Goal: Use online tool/utility: Utilize a website feature to perform a specific function

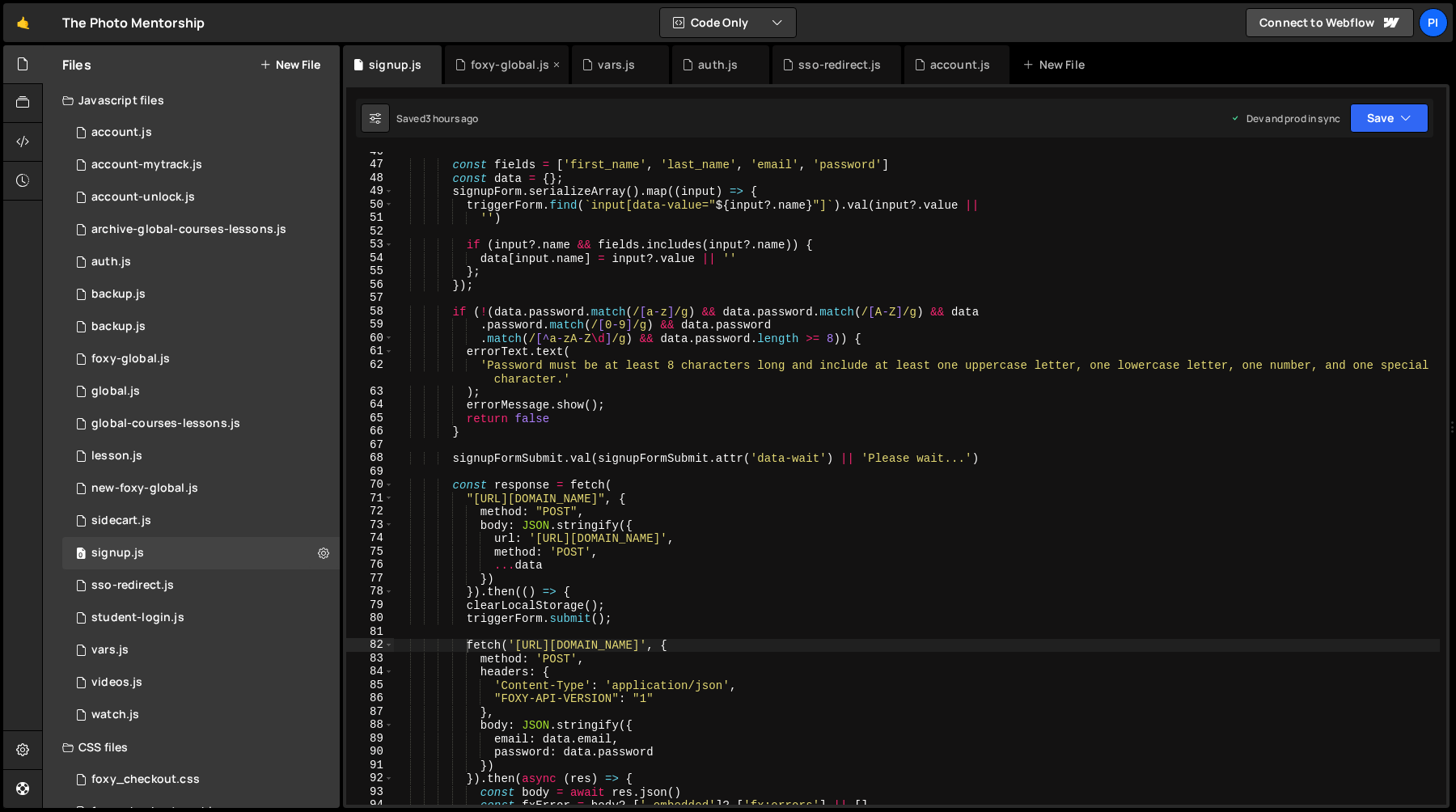
scroll to position [608, 0]
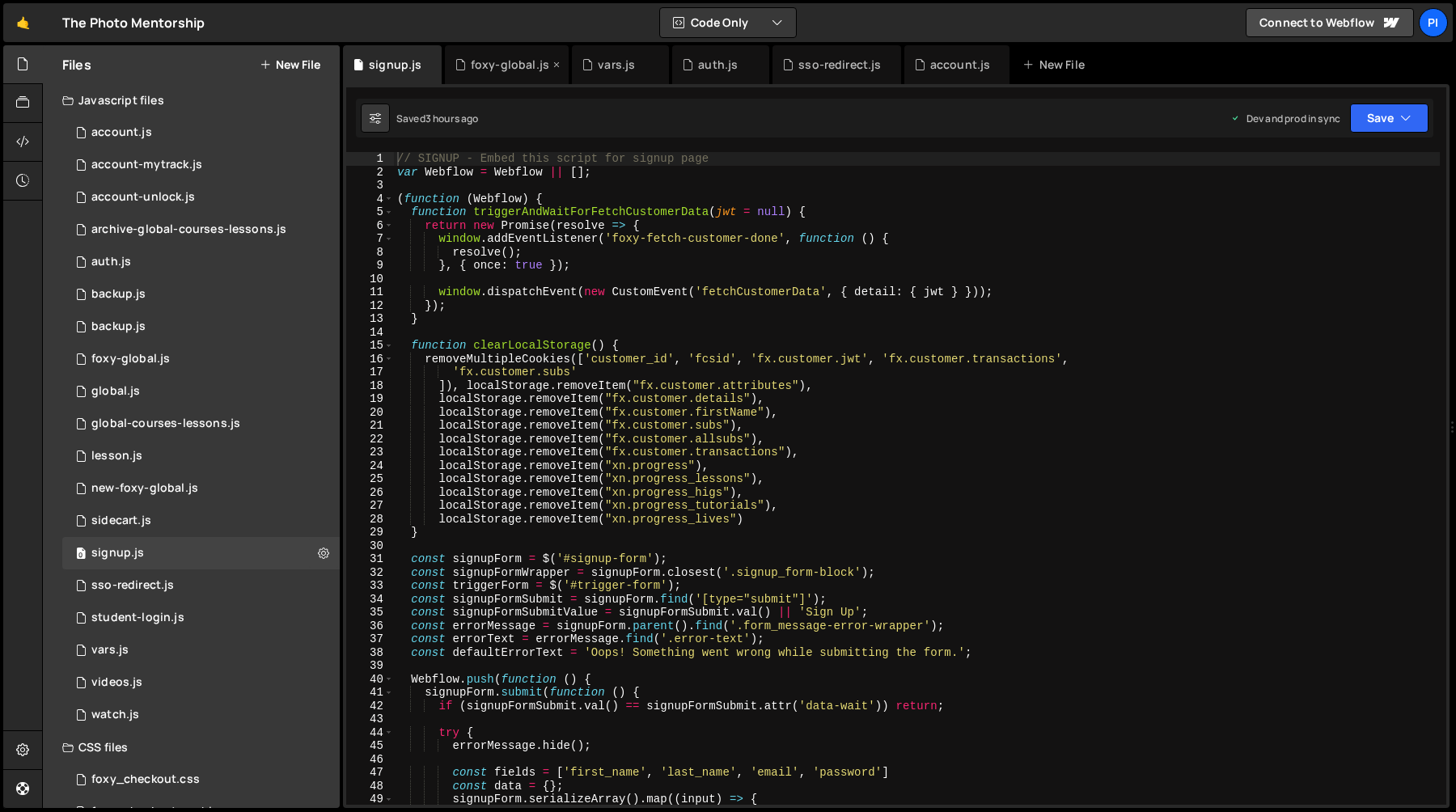
click at [553, 68] on icon at bounding box center [556, 65] width 12 height 16
click at [528, 66] on icon at bounding box center [529, 65] width 12 height 16
click at [529, 65] on icon at bounding box center [529, 65] width 12 height 16
click at [529, 65] on div "sso-redirect.js" at bounding box center [512, 65] width 82 height 16
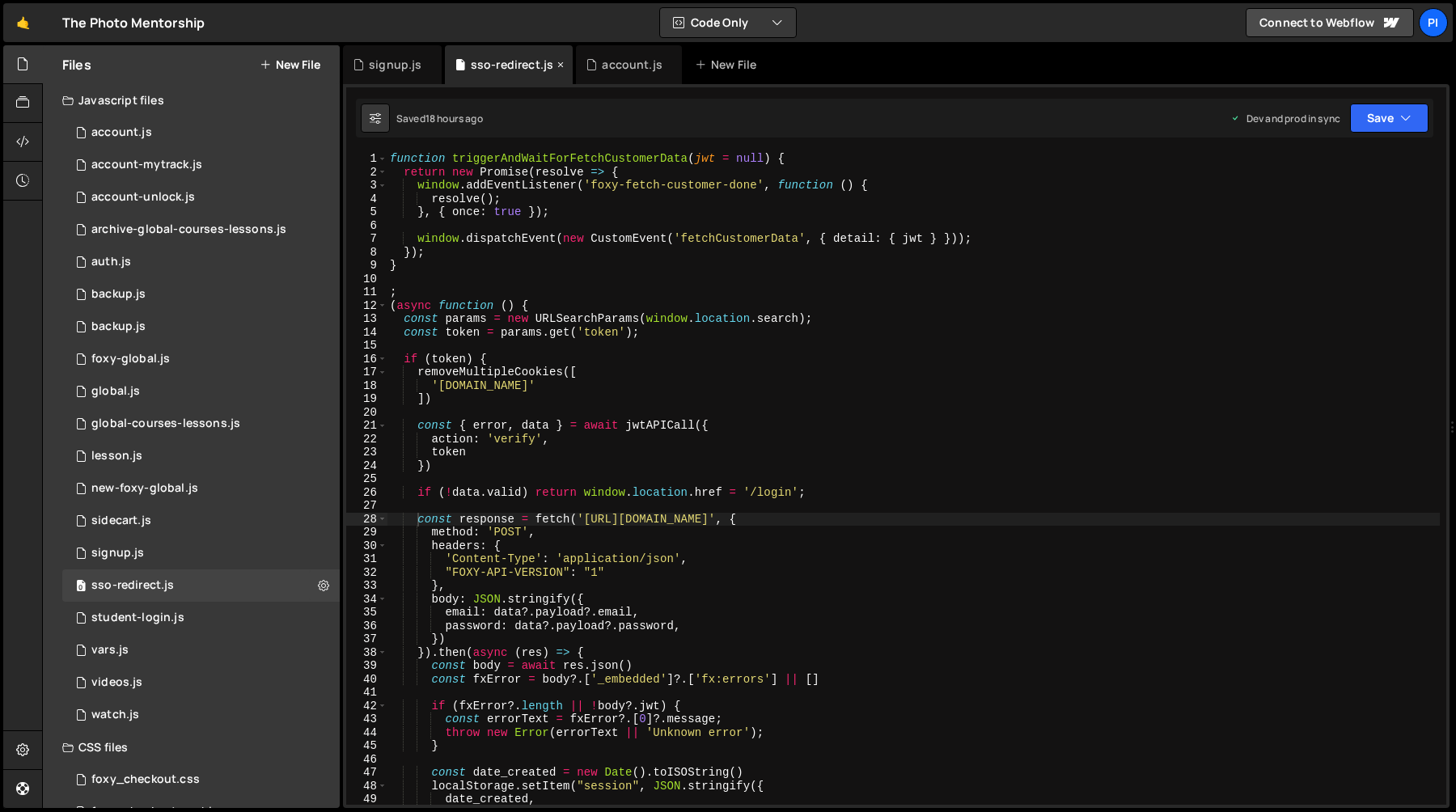
click at [560, 66] on icon at bounding box center [561, 65] width 12 height 16
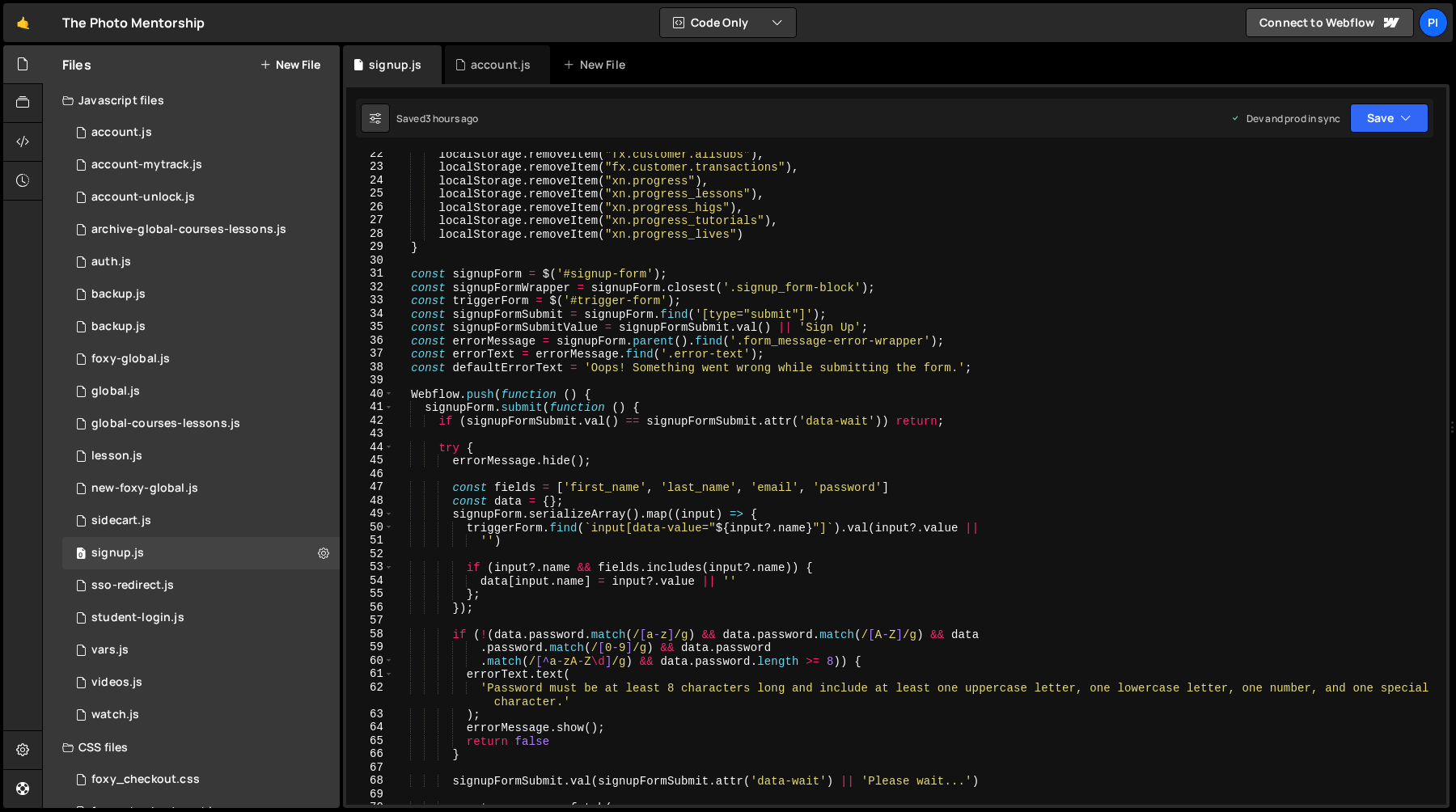
scroll to position [568, 0]
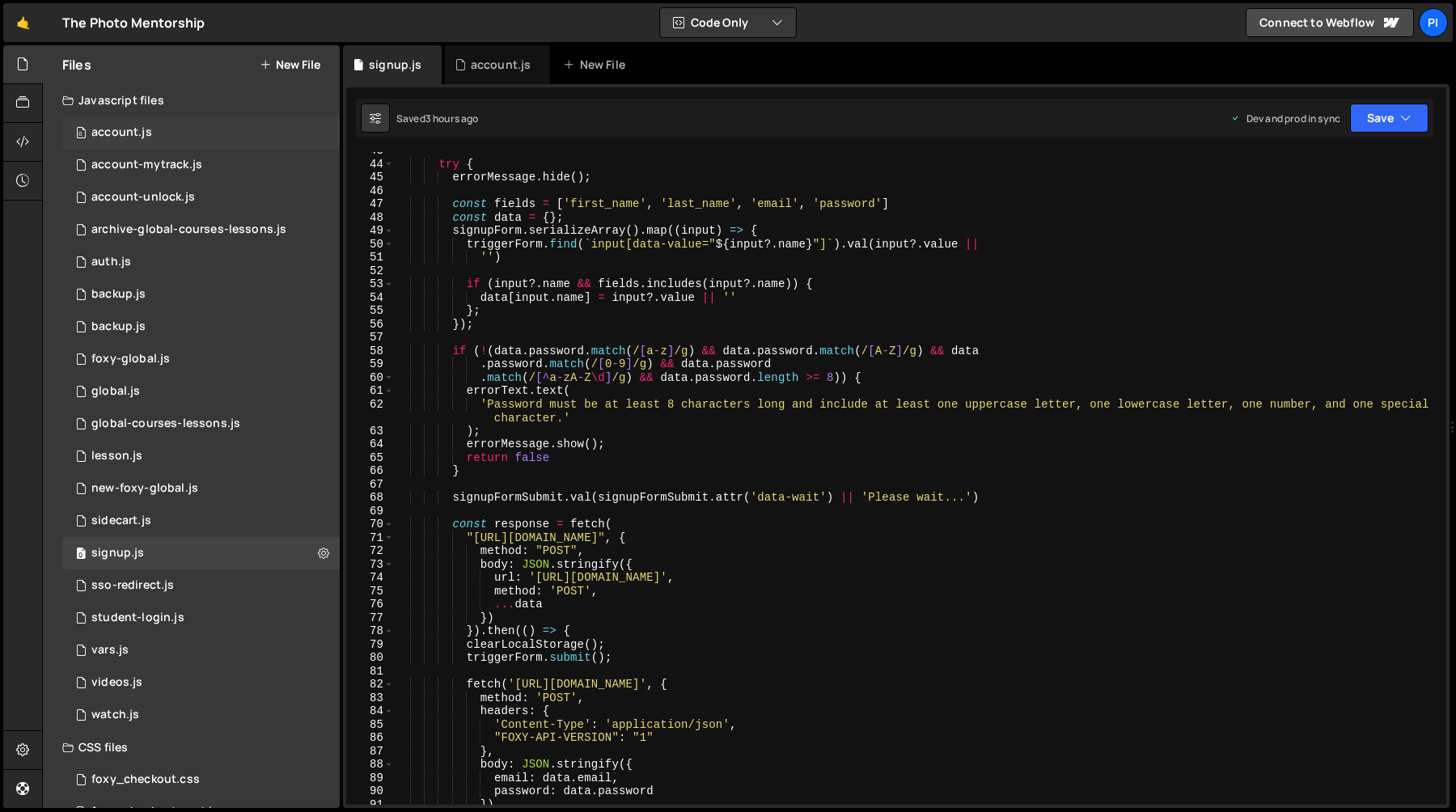
click at [144, 138] on div "account.js" at bounding box center [121, 133] width 60 height 14
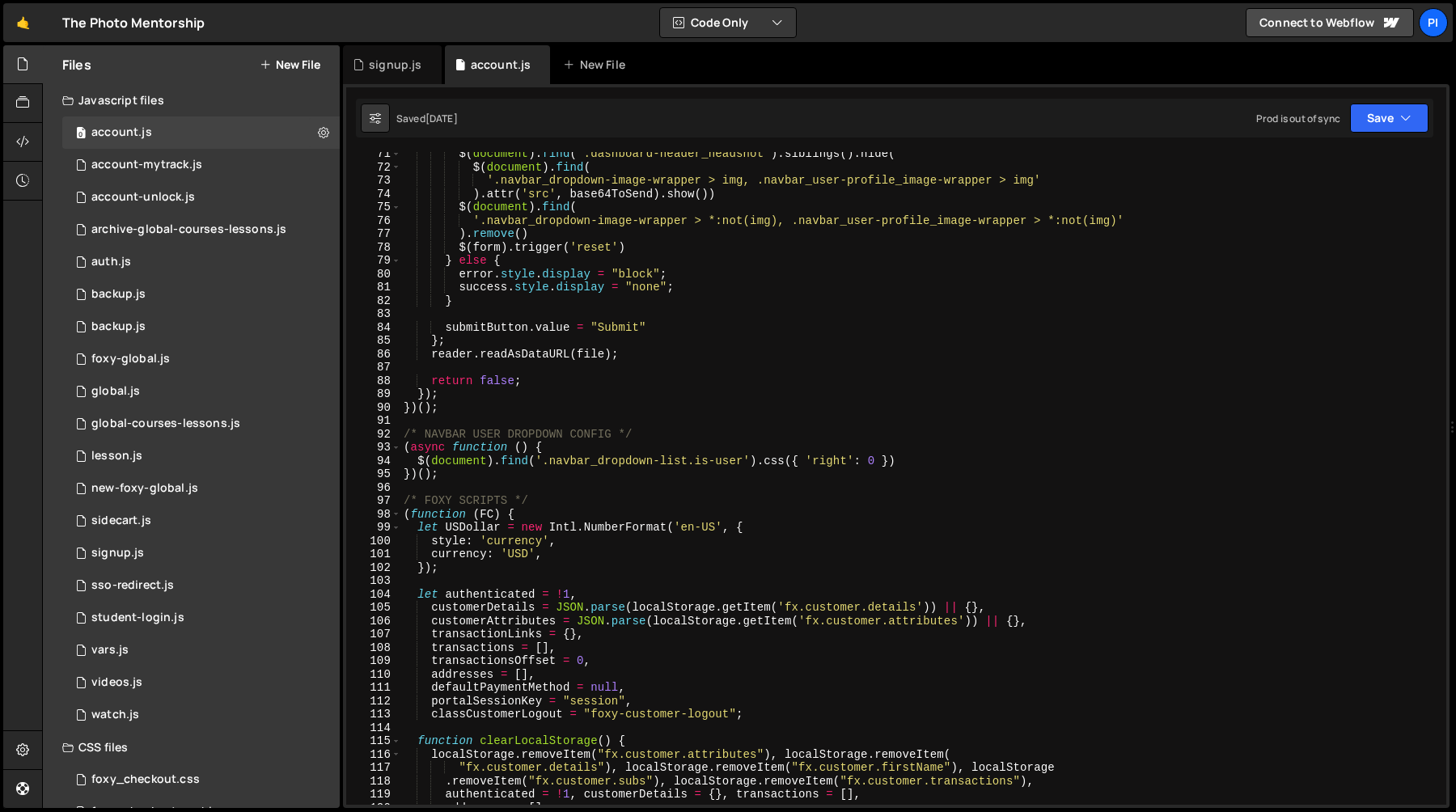
scroll to position [939, 0]
click at [771, 372] on div "$ ( document ) . find ( '.dashboard-header_headshot' ) . siblings ( ) . hide ( …" at bounding box center [921, 486] width 1040 height 679
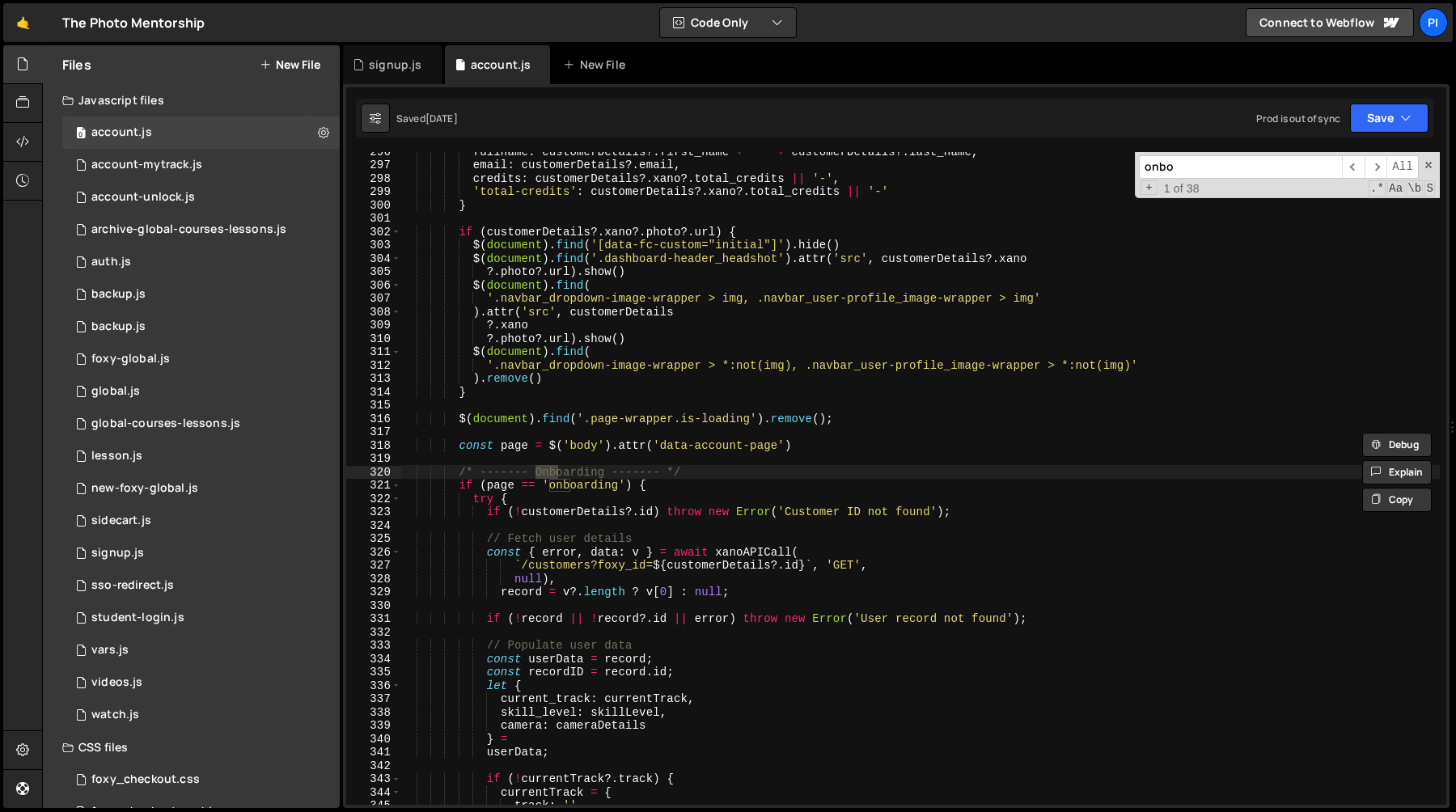
scroll to position [3943, 0]
type input "onboarding"
click at [722, 474] on div "fullname : customerDetails ?. first_name + ' ' + customerDetails ?. last_name ,…" at bounding box center [921, 484] width 1040 height 679
click at [561, 484] on div "fullname : customerDetails ?. first_name + ' ' + customerDetails ?. last_name ,…" at bounding box center [921, 484] width 1040 height 679
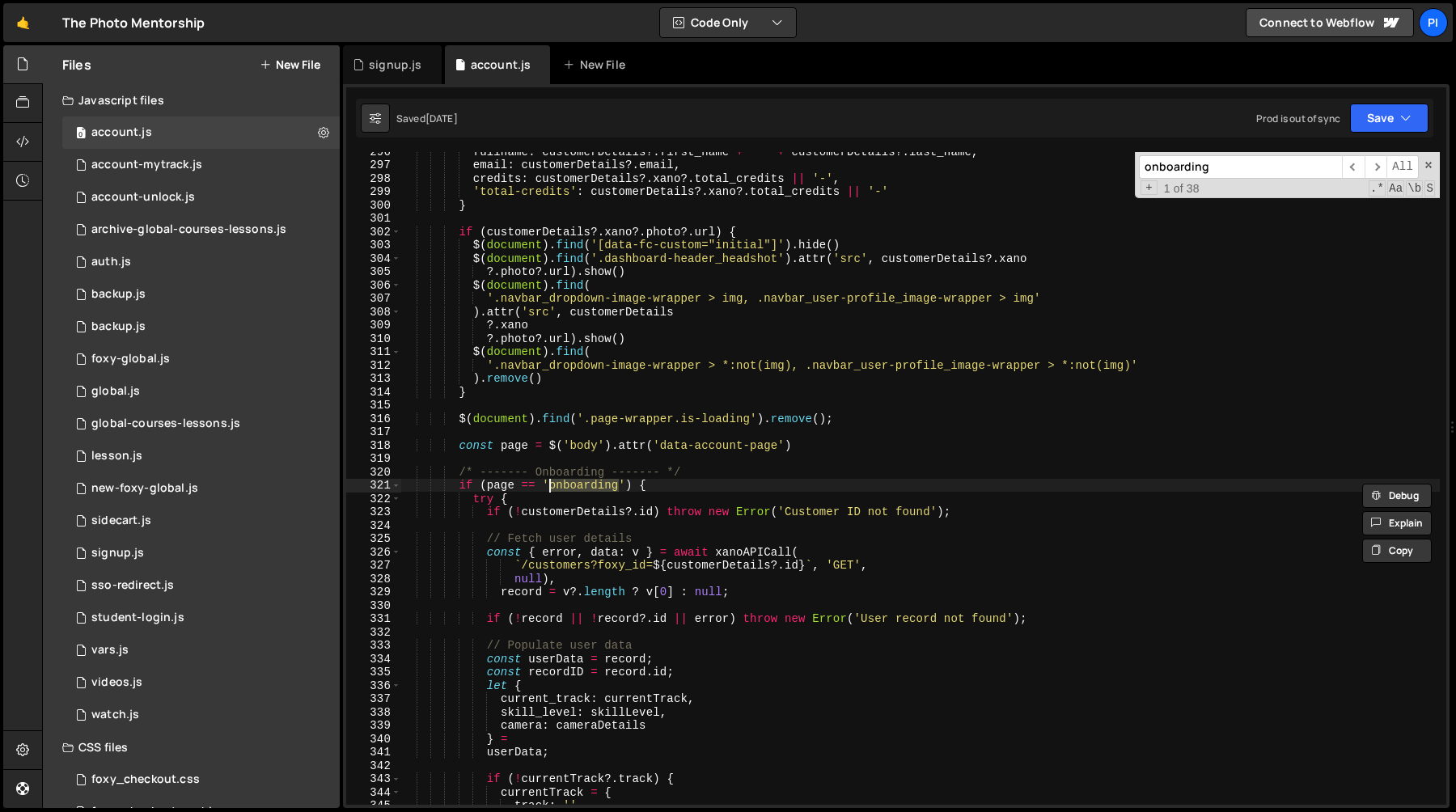
scroll to position [3958, 0]
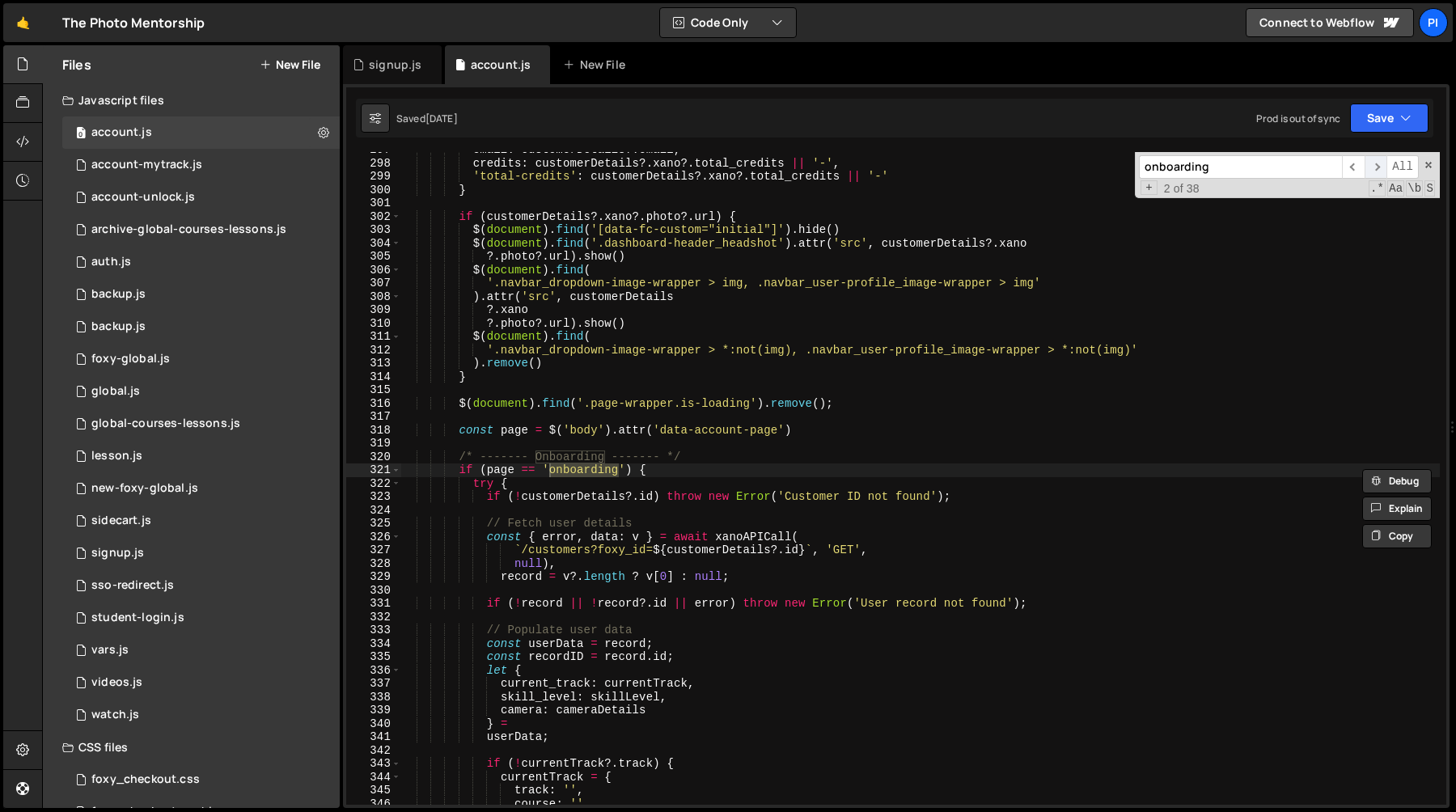
click at [1371, 170] on span "​" at bounding box center [1376, 167] width 23 height 23
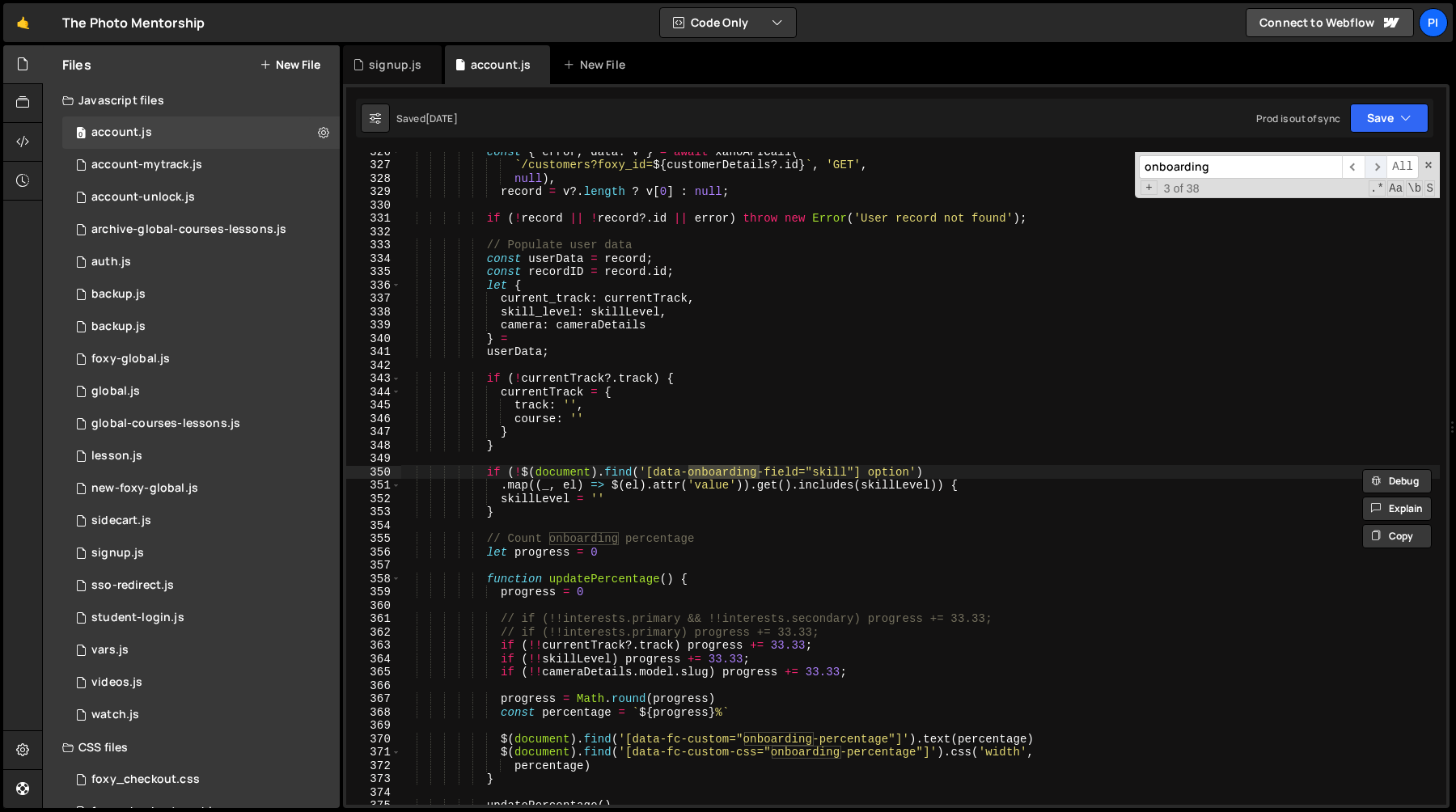
scroll to position [4343, 0]
click at [1352, 174] on span "​" at bounding box center [1353, 167] width 23 height 23
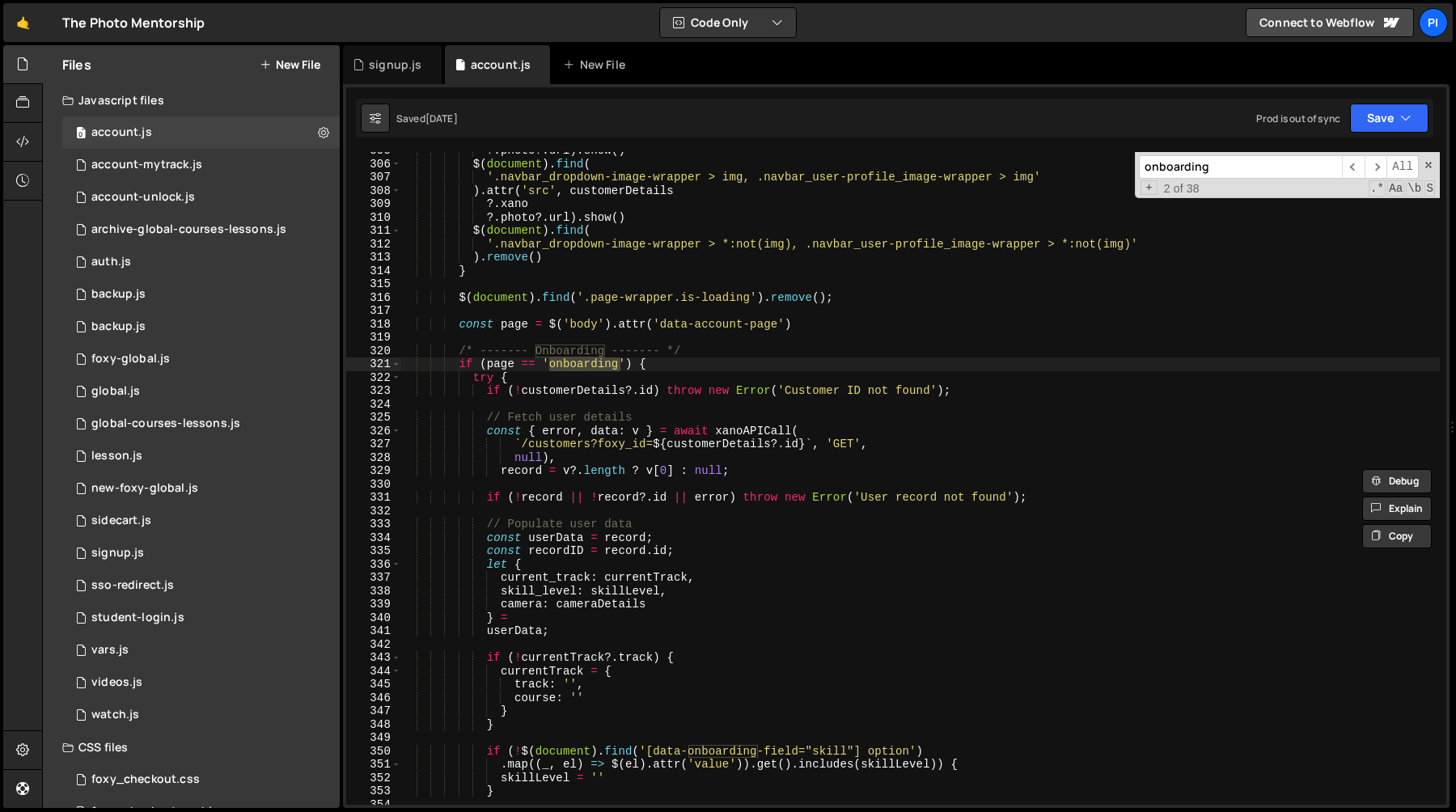
scroll to position [4070, 0]
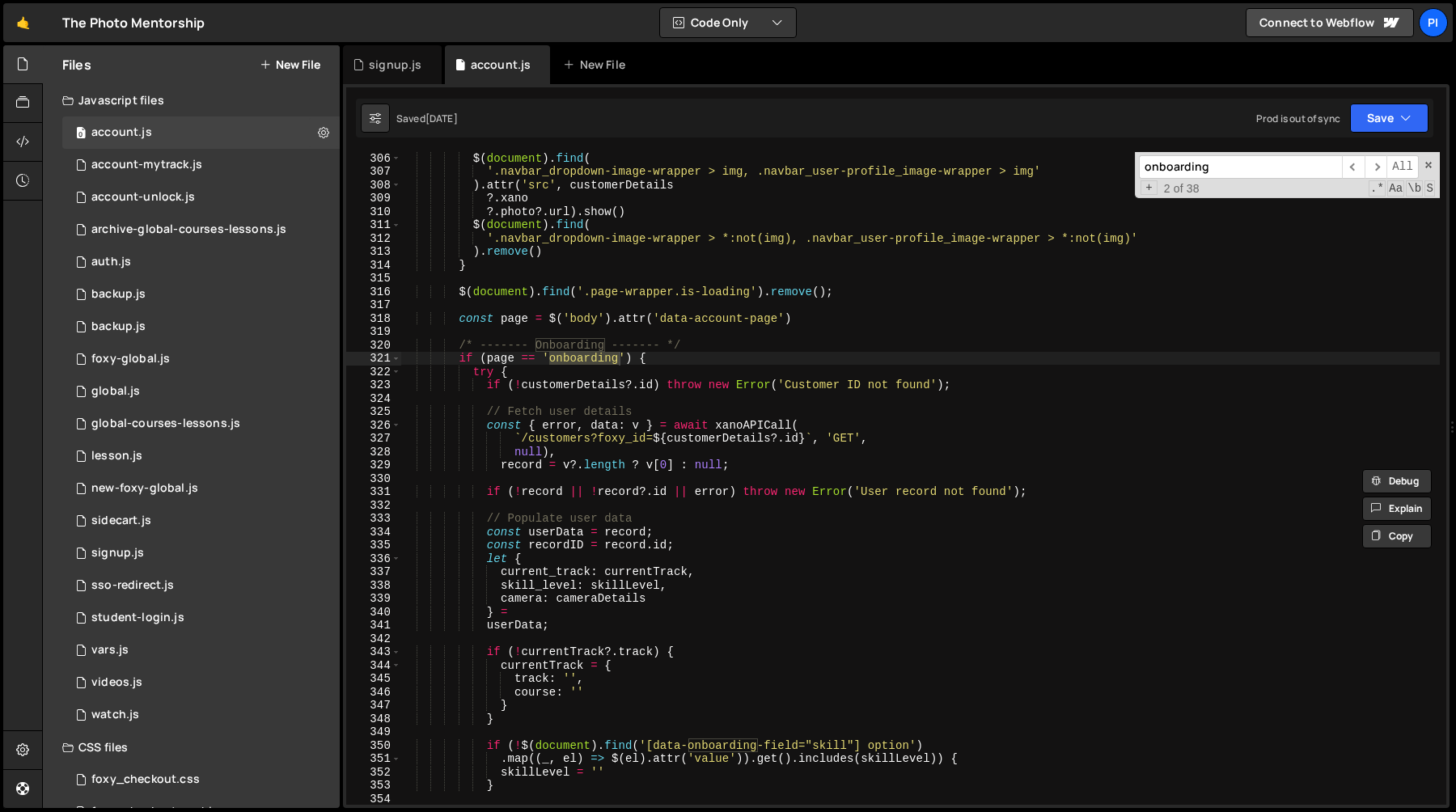
click at [556, 382] on div "$ ( document ) . find ( '.navbar_dropdown-image-wrapper > img, .navbar_user-pro…" at bounding box center [921, 491] width 1040 height 679
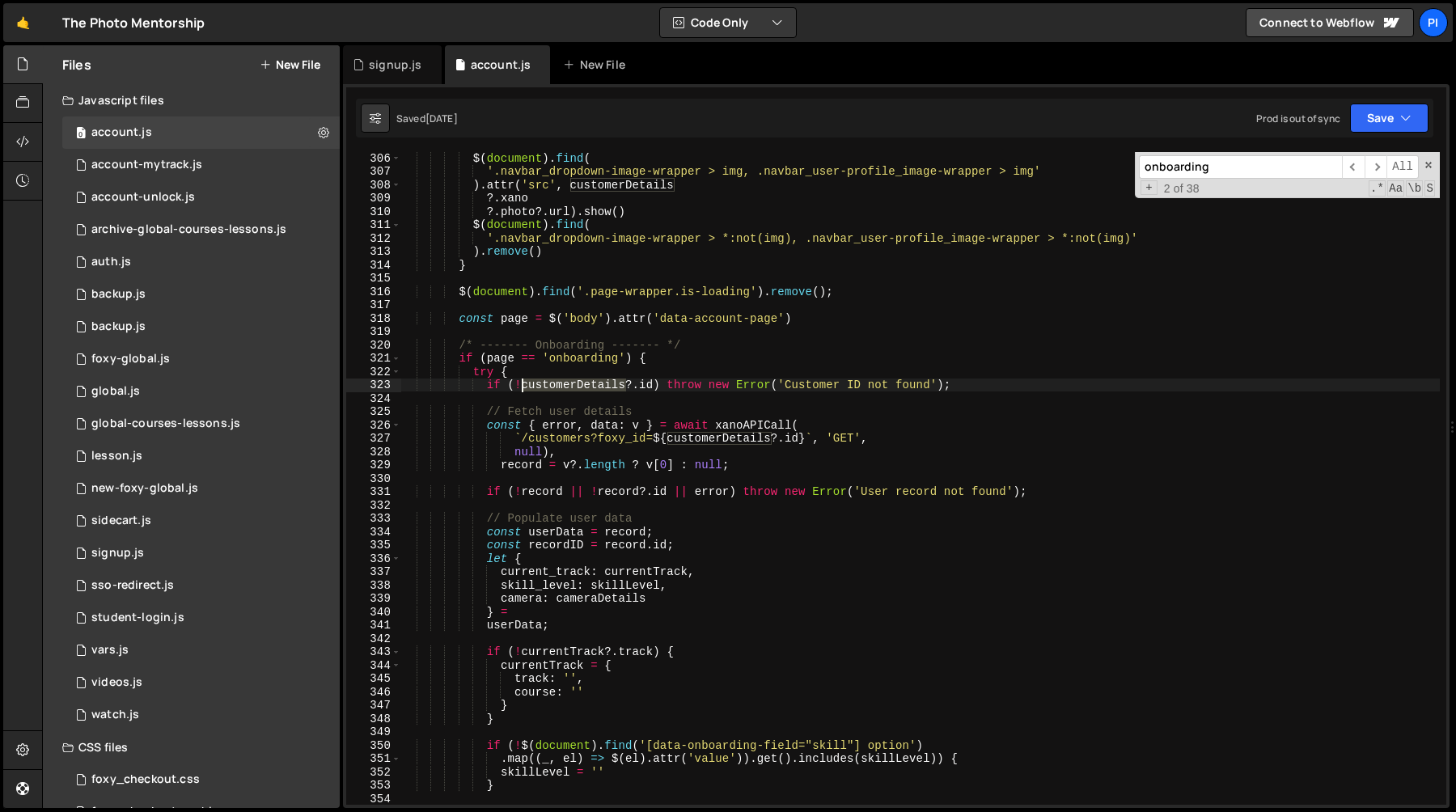
click at [556, 382] on div "$ ( document ) . find ( '.navbar_dropdown-image-wrapper > img, .navbar_user-pro…" at bounding box center [921, 491] width 1040 height 679
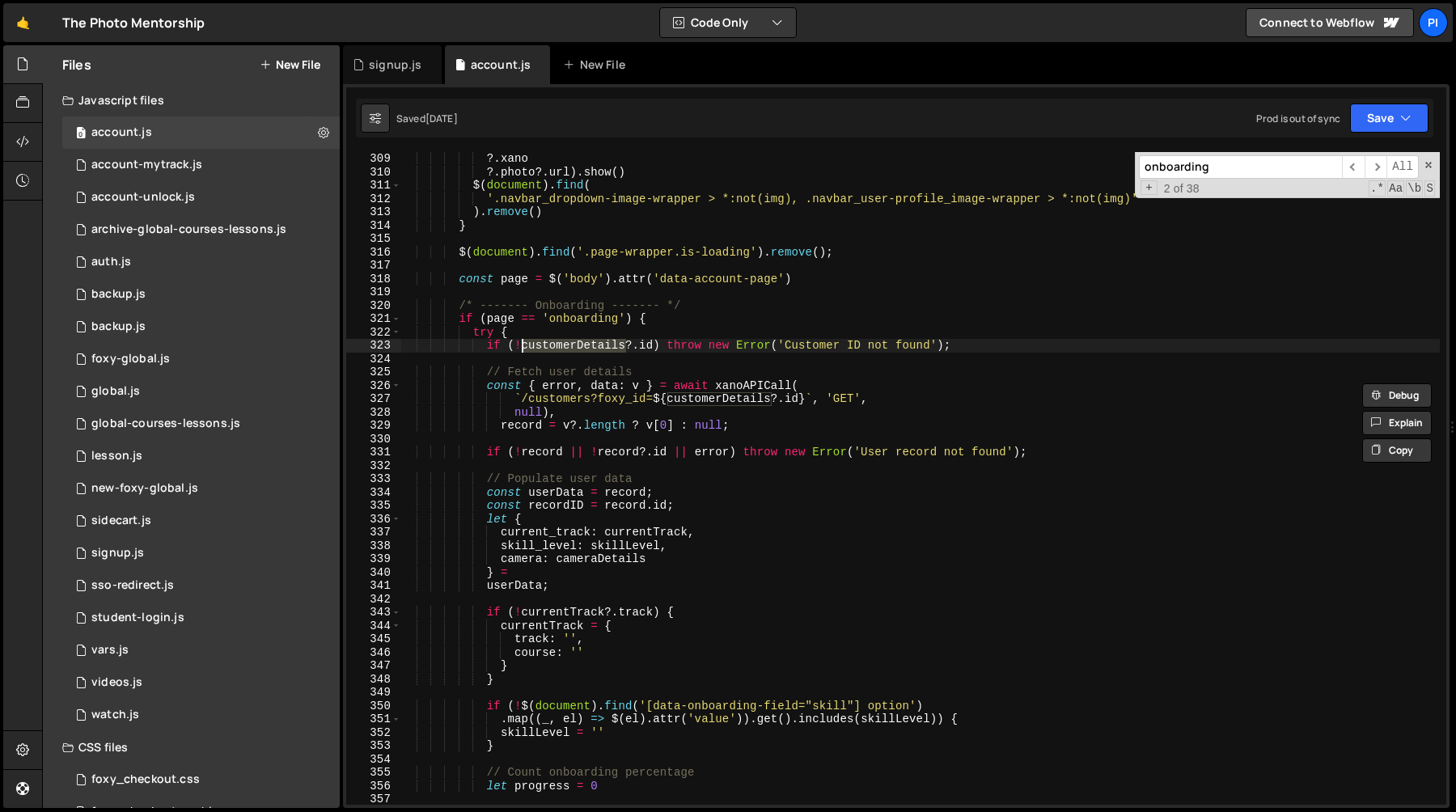
scroll to position [4113, 0]
click at [571, 344] on div "?. xano ?. photo ?. url ) . show ( ) $ ( document ) . find ( '.navbar_dropdown-…" at bounding box center [921, 478] width 1040 height 652
click at [571, 344] on div "?. xano ?. photo ?. url ) . show ( ) $ ( document ) . find ( '.navbar_dropdown-…" at bounding box center [921, 488] width 1040 height 679
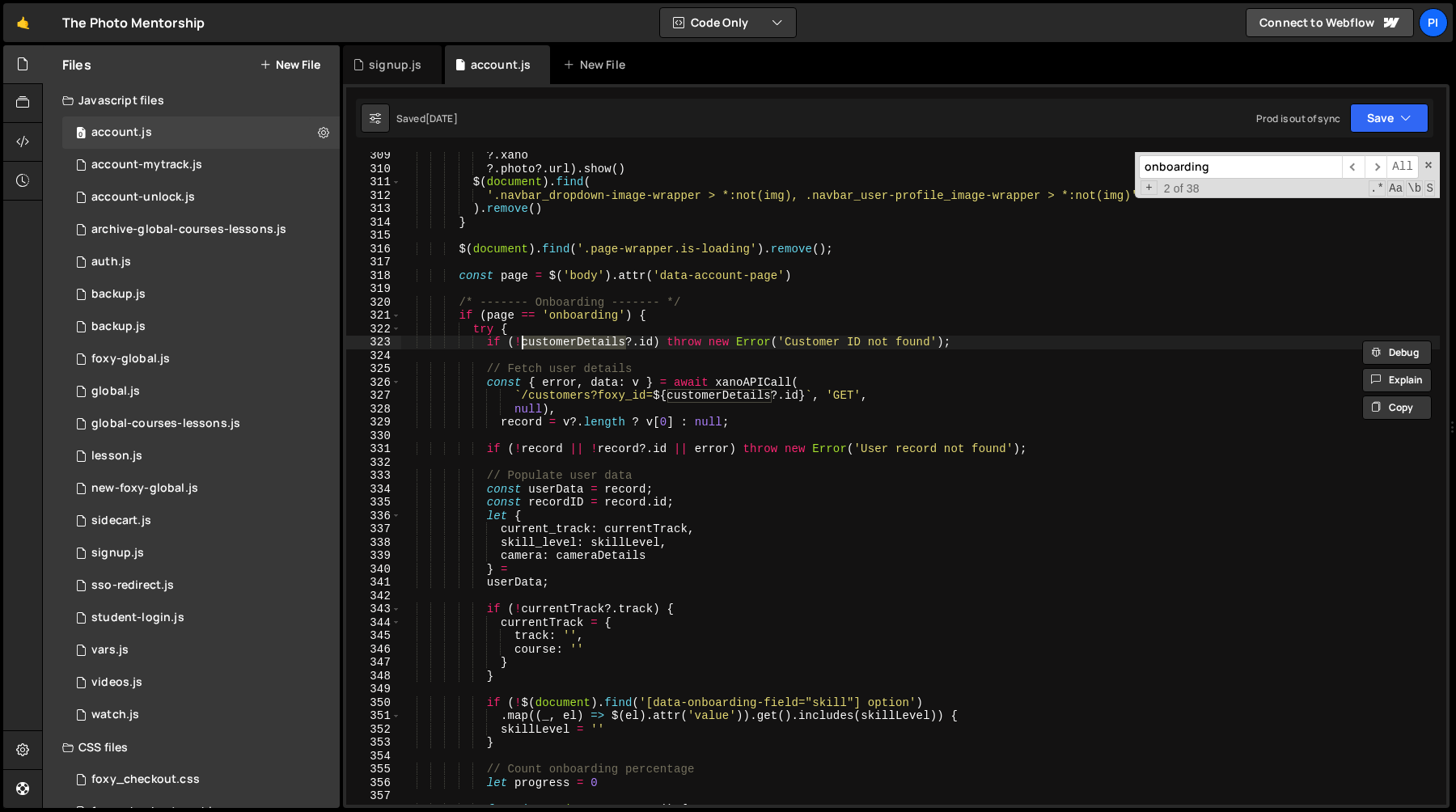
click at [587, 328] on div "?. xano ?. photo ?. url ) . show ( ) $ ( document ) . find ( '.navbar_dropdown-…" at bounding box center [921, 488] width 1040 height 679
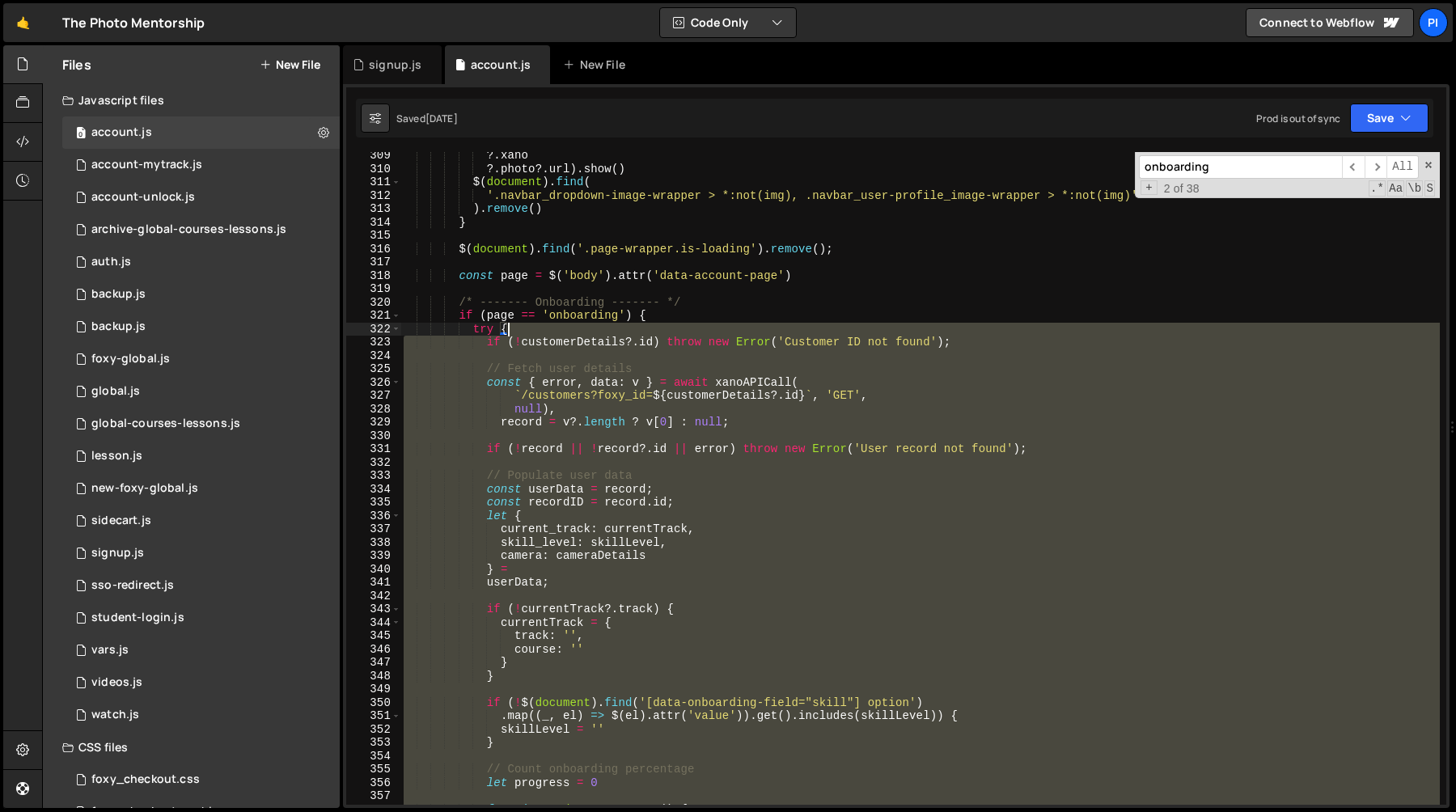
click at [587, 328] on div "?. xano ?. photo ?. url ) . show ( ) $ ( document ) . find ( '.navbar_dropdown-…" at bounding box center [921, 488] width 1040 height 679
click at [565, 325] on div "?. xano ?. photo ?. url ) . show ( ) $ ( document ) . find ( '.navbar_dropdown-…" at bounding box center [921, 478] width 1040 height 652
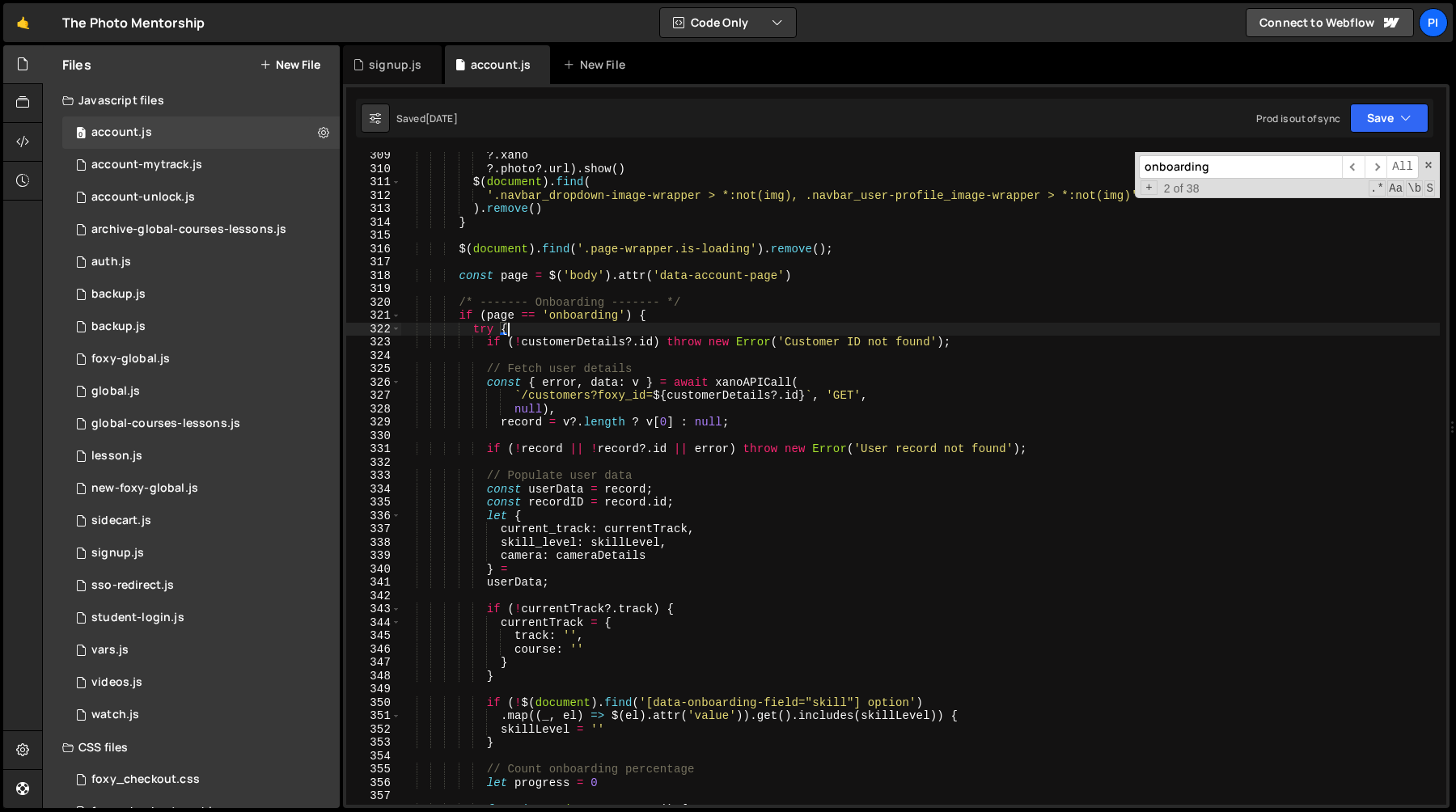
click at [603, 352] on div "?. xano ?. photo ?. url ) . show ( ) $ ( document ) . find ( '.navbar_dropdown-…" at bounding box center [921, 488] width 1040 height 679
type textarea "if (!customerDetails?.id) throw new Error('Customer ID not found');"
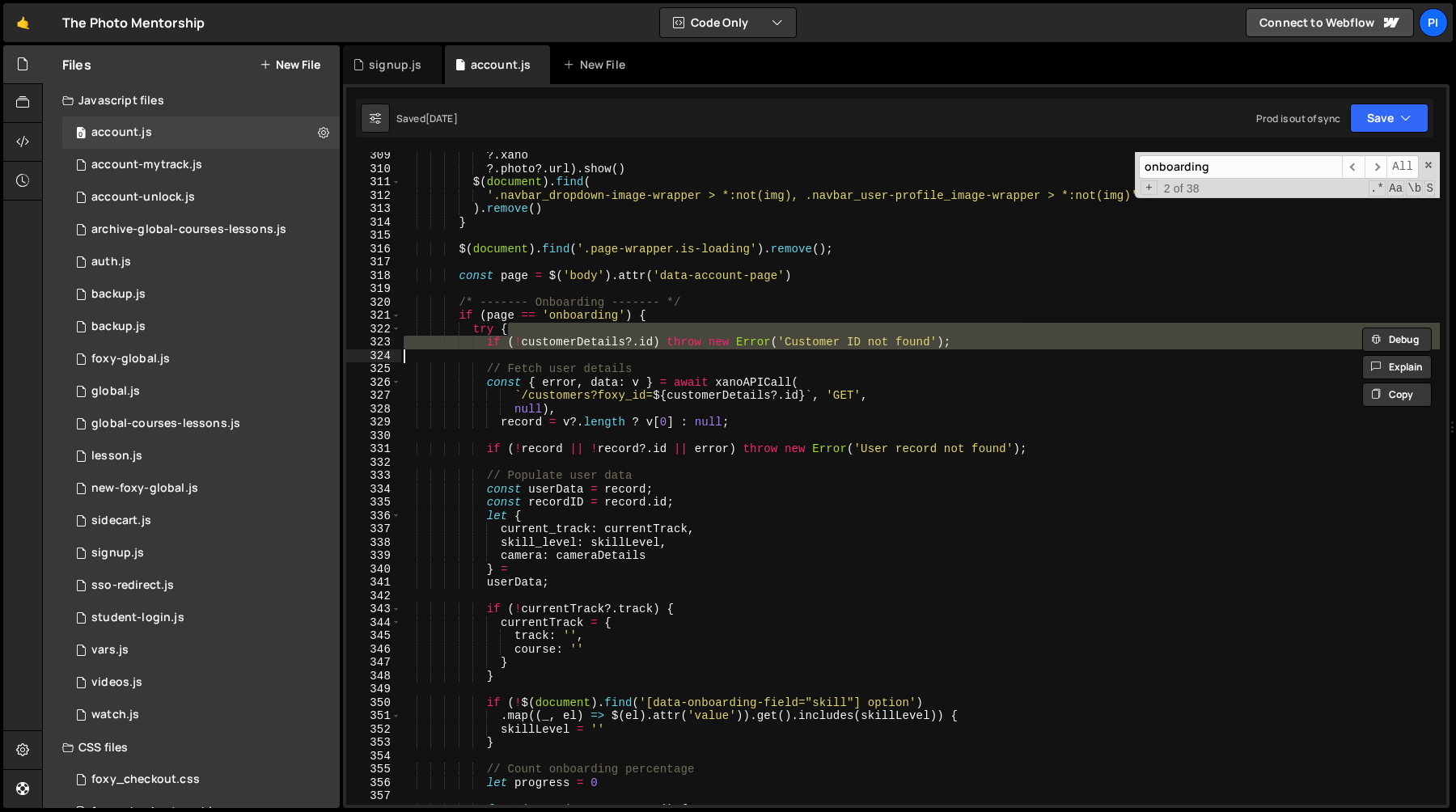
click at [607, 354] on div "?. xano ?. photo ?. url ) . show ( ) $ ( document ) . find ( '.navbar_dropdown-…" at bounding box center [921, 478] width 1040 height 652
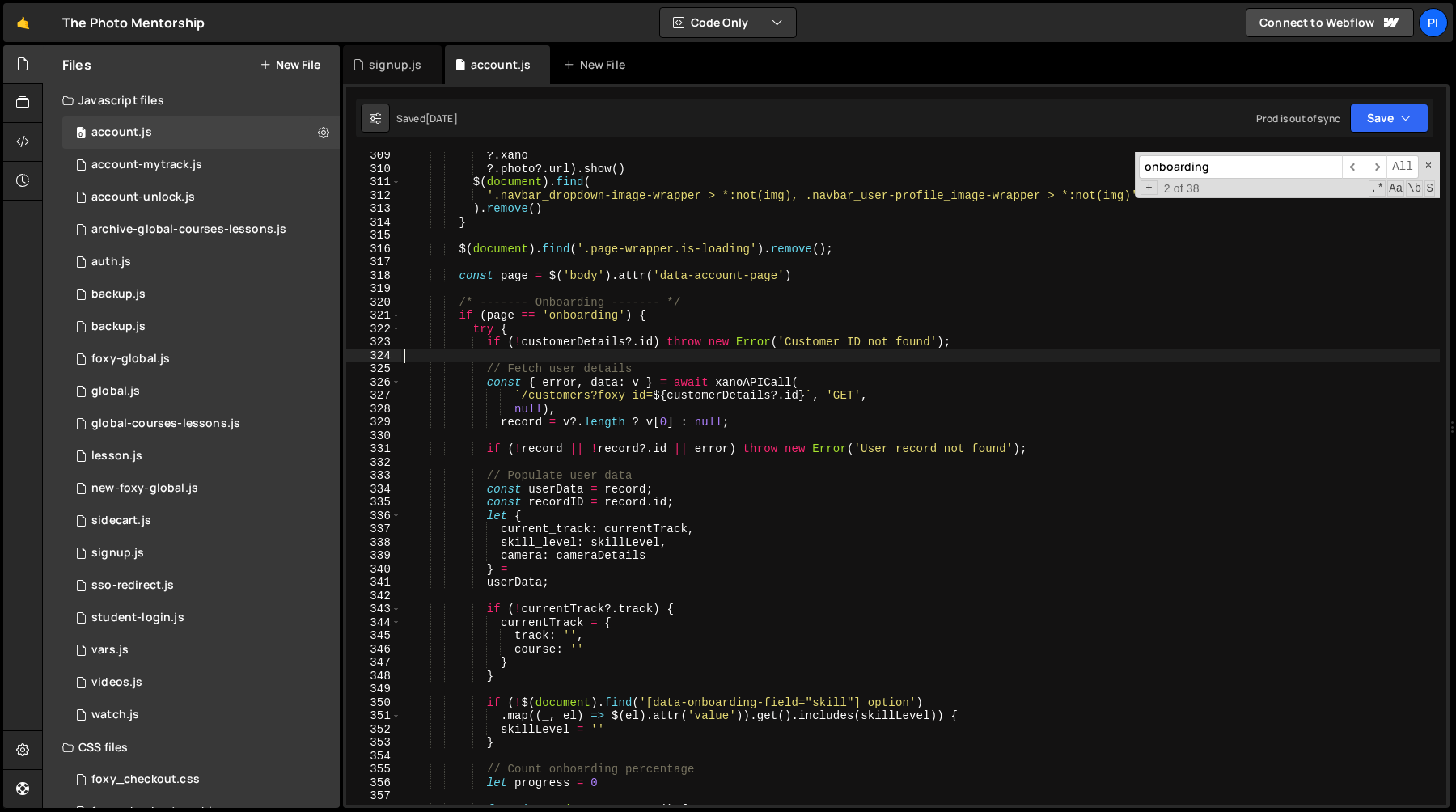
click at [608, 324] on div "?. xano ?. photo ?. url ) . show ( ) $ ( document ) . find ( '.navbar_dropdown-…" at bounding box center [921, 488] width 1040 height 679
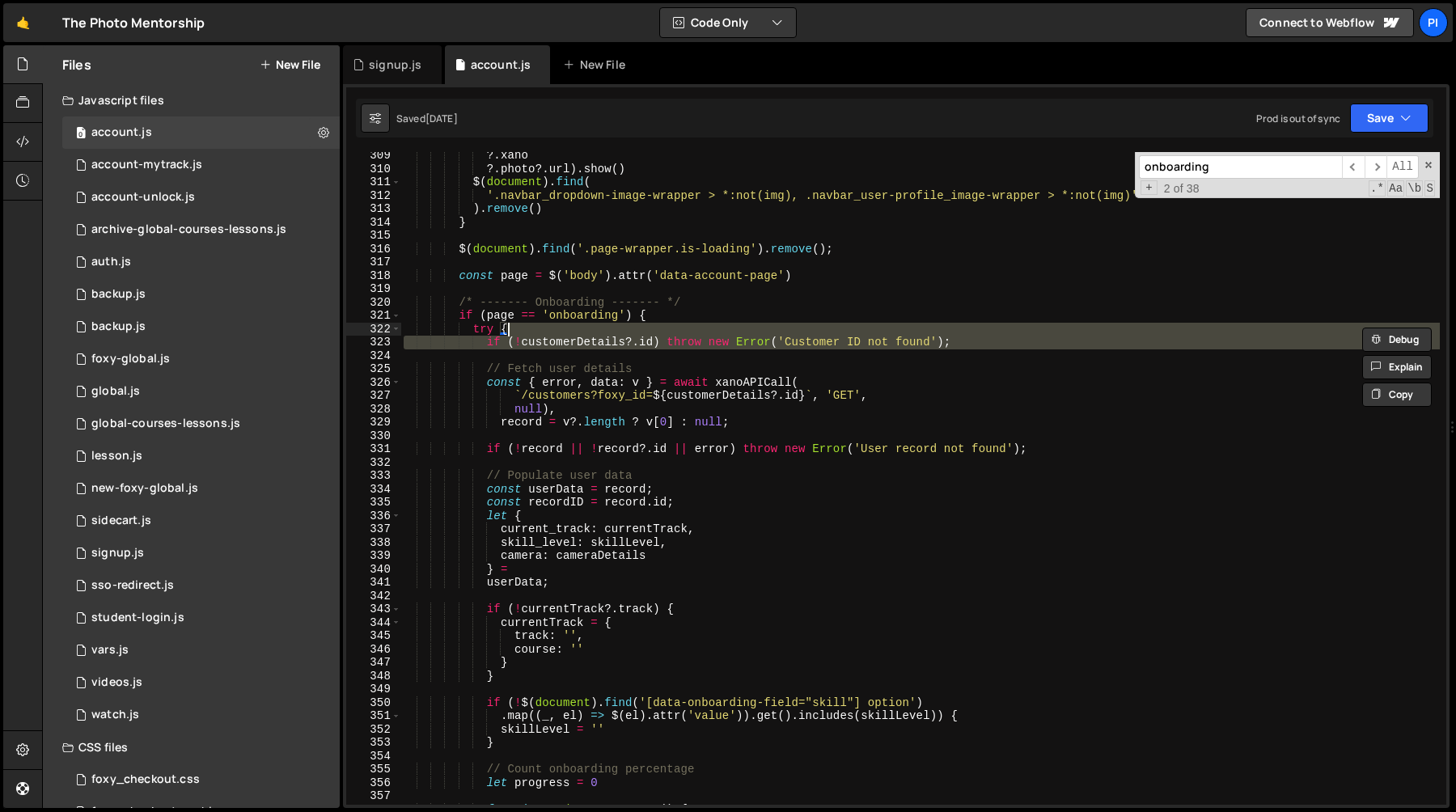
click at [606, 325] on div "?. xano ?. photo ?. url ) . show ( ) $ ( document ) . find ( '.navbar_dropdown-…" at bounding box center [921, 488] width 1040 height 679
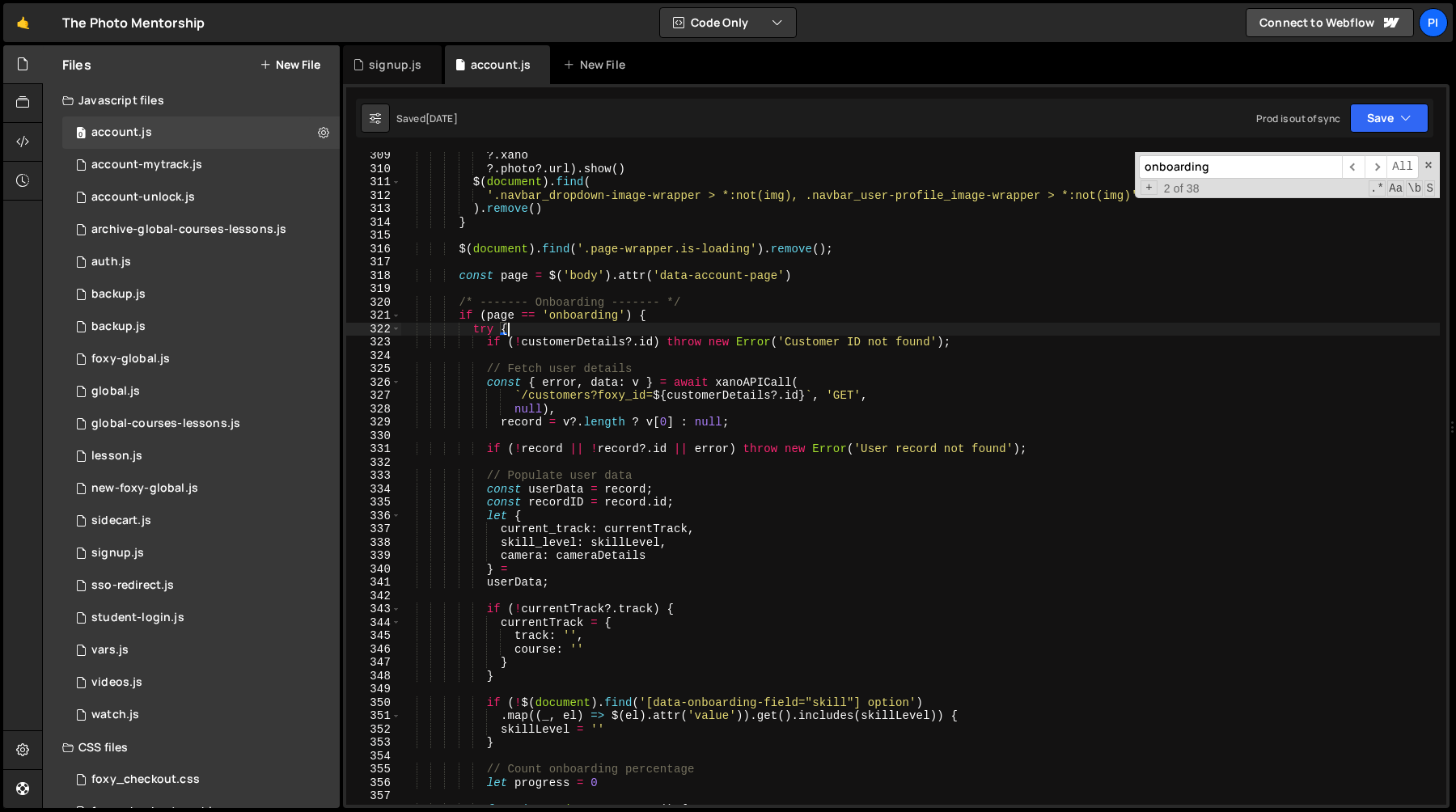
click at [585, 352] on div "?. xano ?. photo ?. url ) . show ( ) $ ( document ) . find ( '.navbar_dropdown-…" at bounding box center [921, 488] width 1040 height 679
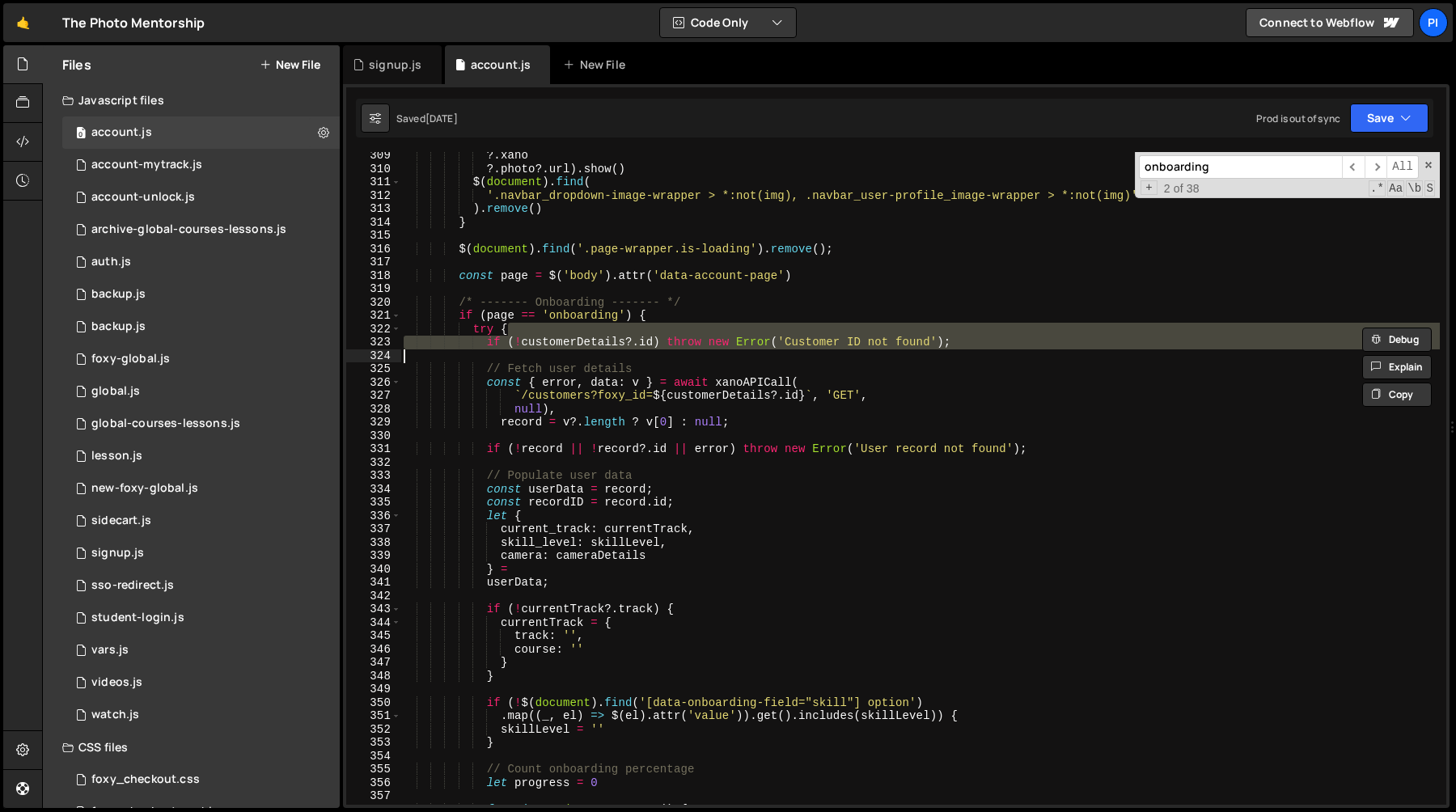
click at [625, 330] on div "?. xano ?. photo ?. url ) . show ( ) $ ( document ) . find ( '.navbar_dropdown-…" at bounding box center [921, 478] width 1040 height 652
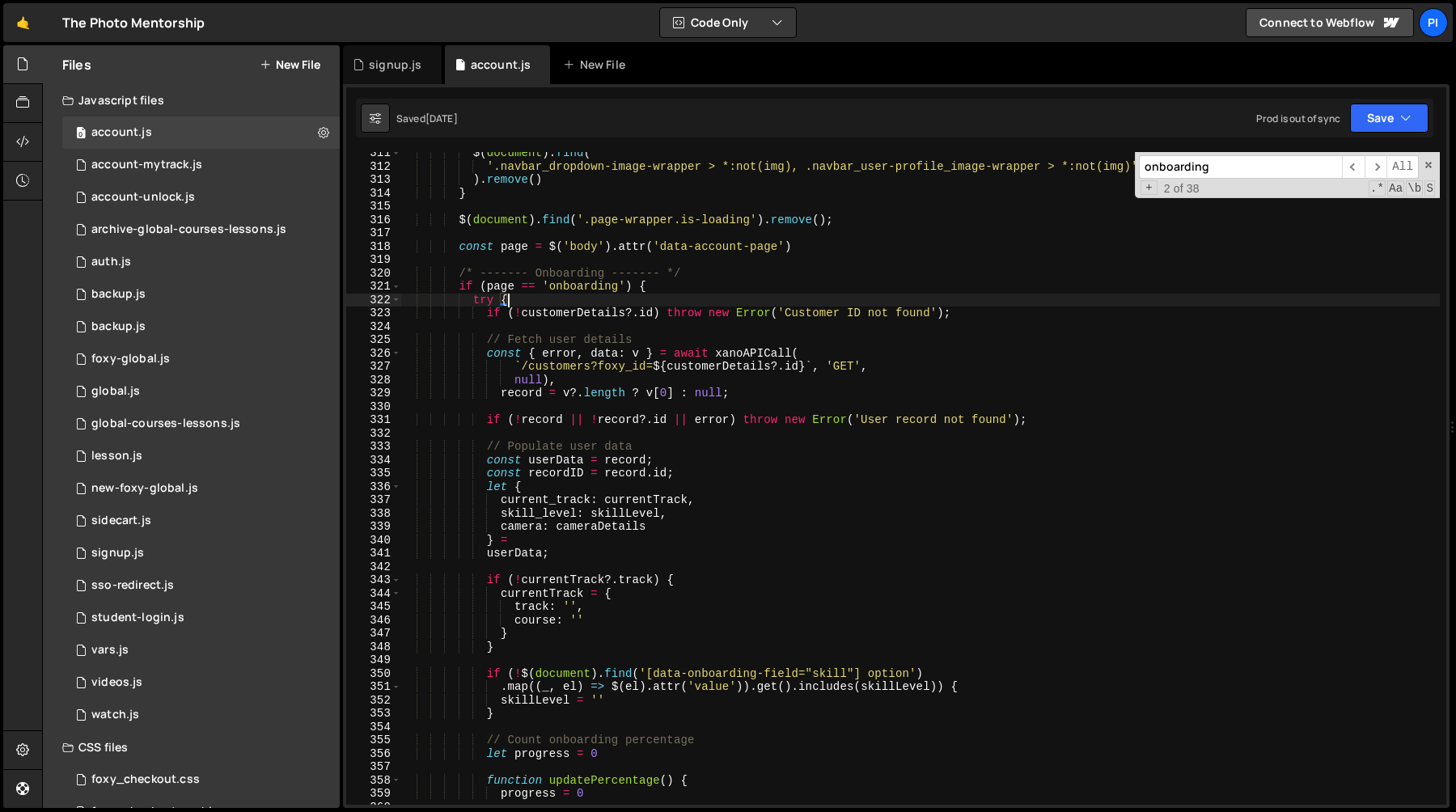
scroll to position [4168, 0]
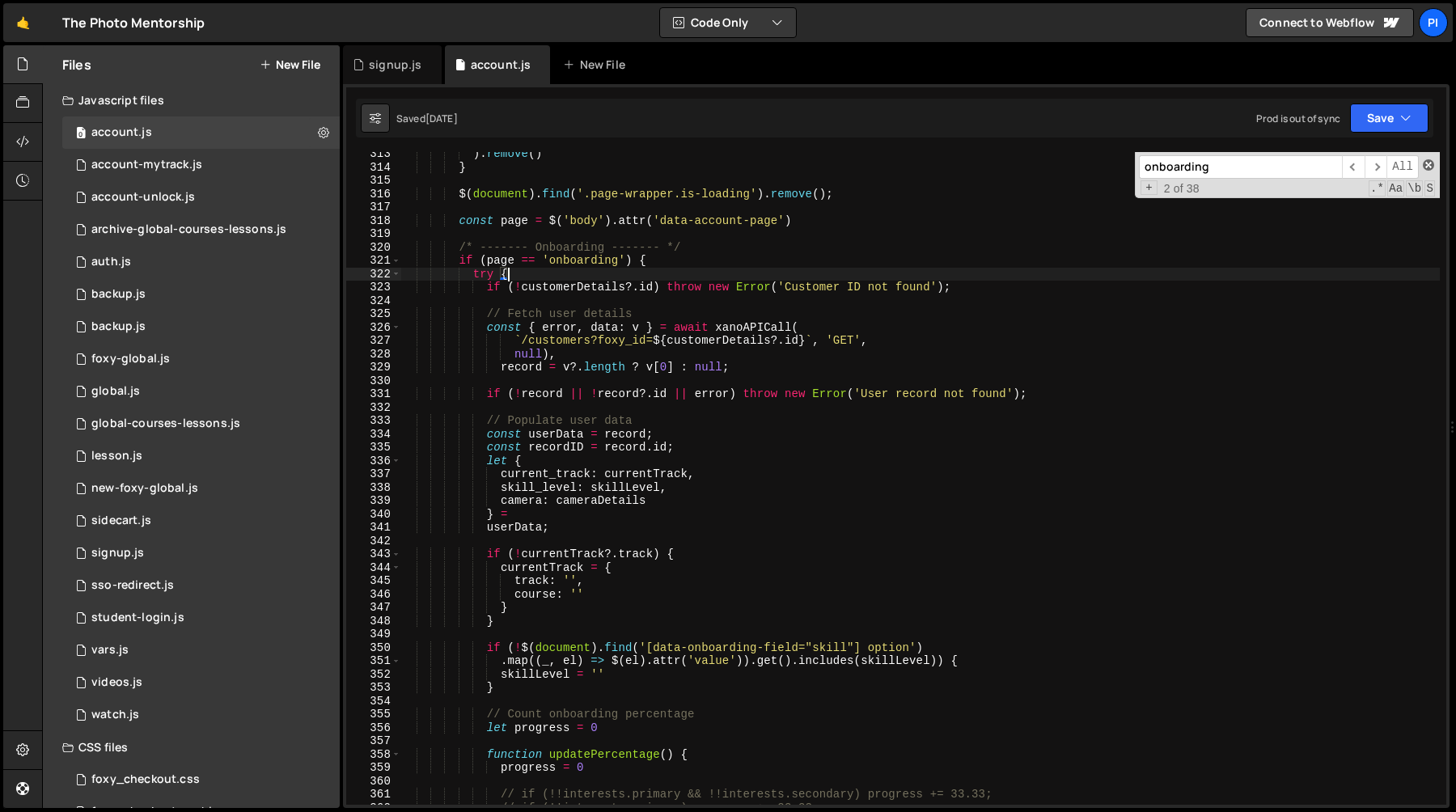
click at [1430, 168] on span at bounding box center [1429, 165] width 12 height 12
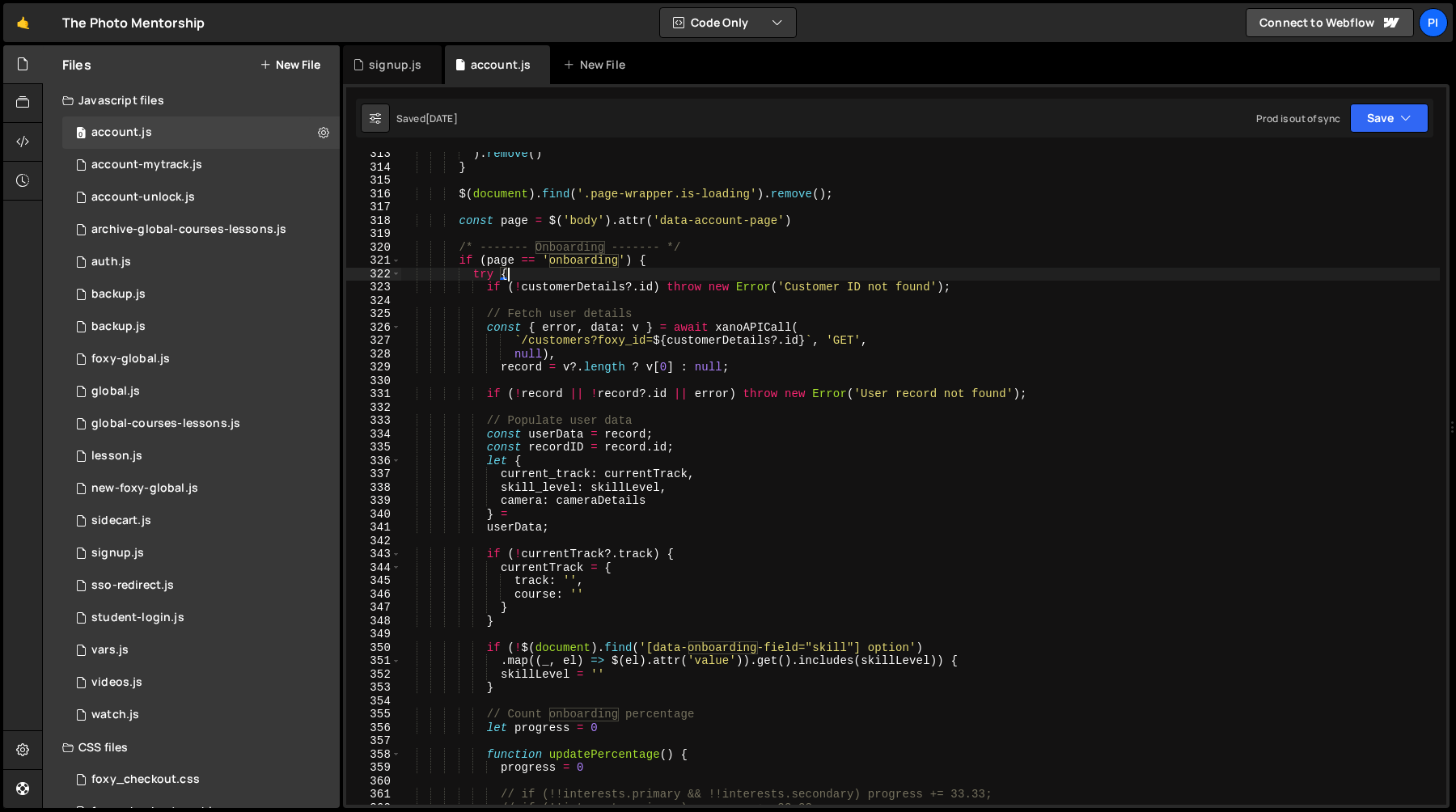
click at [538, 279] on div ") . remove ( ) } $ ( document ) . find ( '.page-wrapper.is-loading' ) . remove …" at bounding box center [921, 486] width 1040 height 679
click at [534, 300] on div ") . remove ( ) } $ ( document ) . find ( '.page-wrapper.is-loading' ) . remove …" at bounding box center [921, 486] width 1040 height 679
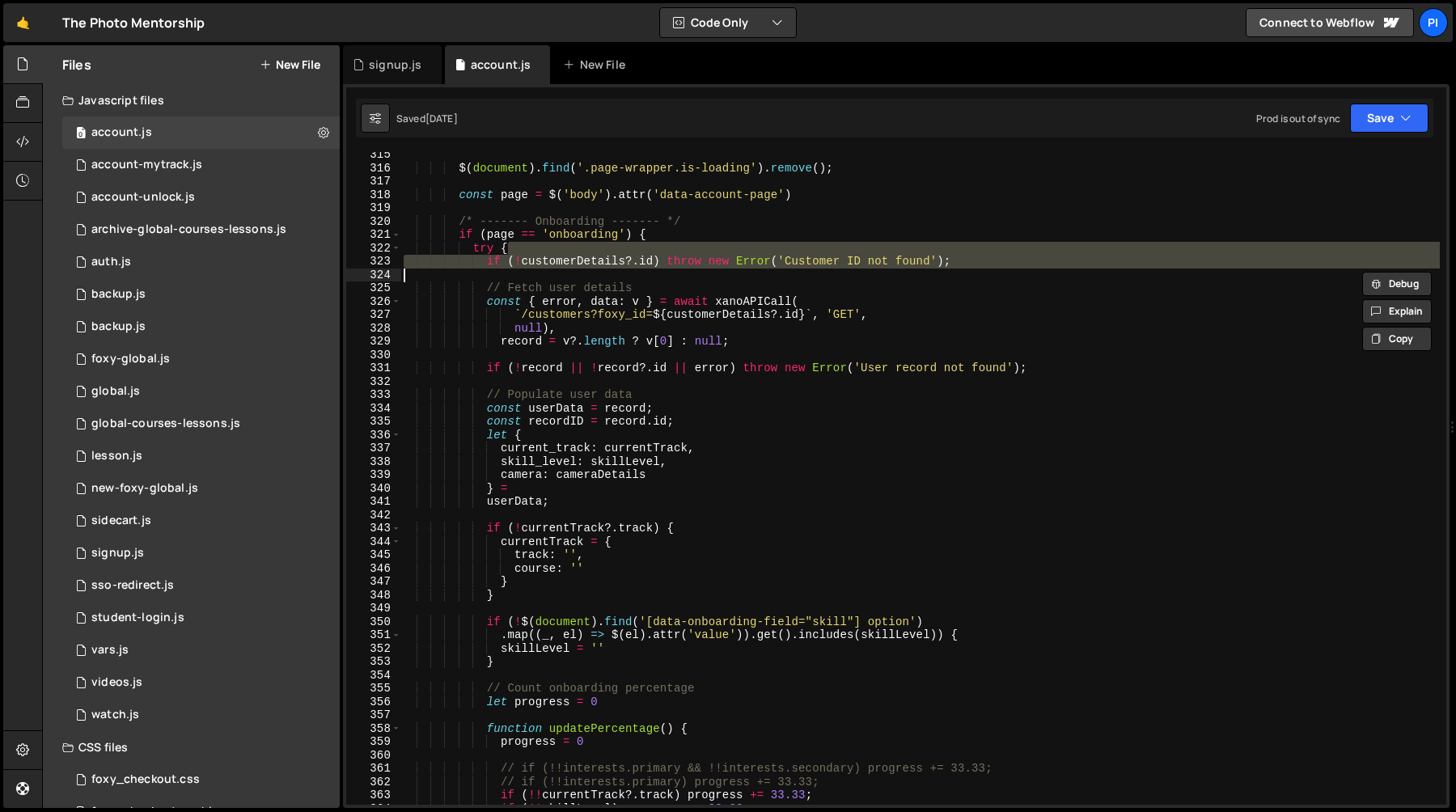
scroll to position [4197, 0]
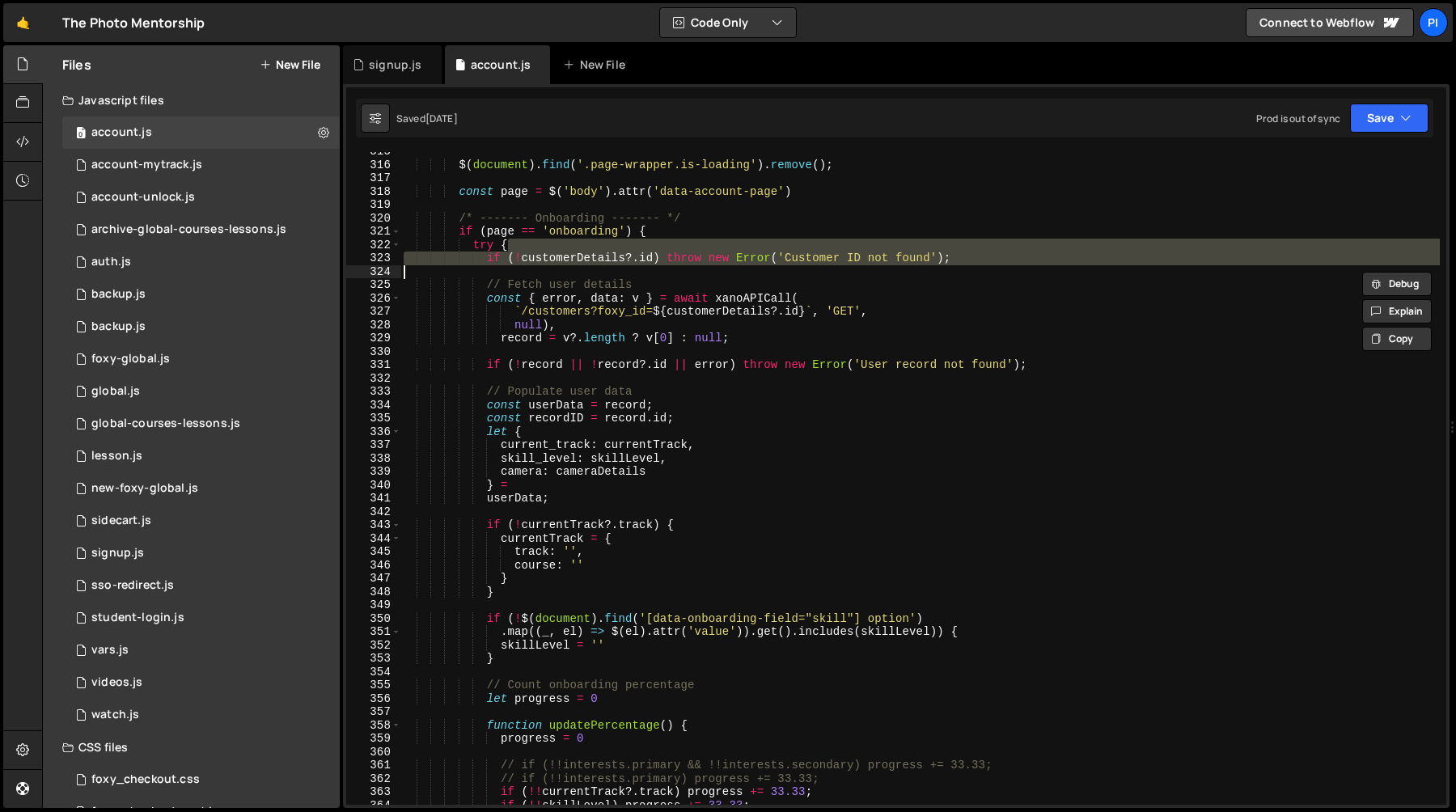
click at [553, 301] on div "$ ( document ) . find ( '.page-wrapper.is-loading' ) . remove ( ) ; const page …" at bounding box center [921, 484] width 1040 height 679
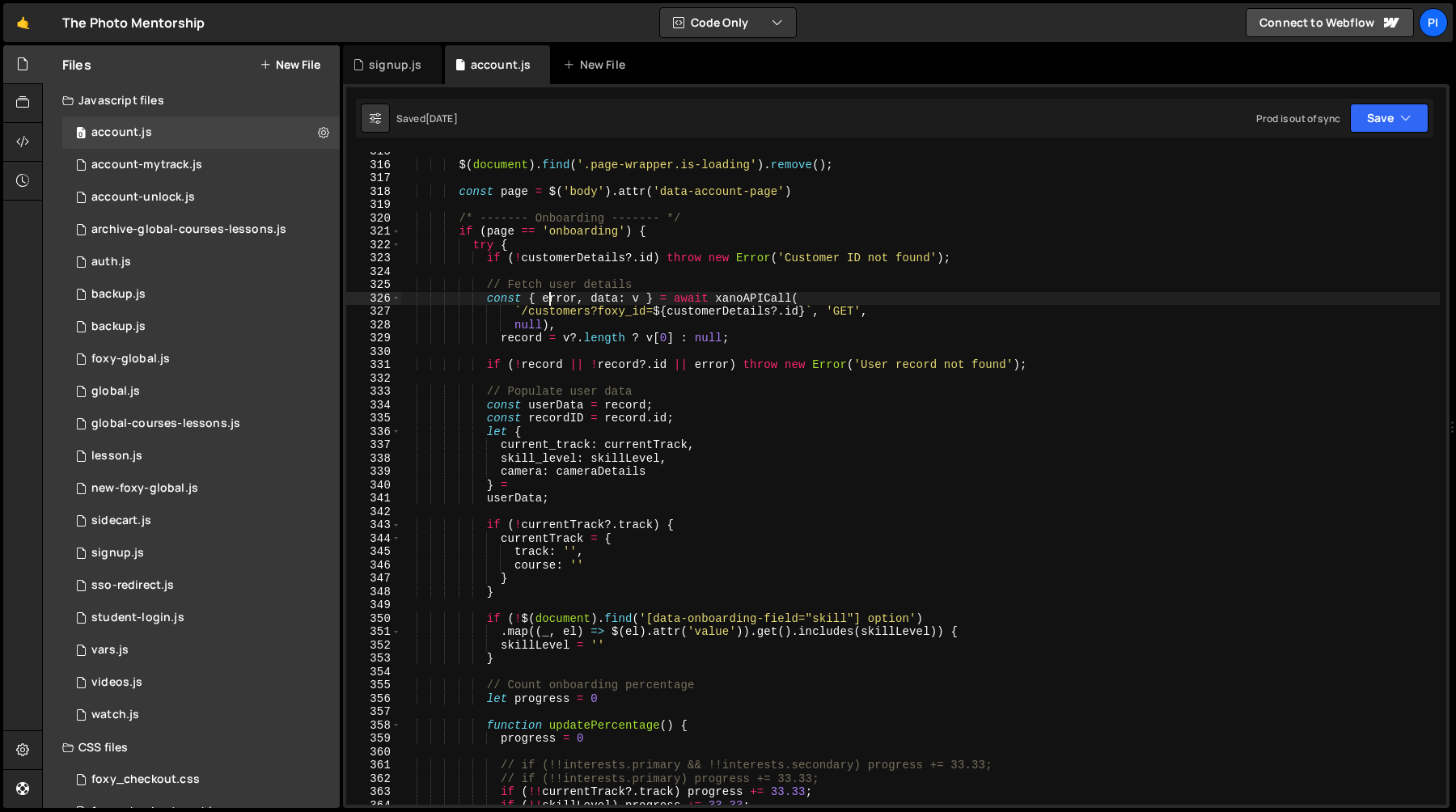
click at [553, 301] on div "$ ( document ) . find ( '.page-wrapper.is-loading' ) . remove ( ) ; const page …" at bounding box center [921, 484] width 1040 height 679
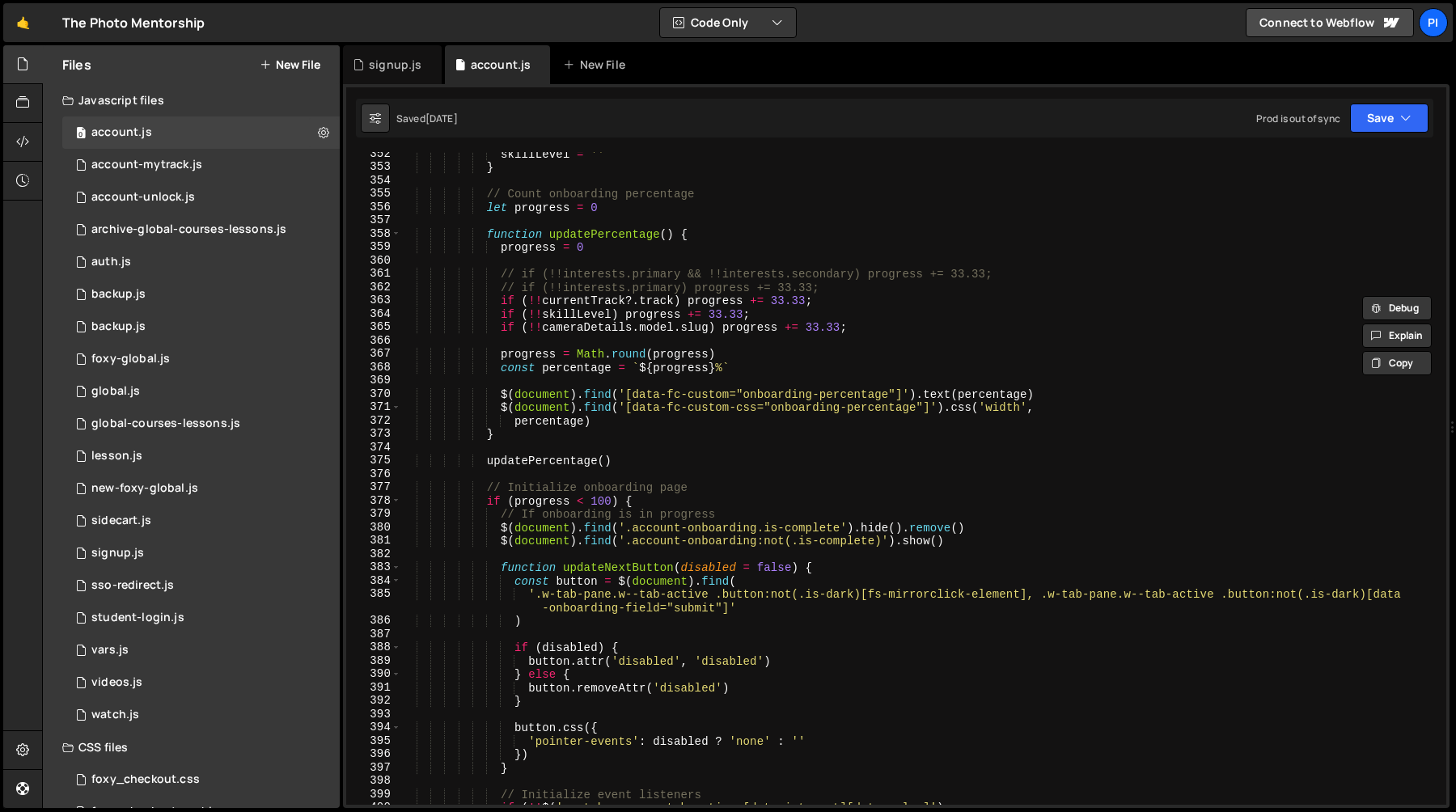
scroll to position [4688, 0]
click at [589, 333] on div "skillLevel = '' } // Count onboarding percentage let progress = 0 function upda…" at bounding box center [921, 486] width 1040 height 679
type textarea "if (!!cameraDetails.model.slug) progress += 33.33;"
click at [589, 333] on div "skillLevel = '' } // Count onboarding percentage let progress = 0 function upda…" at bounding box center [921, 486] width 1040 height 679
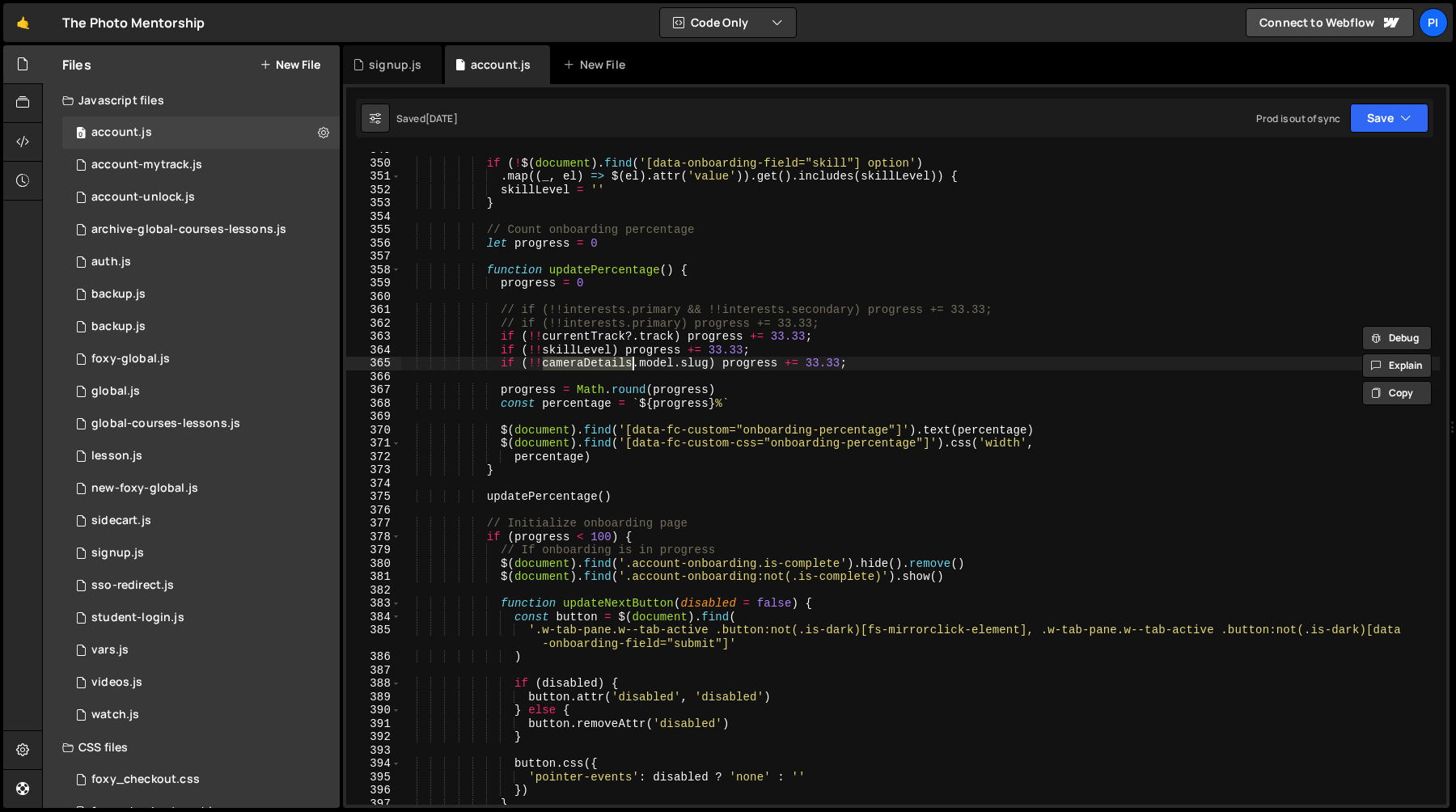
scroll to position [4636, 0]
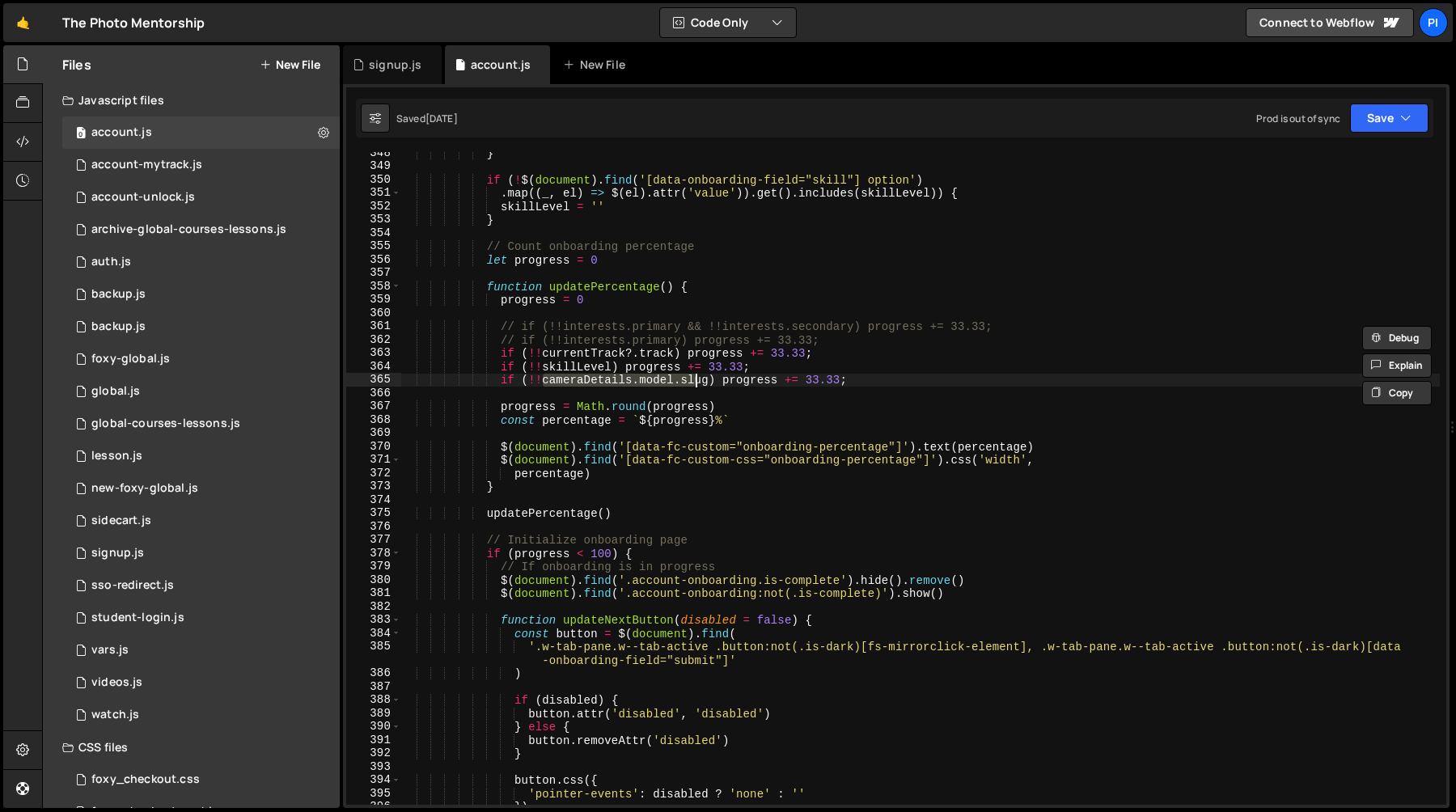
click at [695, 382] on div "} if ( ! $ ( document ) . find ( '[data-onboarding-field="skill"] option' ) . m…" at bounding box center [921, 485] width 1040 height 679
click at [712, 382] on div "} if ( ! $ ( document ) . find ( '[data-onboarding-field="skill"] option' ) . m…" at bounding box center [921, 485] width 1040 height 679
click at [583, 427] on div "} if ( ! $ ( document ) . find ( '[data-onboarding-field="skill"] option' ) . m…" at bounding box center [921, 485] width 1040 height 679
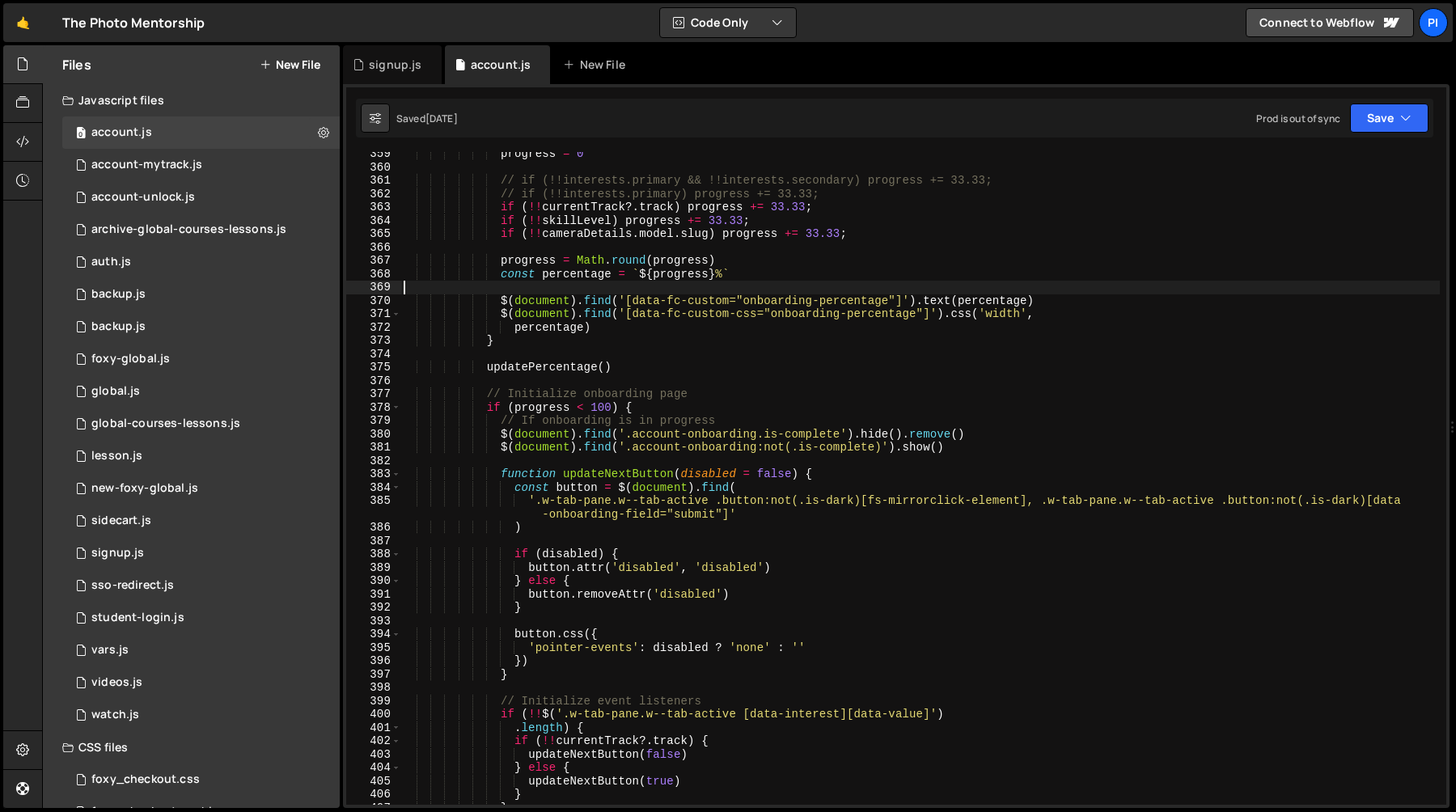
scroll to position [4790, 0]
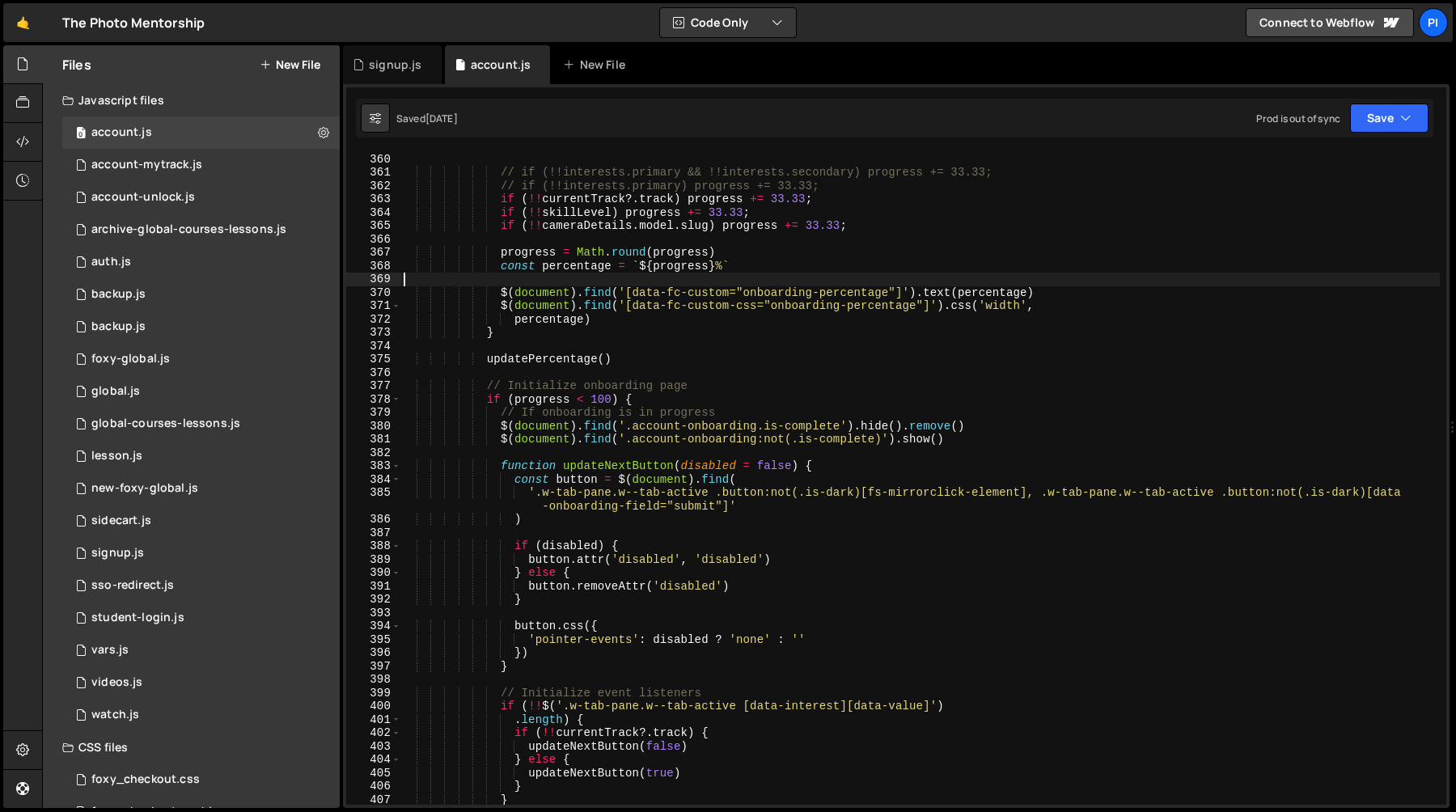
click at [549, 401] on div "progress = 0 // if (!!interests.primary && !!interests.secondary) progress += 3…" at bounding box center [921, 478] width 1040 height 679
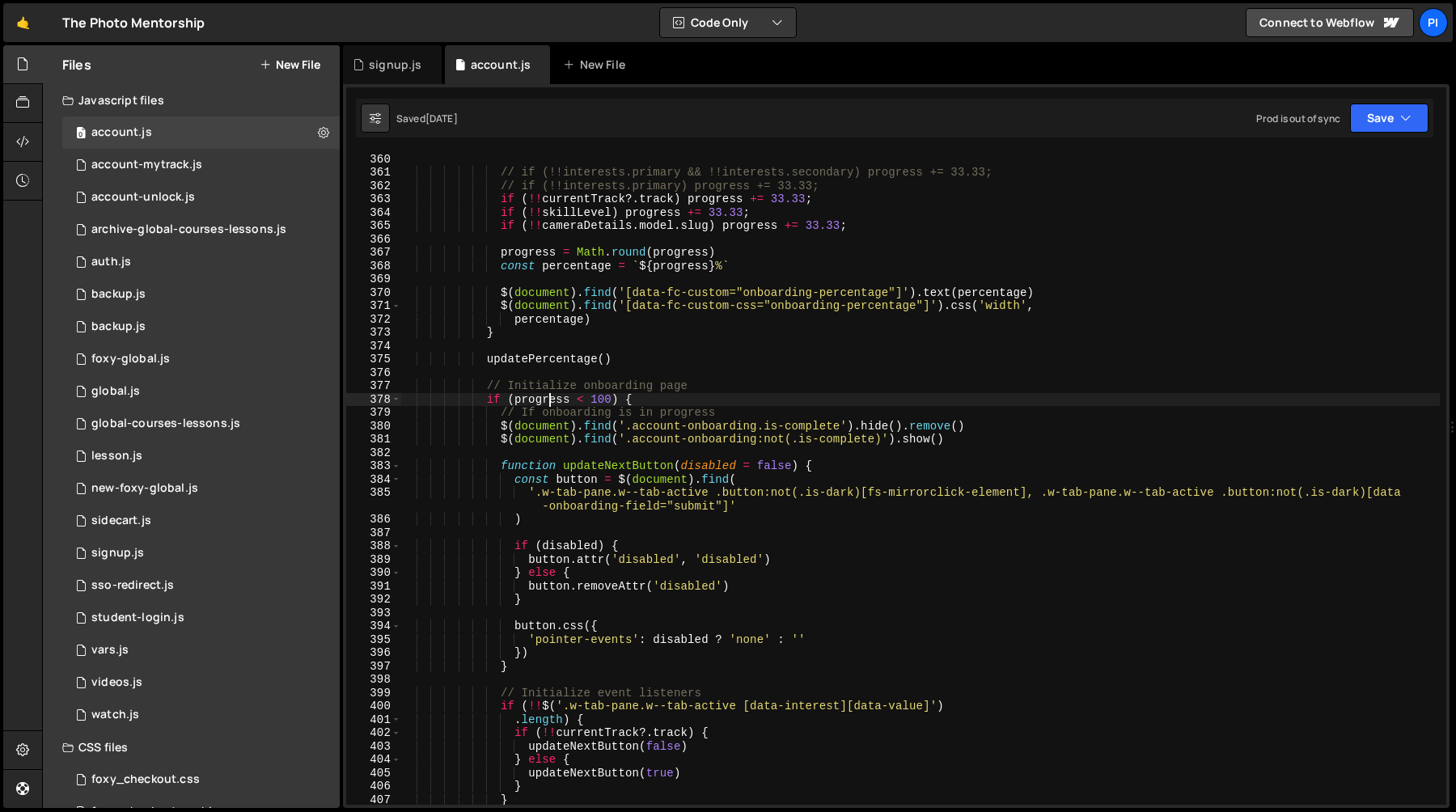
click at [549, 401] on div "progress = 0 // if (!!interests.primary && !!interests.secondary) progress += 3…" at bounding box center [921, 478] width 1040 height 679
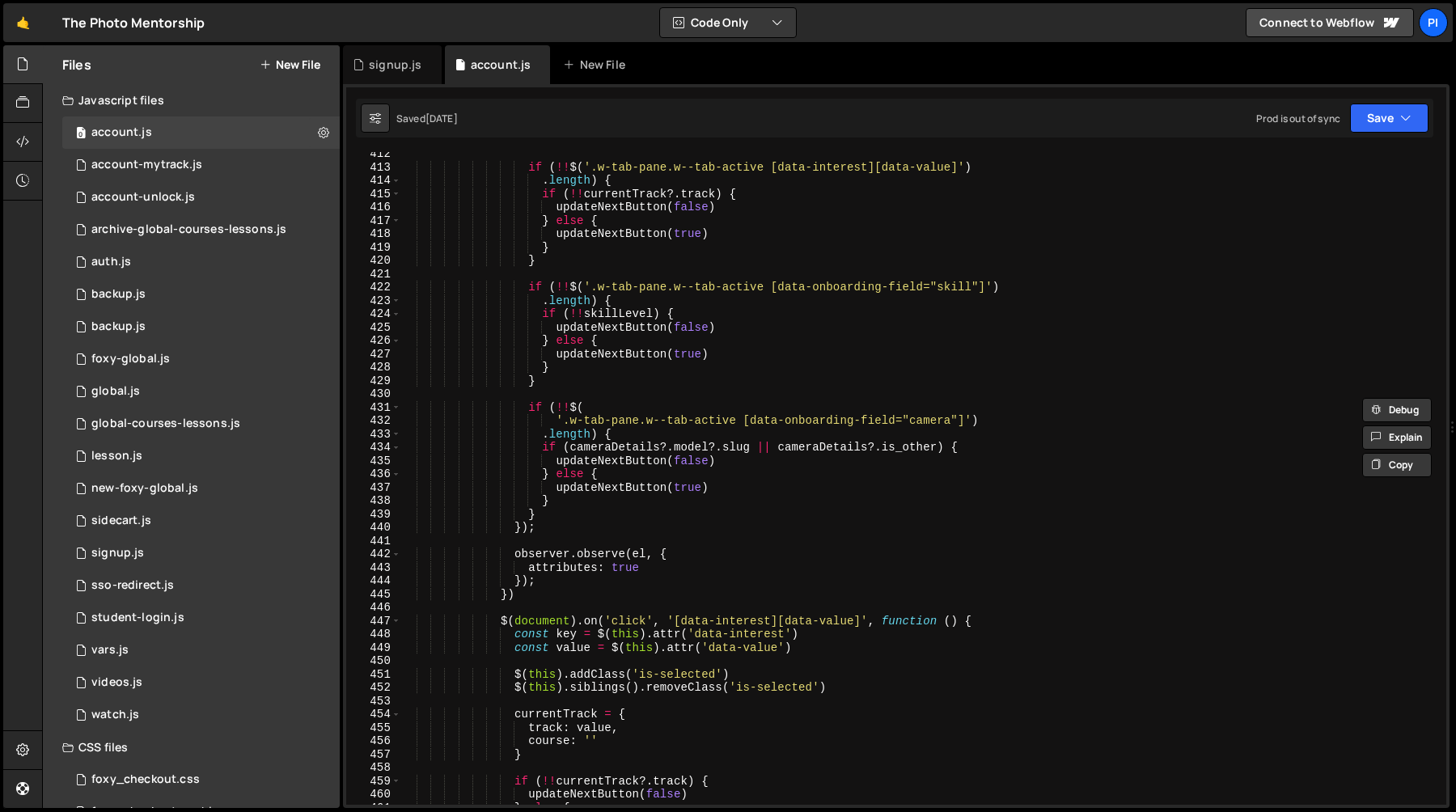
scroll to position [5509, 0]
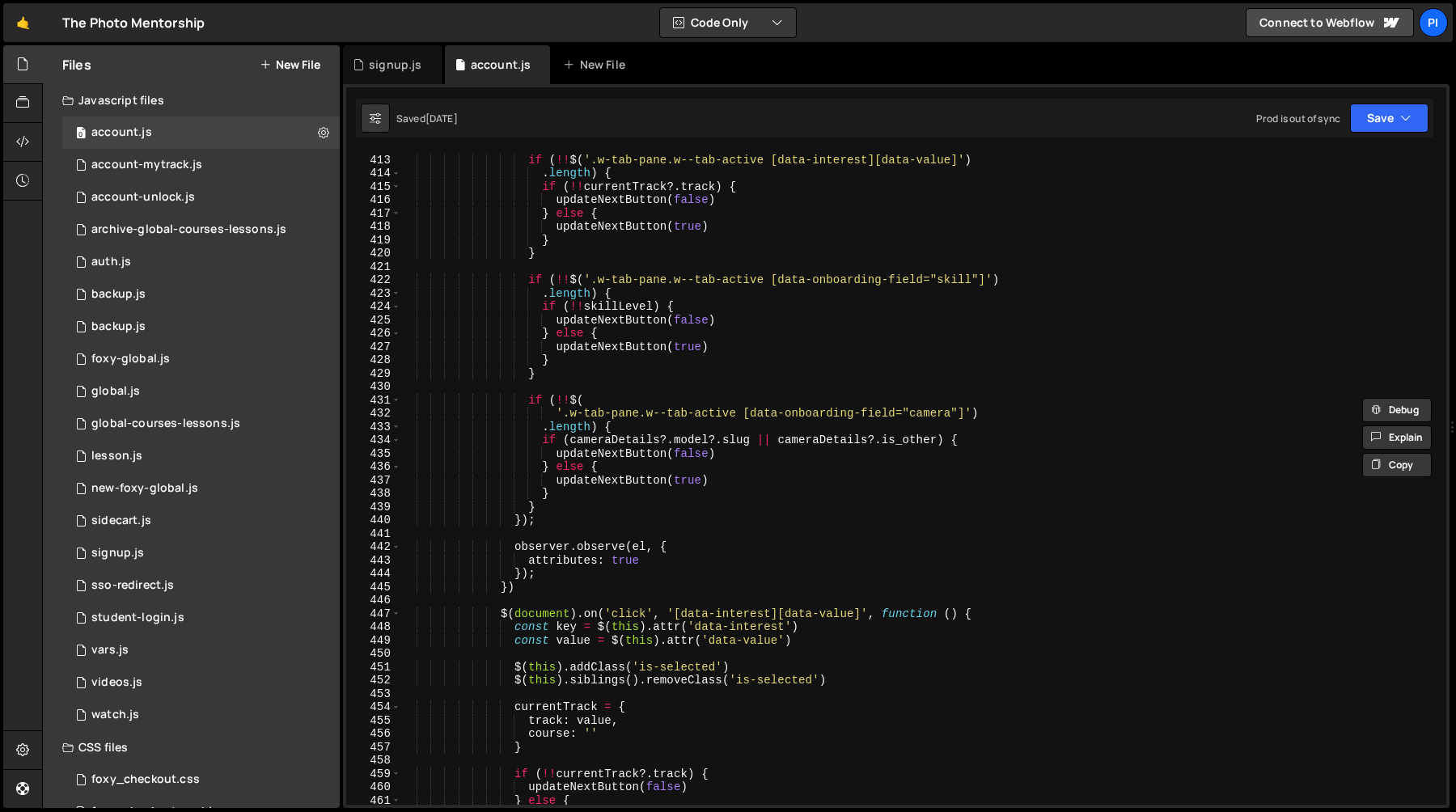
click at [529, 547] on div "if ( !! $ ( '.w-tab-pane.w--tab-active [data-interest][data-value]' ) . length …" at bounding box center [921, 479] width 1040 height 679
type textarea "observer.observe(el, {"
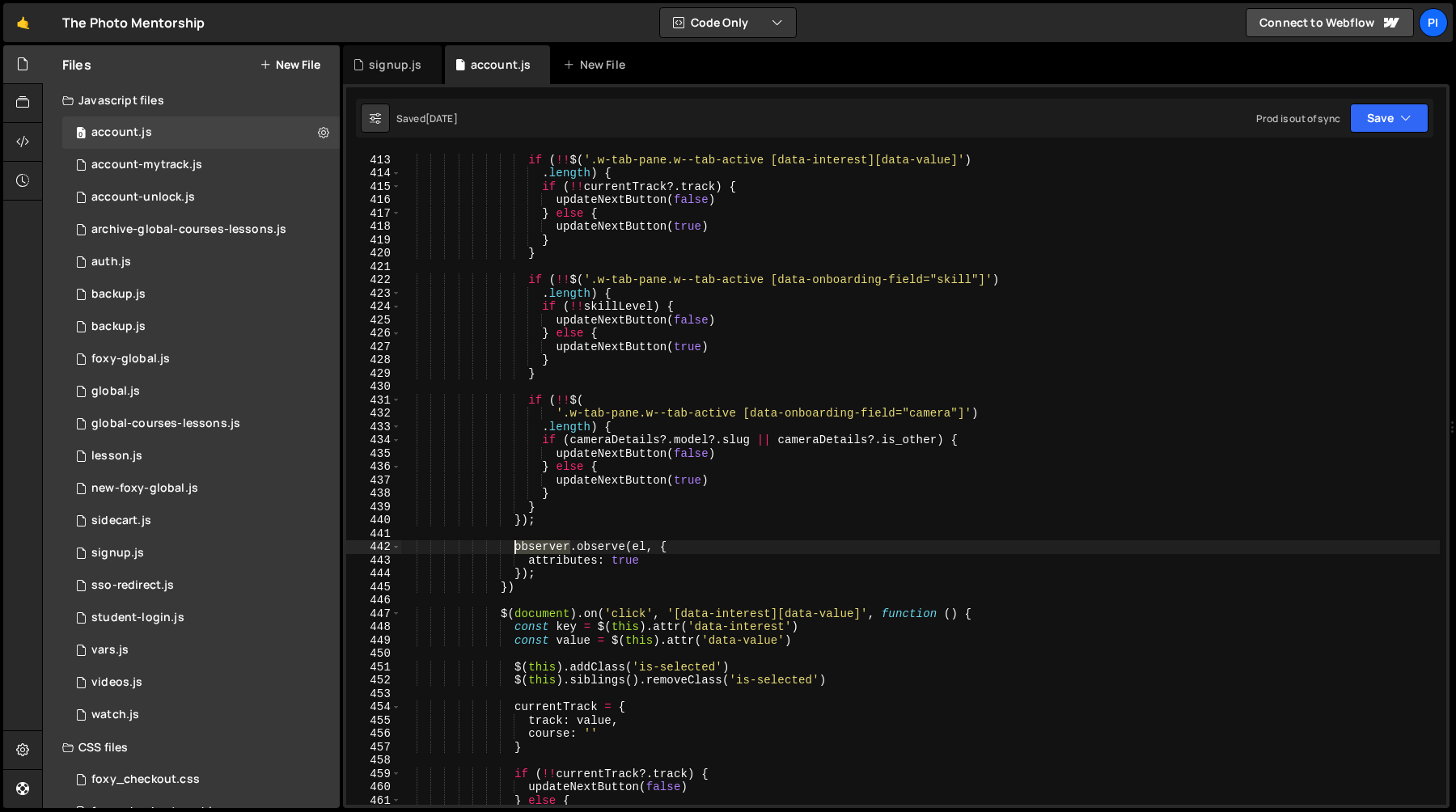
click at [529, 547] on div "if ( !! $ ( '.w-tab-pane.w--tab-active [data-interest][data-value]' ) . length …" at bounding box center [921, 479] width 1040 height 679
click at [544, 536] on div "if ( !! $ ( '.w-tab-pane.w--tab-active [data-interest][data-value]' ) . length …" at bounding box center [921, 479] width 1040 height 679
click at [550, 519] on div "if ( !! $ ( '.w-tab-pane.w--tab-active [data-interest][data-value]' ) . length …" at bounding box center [921, 479] width 1040 height 679
type textarea "});"
click at [524, 538] on div "if ( !! $ ( '.w-tab-pane.w--tab-active [data-interest][data-value]' ) . length …" at bounding box center [921, 479] width 1040 height 679
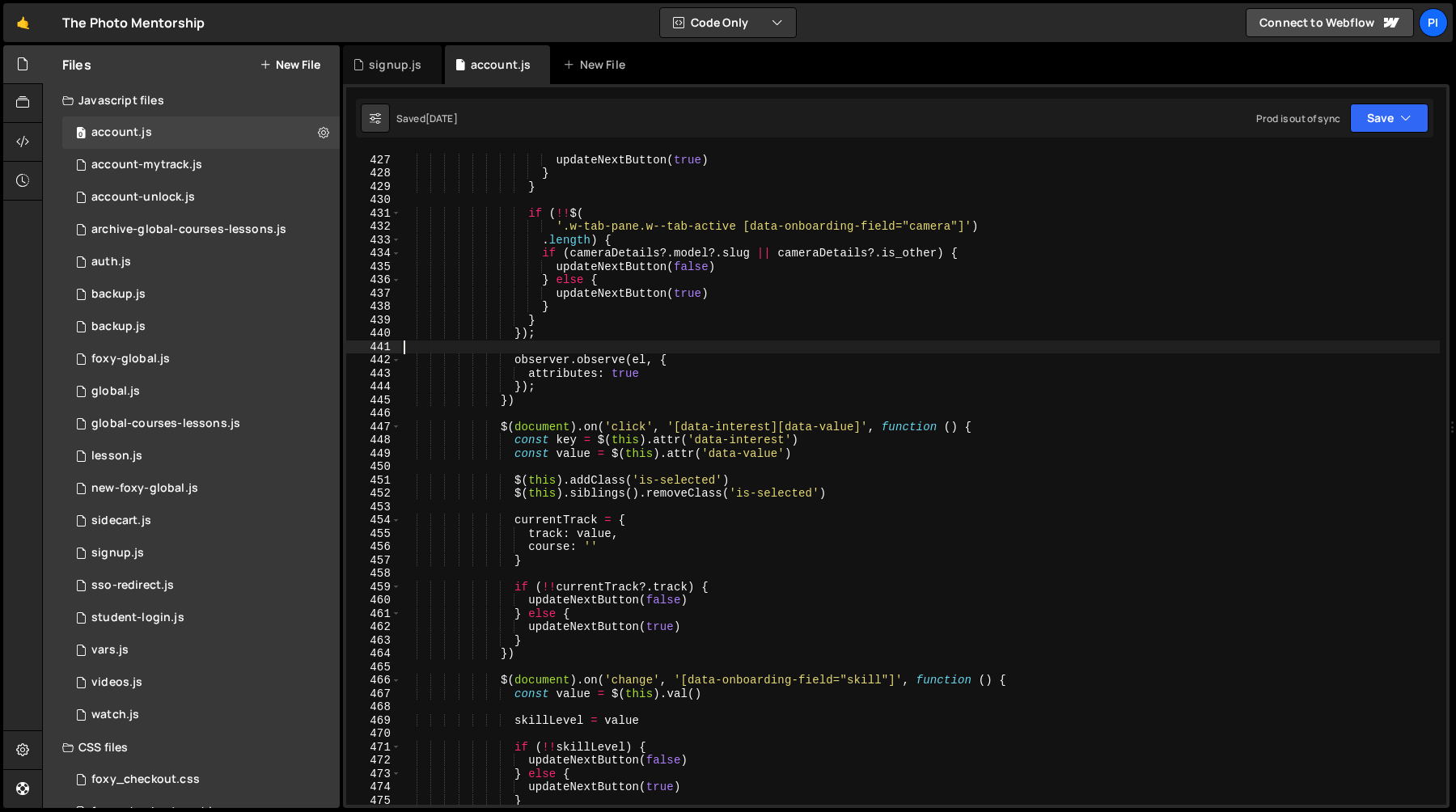
scroll to position [5759, 0]
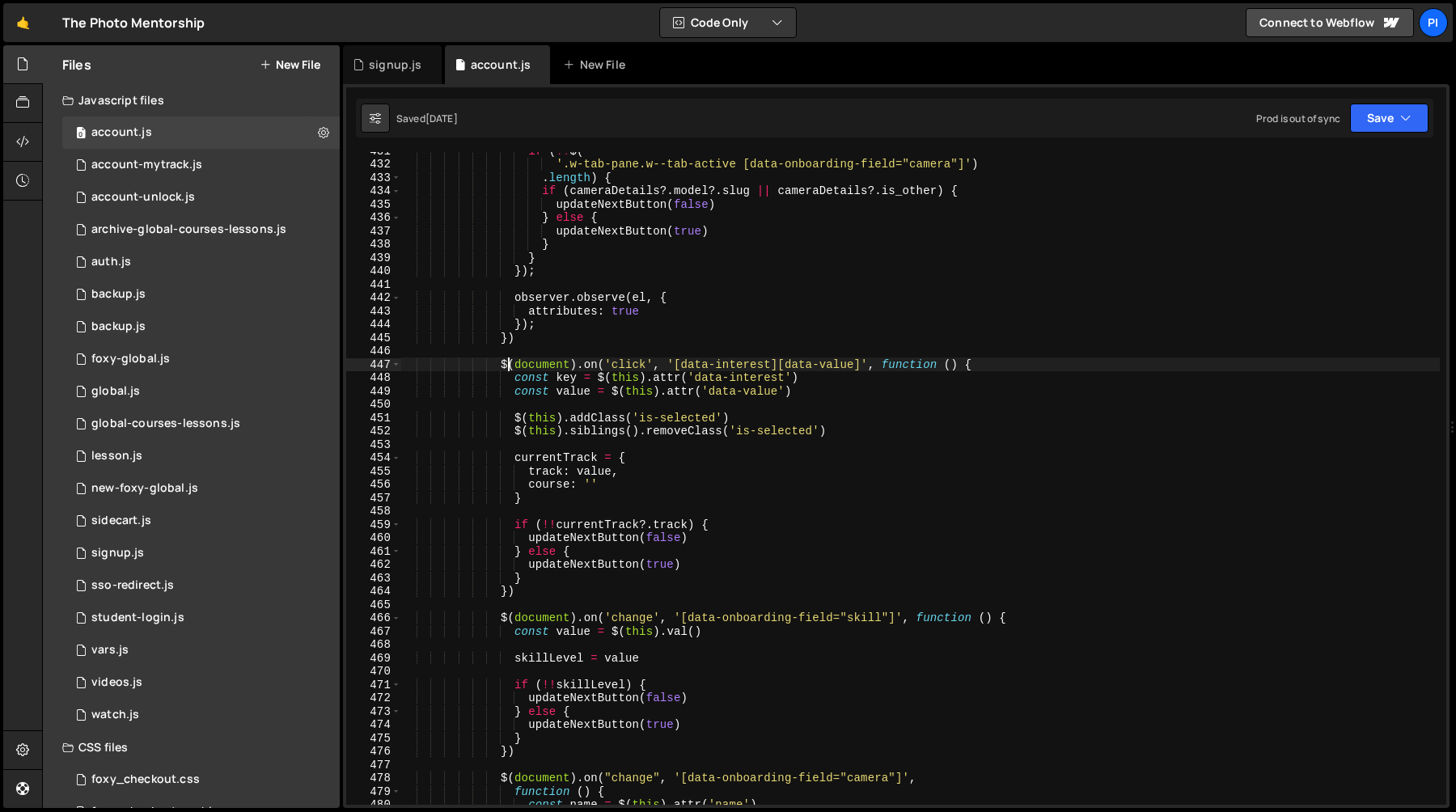
click at [505, 363] on div "if ( !! $ ( '.w-tab-pane.w--tab-active [data-onboarding-field="camera"]' ) . le…" at bounding box center [921, 484] width 1040 height 679
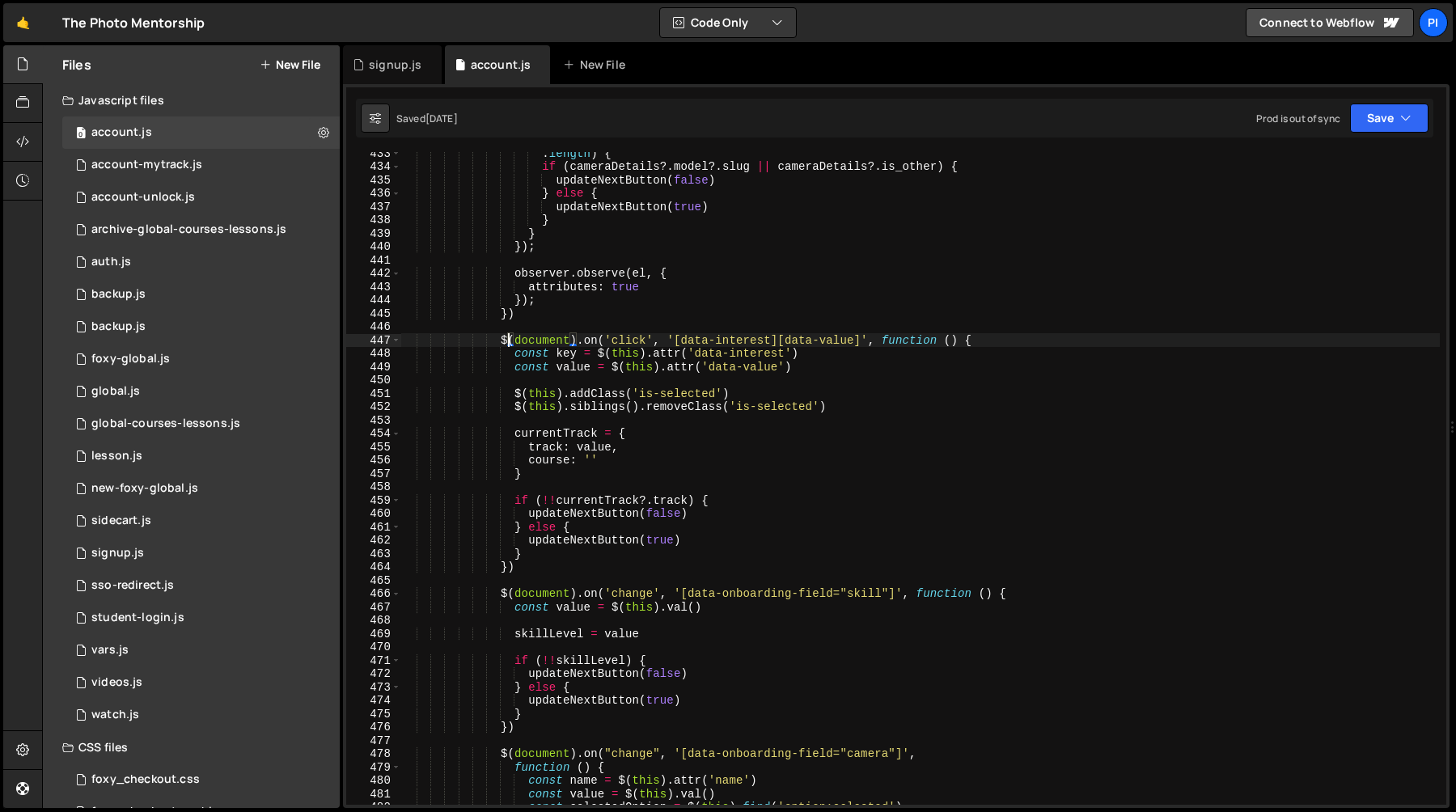
scroll to position [5783, 0]
click at [502, 340] on div ". length ) { if ( cameraDetails ?. model ?. slug || cameraDetails ?. is_other )…" at bounding box center [921, 485] width 1040 height 679
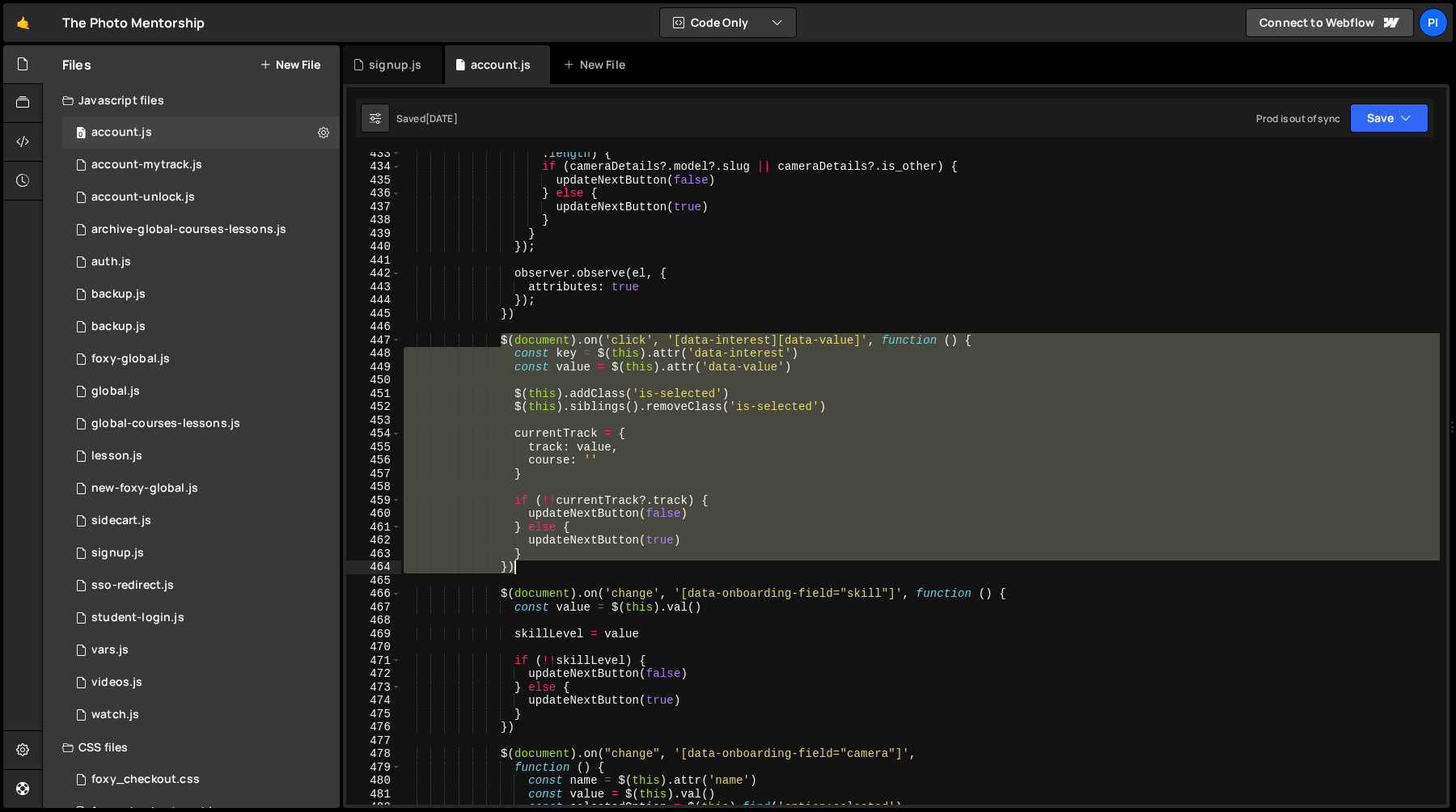
click at [526, 567] on div ". length ) { if ( cameraDetails ?. model ?. slug || cameraDetails ?. is_other )…" at bounding box center [921, 485] width 1040 height 679
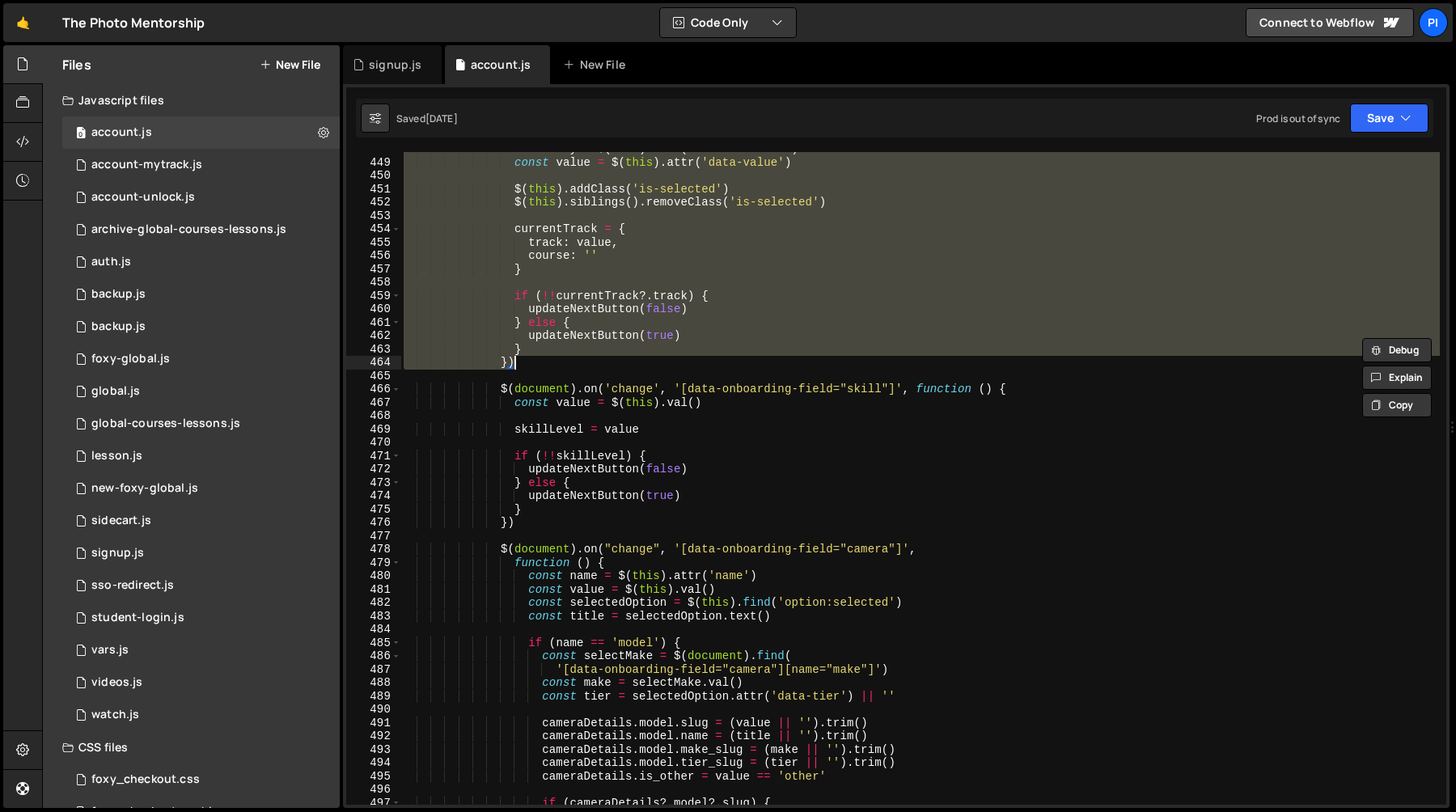
scroll to position [6142, 0]
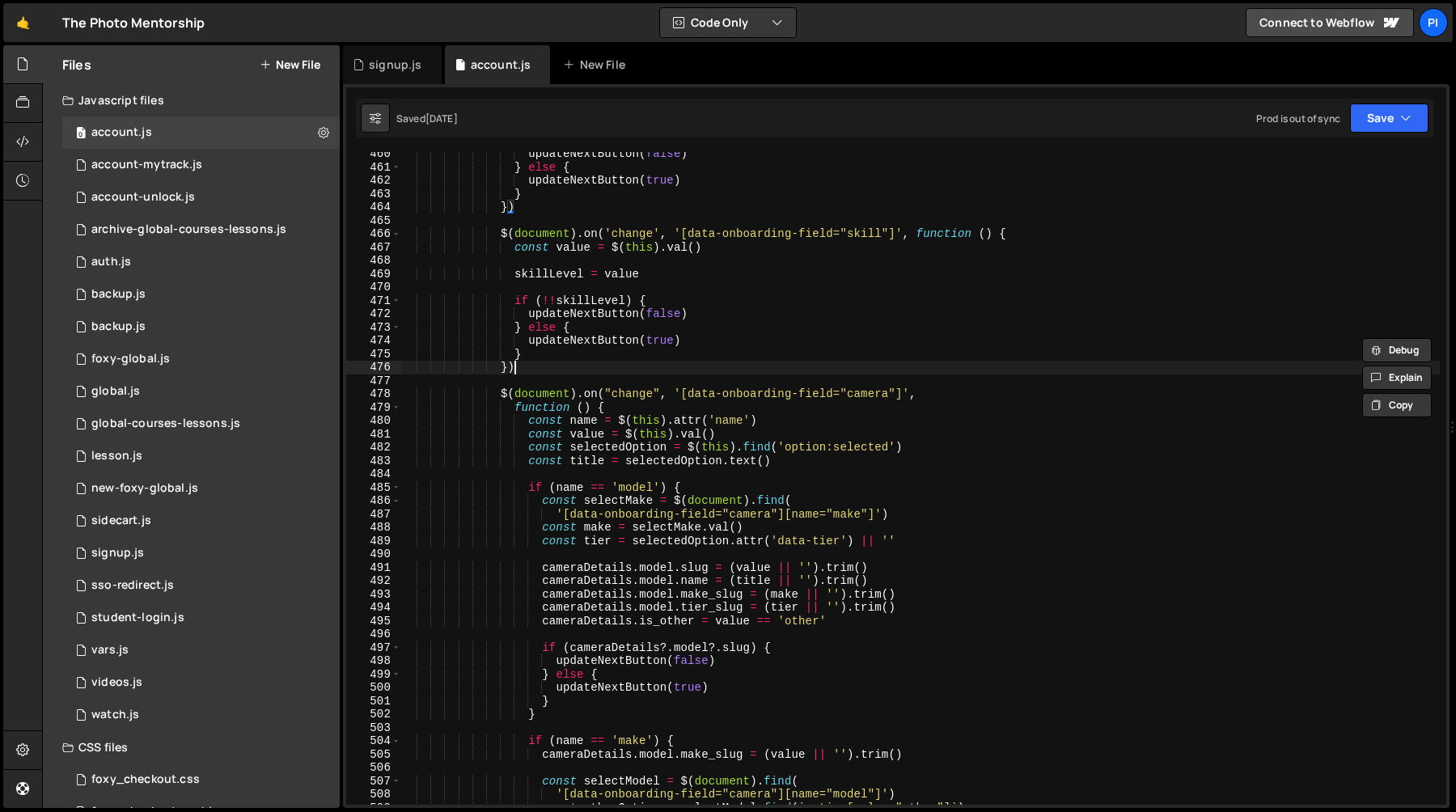
click at [566, 370] on div "updateNextButton ( false ) } else { updateNextButton ( true ) } }) $ ( document…" at bounding box center [921, 486] width 1040 height 679
type textarea "})"
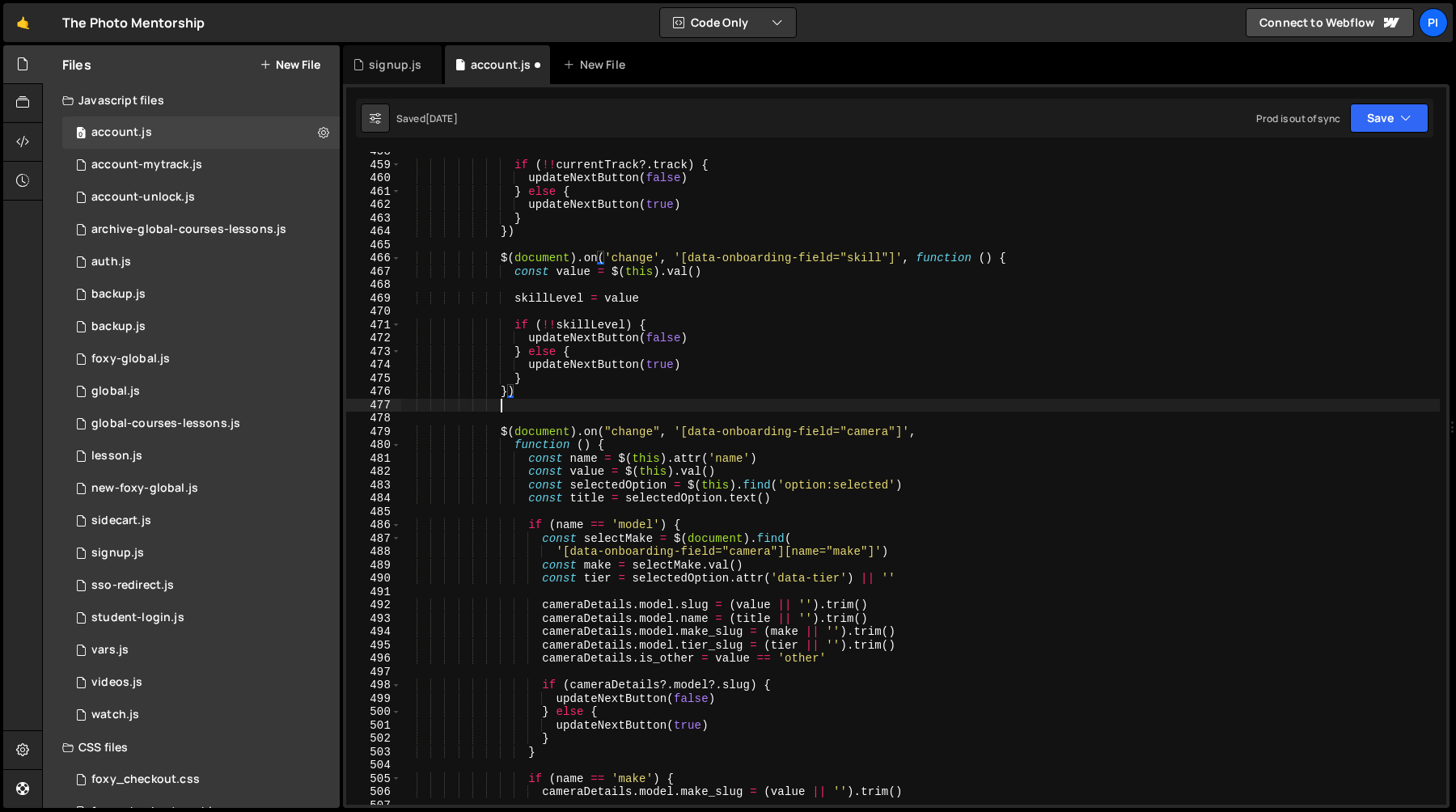
scroll to position [0, 5]
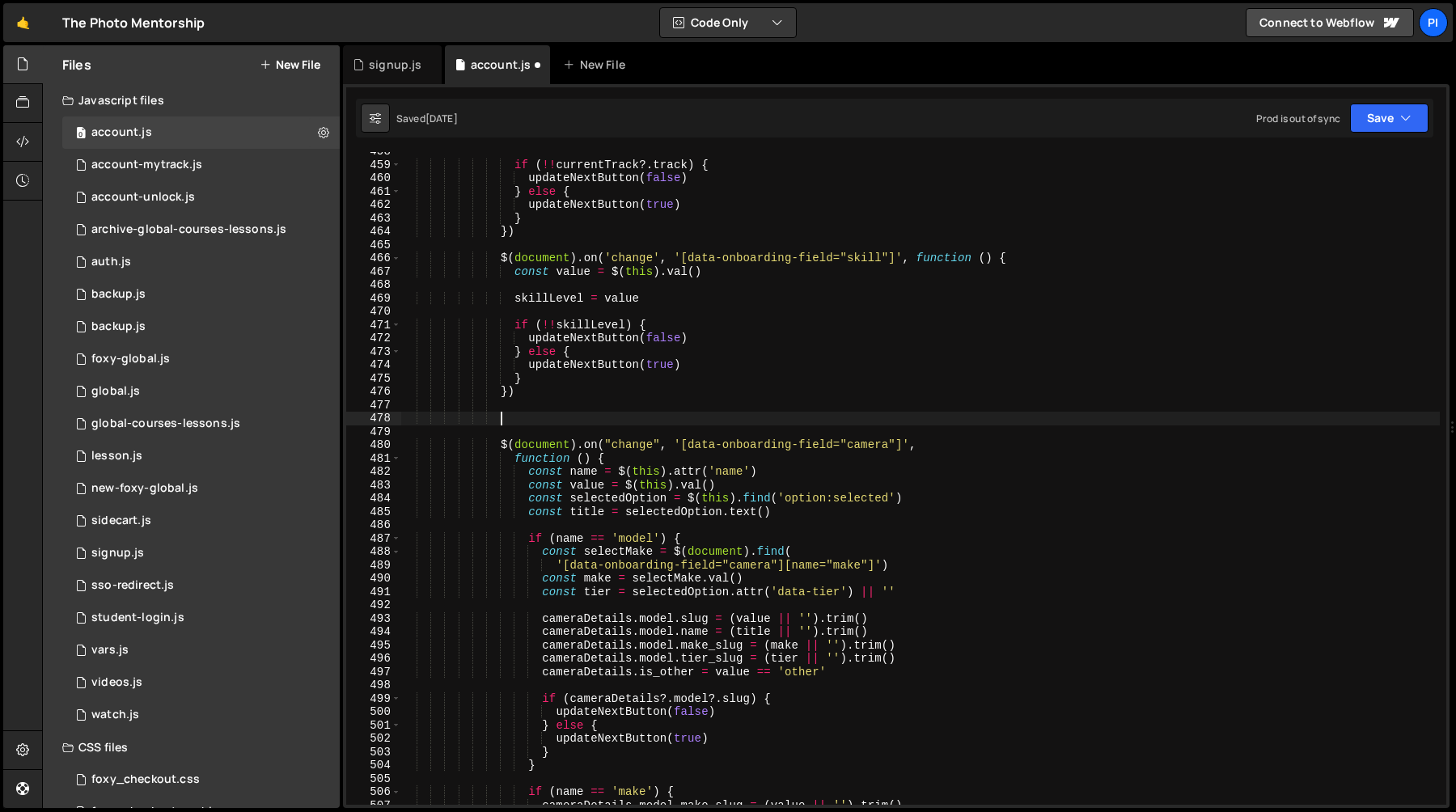
paste textarea "})"
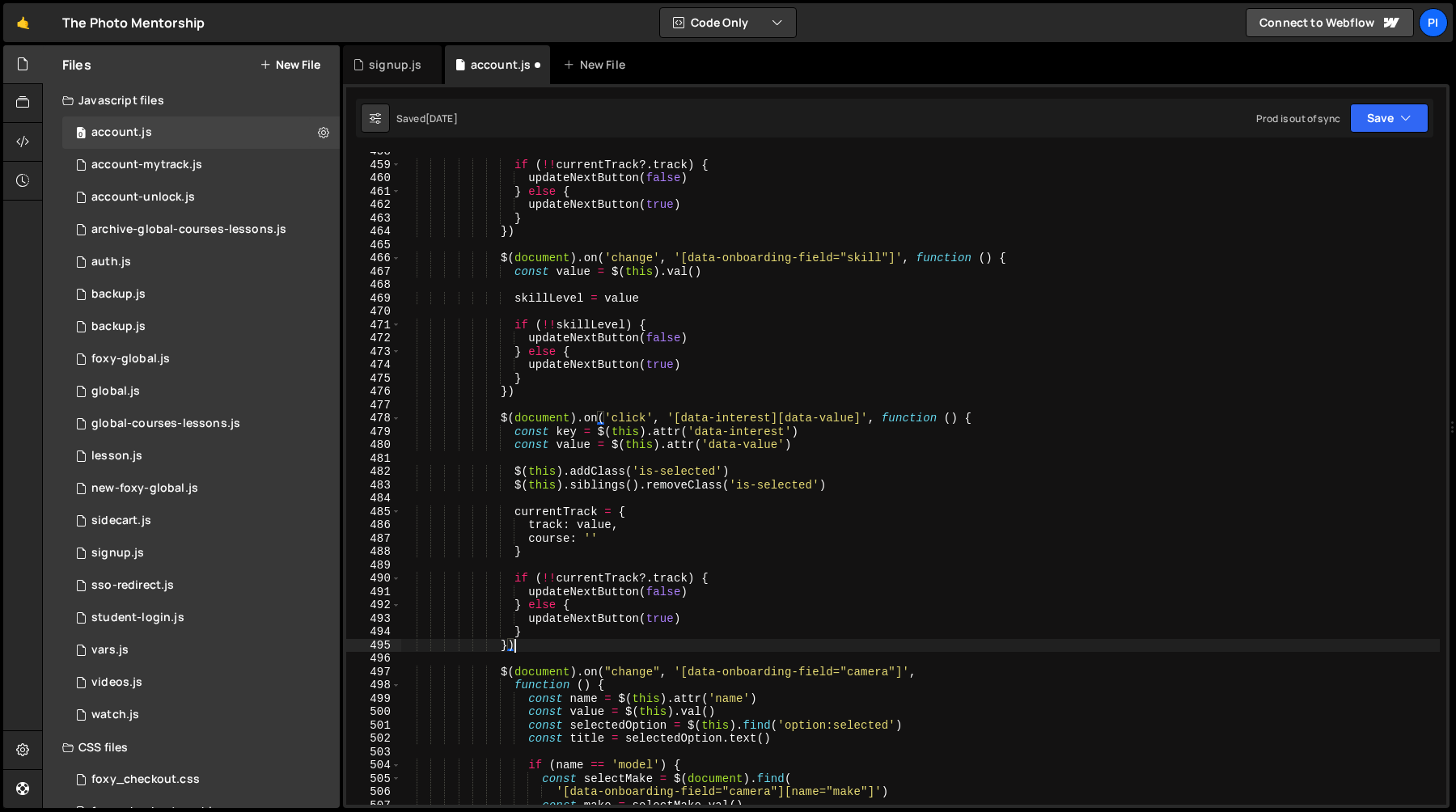
click at [691, 673] on div "if ( !! currentTrack ?. track ) { updateNextButton ( false ) } else { updateNex…" at bounding box center [921, 484] width 1040 height 679
click at [896, 671] on div "if ( !! currentTrack ?. track ) { updateNextButton ( false ) } else { updateNex…" at bounding box center [921, 484] width 1040 height 679
click at [680, 422] on div "if ( !! currentTrack ?. track ) { updateNextButton ( false ) } else { updateNex…" at bounding box center [921, 484] width 1040 height 679
click at [772, 420] on div "if ( !! currentTrack ?. track ) { updateNextButton ( false ) } else { updateNex…" at bounding box center [921, 484] width 1040 height 679
paste textarea "onboarding-field="camera""
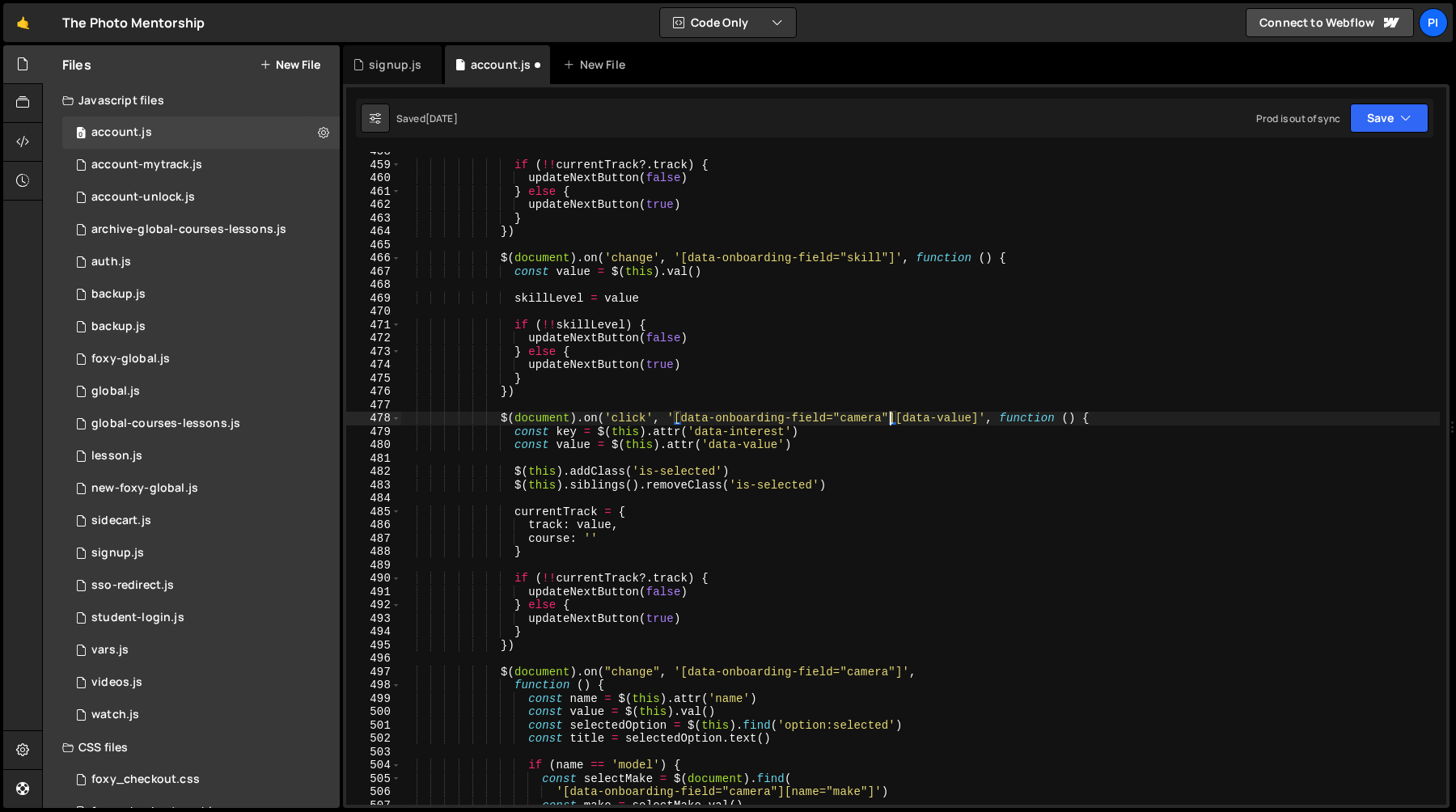
click at [809, 380] on div "if ( !! currentTrack ?. track ) { updateNextButton ( false ) } else { updateNex…" at bounding box center [921, 484] width 1040 height 679
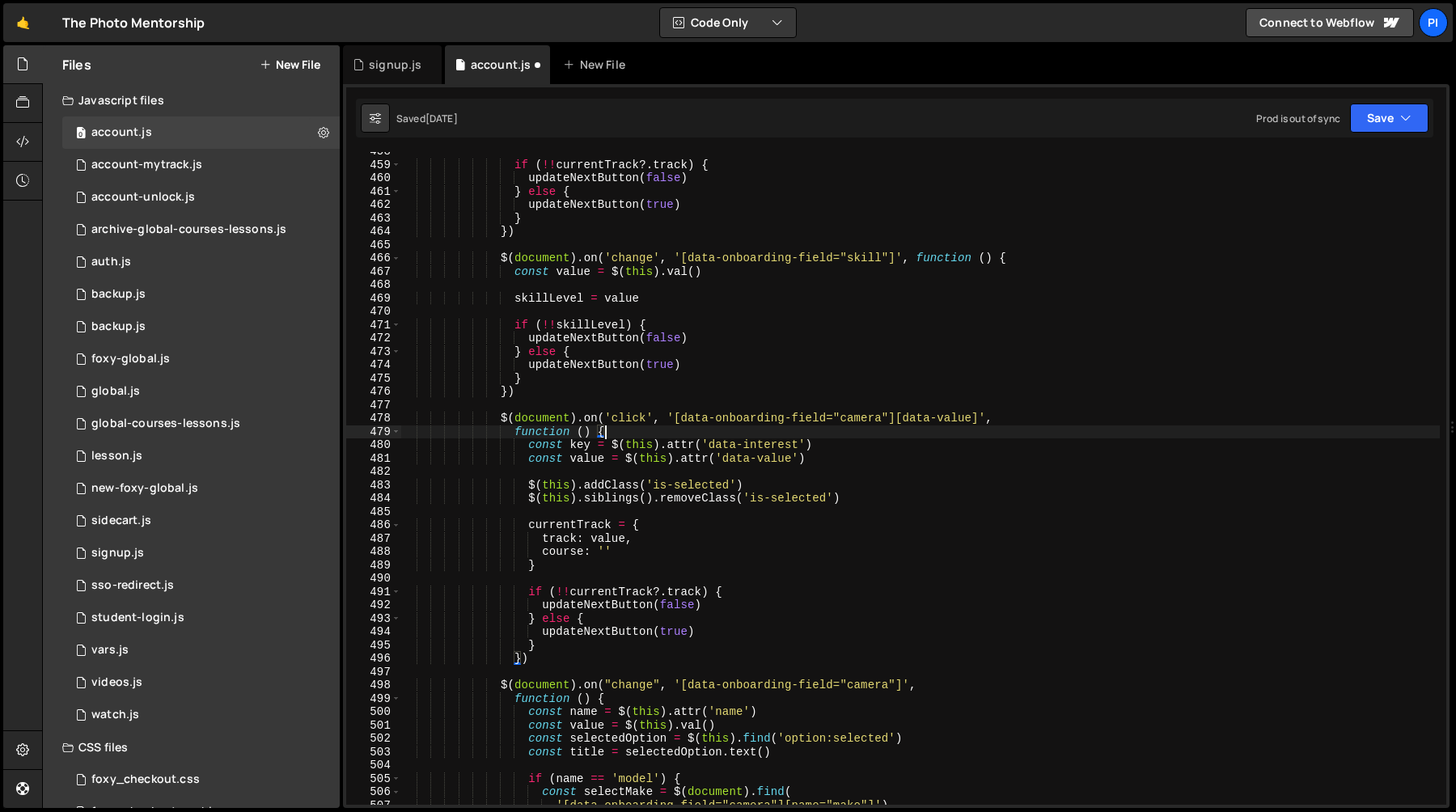
click at [775, 426] on div "if ( !! currentTrack ?. track ) { updateNextButton ( false ) } else { updateNex…" at bounding box center [921, 484] width 1040 height 679
click at [624, 418] on div "if ( !! currentTrack ?. track ) { updateNextButton ( false ) } else { updateNex…" at bounding box center [921, 484] width 1040 height 679
click at [679, 421] on div "if ( !! currentTrack ?. track ) { updateNextButton ( false ) } else { updateNex…" at bounding box center [921, 484] width 1040 height 679
click at [887, 418] on div "if ( !! currentTrack ?. track ) { updateNextButton ( false ) } else { updateNex…" at bounding box center [921, 484] width 1040 height 679
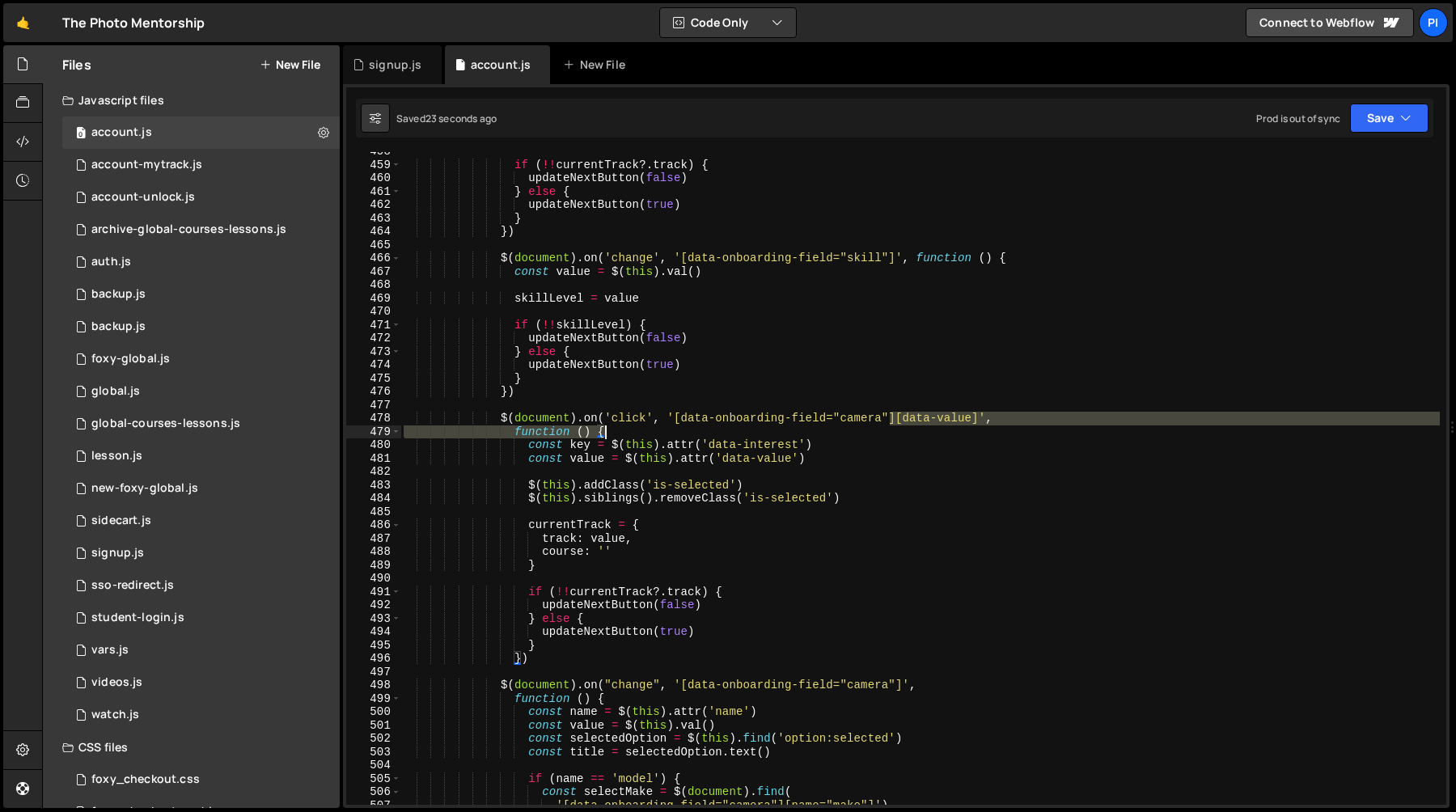
drag, startPoint x: 887, startPoint y: 418, endPoint x: 740, endPoint y: 425, distance: 147.2
click at [740, 425] on div "if ( !! currentTrack ?. track ) { updateNextButton ( false ) } else { updateNex…" at bounding box center [921, 484] width 1040 height 679
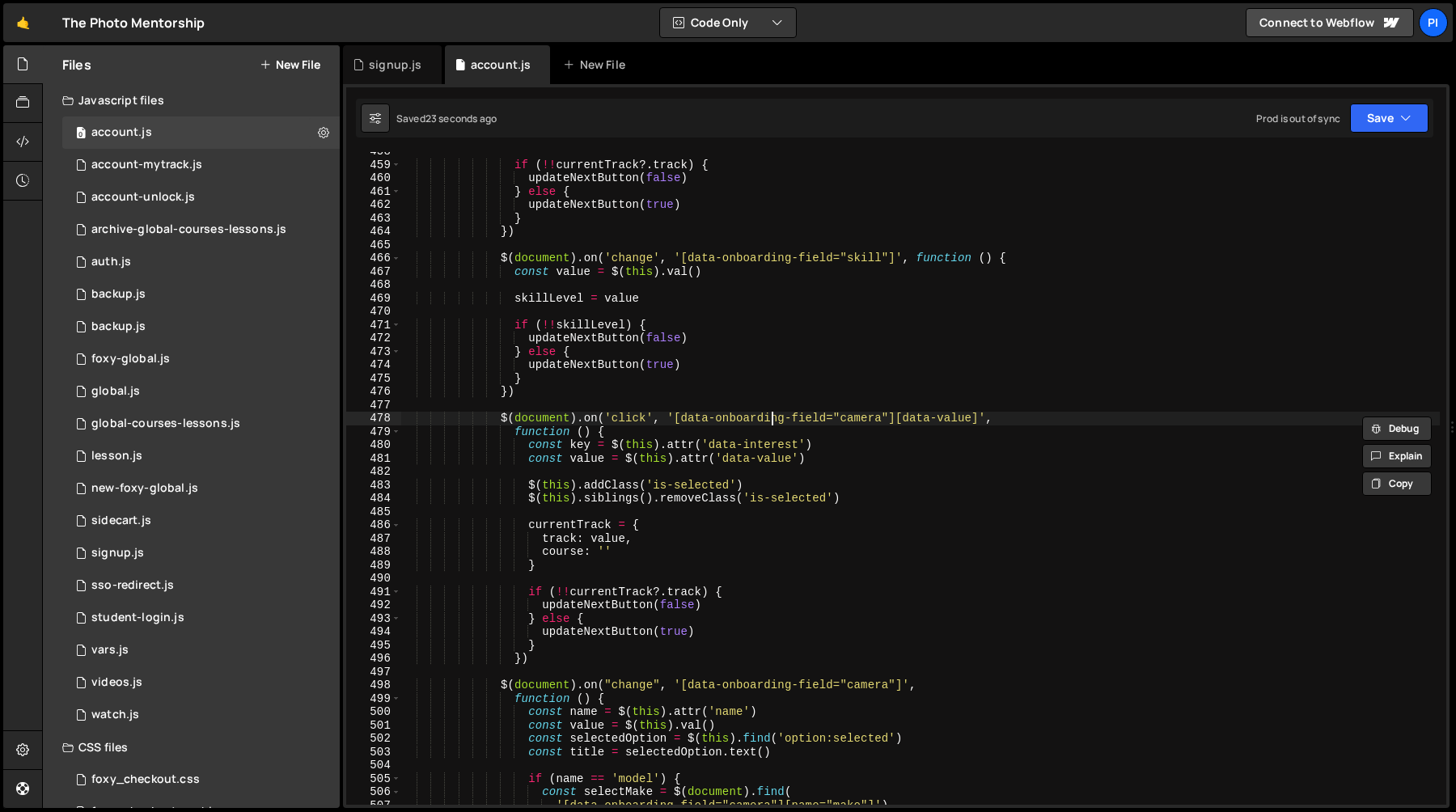
click at [774, 416] on div "if ( !! currentTrack ?. track ) { updateNextButton ( false ) } else { updateNex…" at bounding box center [921, 484] width 1040 height 679
click at [682, 419] on div "if ( !! currentTrack ?. track ) { updateNextButton ( false ) } else { updateNex…" at bounding box center [921, 484] width 1040 height 679
drag, startPoint x: 682, startPoint y: 419, endPoint x: 842, endPoint y: 419, distance: 160.0
click at [842, 419] on div "if ( !! currentTrack ?. track ) { updateNextButton ( false ) } else { updateNex…" at bounding box center [921, 484] width 1040 height 679
click at [922, 422] on div "if ( !! currentTrack ?. track ) { updateNextButton ( false ) } else { updateNex…" at bounding box center [921, 484] width 1040 height 679
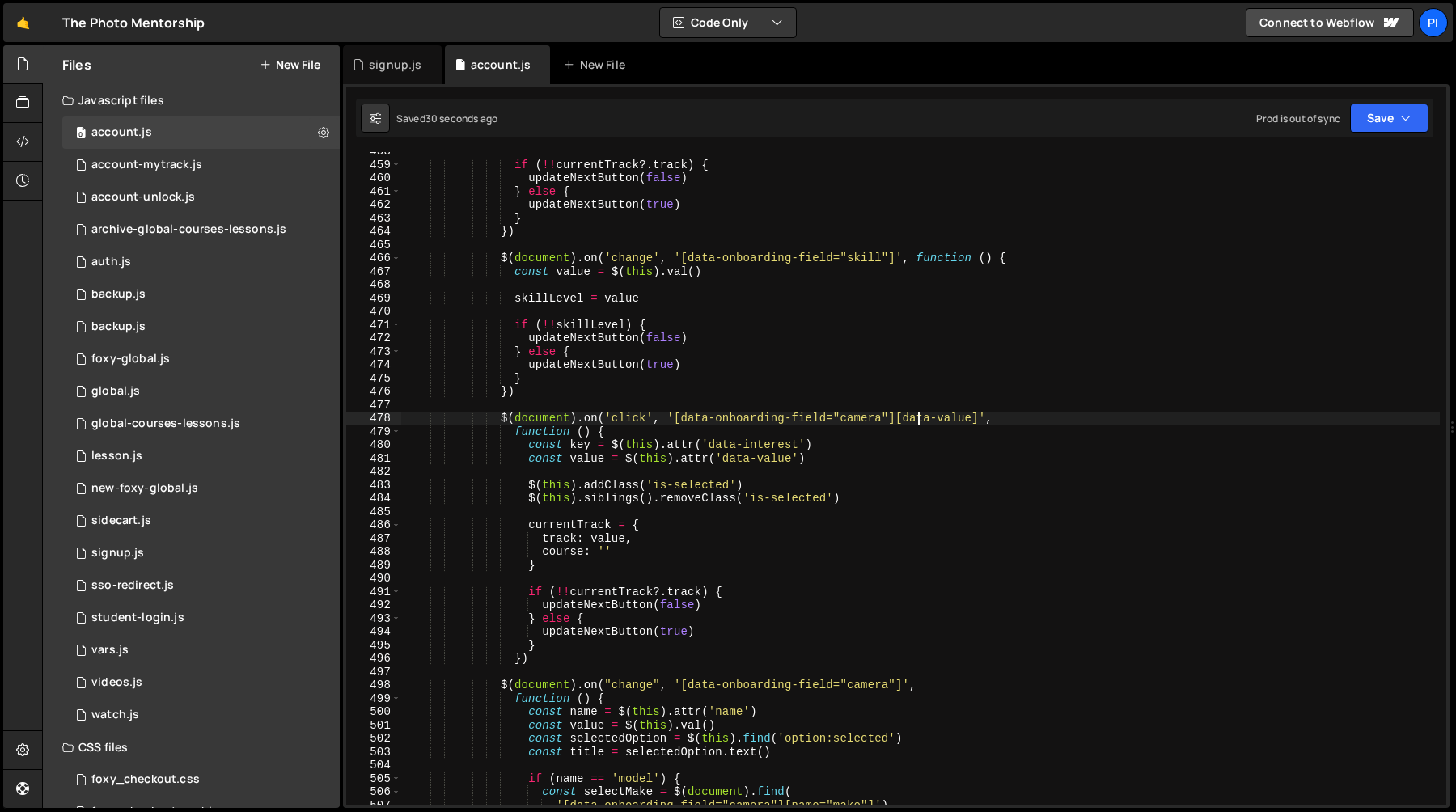
click at [908, 418] on div "if ( !! currentTrack ?. track ) { updateNextButton ( false ) } else { updateNex…" at bounding box center [921, 484] width 1040 height 679
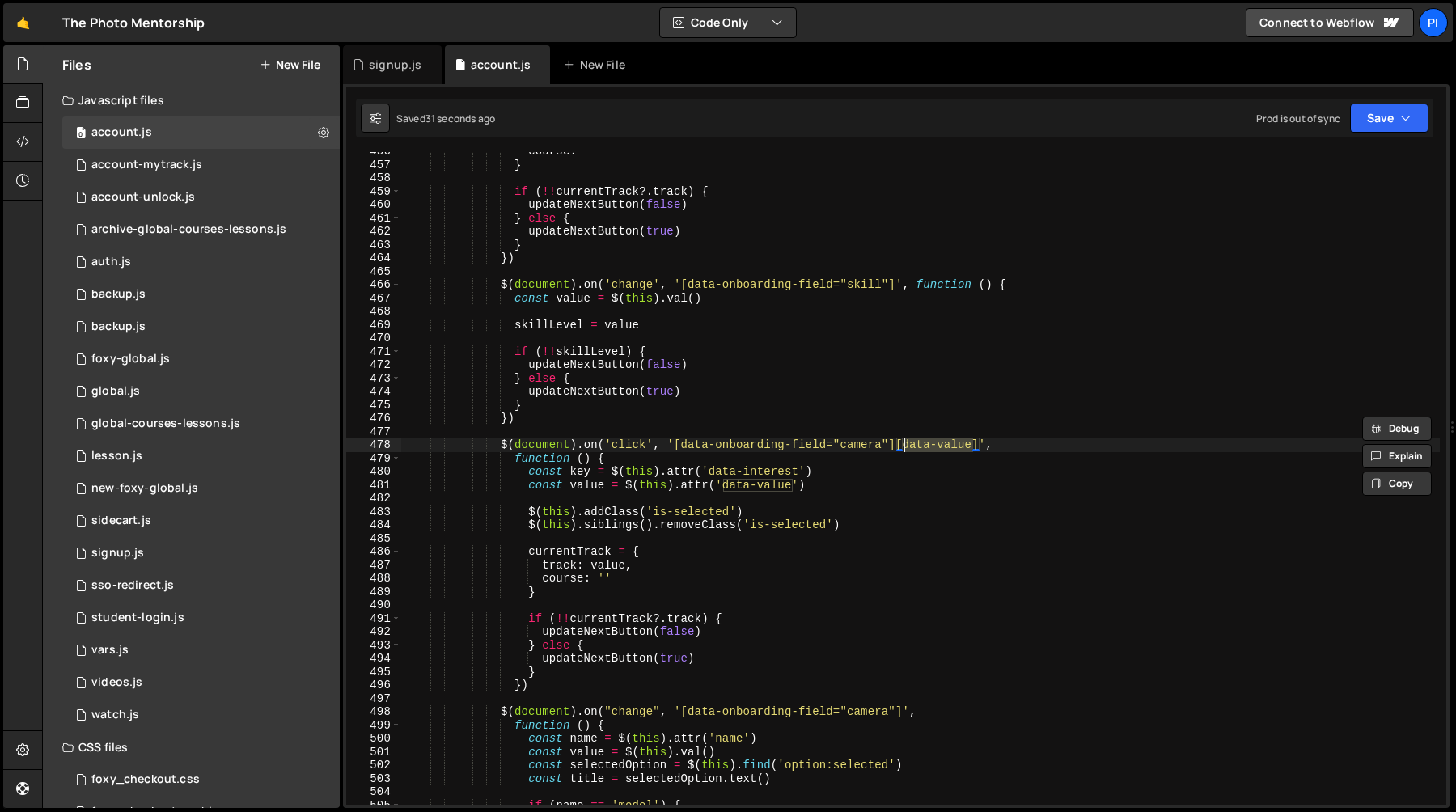
click at [890, 411] on div "course : '' } if ( !! currentTrack ?. track ) { updateNextButton ( false ) } el…" at bounding box center [921, 484] width 1040 height 679
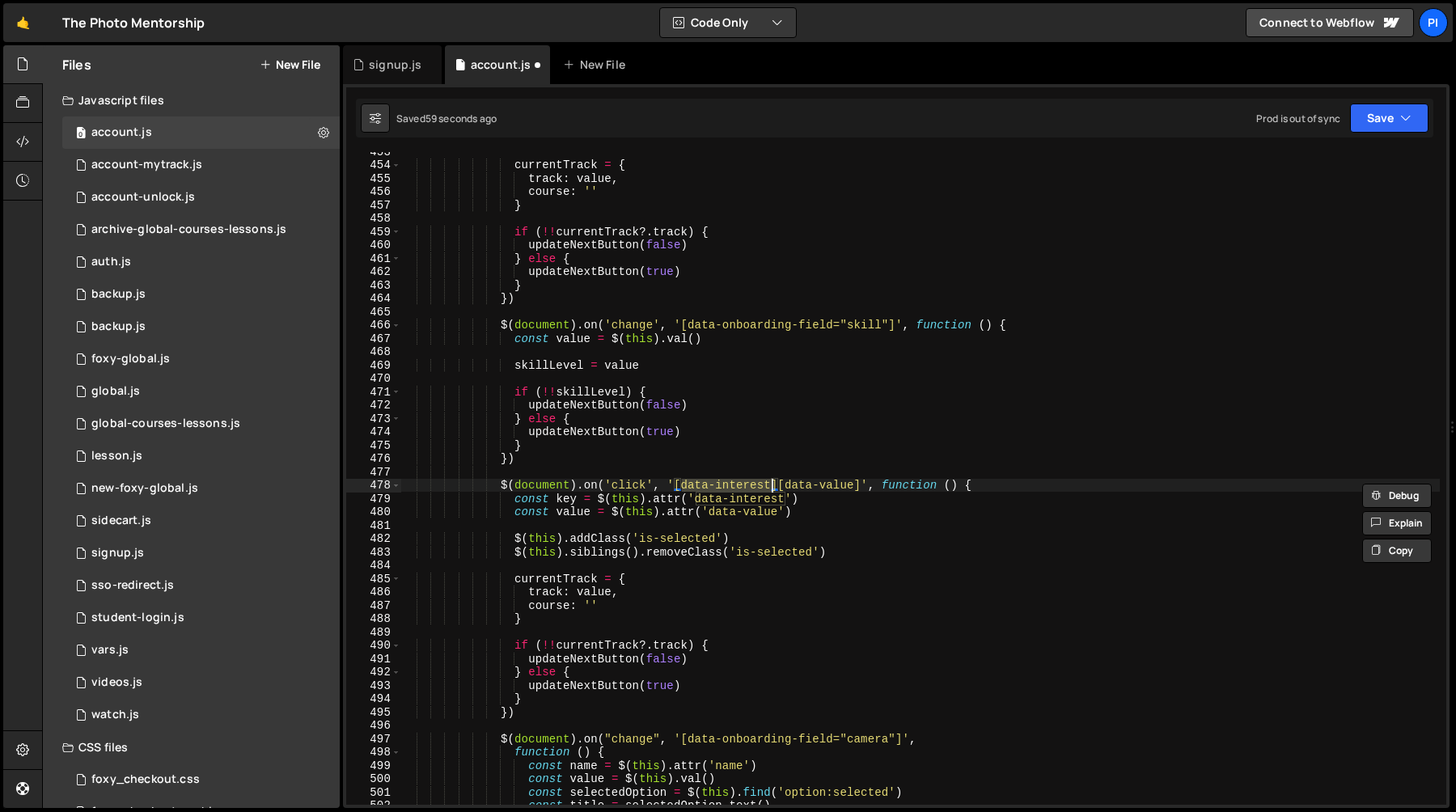
scroll to position [6051, 0]
click at [906, 487] on div "currentTrack = { track : value , course : '' } if ( !! currentTrack ?. track ) …" at bounding box center [921, 484] width 1040 height 679
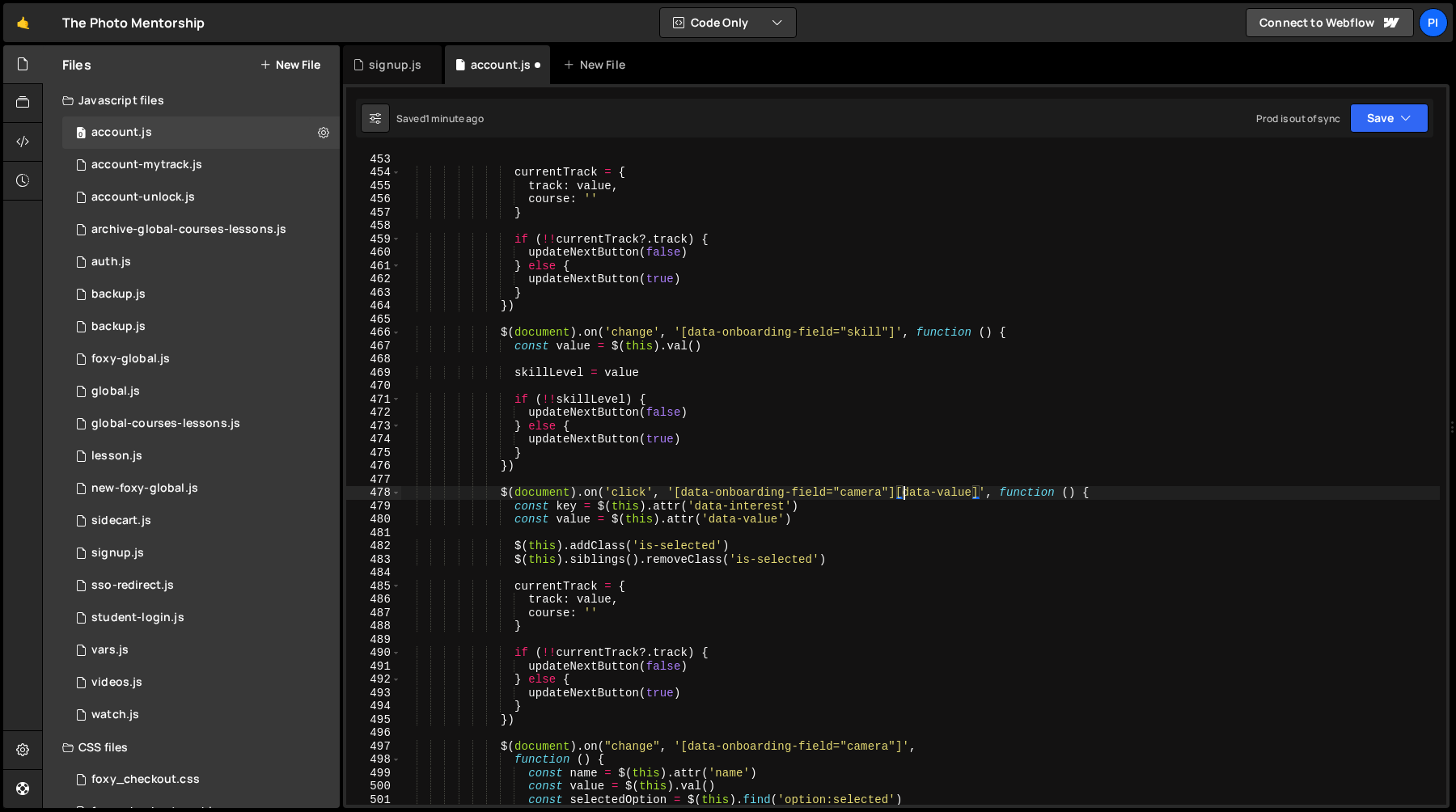
scroll to position [6039, 0]
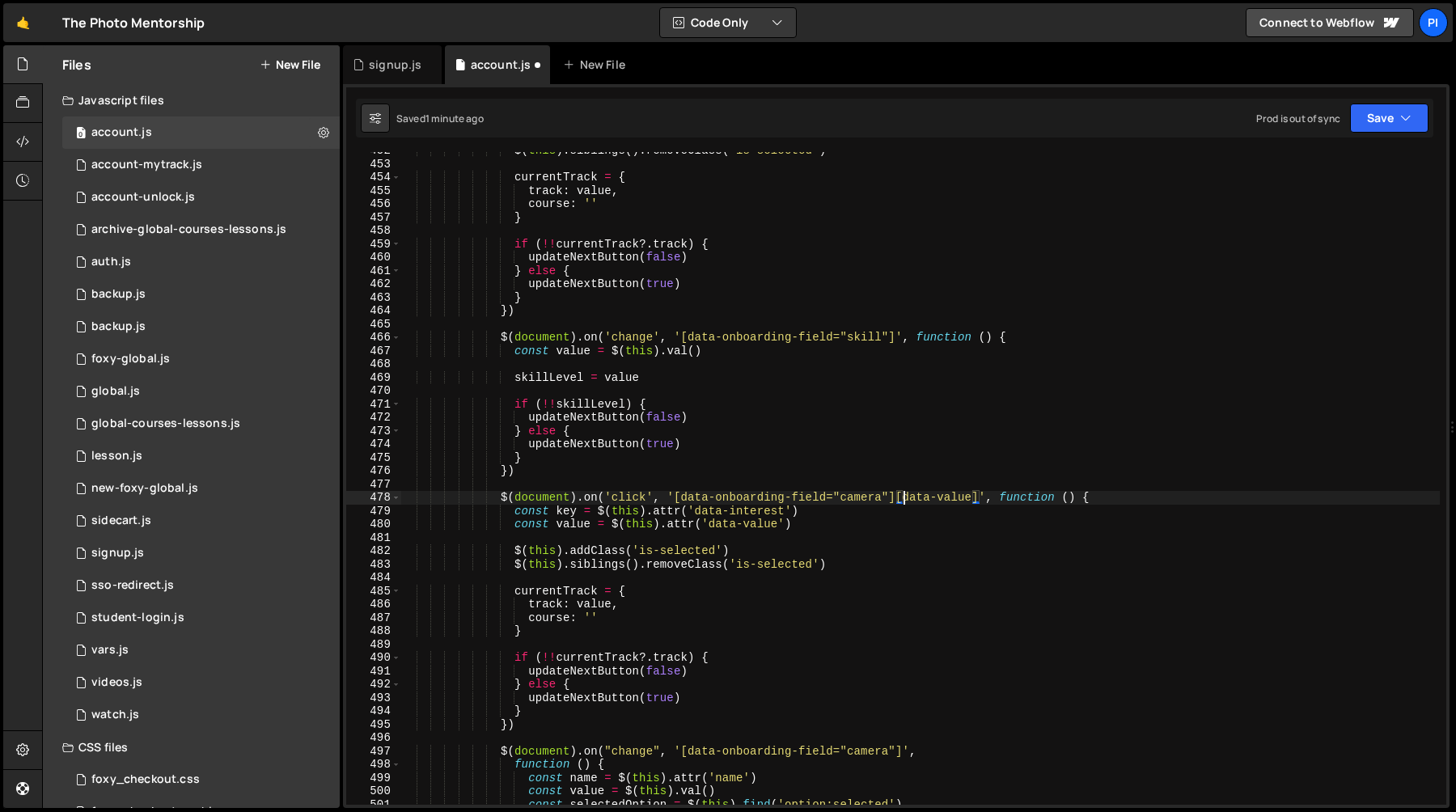
type textarea "$(document).on('click', '[data-interest][data-value]', function () {"
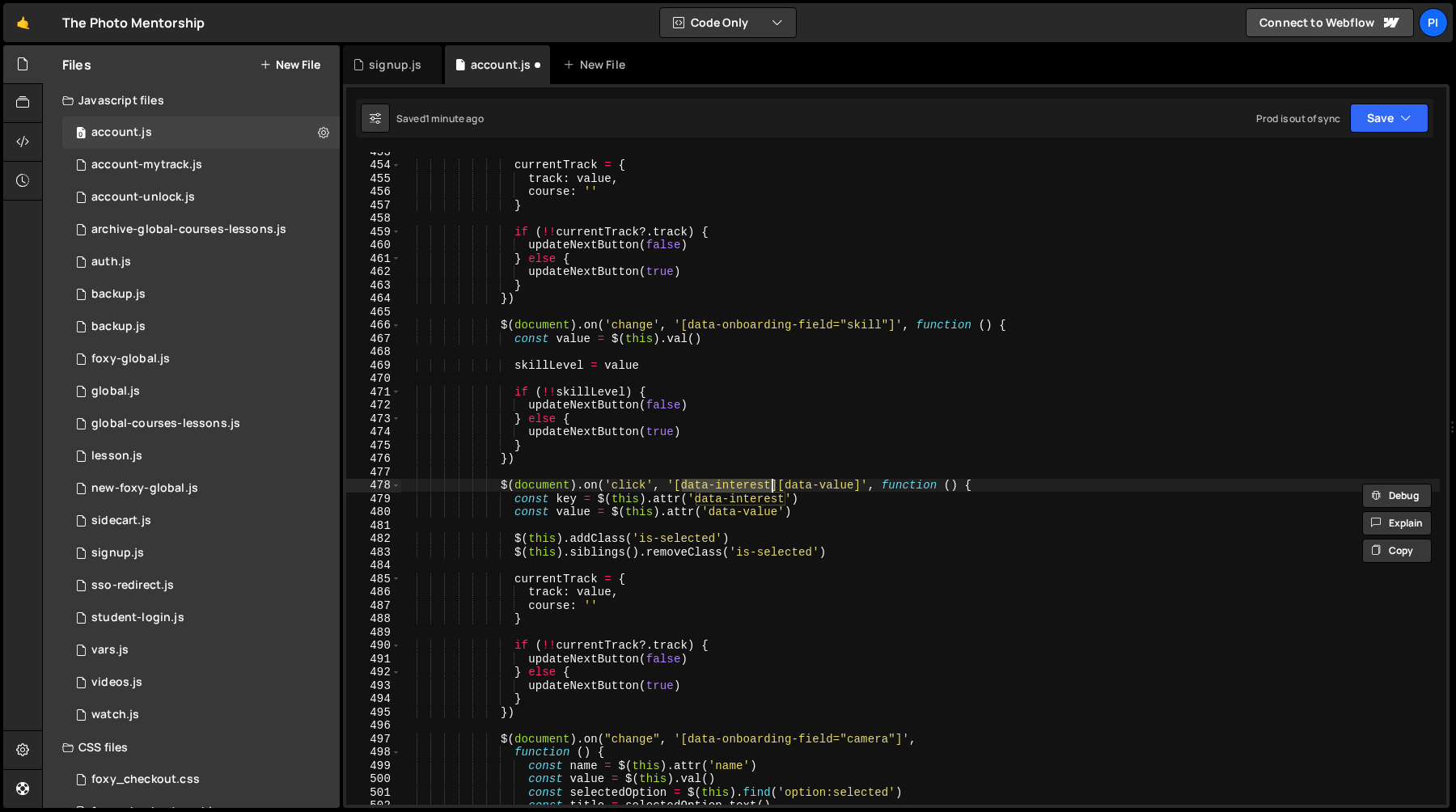
scroll to position [6051, 0]
click at [694, 593] on div "currentTrack = { track : value , course : '' } if ( !! currentTrack ?. track ) …" at bounding box center [921, 484] width 1040 height 679
click at [839, 503] on div "currentTrack = { track : value , course : '' } if ( !! currentTrack ?. track ) …" at bounding box center [921, 484] width 1040 height 679
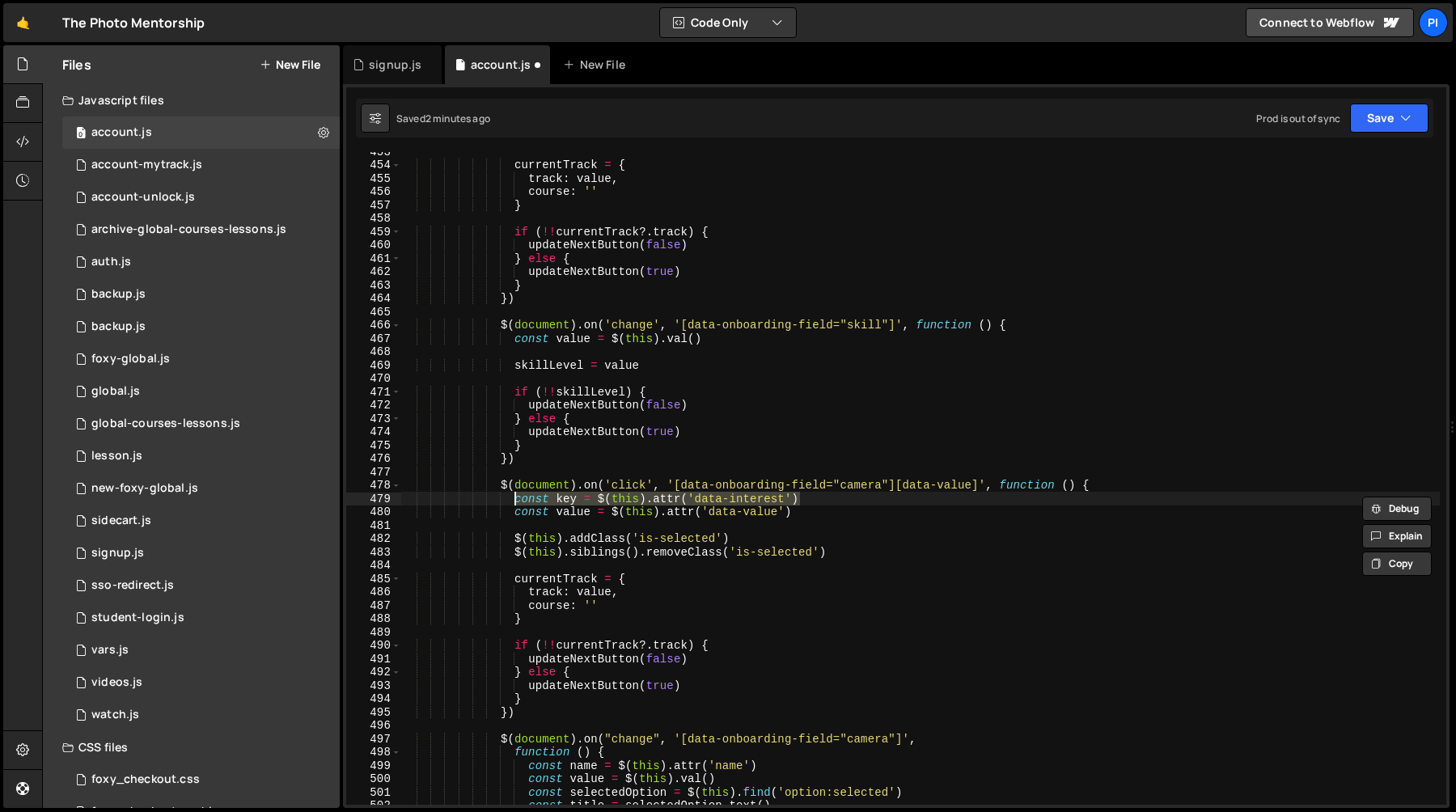
click at [899, 486] on div "currentTrack = { track : value , course : '' } if ( !! currentTrack ?. track ) …" at bounding box center [921, 484] width 1040 height 679
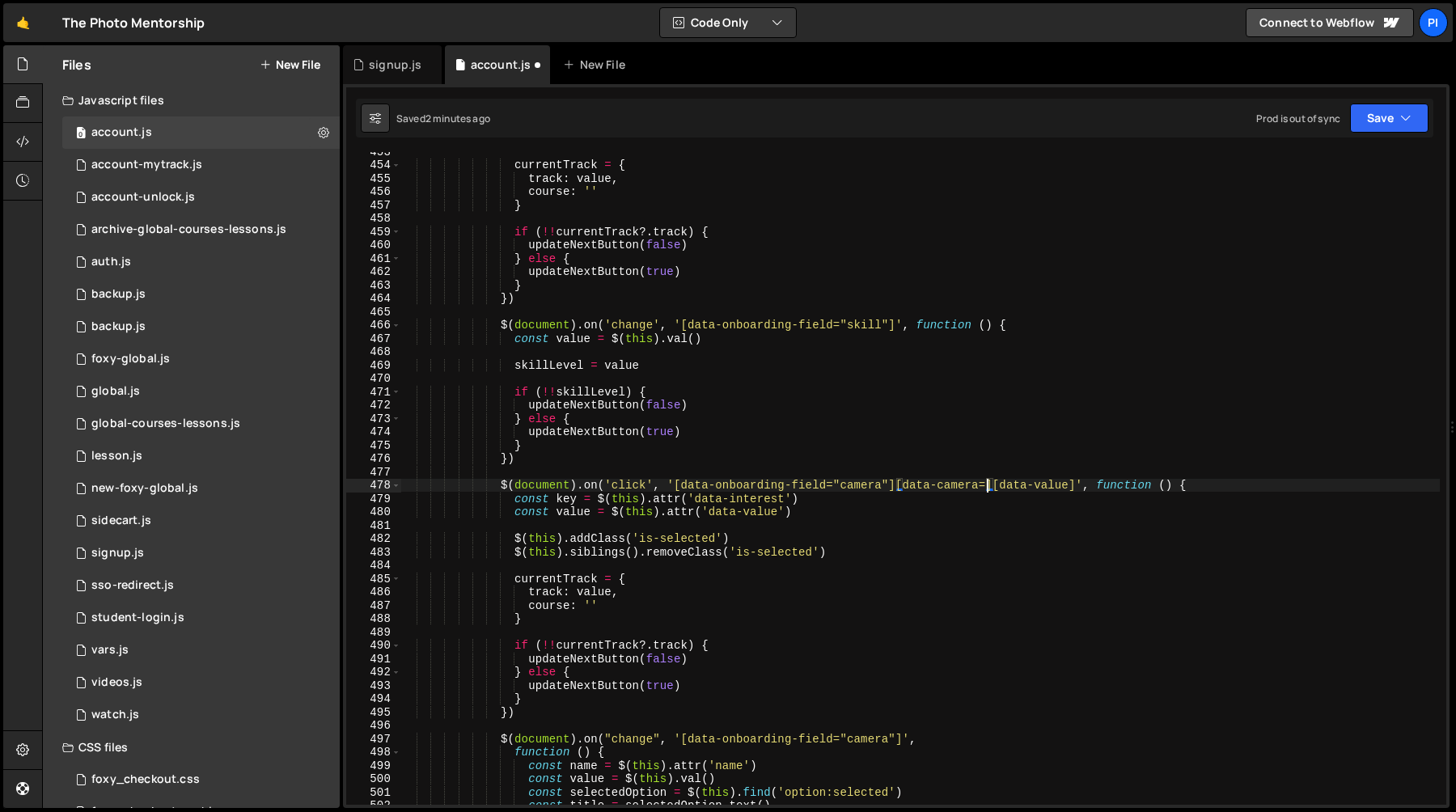
scroll to position [0, 41]
type textarea "const key = $(this).attr('data-interest')"
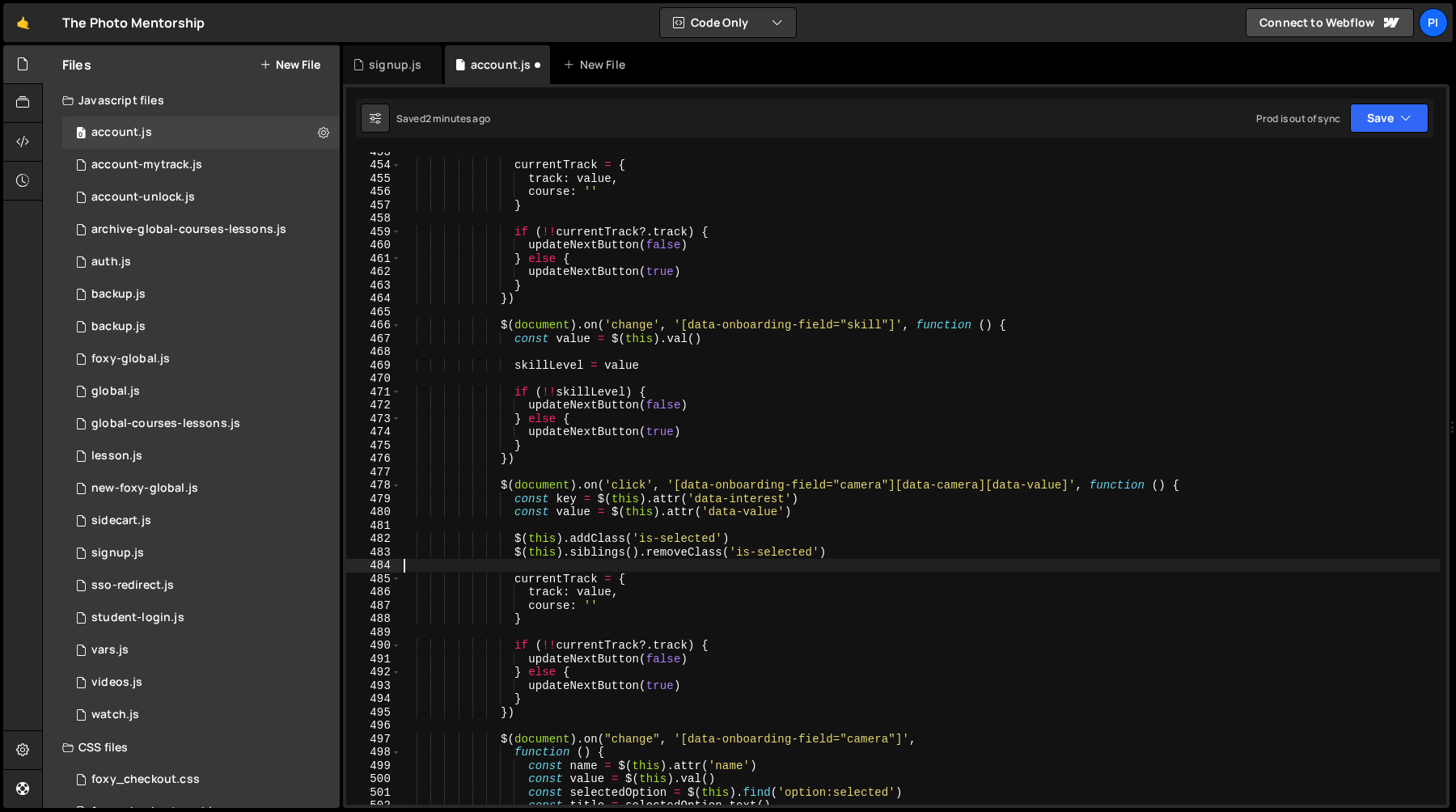
click at [909, 558] on div "currentTrack = { track : value , course : '' } if ( !! currentTrack ?. track ) …" at bounding box center [921, 484] width 1040 height 679
click at [838, 525] on div "currentTrack = { track : value , course : '' } if ( !! currentTrack ?. track ) …" at bounding box center [921, 484] width 1040 height 679
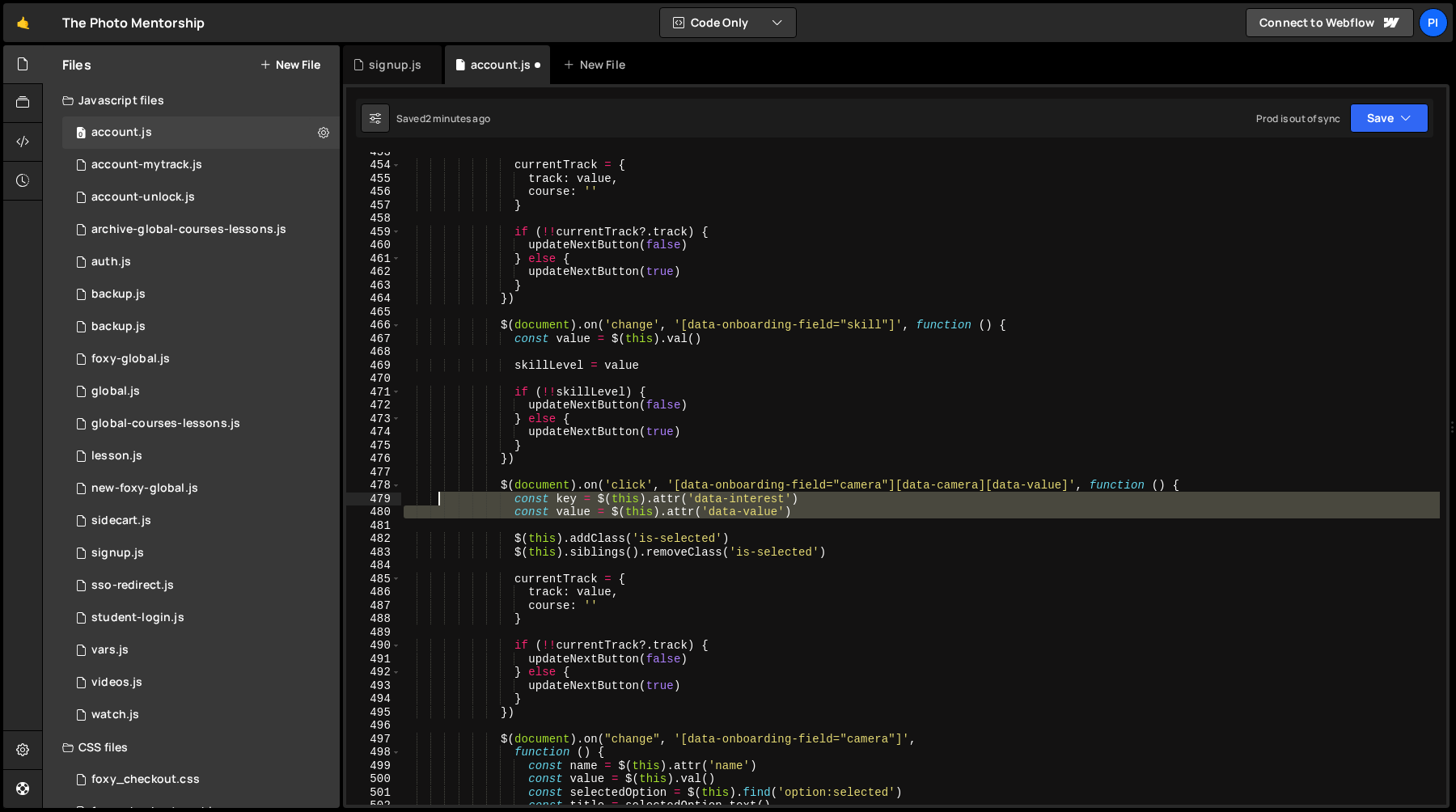
click at [436, 503] on div "currentTrack = { track : value , course : '' } if ( !! currentTrack ?. track ) …" at bounding box center [921, 484] width 1040 height 679
type textarea "const key = $(this).attr('data-interest') const value = $(this).attr('data-valu…"
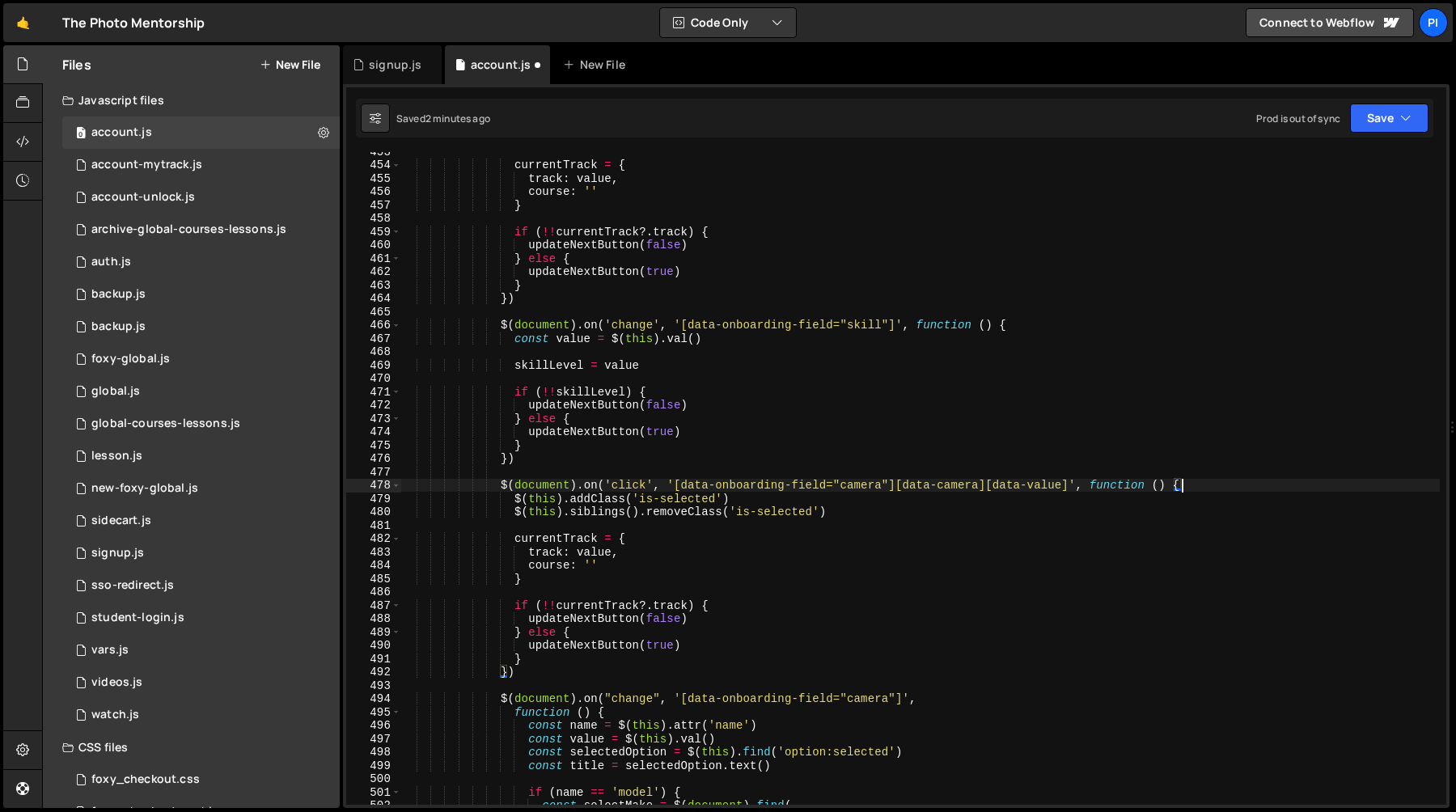
type textarea "$(this).siblings().removeClass('is-selected')"
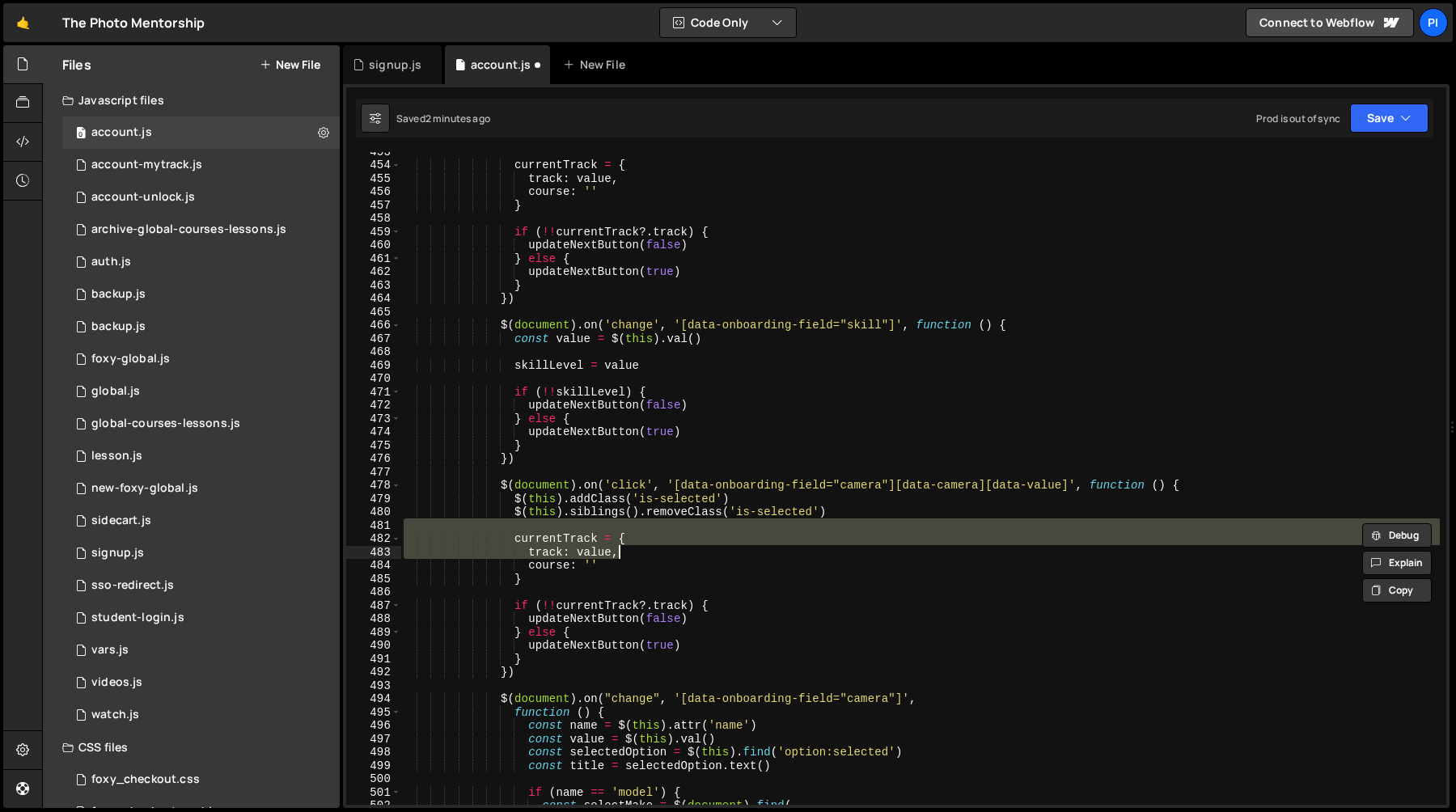
type textarea "currentTrack = { track: value,"
click at [667, 527] on div "currentTrack = { track : value , course : '' } if ( !! currentTrack ?. track ) …" at bounding box center [921, 478] width 1040 height 652
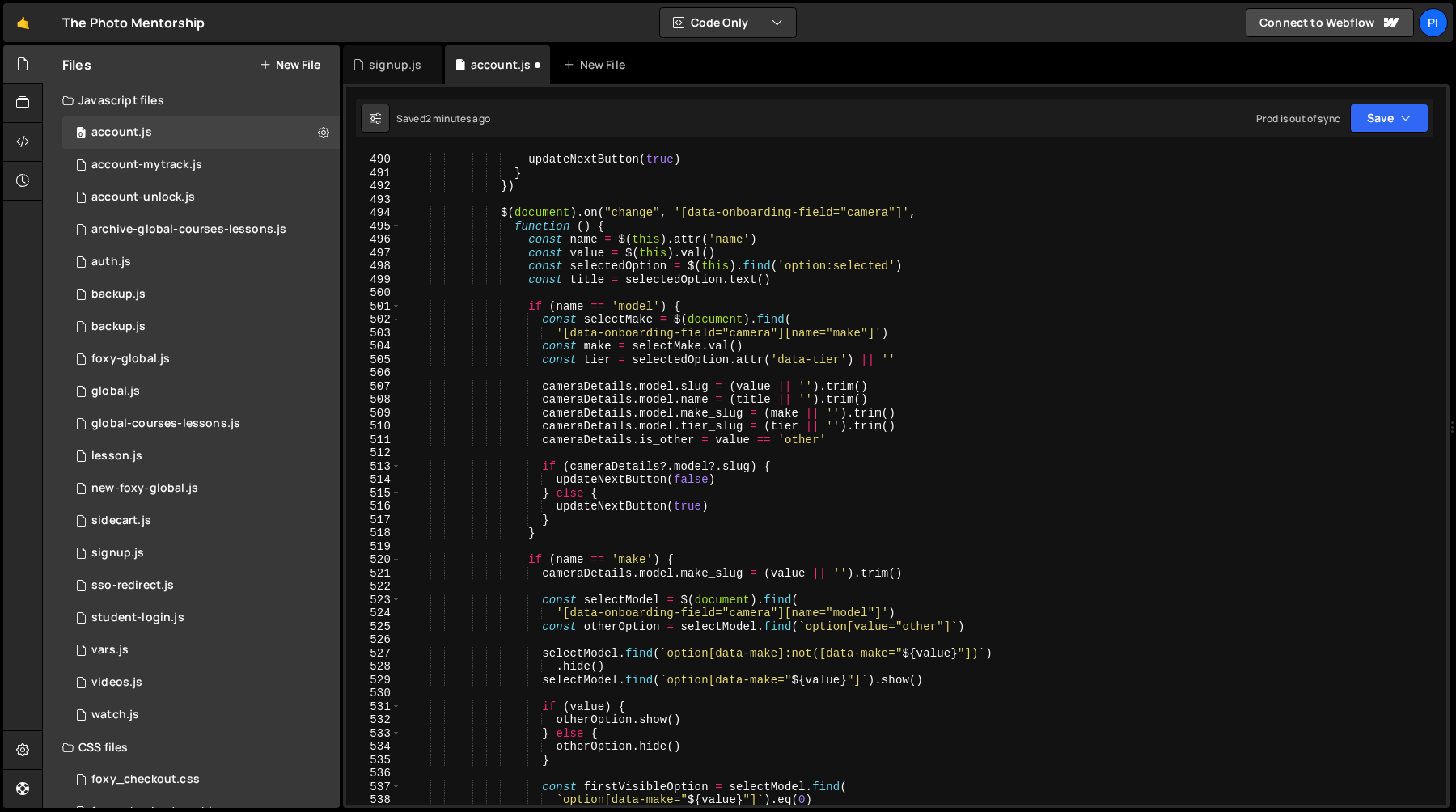
scroll to position [6528, 0]
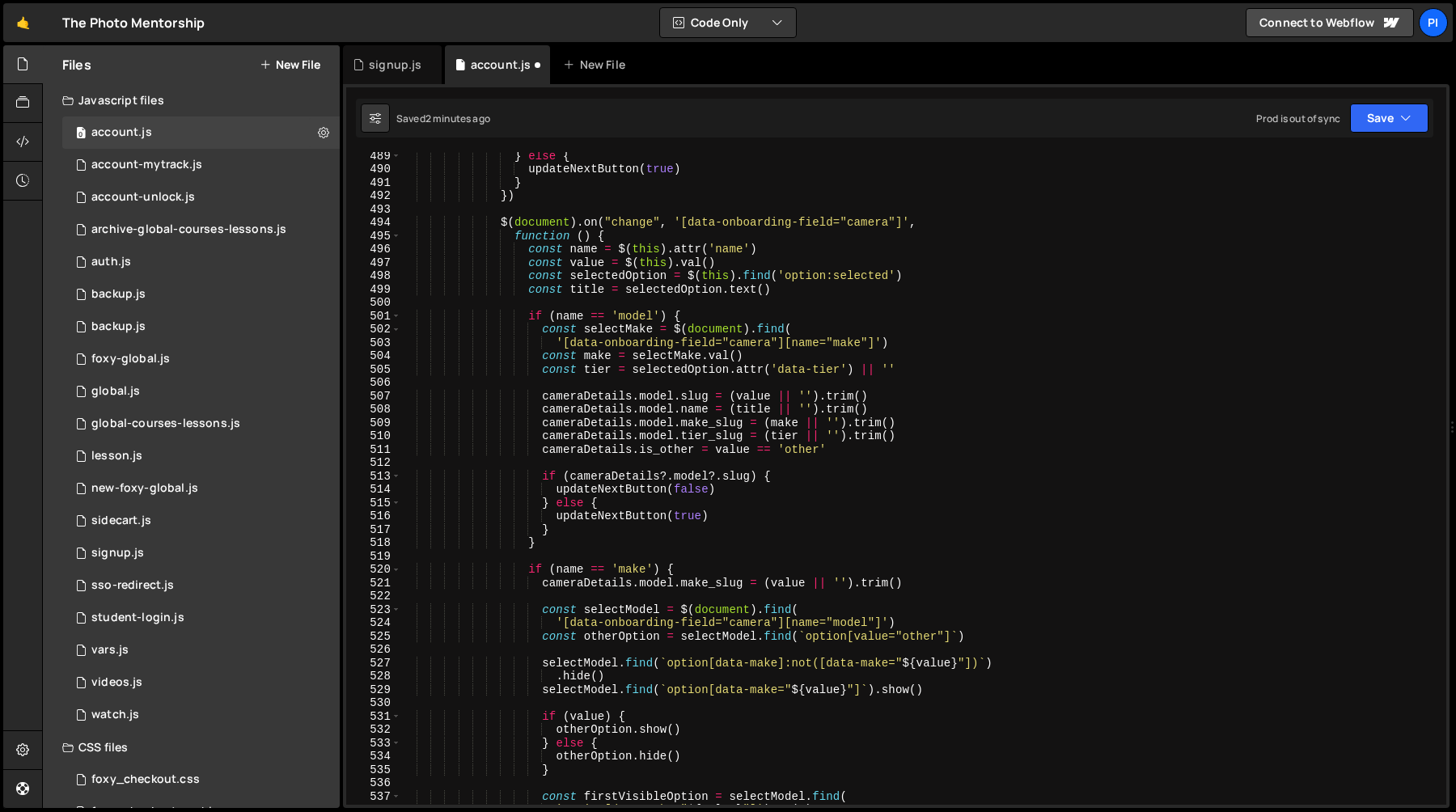
click at [581, 585] on div "} else { updateNextButton ( true ) } }) $ ( document ) . on ( "change" , '[data…" at bounding box center [921, 488] width 1040 height 679
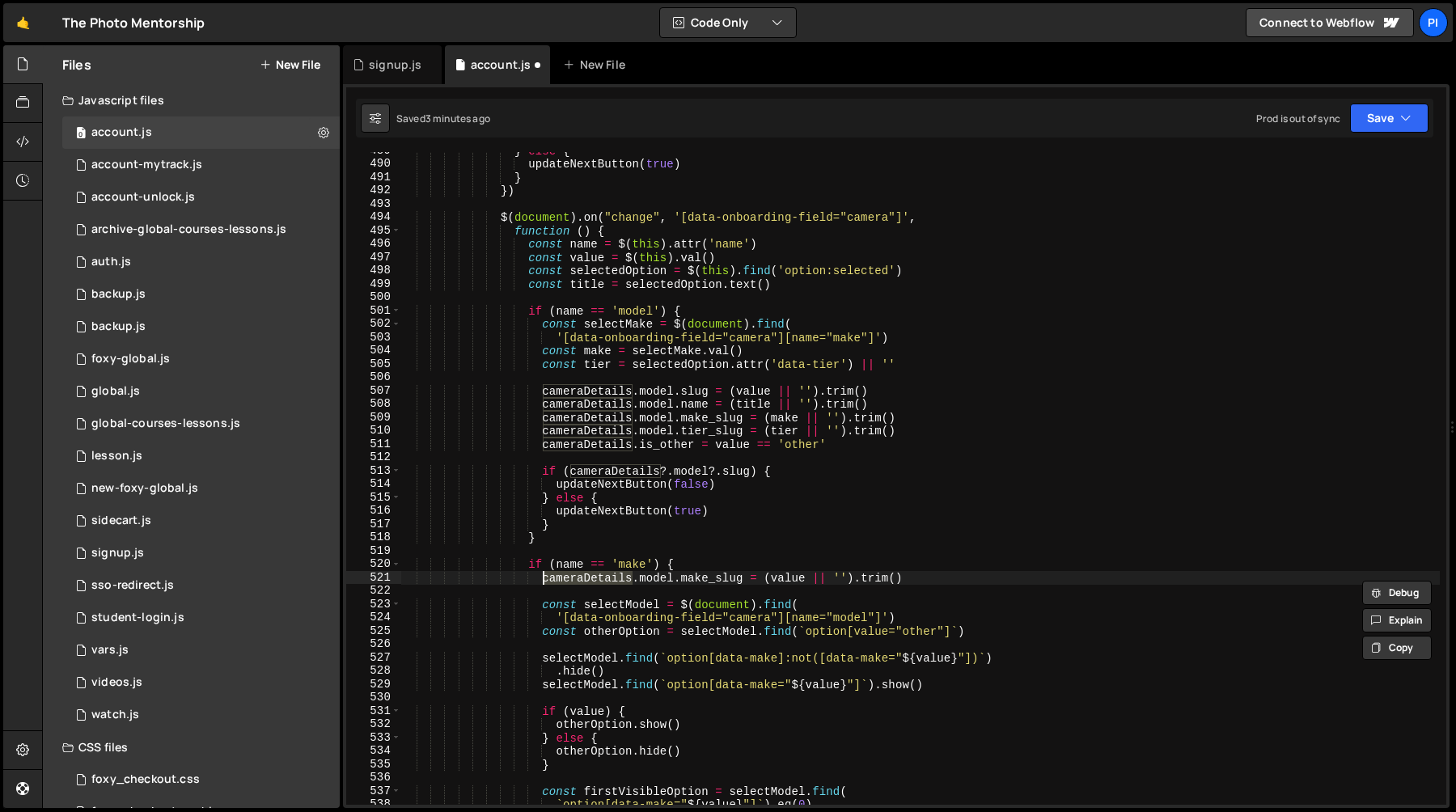
scroll to position [6568, 0]
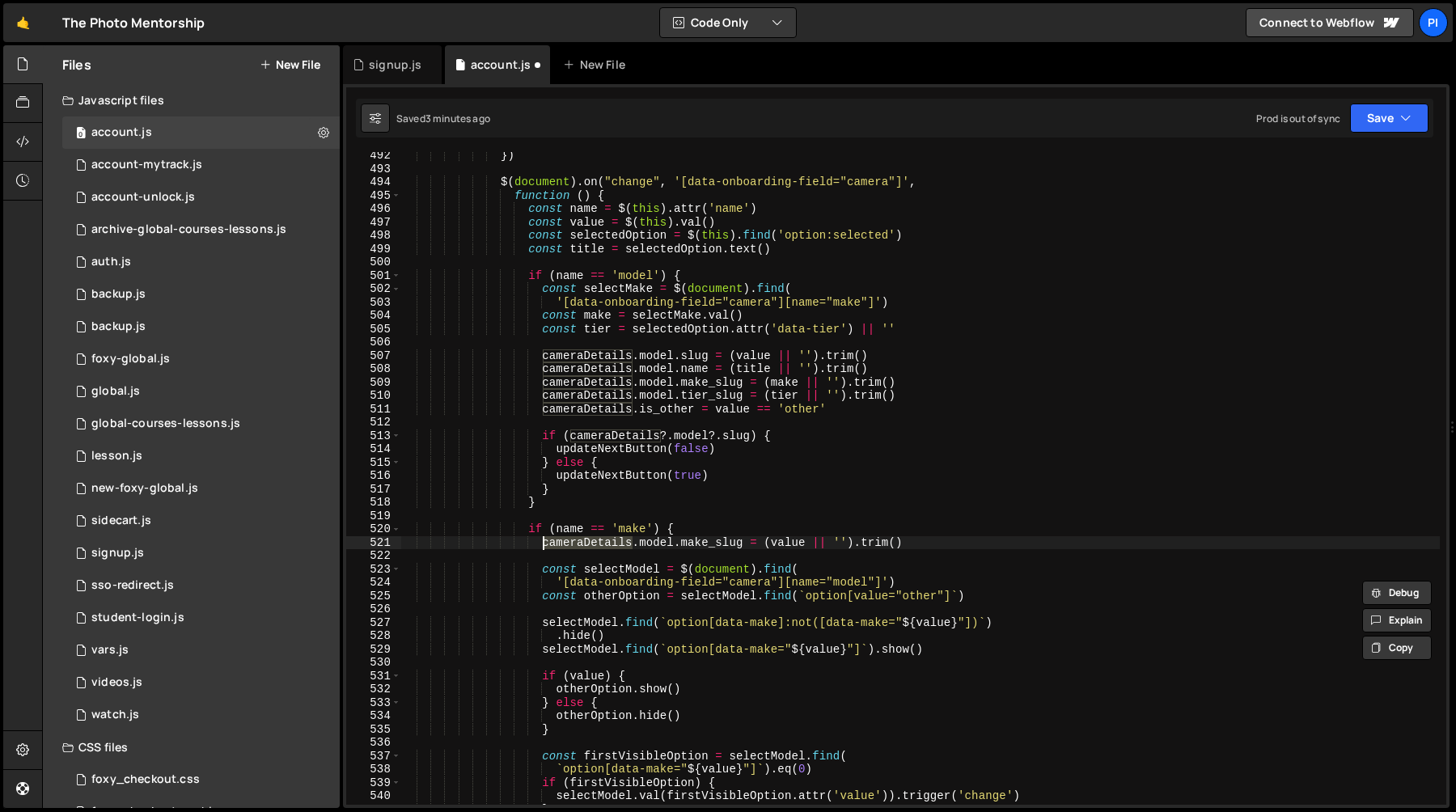
click at [969, 538] on div "}) $ ( document ) . on ( "change" , '[data-onboarding-field="camera"]' , functi…" at bounding box center [921, 488] width 1040 height 679
click at [544, 542] on div "}) $ ( document ) . on ( "change" , '[data-onboarding-field="camera"]' , functi…" at bounding box center [921, 488] width 1040 height 679
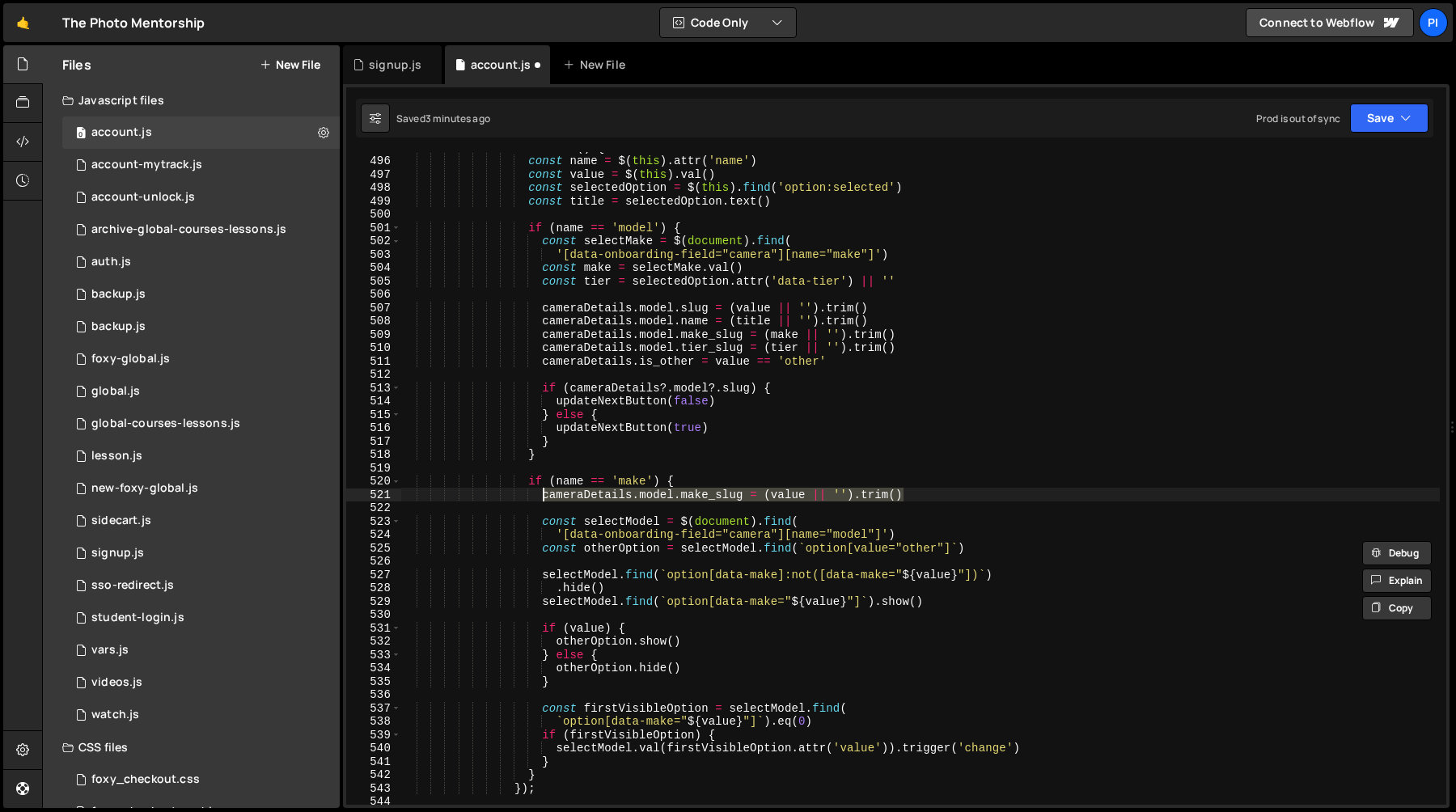
scroll to position [6619, 0]
click at [916, 494] on div "const name = $ ( this ) . attr ( 'name' ) const value = $ ( this ) . val ( ) co…" at bounding box center [921, 478] width 1040 height 652
drag, startPoint x: 916, startPoint y: 494, endPoint x: 543, endPoint y: 494, distance: 373.0
click at [543, 494] on div "const name = $ ( this ) . attr ( 'name' ) const value = $ ( this ) . val ( ) co…" at bounding box center [921, 491] width 1040 height 679
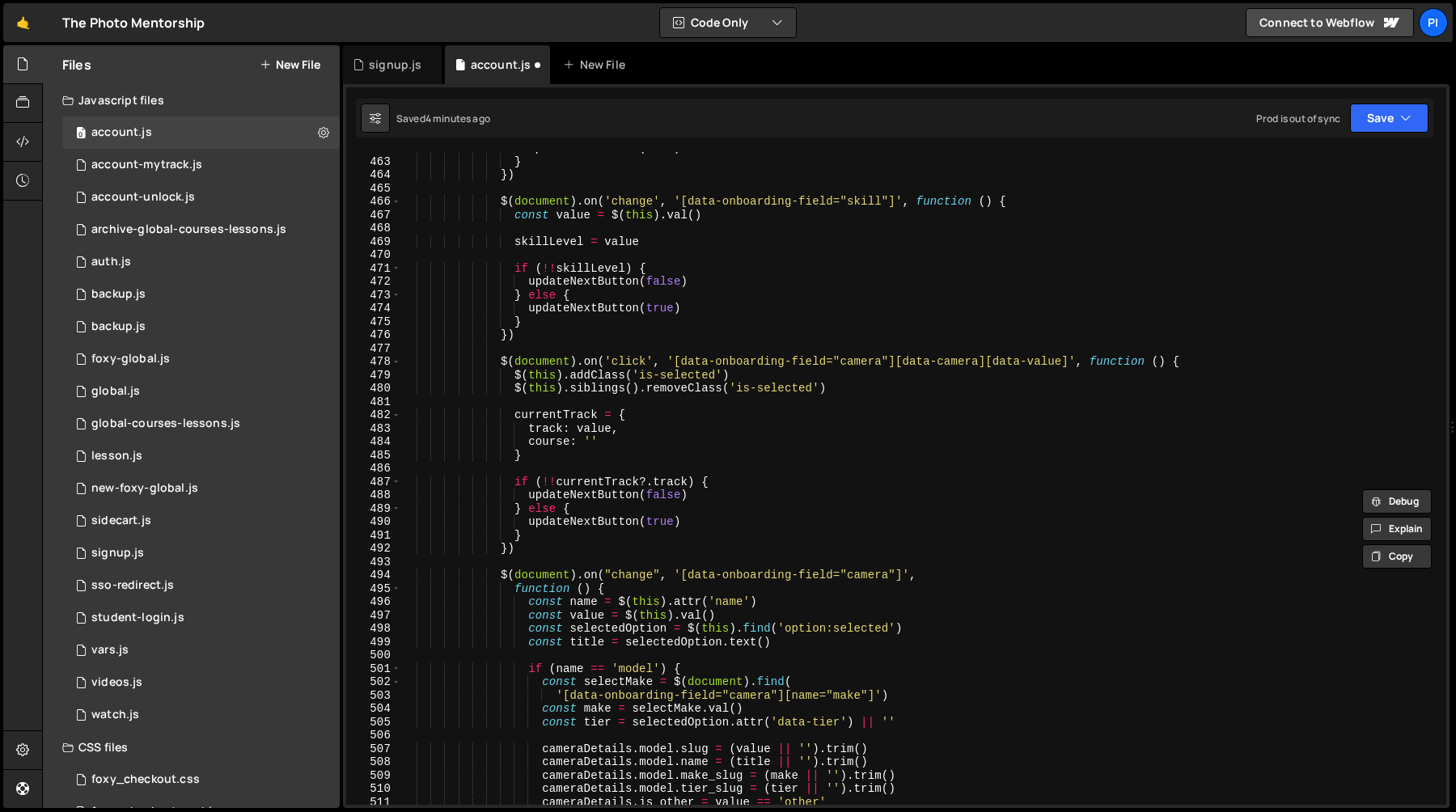
scroll to position [6175, 0]
click at [610, 455] on div "updateNextButton ( true ) } }) $ ( document ) . on ( 'change' , '[data-onboardi…" at bounding box center [921, 481] width 1040 height 679
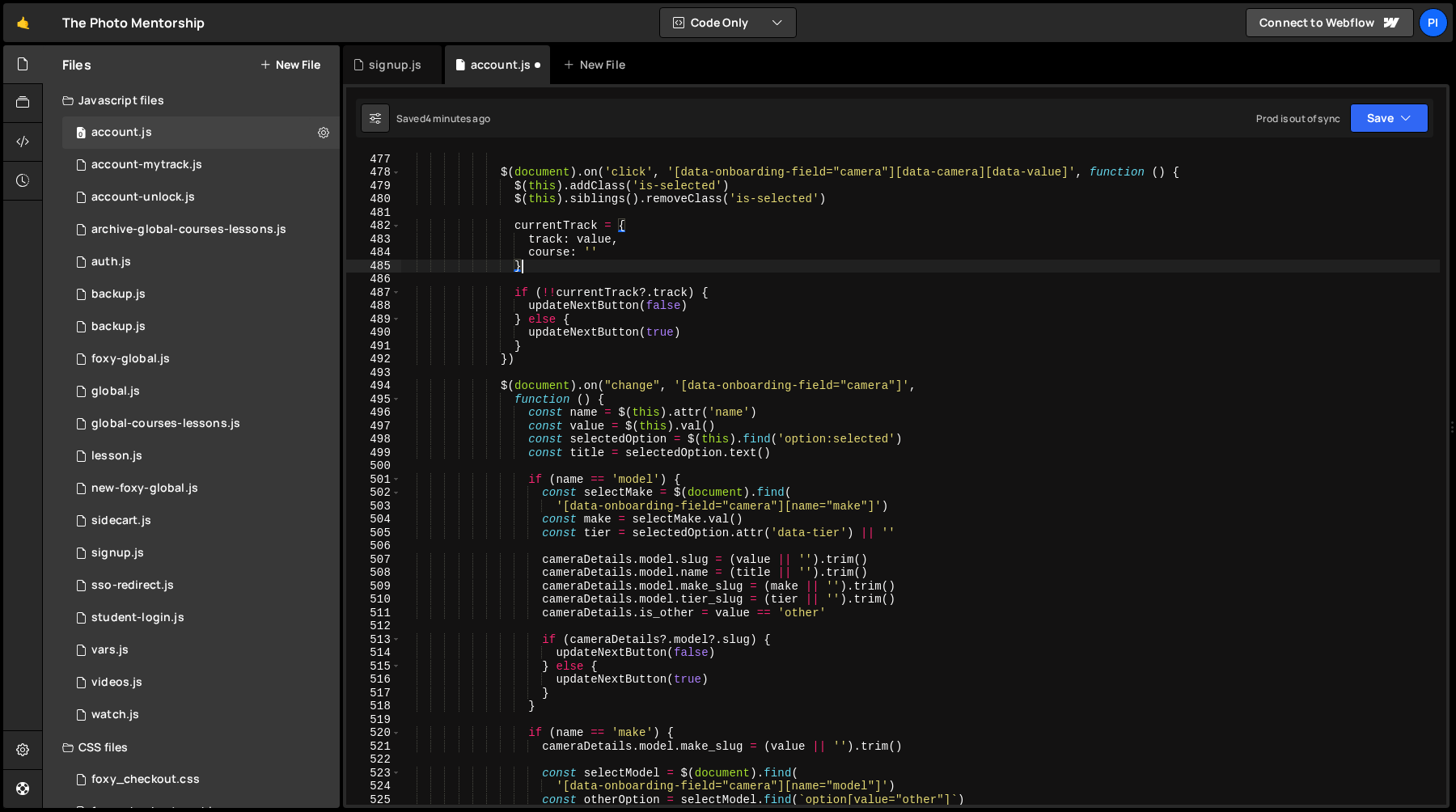
scroll to position [6583, 0]
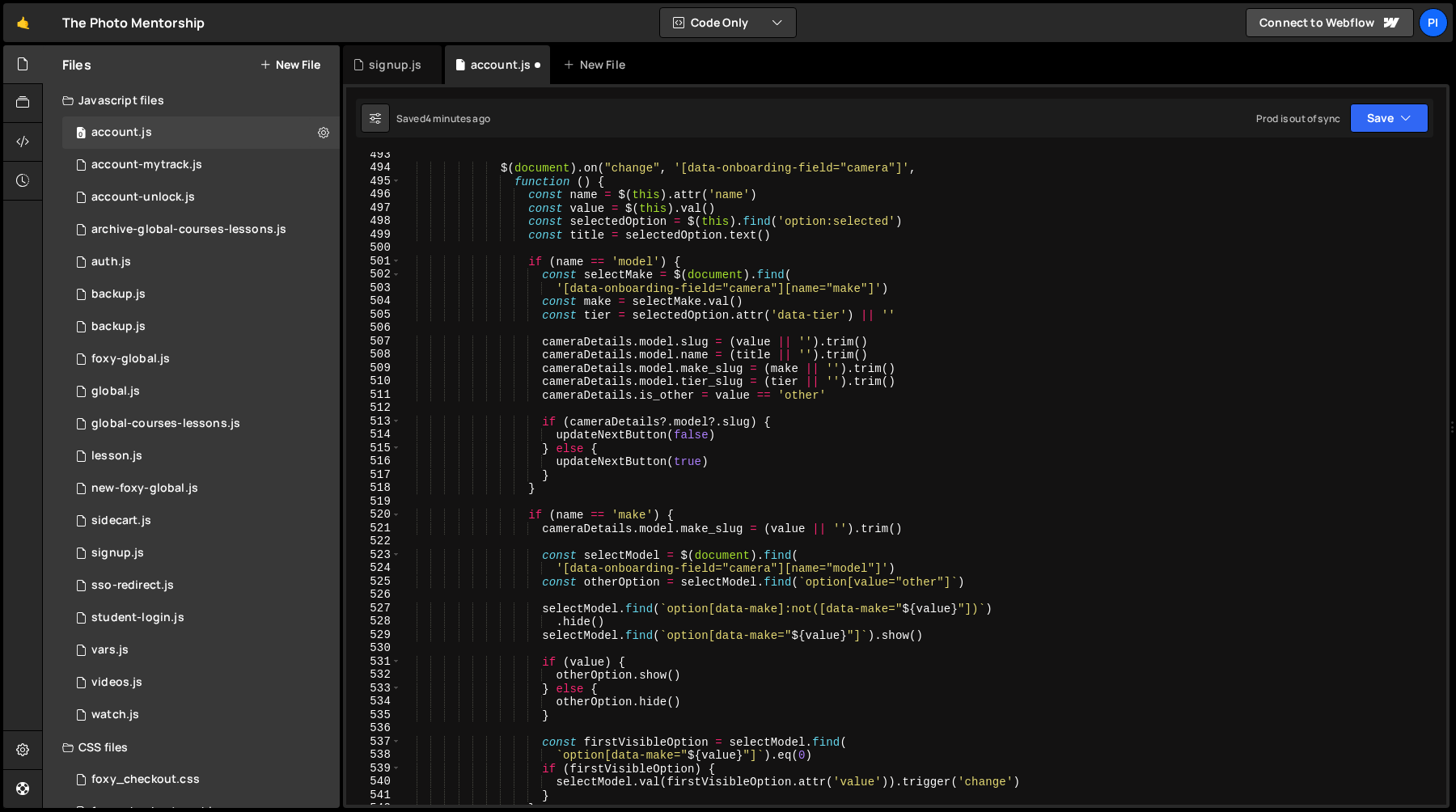
click at [530, 262] on div "$ ( document ) . on ( "change" , '[data-onboarding-field="camera"]' , function …" at bounding box center [921, 487] width 1040 height 679
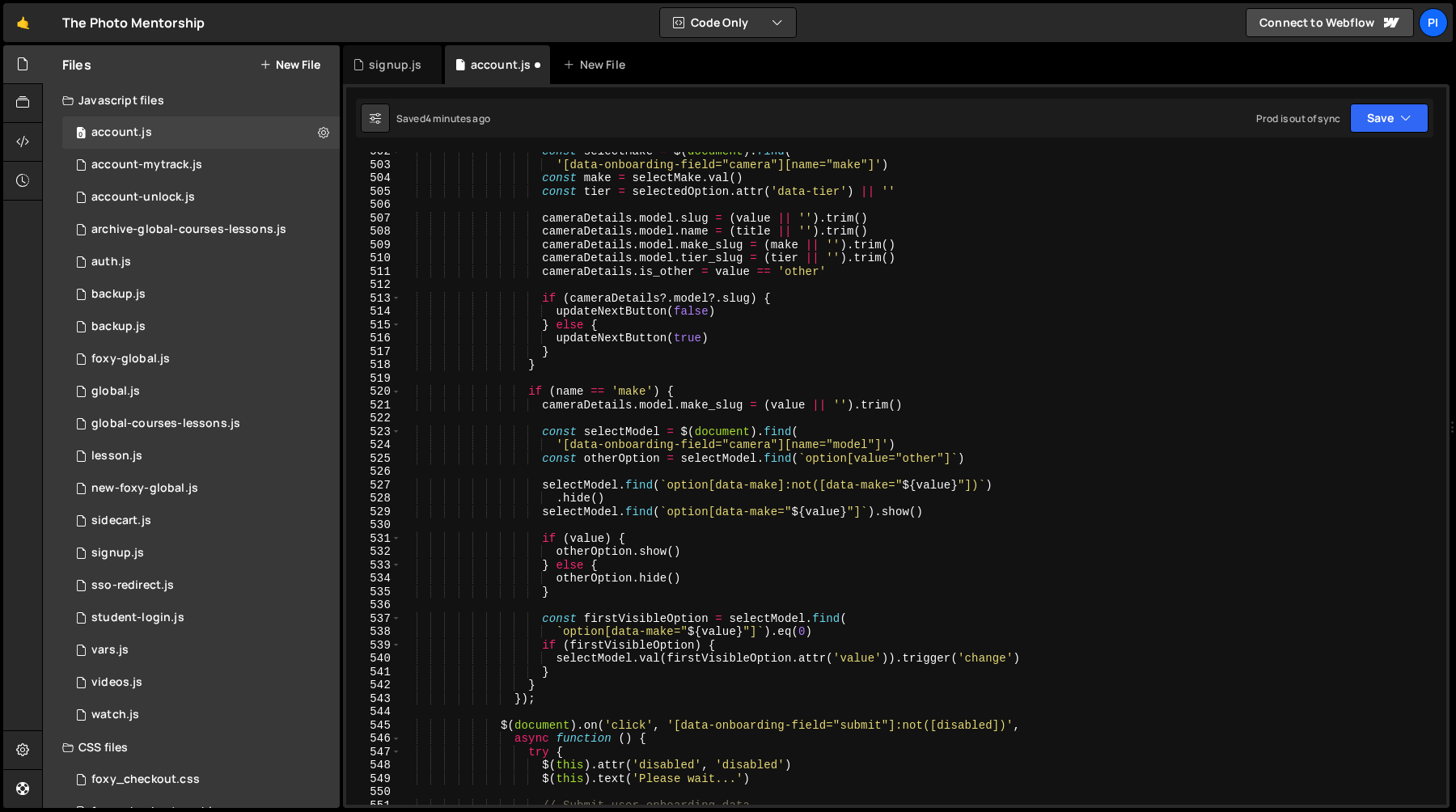
scroll to position [6711, 0]
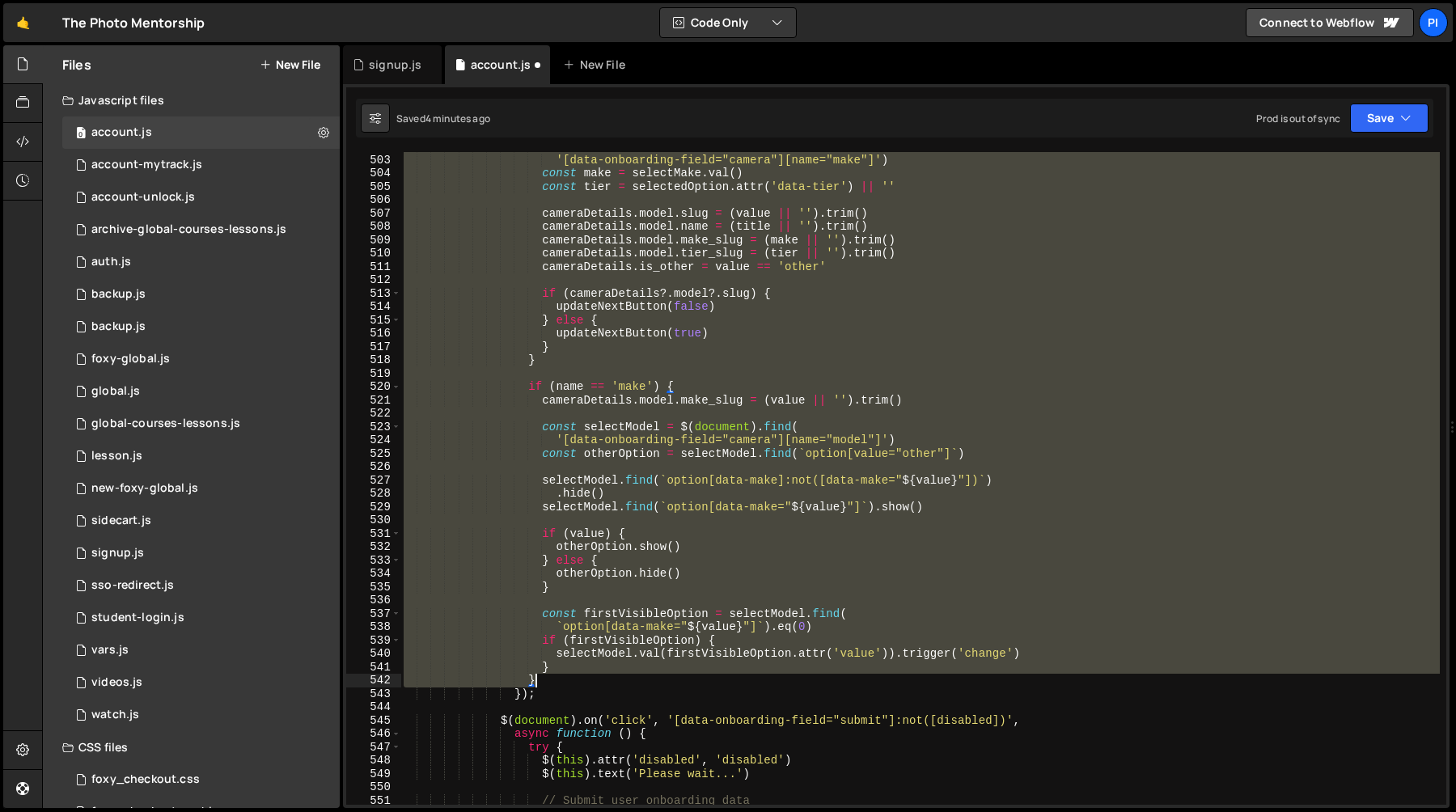
click at [569, 682] on div "const selectMake = $ ( document ) . find ( '[data-onboarding-field="camera"][na…" at bounding box center [921, 479] width 1040 height 679
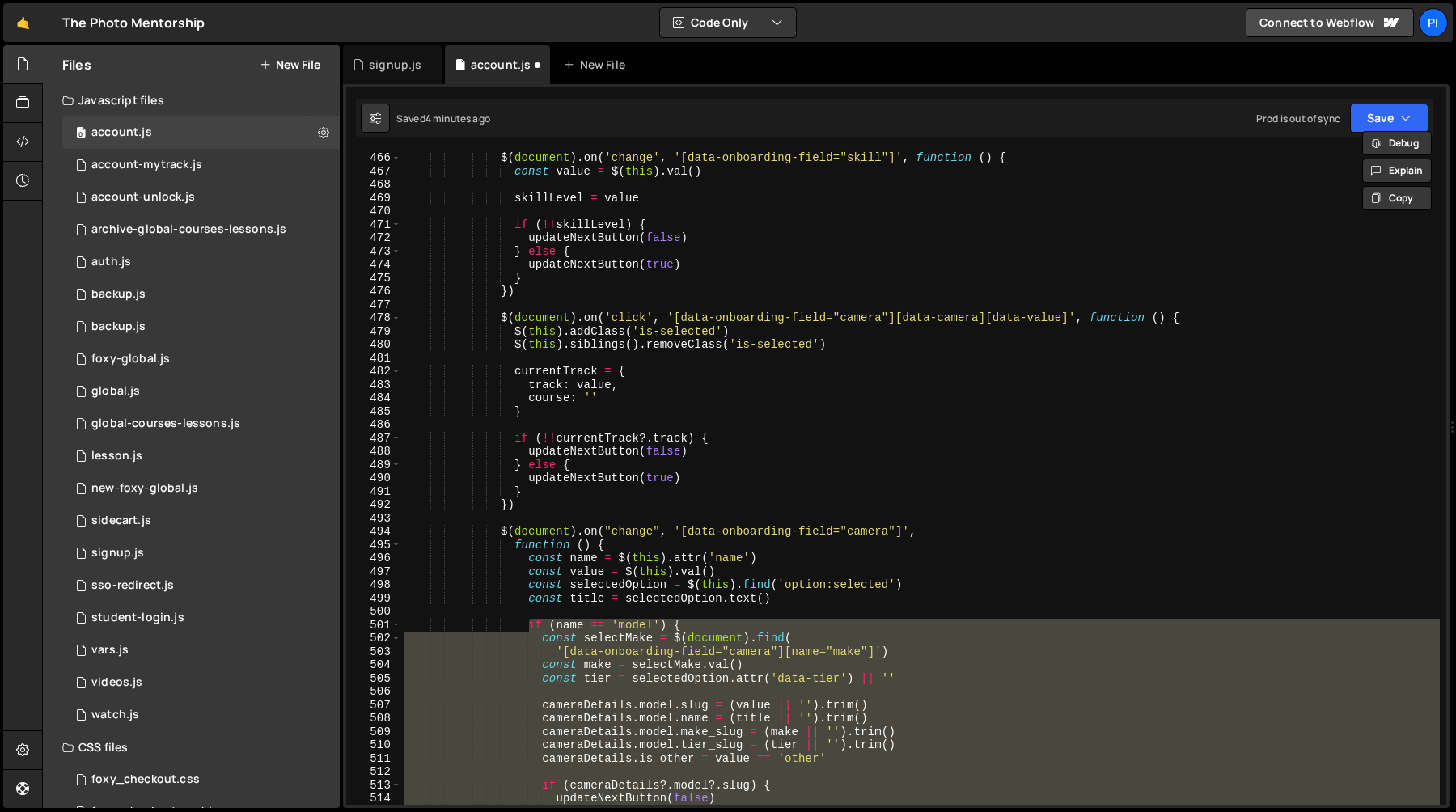
scroll to position [6182, 0]
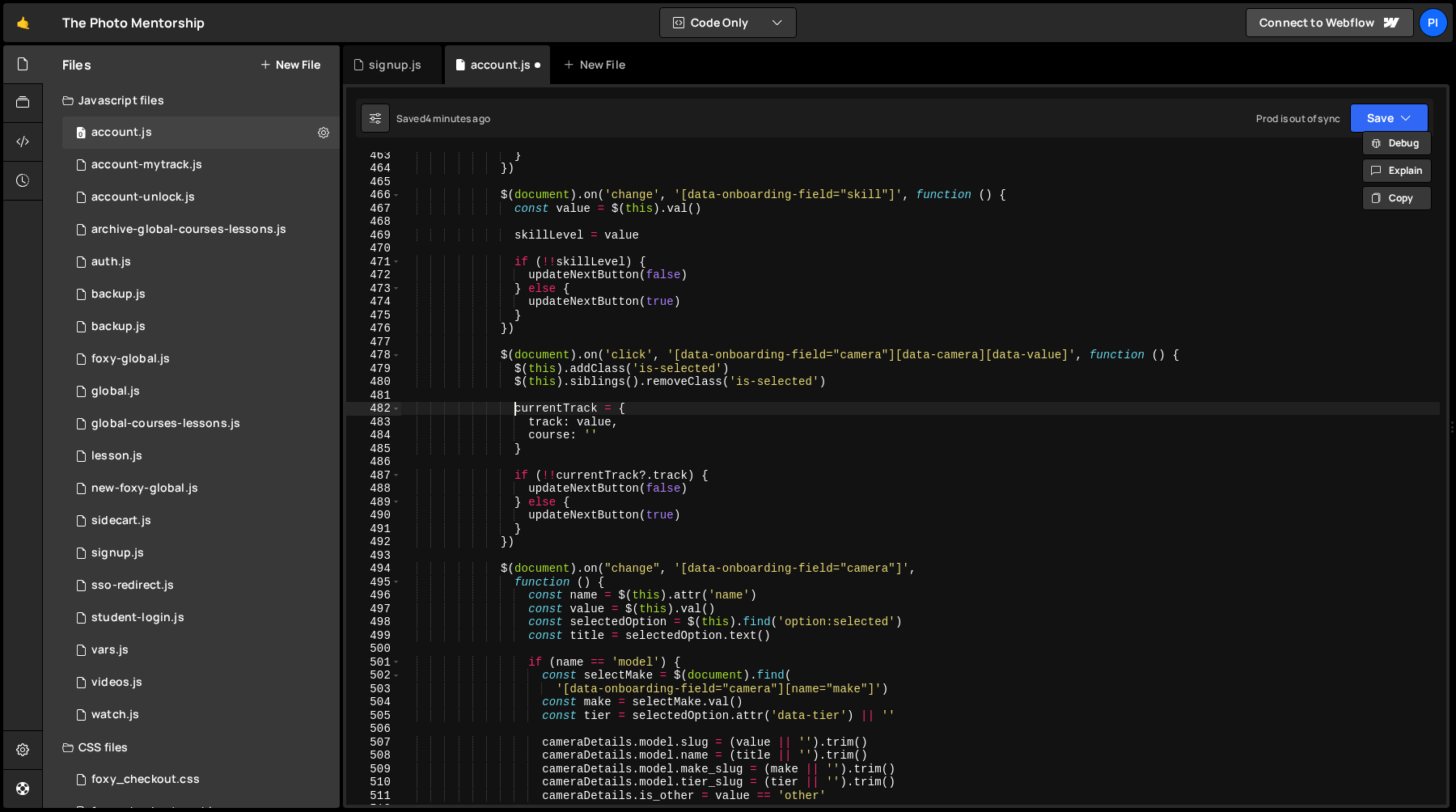
click at [516, 412] on div "} }) $ ( document ) . on ( 'change' , '[data-onboarding-field="skill"]' , funct…" at bounding box center [921, 487] width 1040 height 679
click at [535, 448] on div "} }) $ ( document ) . on ( 'change' , '[data-onboarding-field="skill"]' , funct…" at bounding box center [921, 487] width 1040 height 679
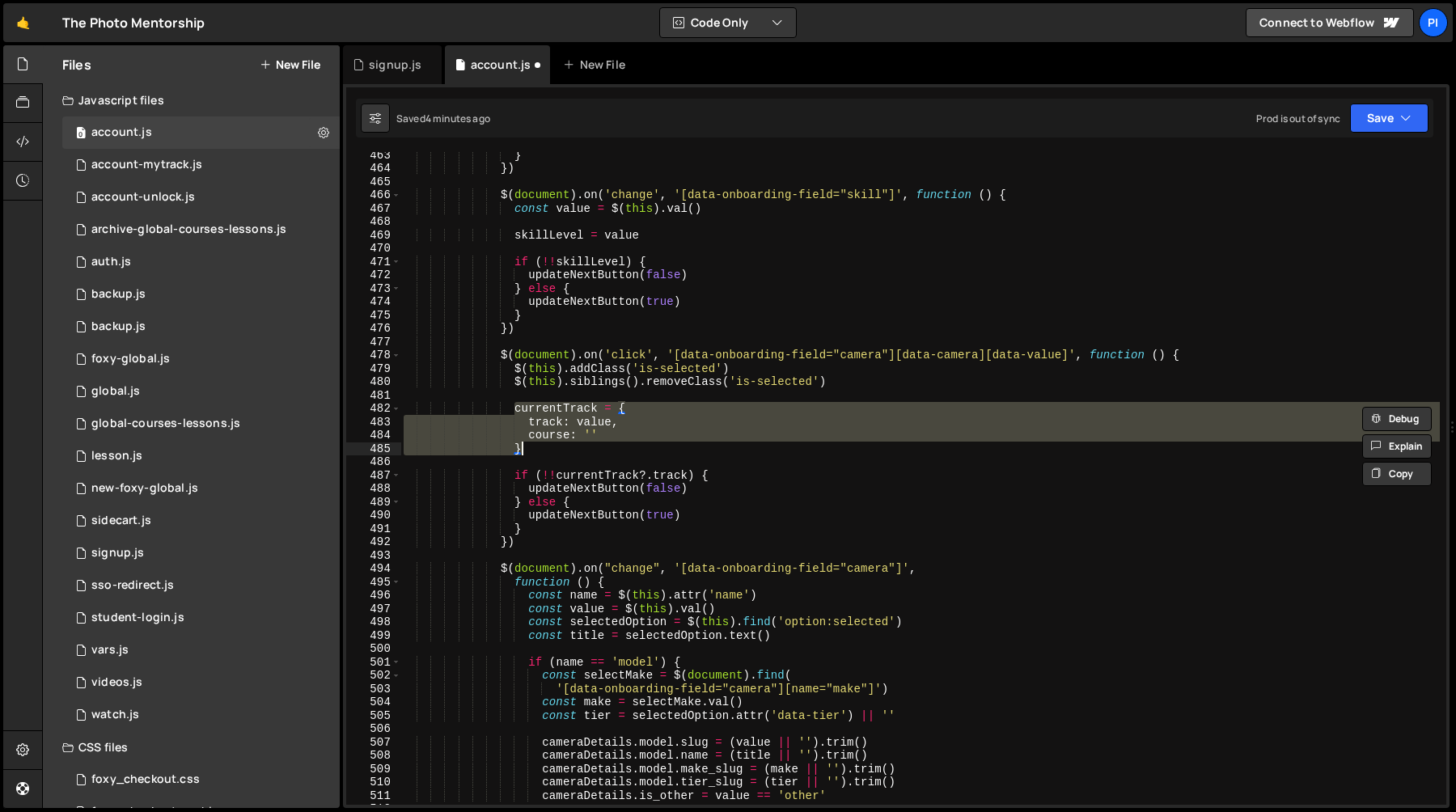
paste textarea
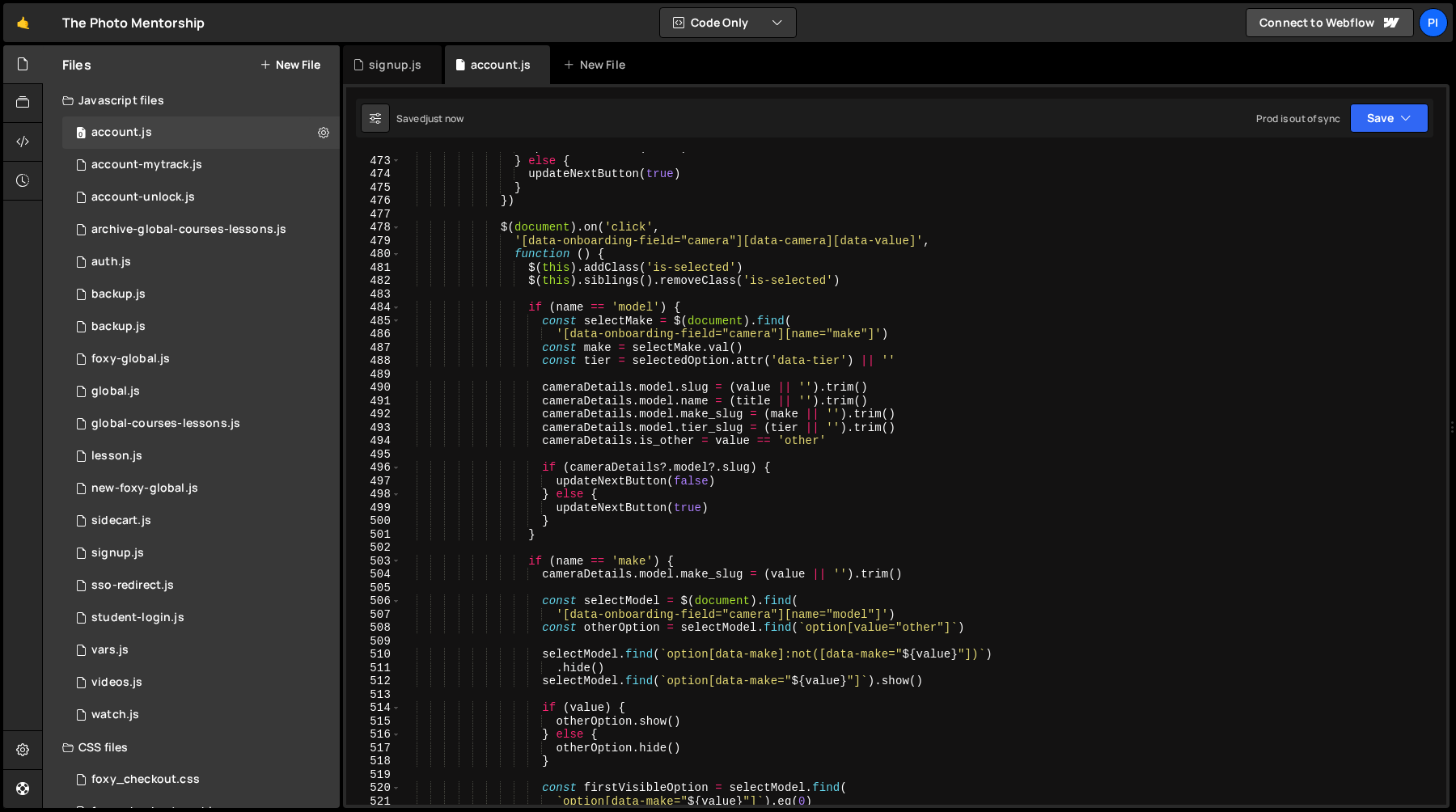
scroll to position [6326, 0]
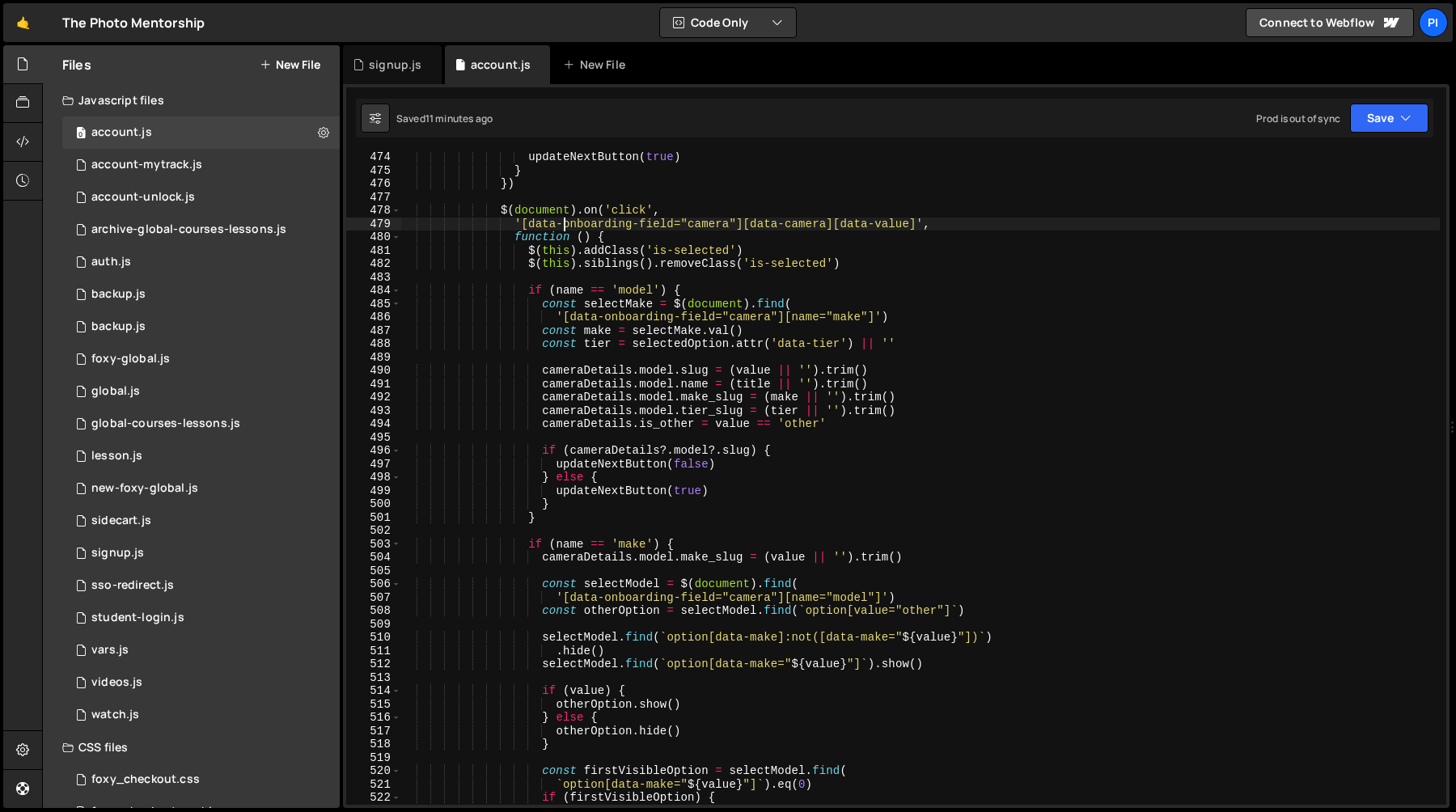
click at [566, 226] on div "updateNextButton ( true ) } }) $ ( document ) . on ( 'click' , '[data-onboardin…" at bounding box center [921, 490] width 1040 height 679
click at [676, 226] on div "updateNextButton ( true ) } }) $ ( document ) . on ( 'click' , '[data-onboardin…" at bounding box center [921, 490] width 1040 height 679
click at [701, 230] on div "updateNextButton ( true ) } }) $ ( document ) . on ( 'click' , '[data-onboardin…" at bounding box center [921, 490] width 1040 height 679
click at [857, 228] on div "updateNextButton ( true ) } }) $ ( document ) . on ( 'click' , '[data-onboardin…" at bounding box center [921, 490] width 1040 height 679
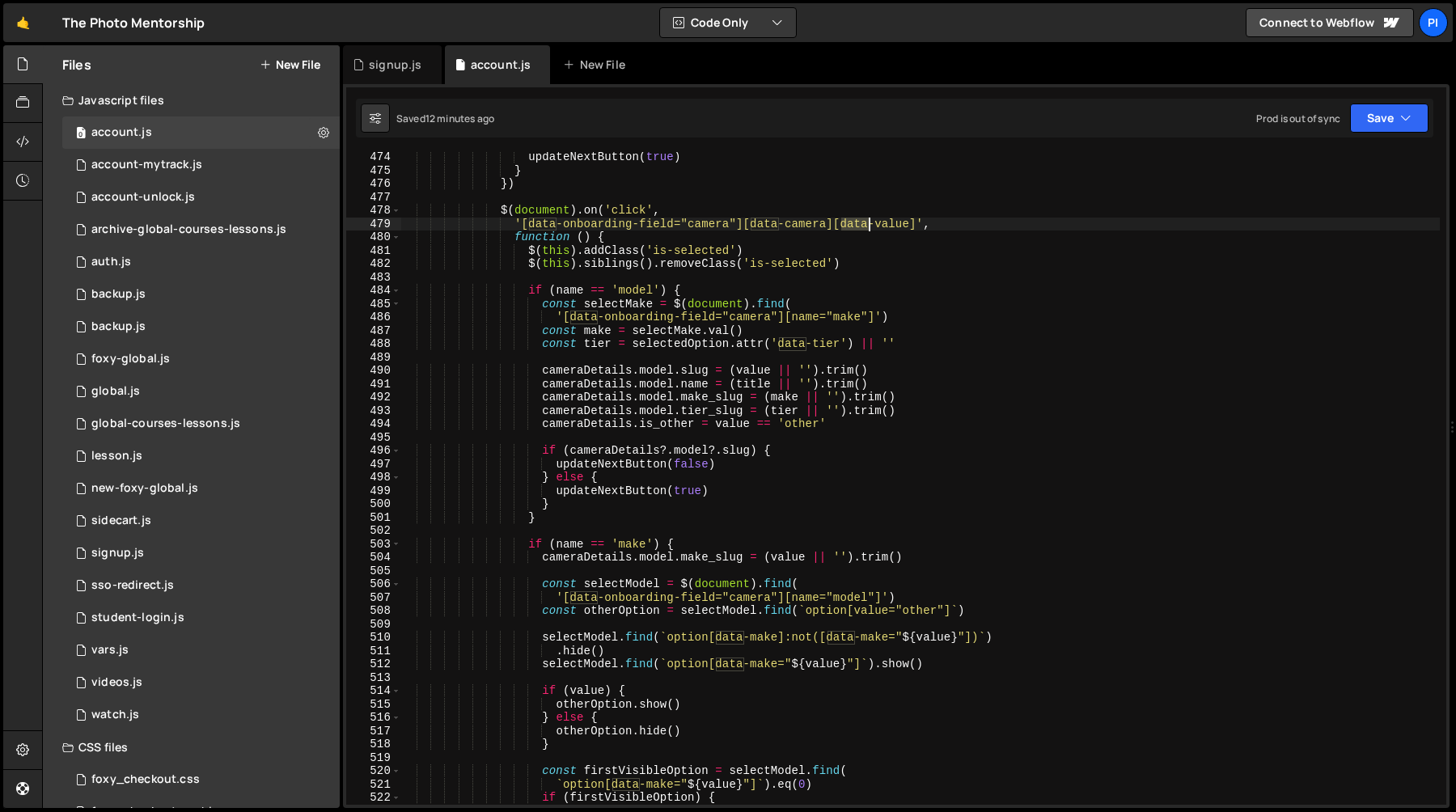
click at [858, 228] on div "updateNextButton ( true ) } }) $ ( document ) . on ( 'click' , '[data-onboardin…" at bounding box center [921, 490] width 1040 height 679
click at [902, 228] on div "updateNextButton ( true ) } }) $ ( document ) . on ( 'click' , '[data-onboardin…" at bounding box center [921, 490] width 1040 height 679
click at [906, 227] on div "updateNextButton ( true ) } }) $ ( document ) . on ( 'click' , '[data-onboardin…" at bounding box center [921, 478] width 1040 height 652
click at [909, 225] on div "updateNextButton ( true ) } }) $ ( document ) . on ( 'click' , '[data-onboardin…" at bounding box center [921, 490] width 1040 height 679
click at [513, 228] on div "updateNextButton ( true ) } }) $ ( document ) . on ( 'click' , '[data-onboardin…" at bounding box center [921, 490] width 1040 height 679
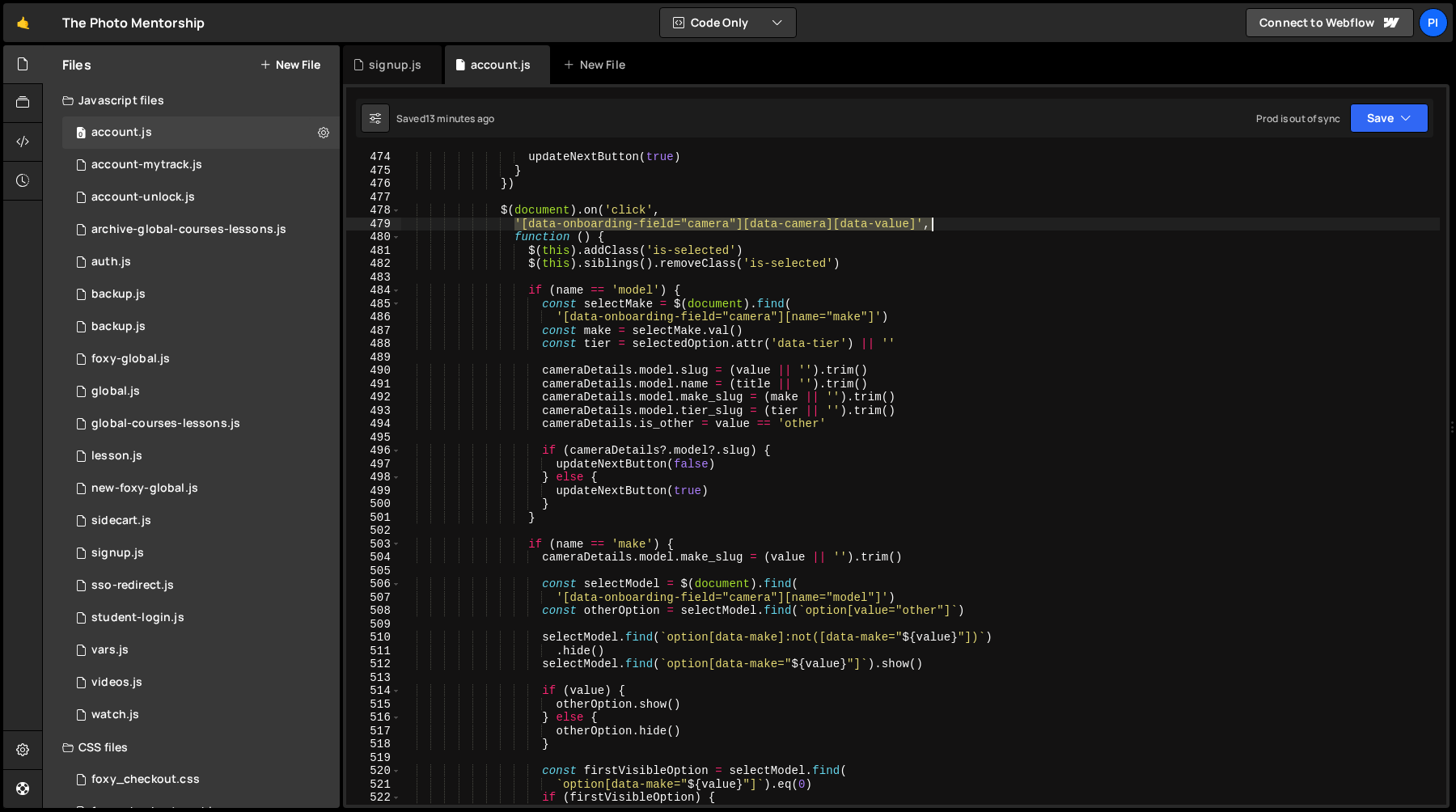
drag, startPoint x: 513, startPoint y: 228, endPoint x: 948, endPoint y: 230, distance: 435.0
click at [948, 230] on div "updateNextButton ( true ) } }) $ ( document ) . on ( 'click' , '[data-onboardin…" at bounding box center [921, 490] width 1040 height 679
click at [907, 239] on div "updateNextButton ( true ) } }) $ ( document ) . on ( 'click' , '[data-onboardin…" at bounding box center [921, 490] width 1040 height 679
click at [527, 285] on div "updateNextButton ( true ) } }) $ ( document ) . on ( 'click' , '[data-onboardin…" at bounding box center [921, 490] width 1040 height 679
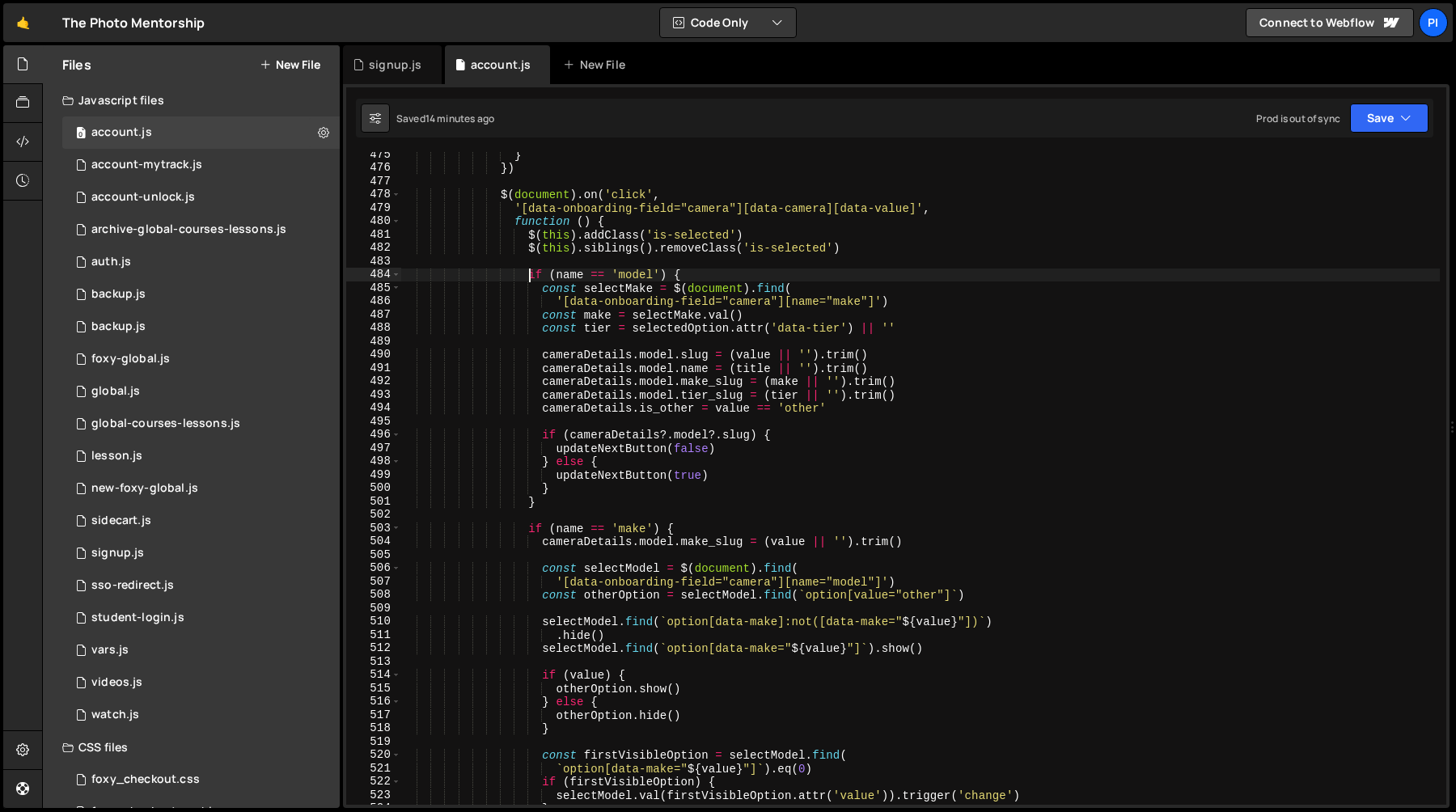
scroll to position [6344, 0]
click at [572, 276] on div "} }) $ ( document ) . on ( 'click' , '[data-onboarding-field="camera"][data-cam…" at bounding box center [921, 486] width 1040 height 679
click at [532, 291] on div "} }) $ ( document ) . on ( 'click' , '[data-onboarding-field="camera"][data-cam…" at bounding box center [921, 486] width 1040 height 679
click at [934, 330] on div "} }) $ ( document ) . on ( 'click' , '[data-onboarding-field="camera"][data-cam…" at bounding box center [921, 486] width 1040 height 679
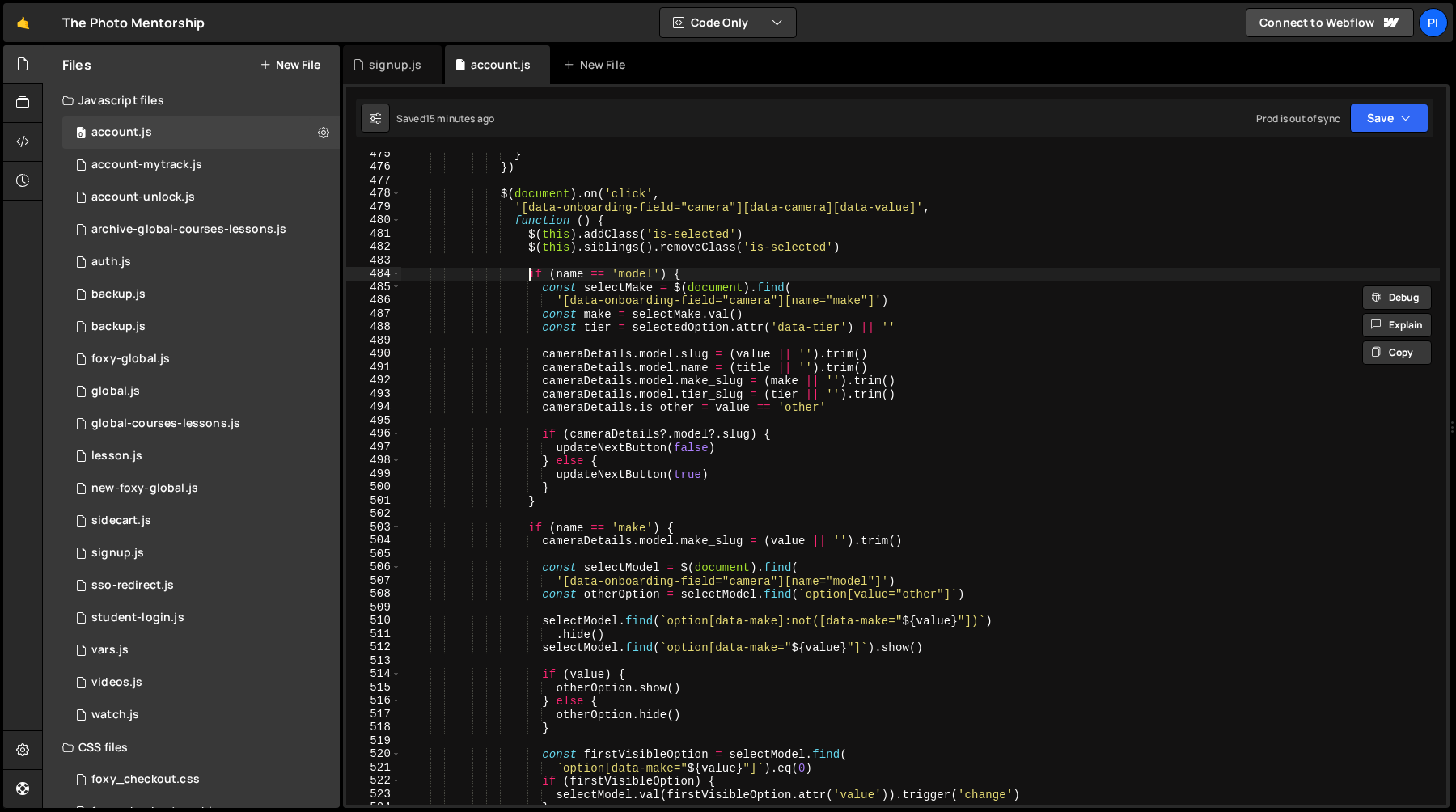
click at [529, 276] on div "} }) $ ( document ) . on ( 'click' , '[data-onboarding-field="camera"][data-cam…" at bounding box center [921, 486] width 1040 height 679
click at [549, 503] on div "} }) $ ( document ) . on ( 'click' , '[data-onboarding-field="camera"][data-cam…" at bounding box center [921, 486] width 1040 height 679
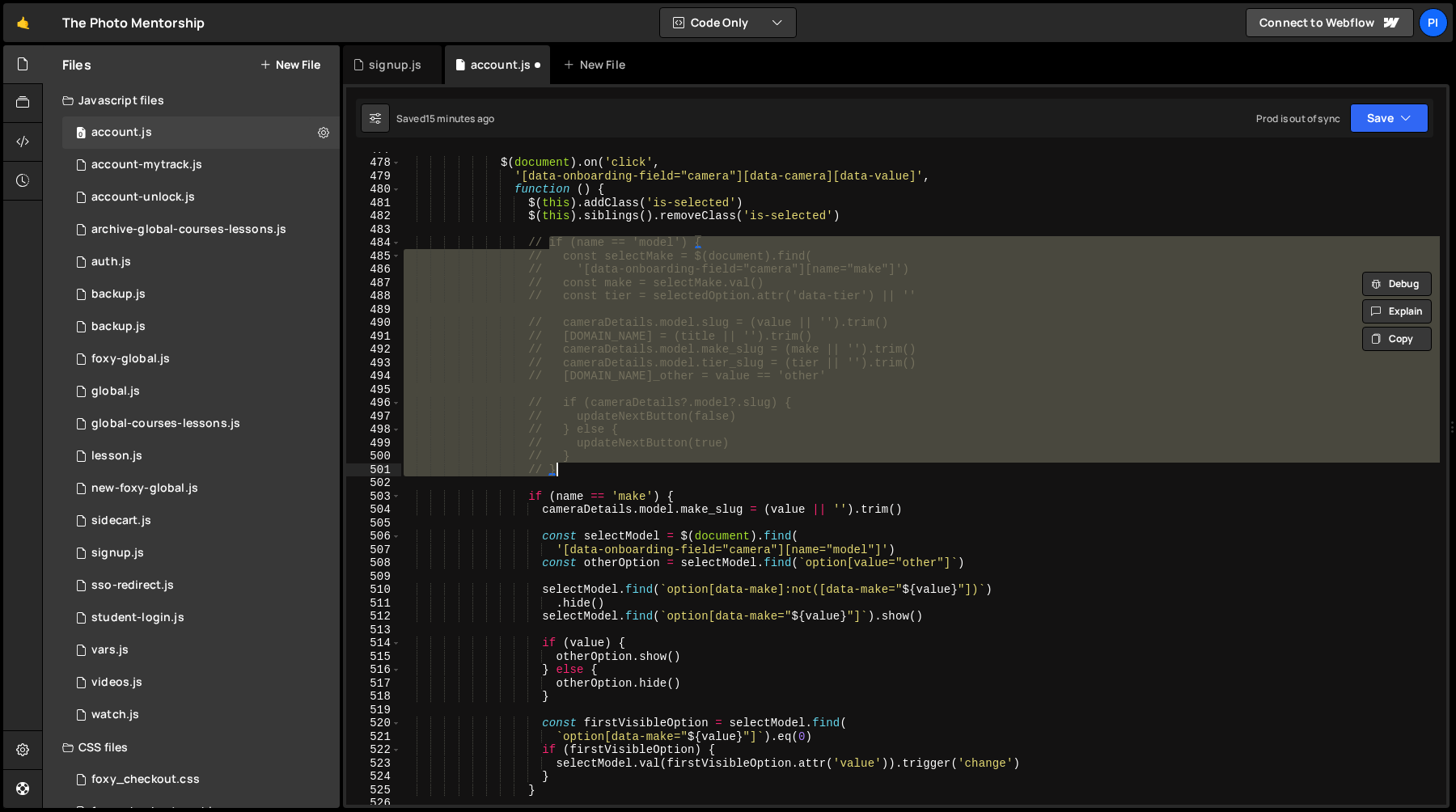
scroll to position [6355, 0]
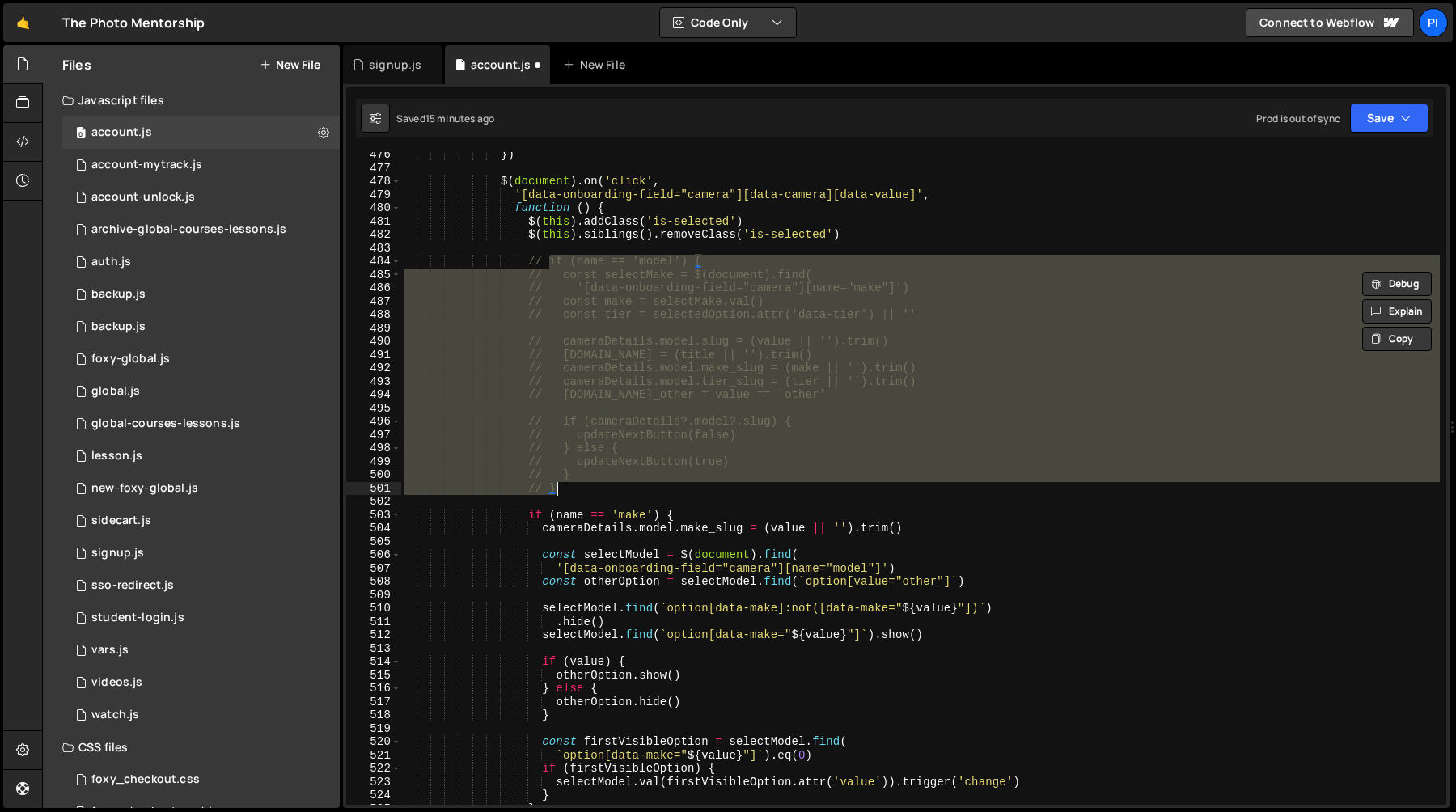
click at [609, 523] on div "}) $ ( document ) . on ( 'click' , '[data-onboarding-field="camera"][data-camer…" at bounding box center [921, 487] width 1040 height 679
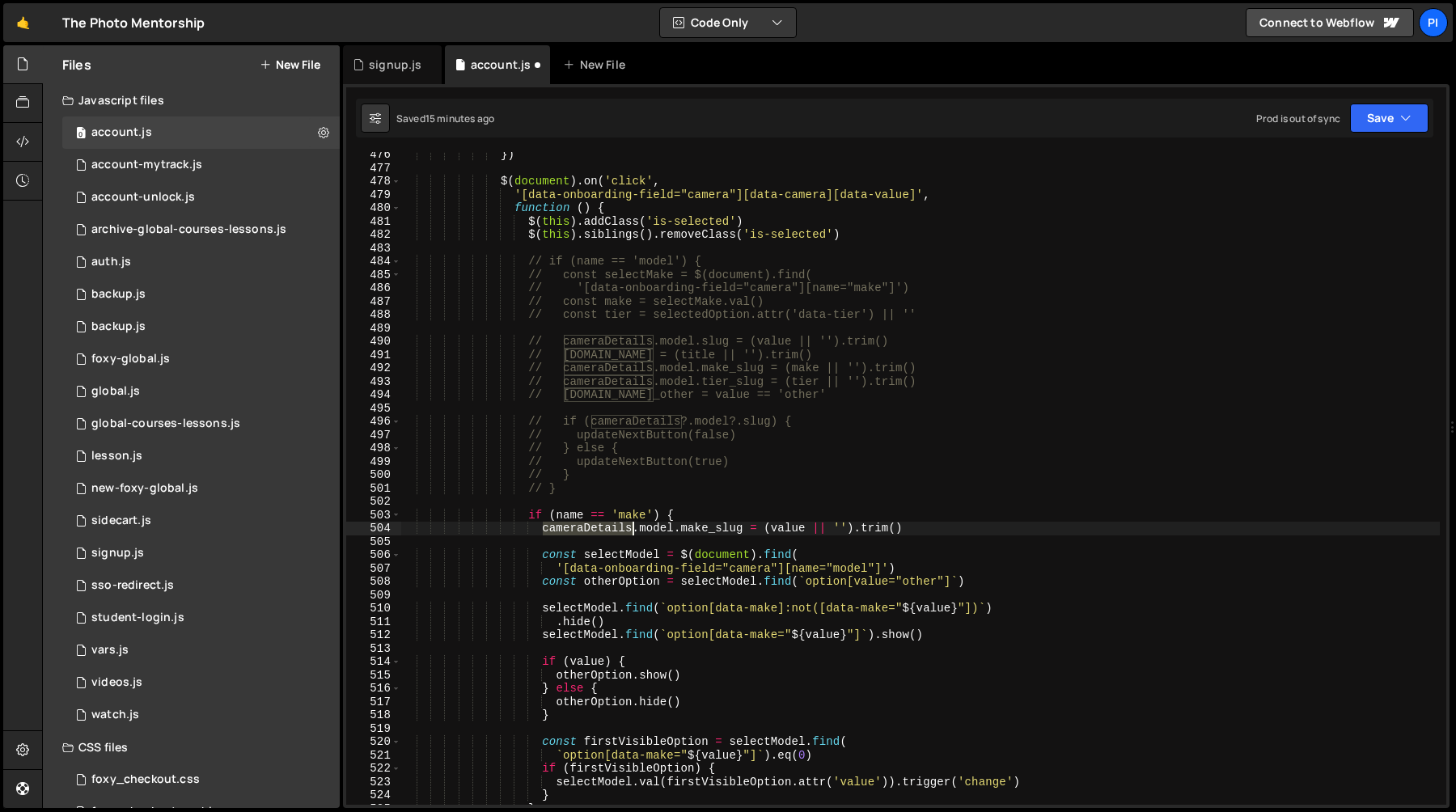
click at [609, 523] on div "}) $ ( document ) . on ( 'click' , '[data-onboarding-field="camera"][data-camer…" at bounding box center [921, 487] width 1040 height 679
click at [727, 528] on div "}) $ ( document ) . on ( 'click' , '[data-onboarding-field="camera"][data-camer…" at bounding box center [921, 487] width 1040 height 679
click at [797, 527] on div "}) $ ( document ) . on ( 'click' , '[data-onboarding-field="camera"][data-camer…" at bounding box center [921, 487] width 1040 height 679
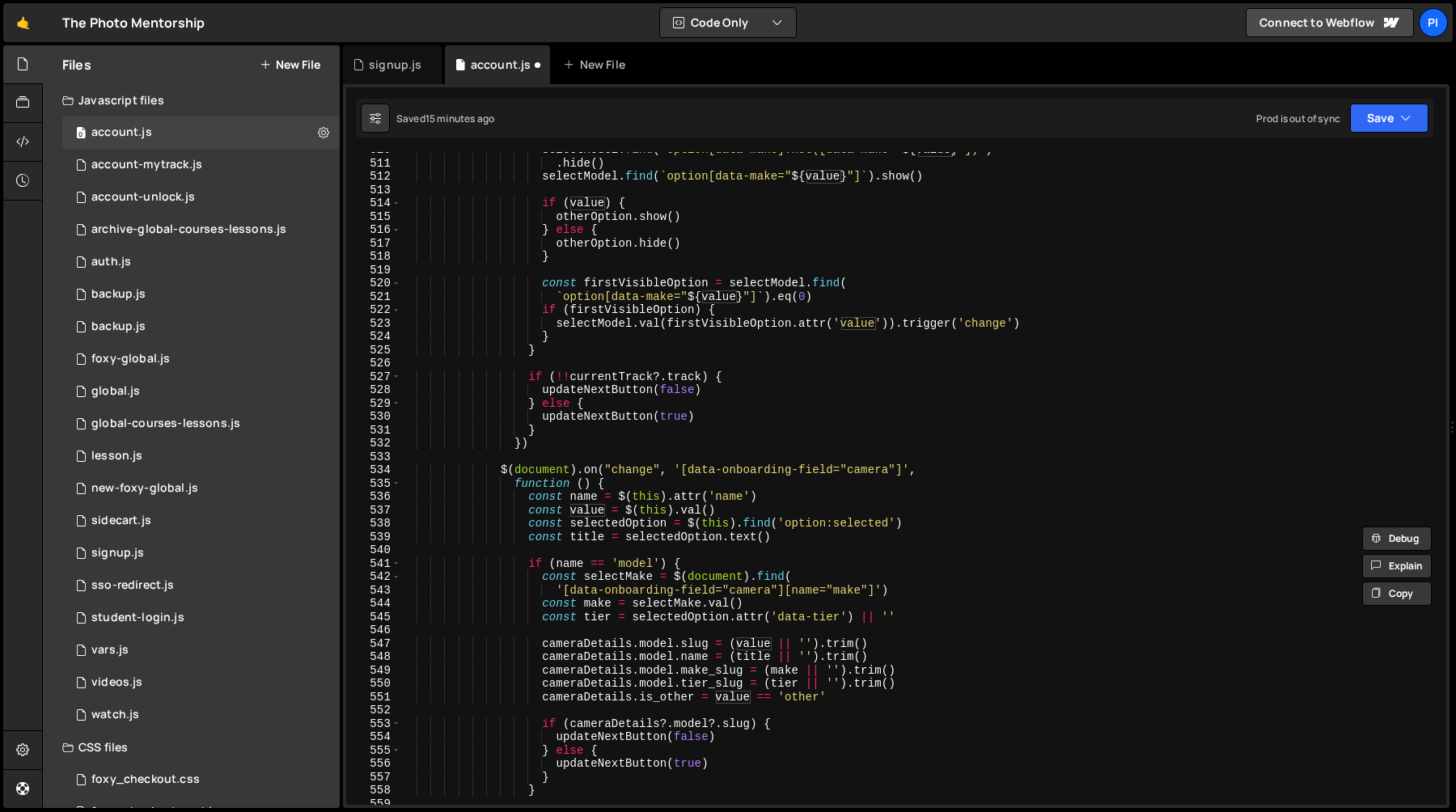
scroll to position [7032, 0]
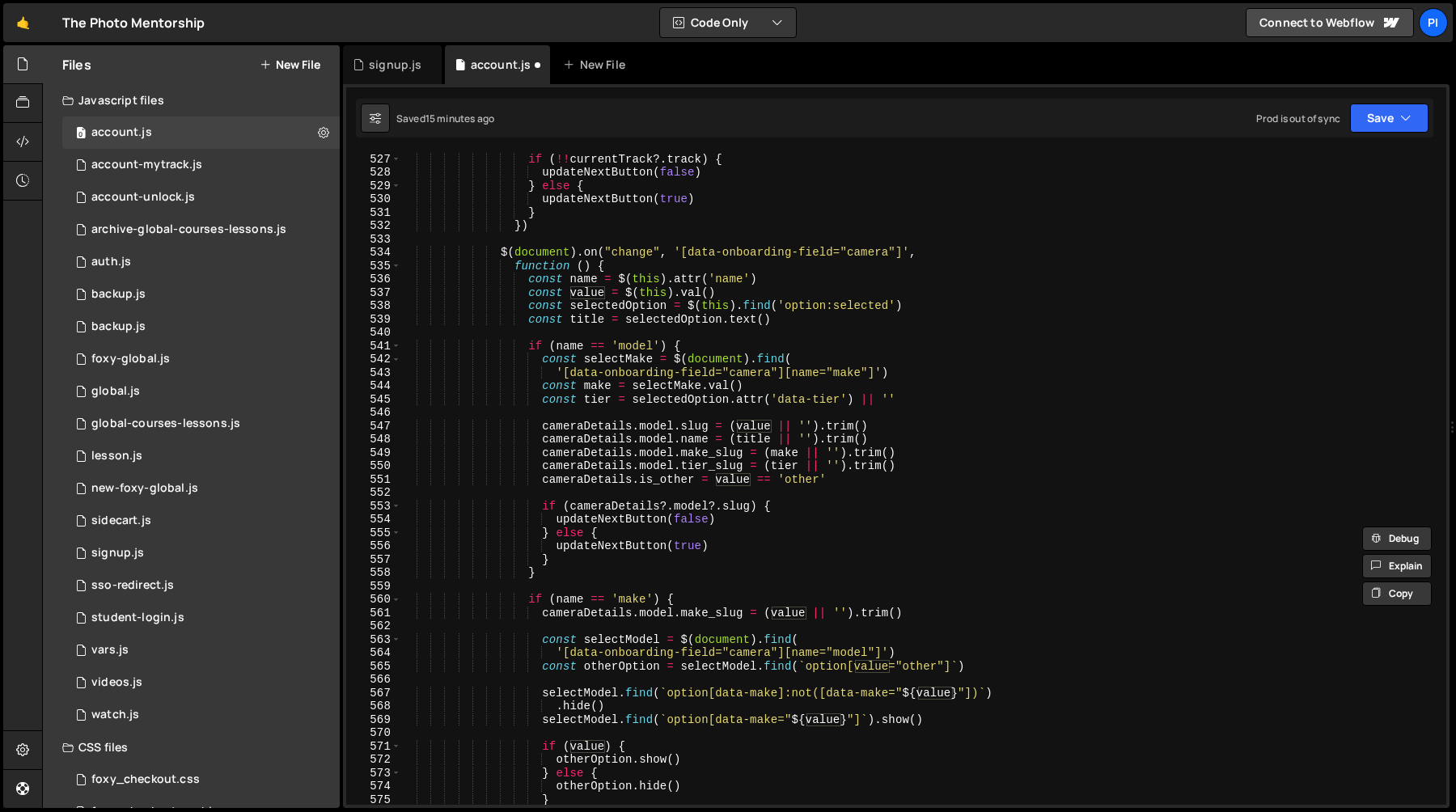
click at [527, 282] on div "if ( !! currentTrack ?. track ) { updateNextButton ( false ) } else { updateNex…" at bounding box center [921, 478] width 1040 height 679
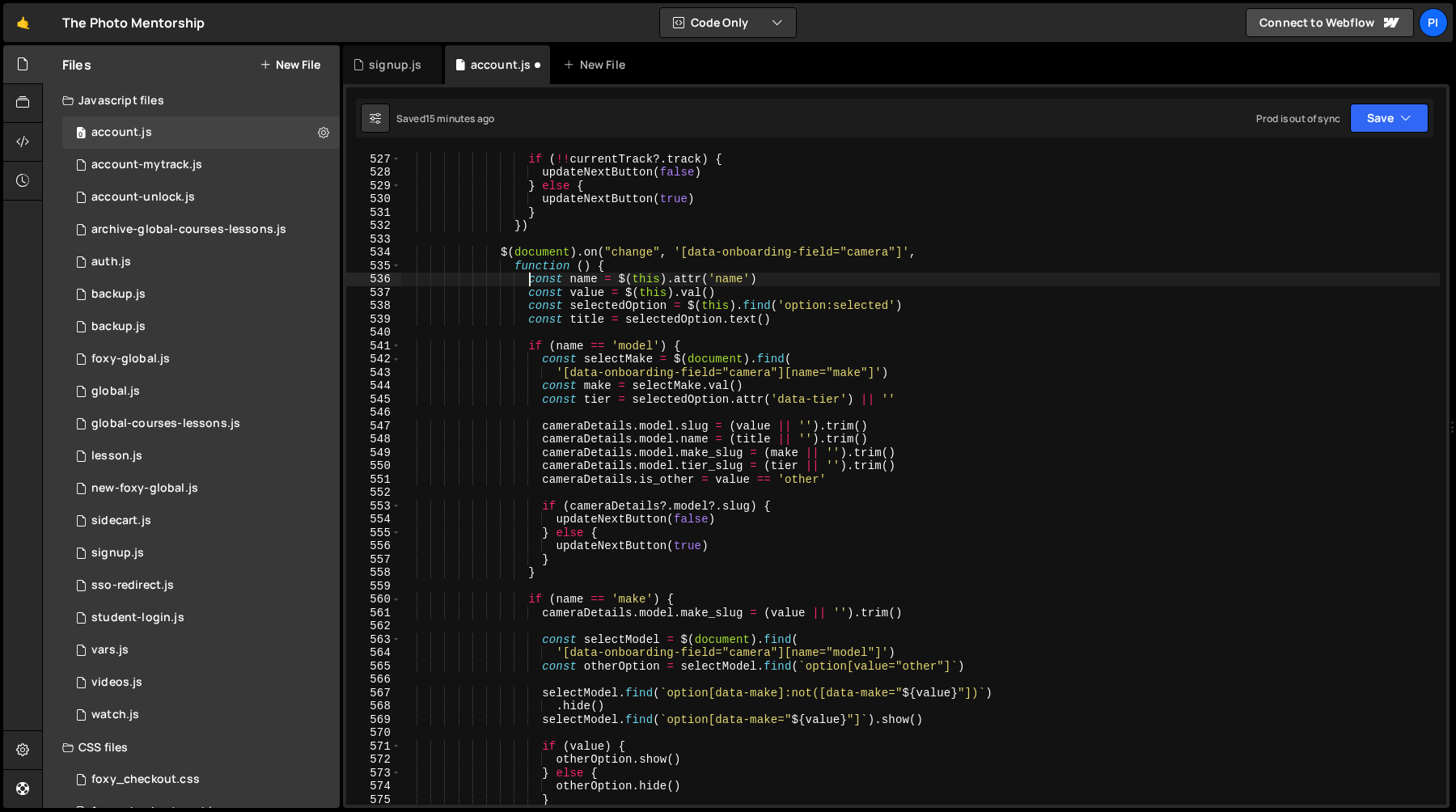
click at [729, 290] on div "if ( !! currentTrack ?. track ) { updateNextButton ( false ) } else { updateNex…" at bounding box center [921, 478] width 1040 height 679
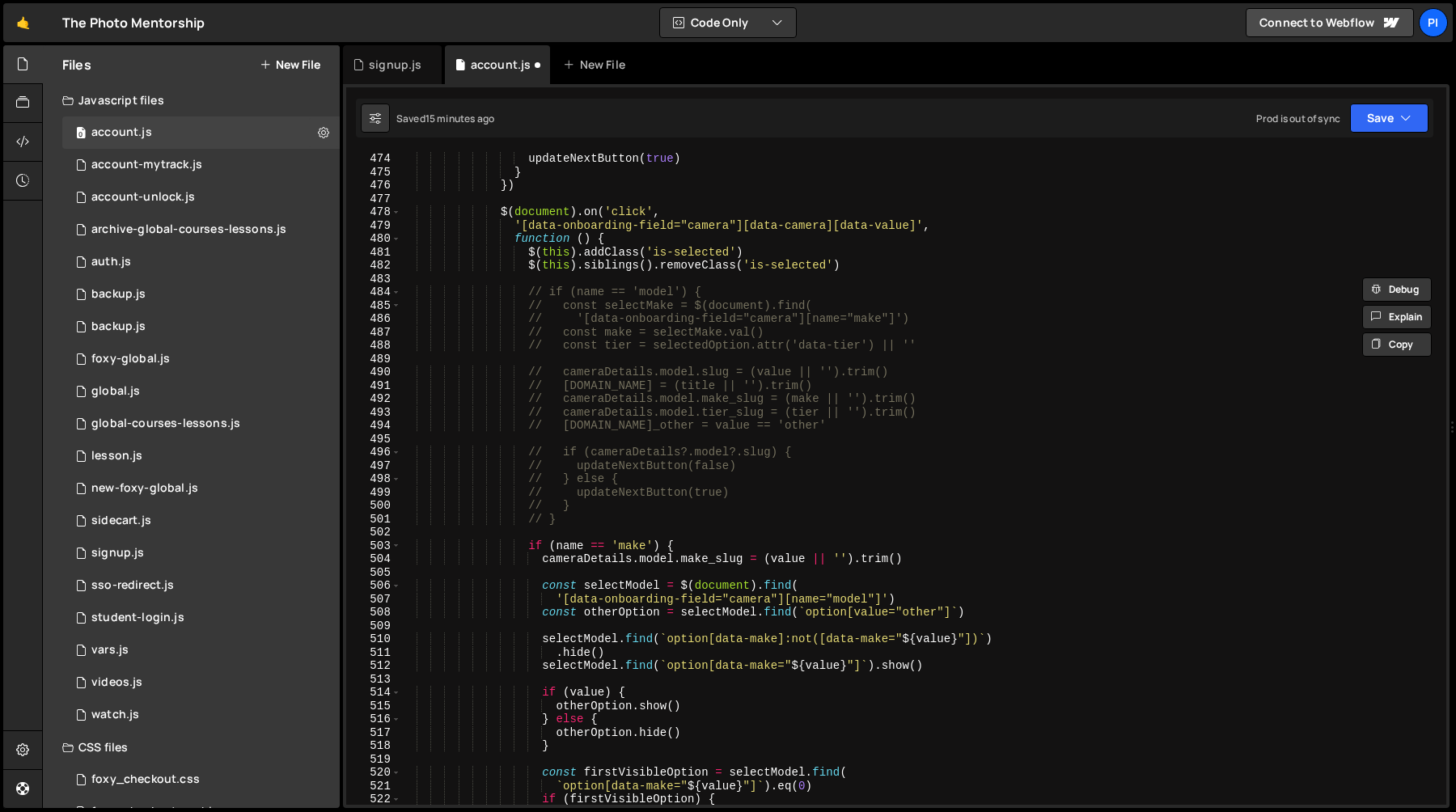
scroll to position [6299, 0]
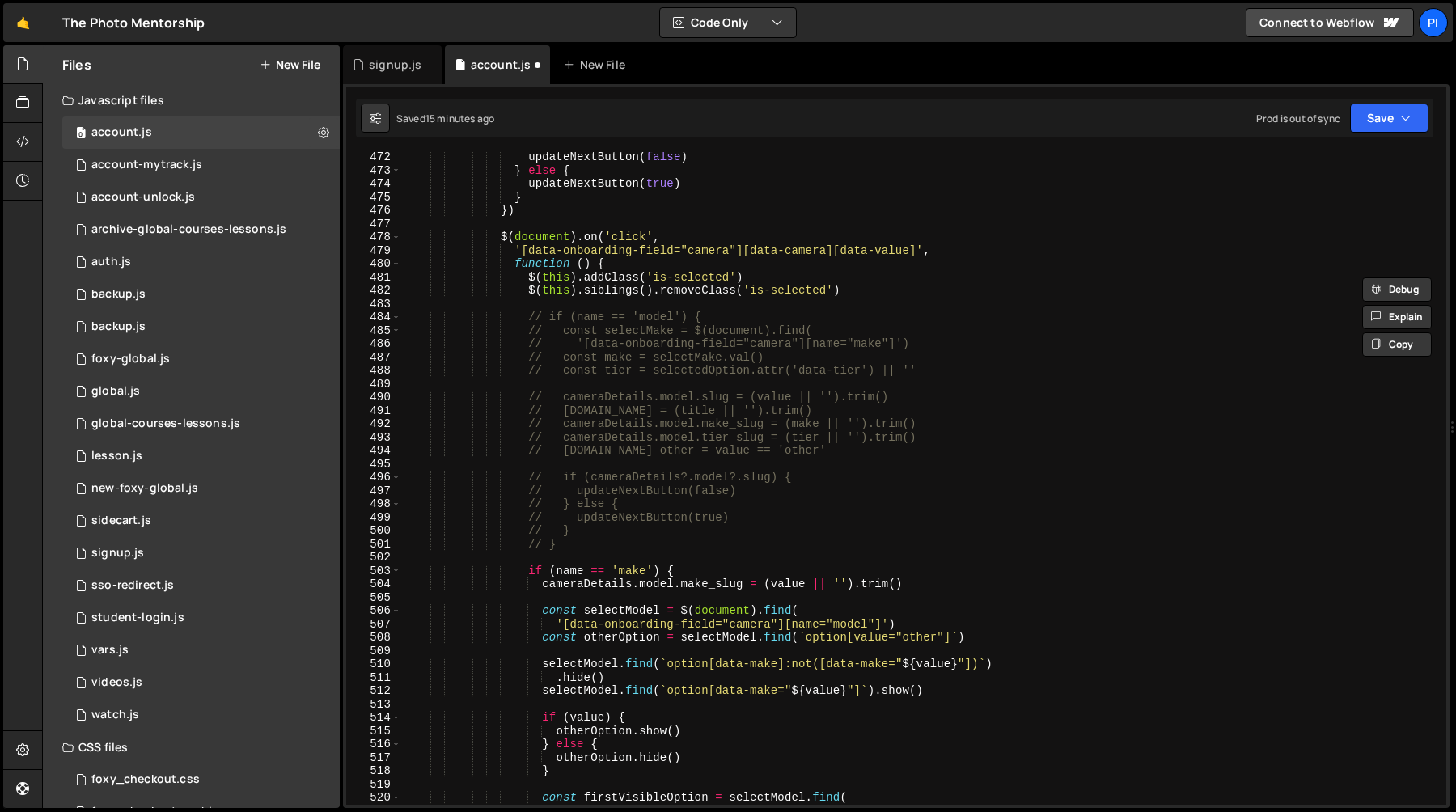
click at [738, 263] on div "updateNextButton ( false ) } else { updateNextButton ( true ) } }) $ ( document…" at bounding box center [921, 490] width 1040 height 679
type textarea "function () {"
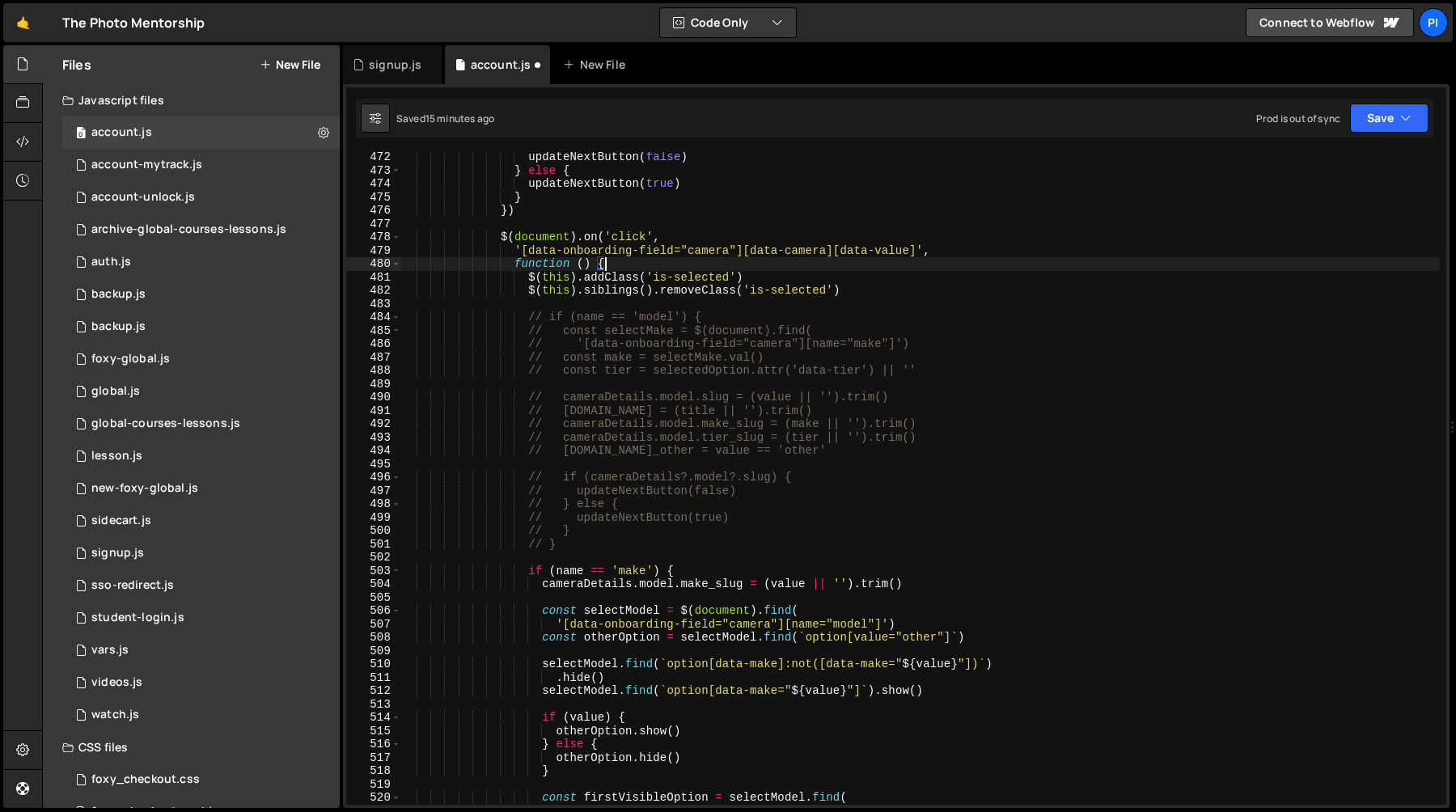
scroll to position [0, 7]
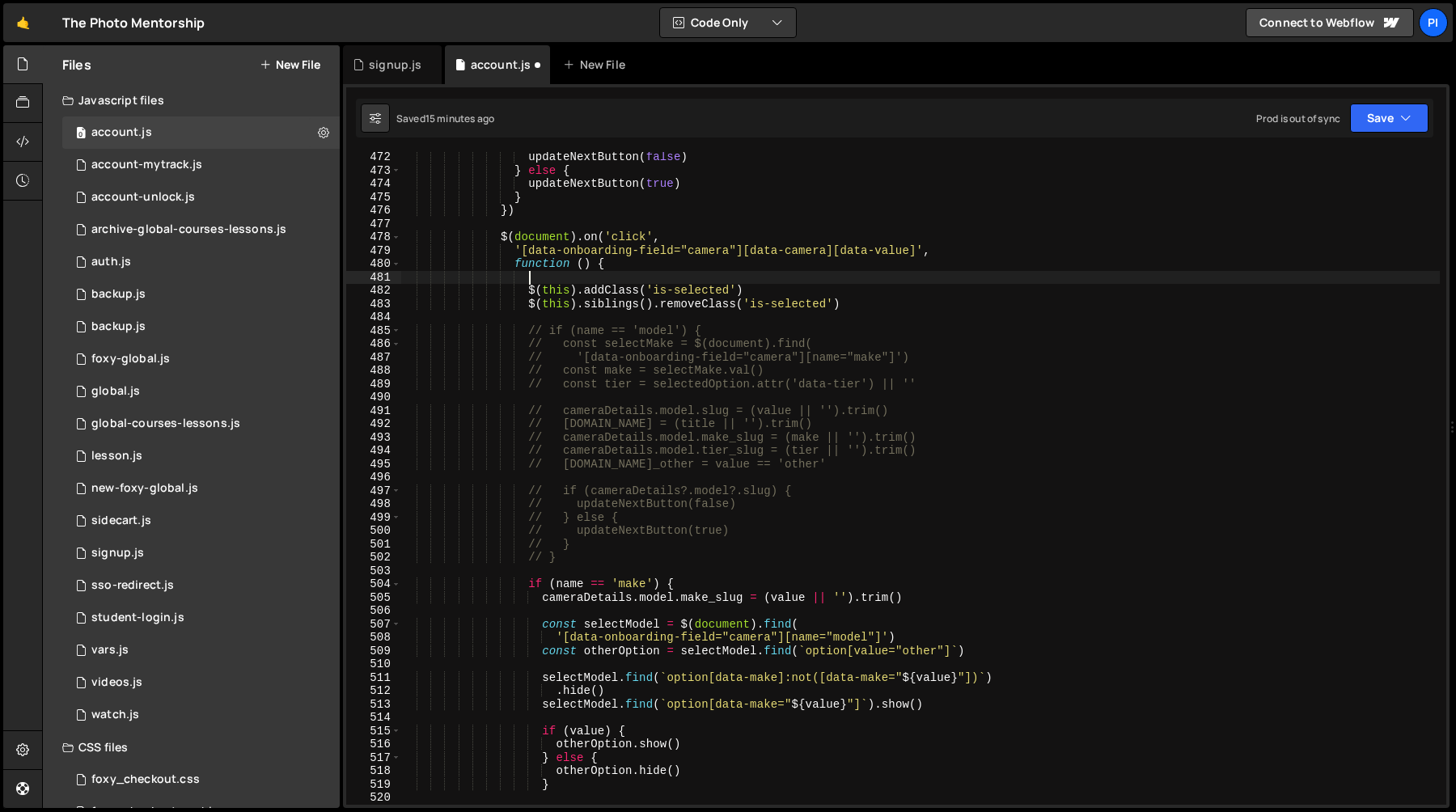
paste textarea "const value = $(this).val()"
type textarea "const value = $(this).val()"
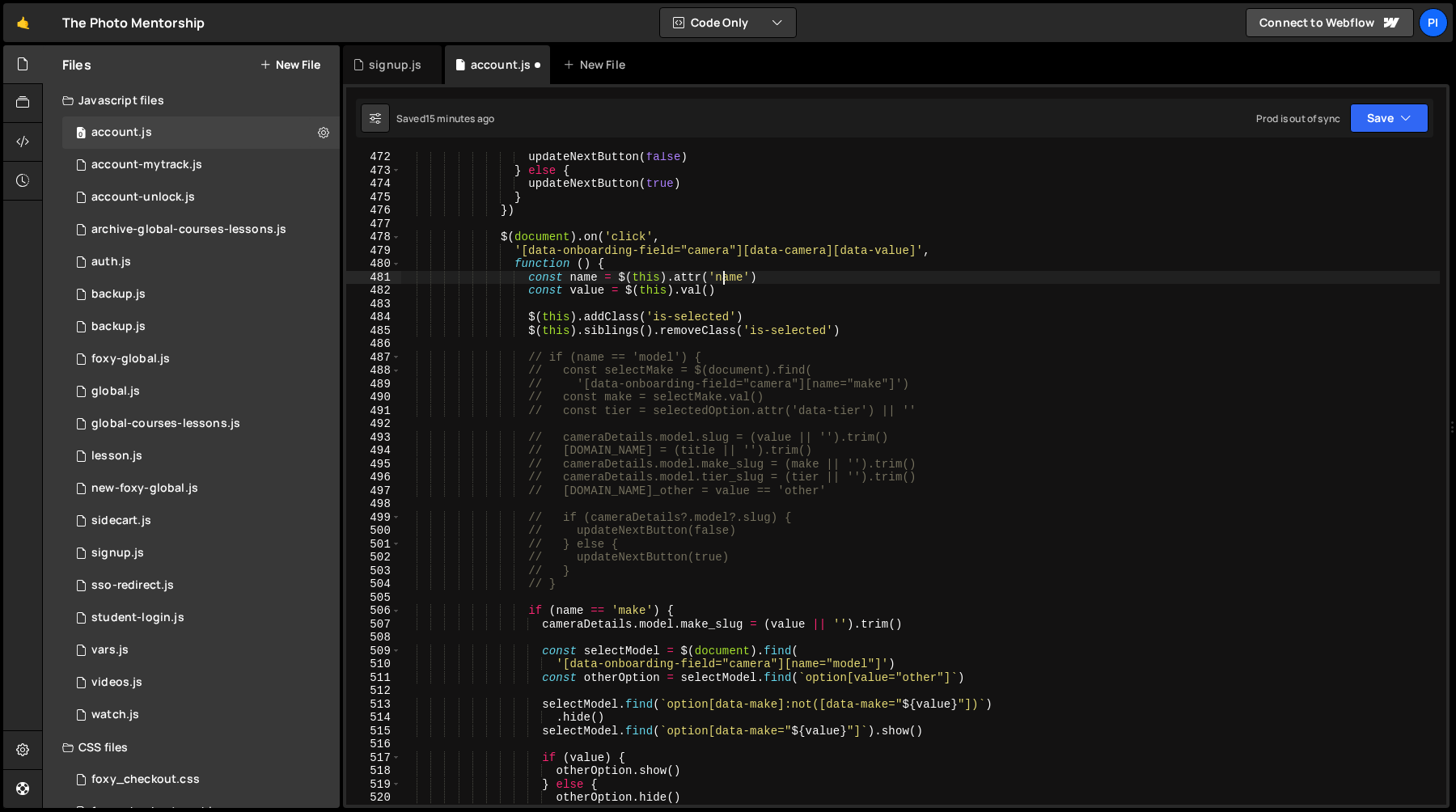
click at [722, 282] on div "updateNextButton ( false ) } else { updateNextButton ( true ) } }) $ ( document…" at bounding box center [921, 490] width 1040 height 679
click at [758, 291] on div "updateNextButton ( false ) } else { updateNextButton ( true ) } }) $ ( document…" at bounding box center [921, 490] width 1040 height 679
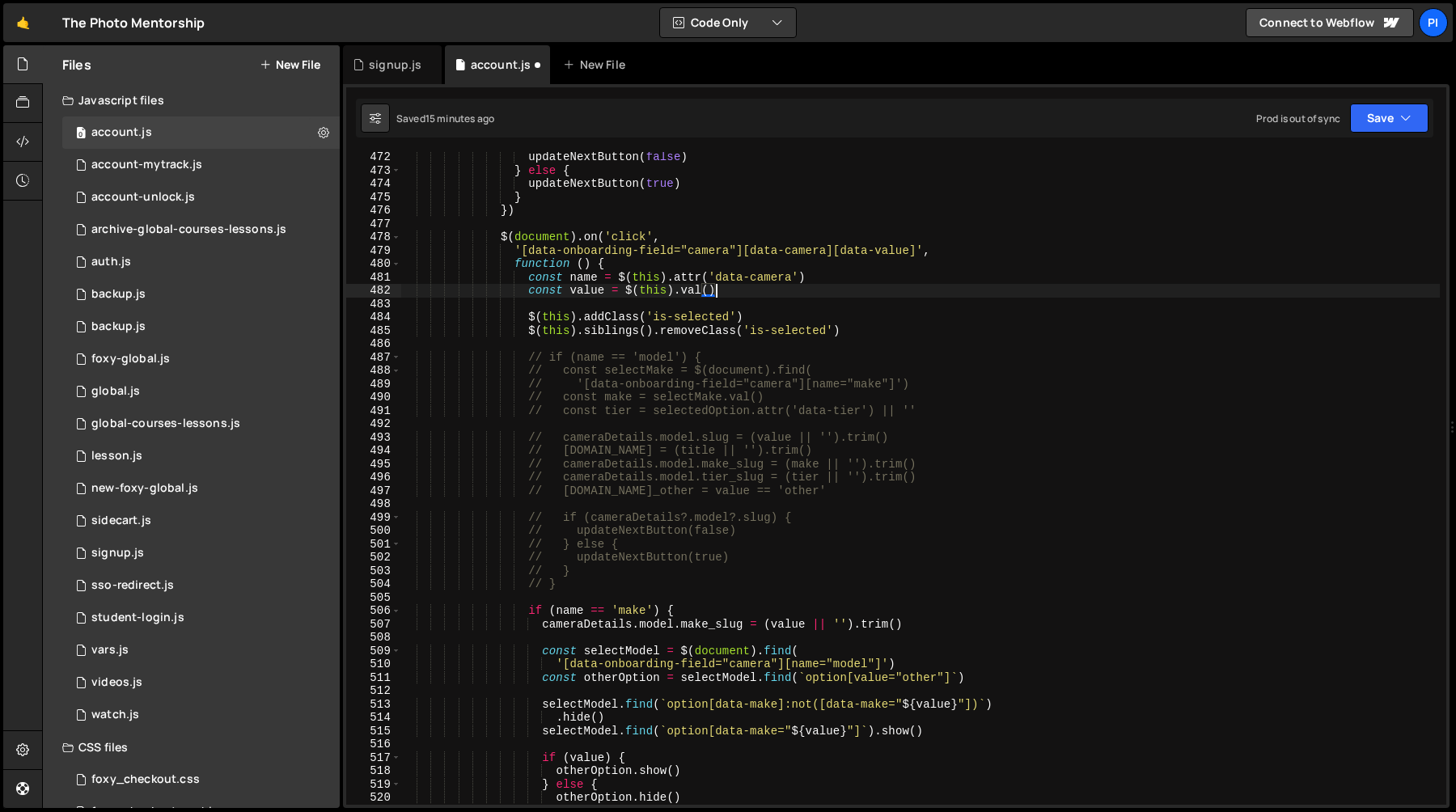
click at [634, 292] on div "updateNextButton ( false ) } else { updateNextButton ( true ) } }) $ ( document…" at bounding box center [921, 490] width 1040 height 679
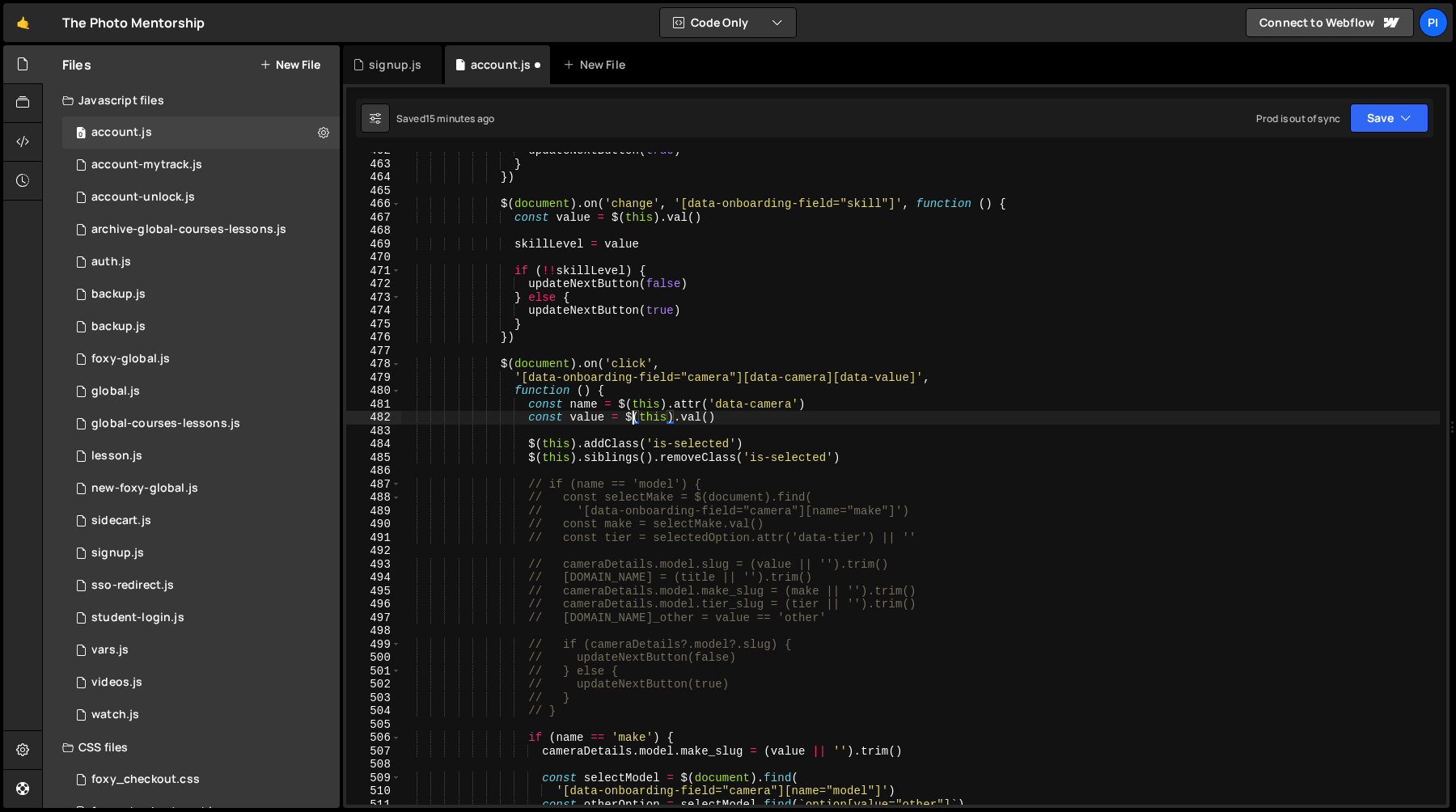
scroll to position [6163, 0]
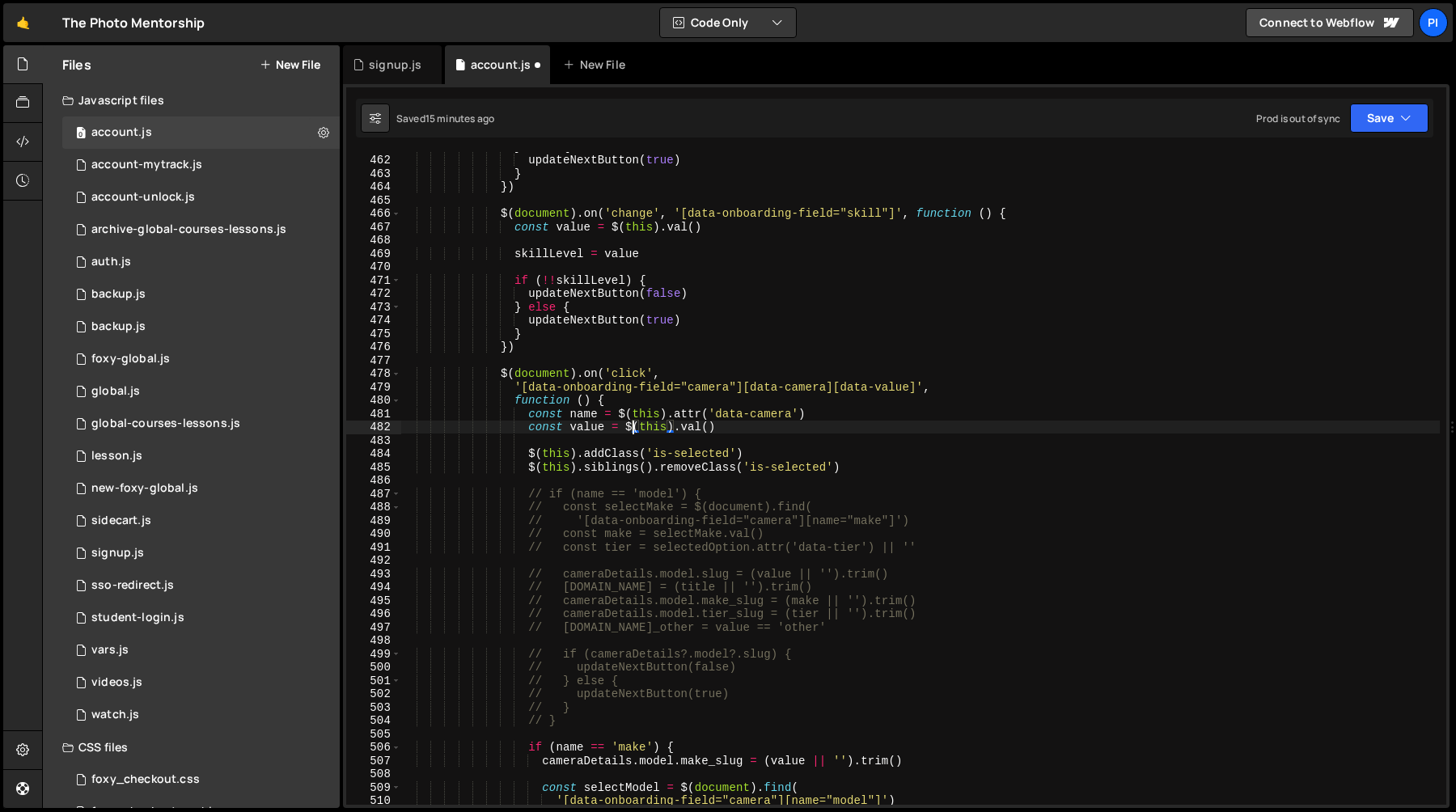
click at [690, 430] on div "} else { updateNextButton ( true ) } }) $ ( document ) . on ( 'change' , '[data…" at bounding box center [921, 479] width 1040 height 679
click at [846, 410] on div "} else { updateNextButton ( true ) } }) $ ( document ) . on ( 'change' , '[data…" at bounding box center [921, 479] width 1040 height 679
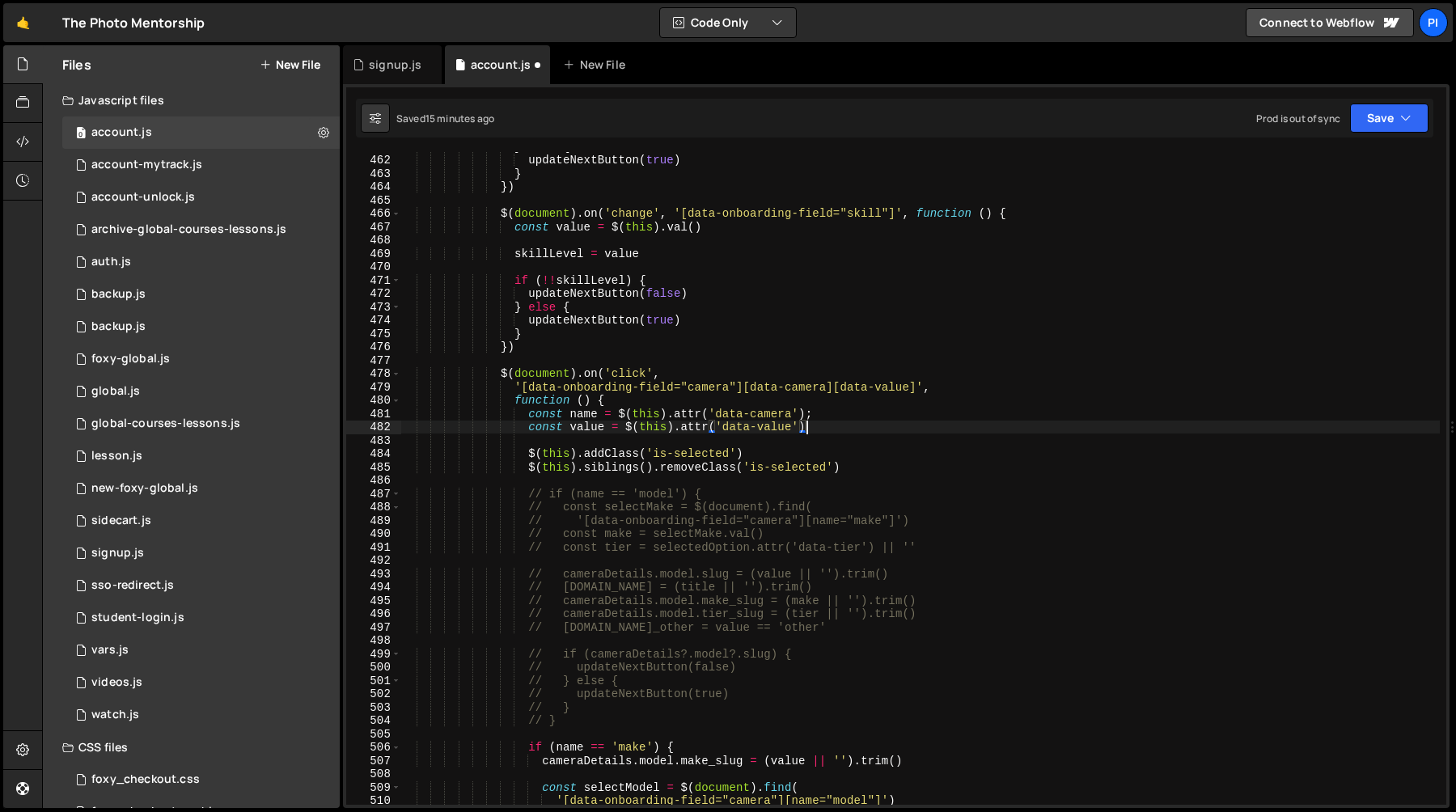
type textarea "const value = $(this).attr('data-value');"
click at [800, 450] on div "} else { updateNextButton ( true ) } }) $ ( document ) . on ( 'change' , '[data…" at bounding box center [921, 479] width 1040 height 679
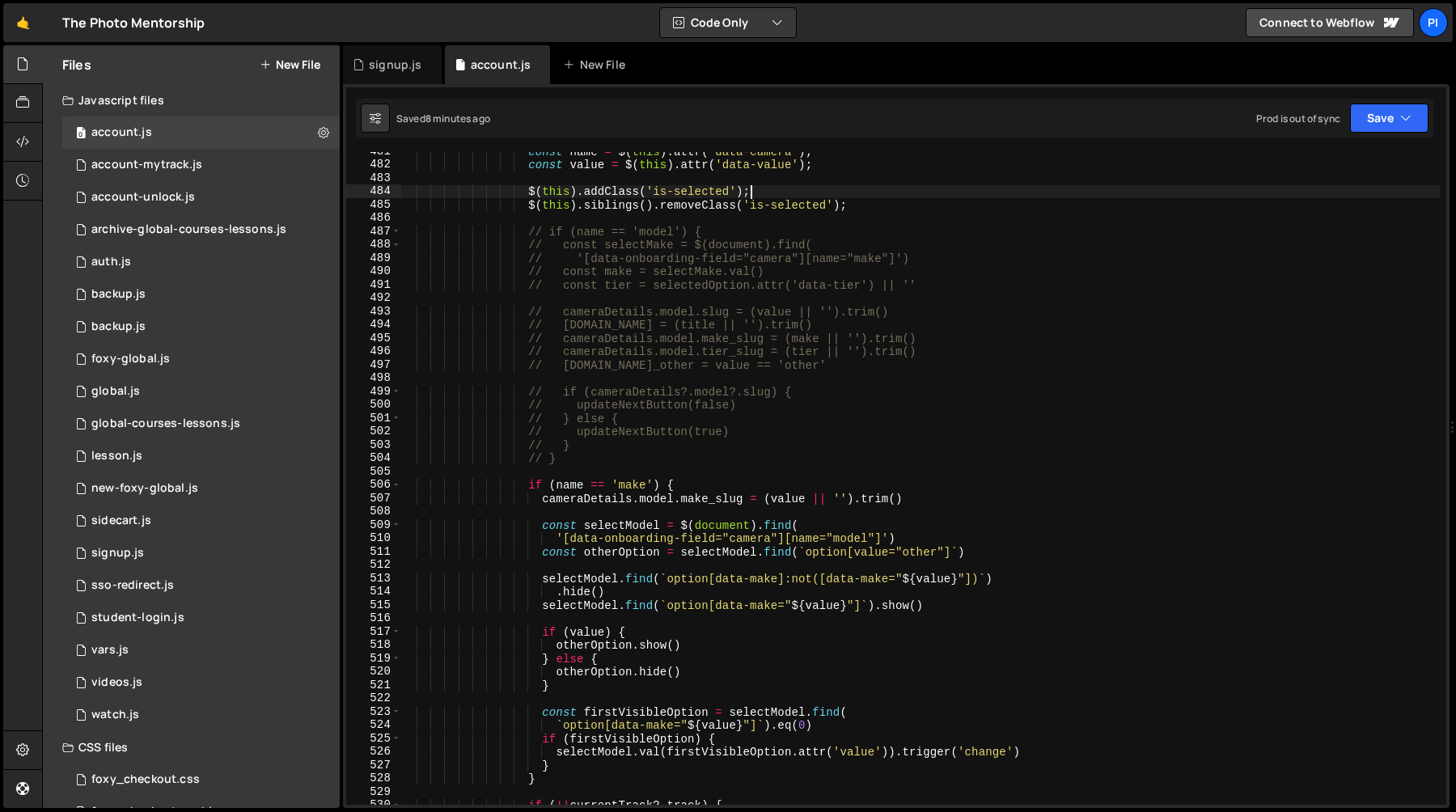
scroll to position [6402, 0]
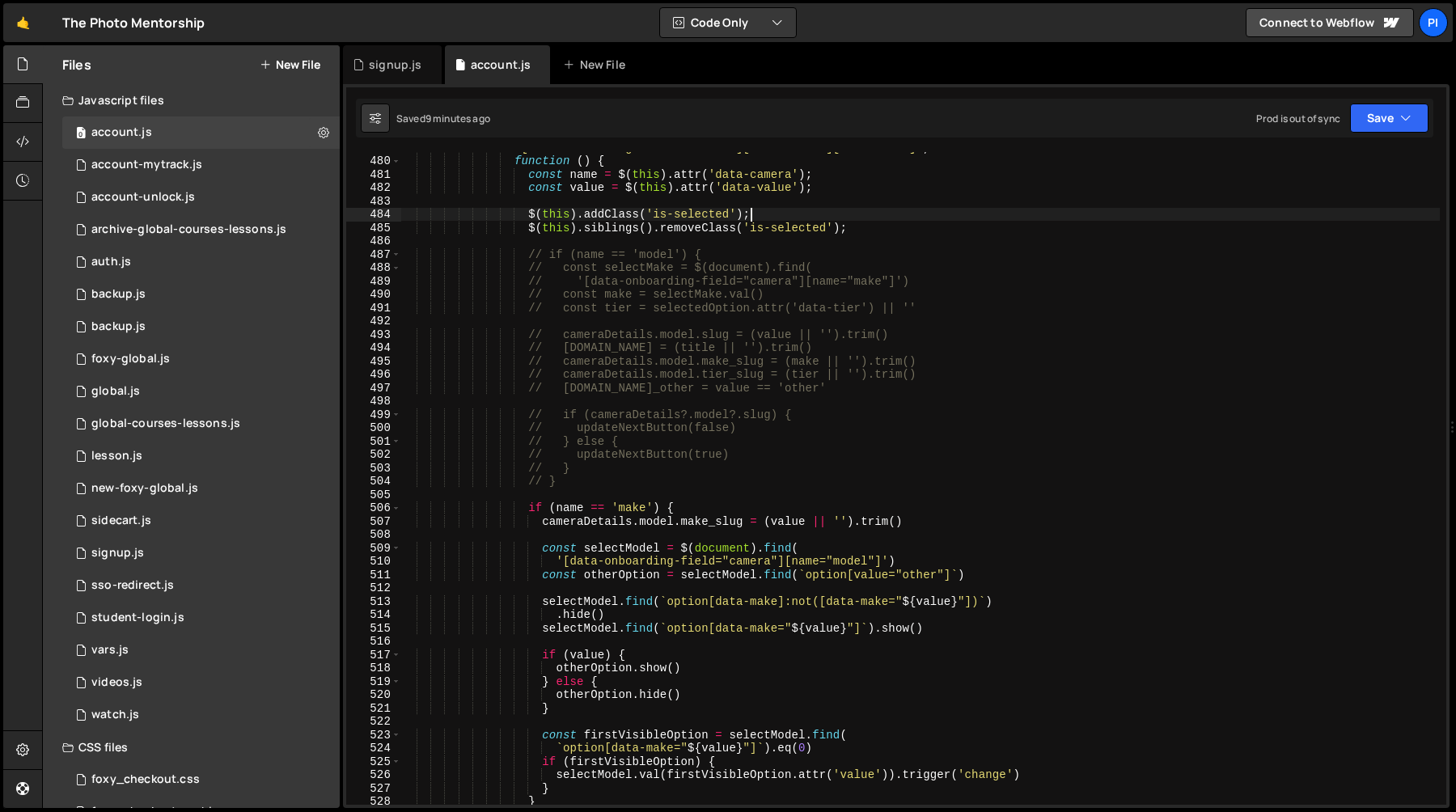
click at [522, 413] on div "'[data-onboarding-field="camera"][data-camera][data-value]' , function ( ) { co…" at bounding box center [921, 480] width 1040 height 679
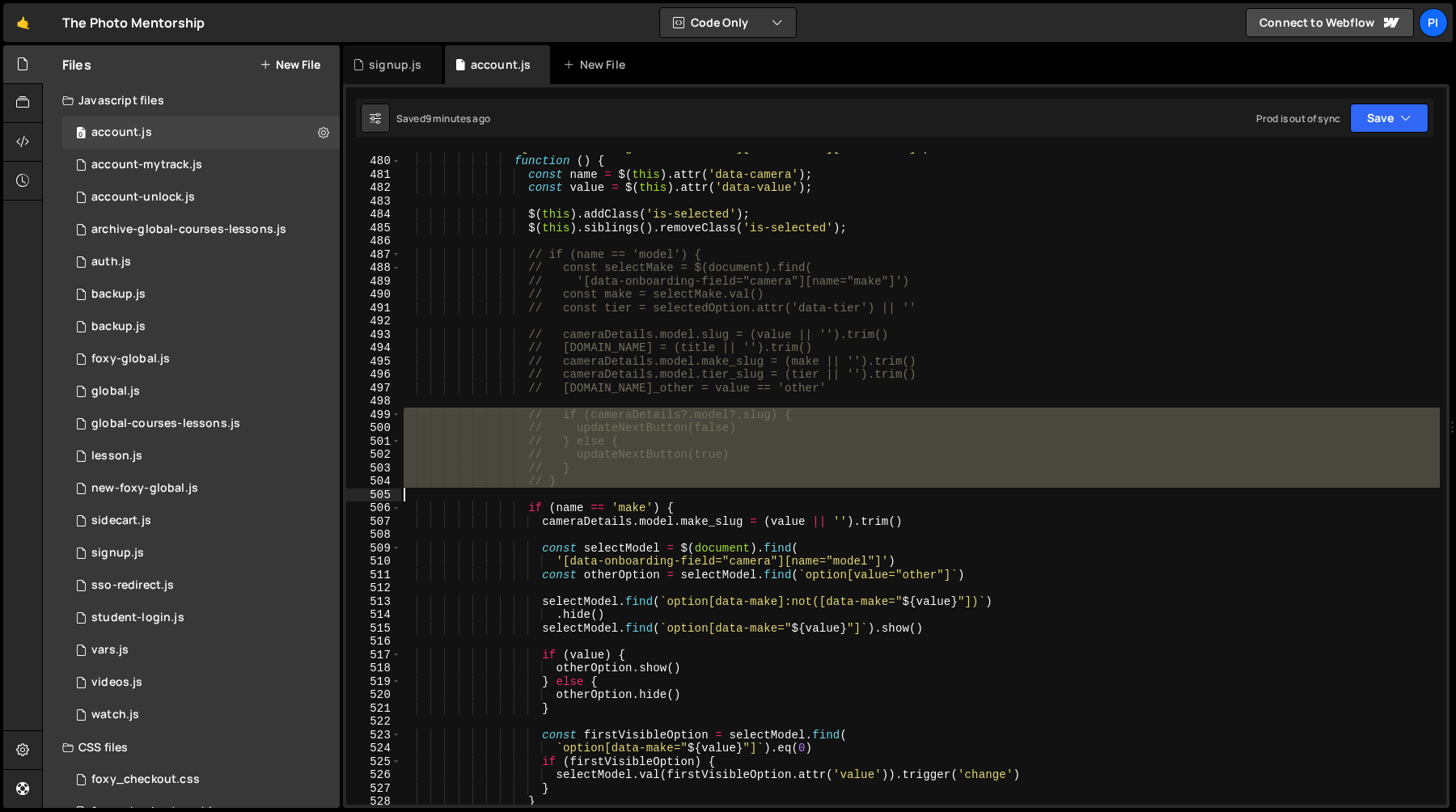
drag, startPoint x: 522, startPoint y: 413, endPoint x: 581, endPoint y: 488, distance: 95.4
click at [581, 488] on div "'[data-onboarding-field="camera"][data-camera][data-value]' , function ( ) { co…" at bounding box center [921, 480] width 1040 height 679
click at [592, 480] on div "'[data-onboarding-field="camera"][data-camera][data-value]' , function ( ) { co…" at bounding box center [921, 478] width 1040 height 652
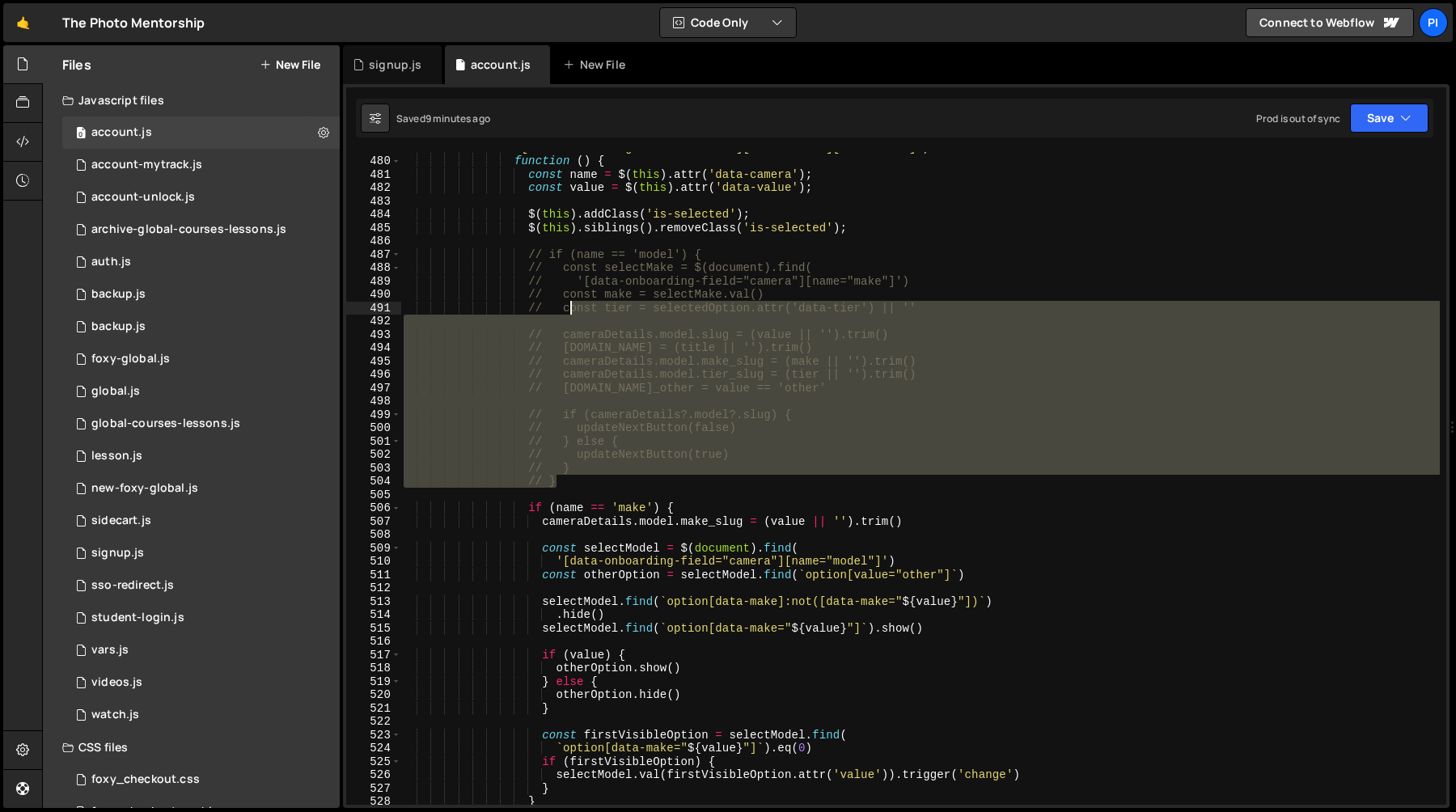
drag, startPoint x: 573, startPoint y: 487, endPoint x: 573, endPoint y: 313, distance: 174.0
click at [573, 313] on div "'[data-onboarding-field="camera"][data-camera][data-value]' , function ( ) { co…" at bounding box center [921, 480] width 1040 height 679
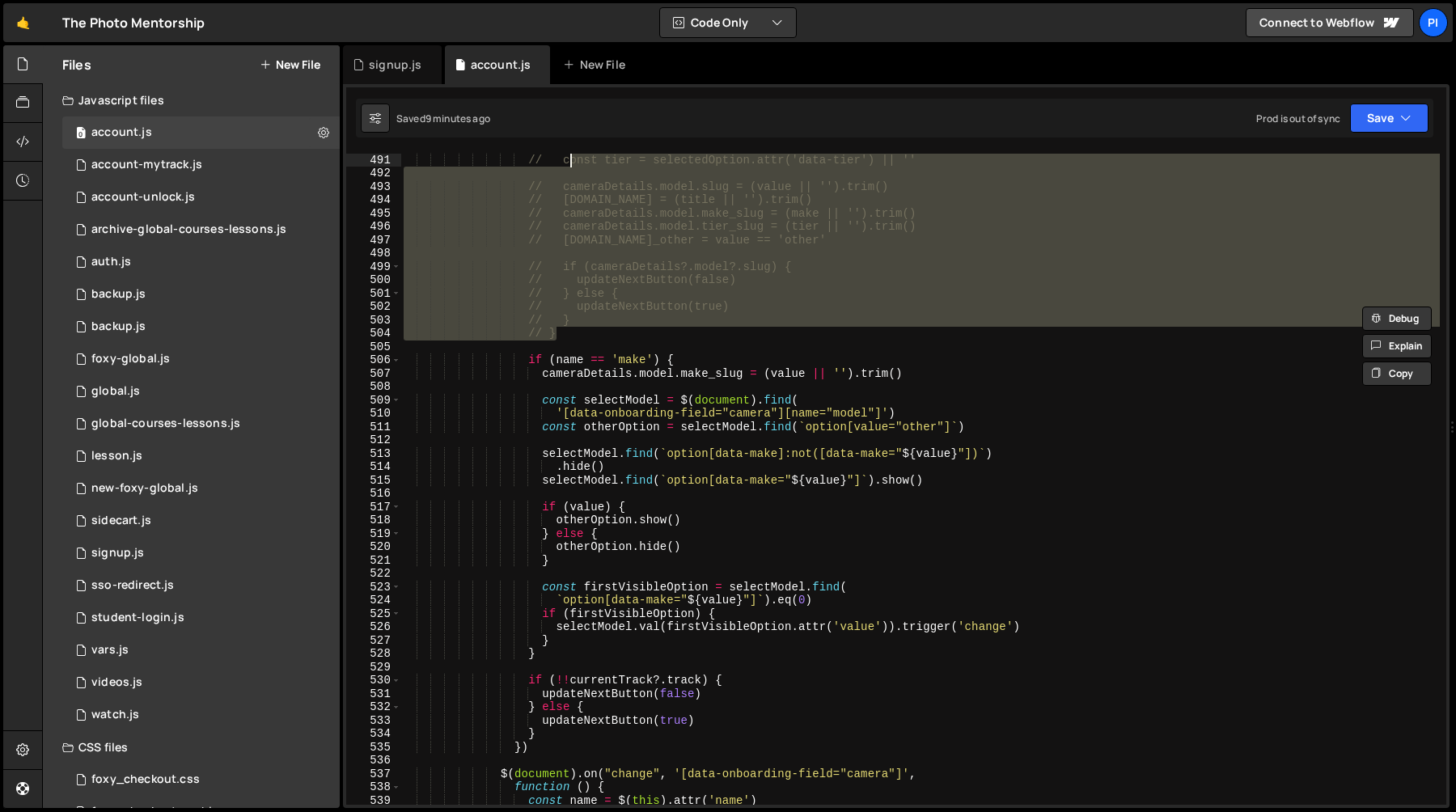
scroll to position [6547, 0]
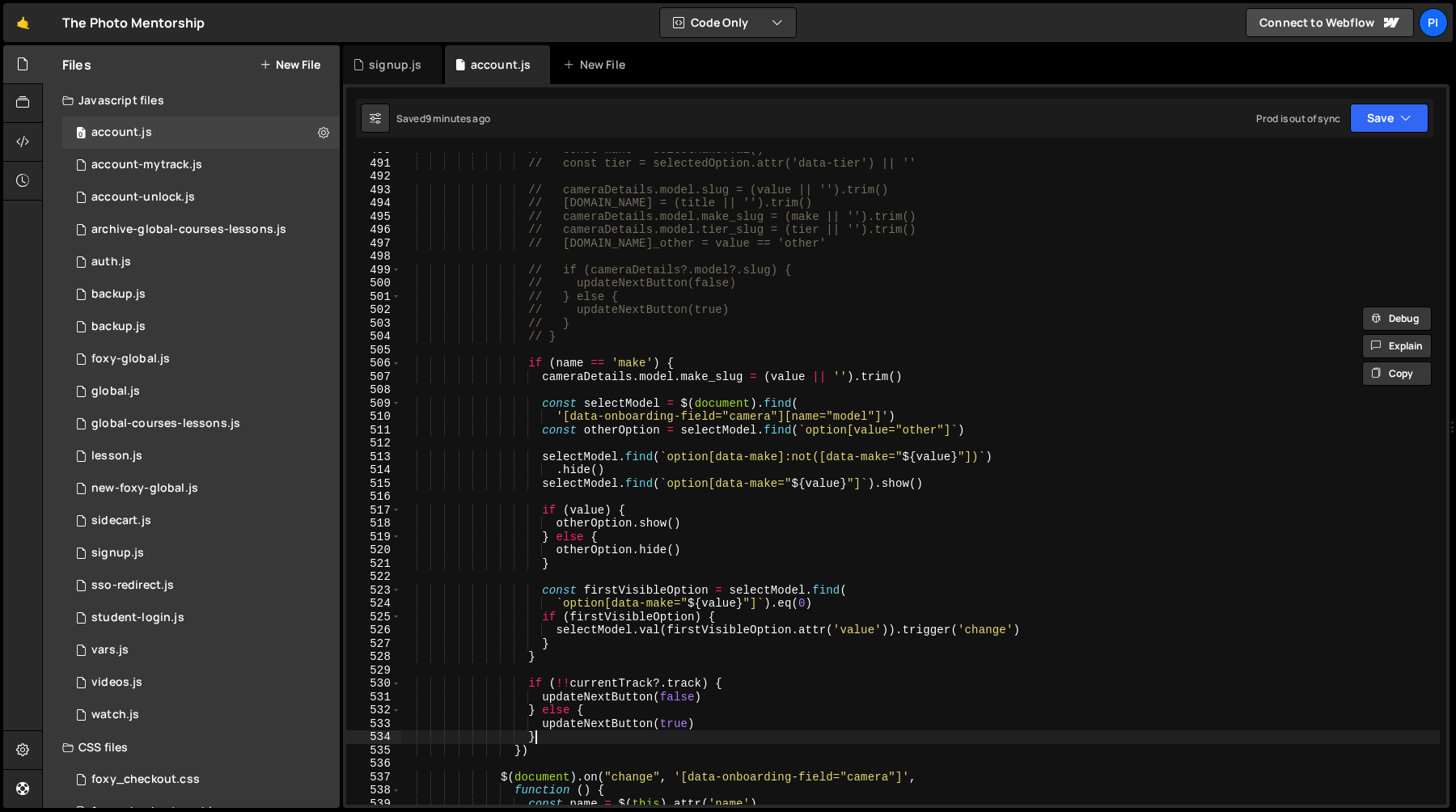
click at [554, 737] on div "// const make = selectMake.val() // const tier = selectedOption.attr('data-tier…" at bounding box center [921, 483] width 1040 height 679
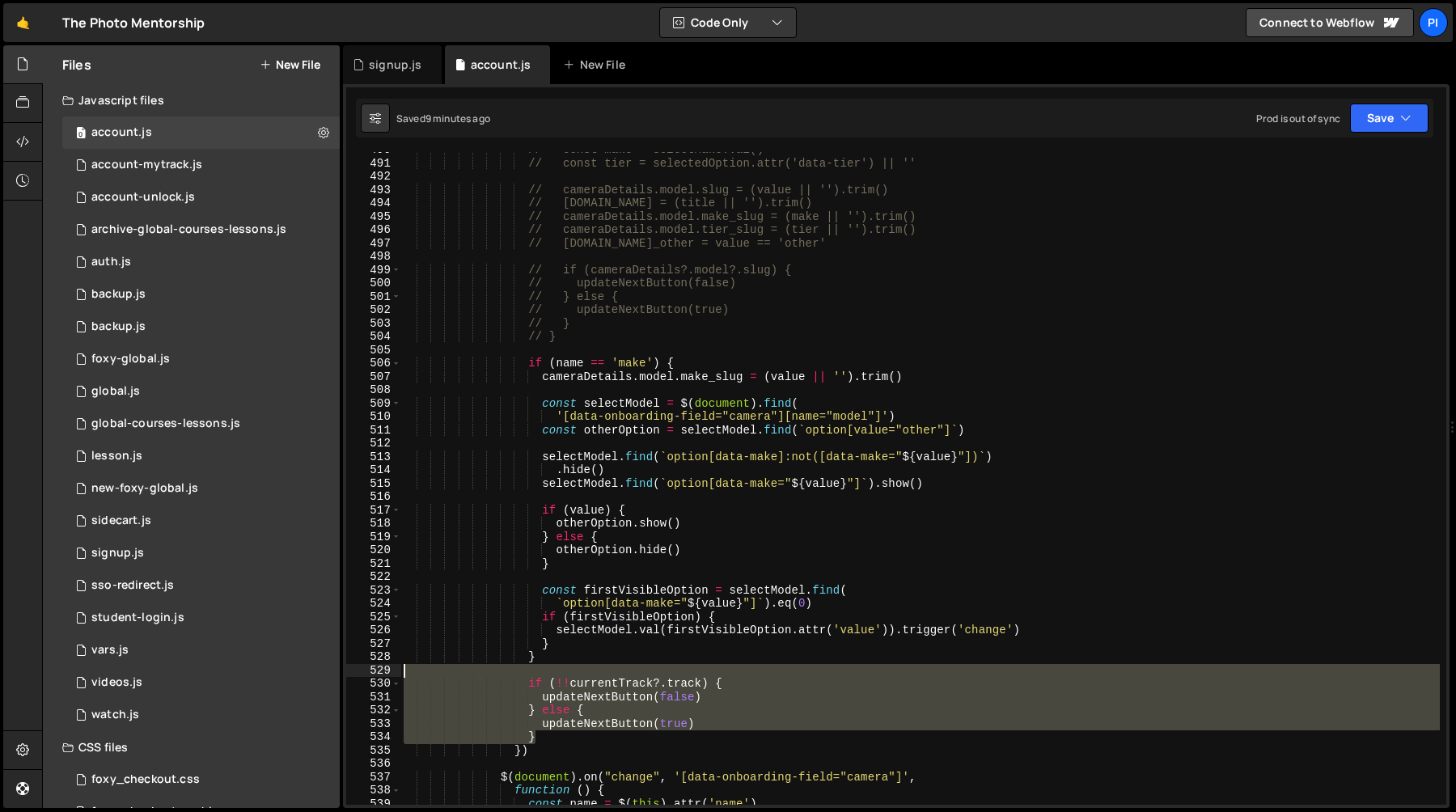
drag, startPoint x: 554, startPoint y: 737, endPoint x: 580, endPoint y: 667, distance: 74.7
click at [580, 667] on div "// const make = selectMake.val() // const tier = selectedOption.attr('data-tier…" at bounding box center [921, 483] width 1040 height 679
type textarea "if (!!currentTrack?.track) {"
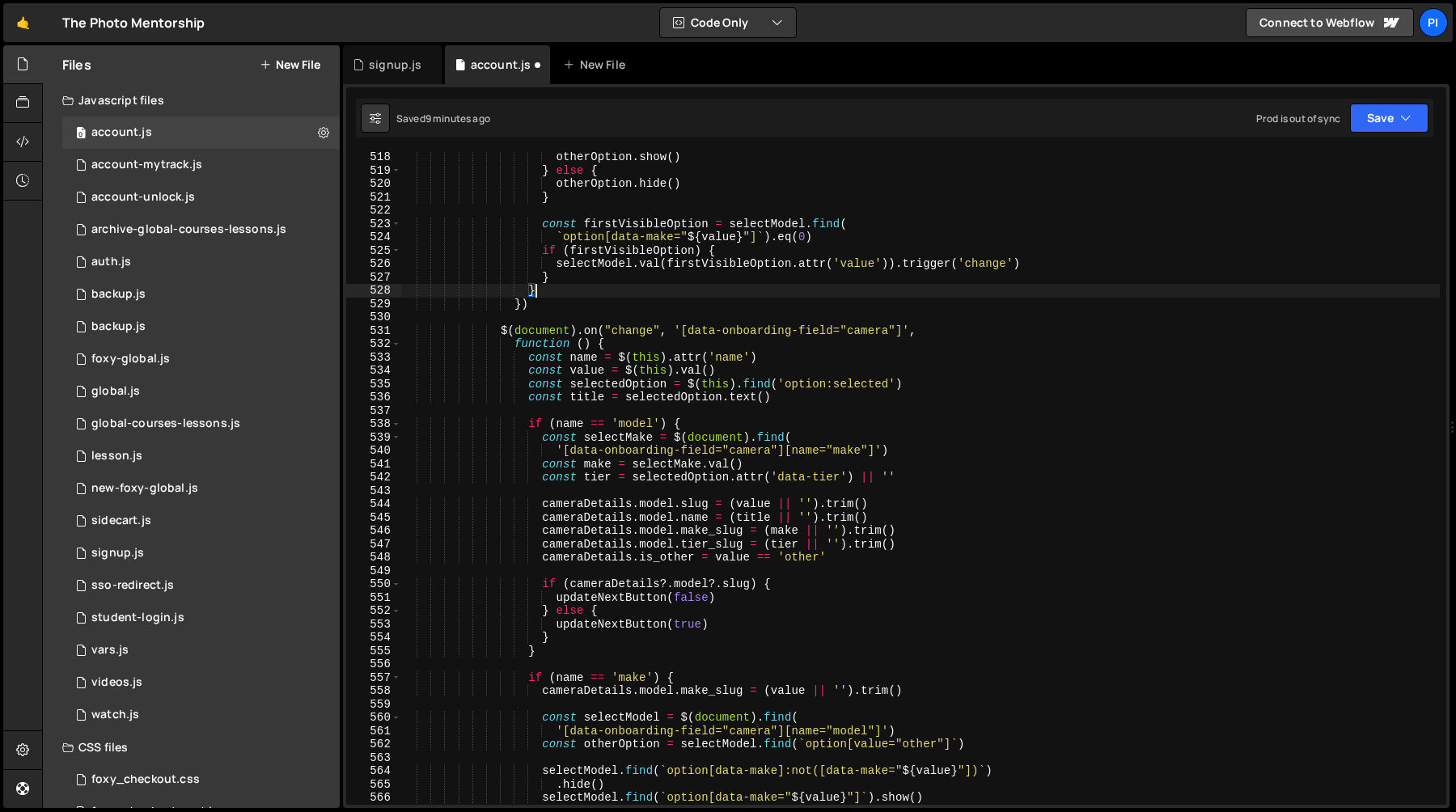
scroll to position [6926, 0]
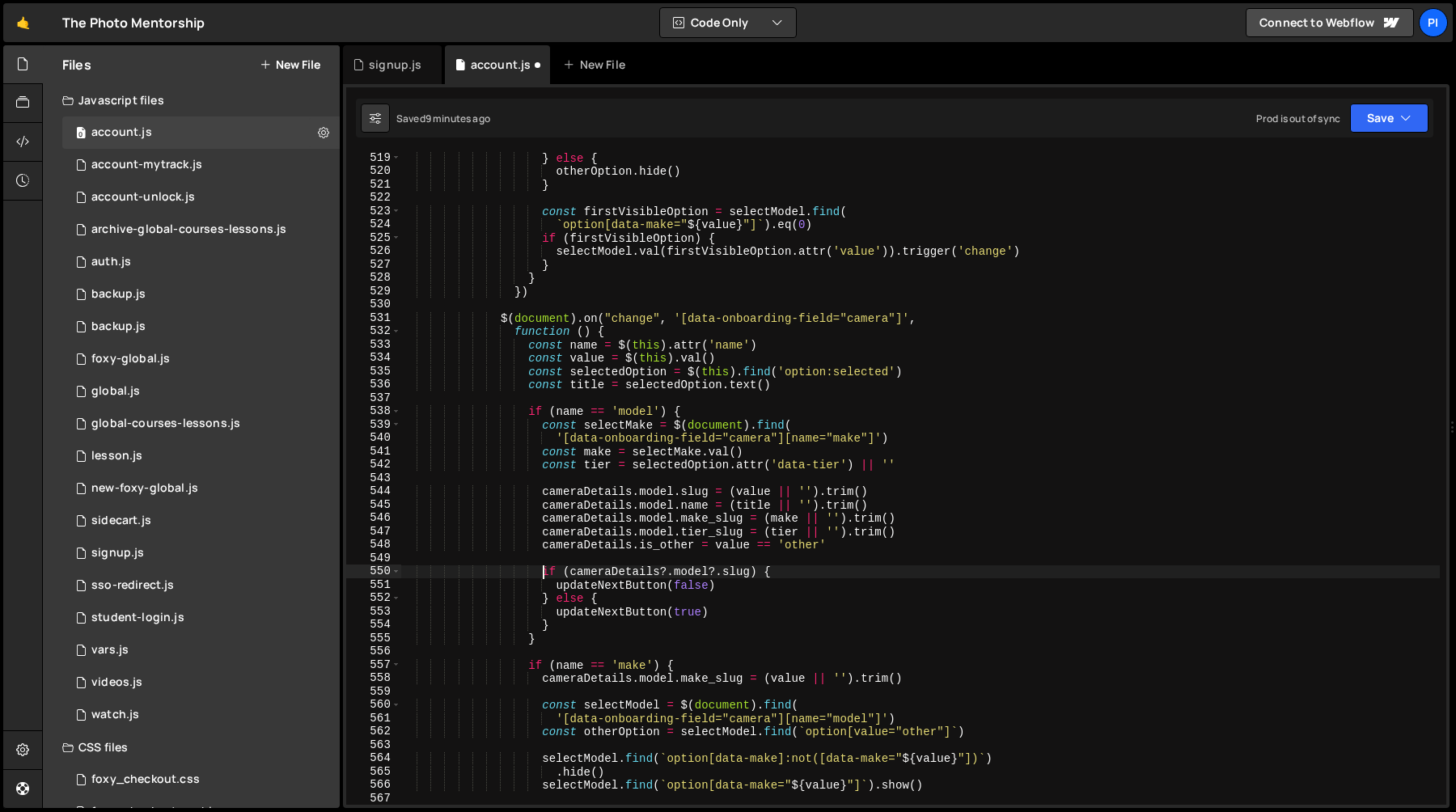
click at [542, 575] on div "} else { otherOption . hide ( ) } const firstVisibleOption = selectModel . find…" at bounding box center [921, 491] width 1040 height 679
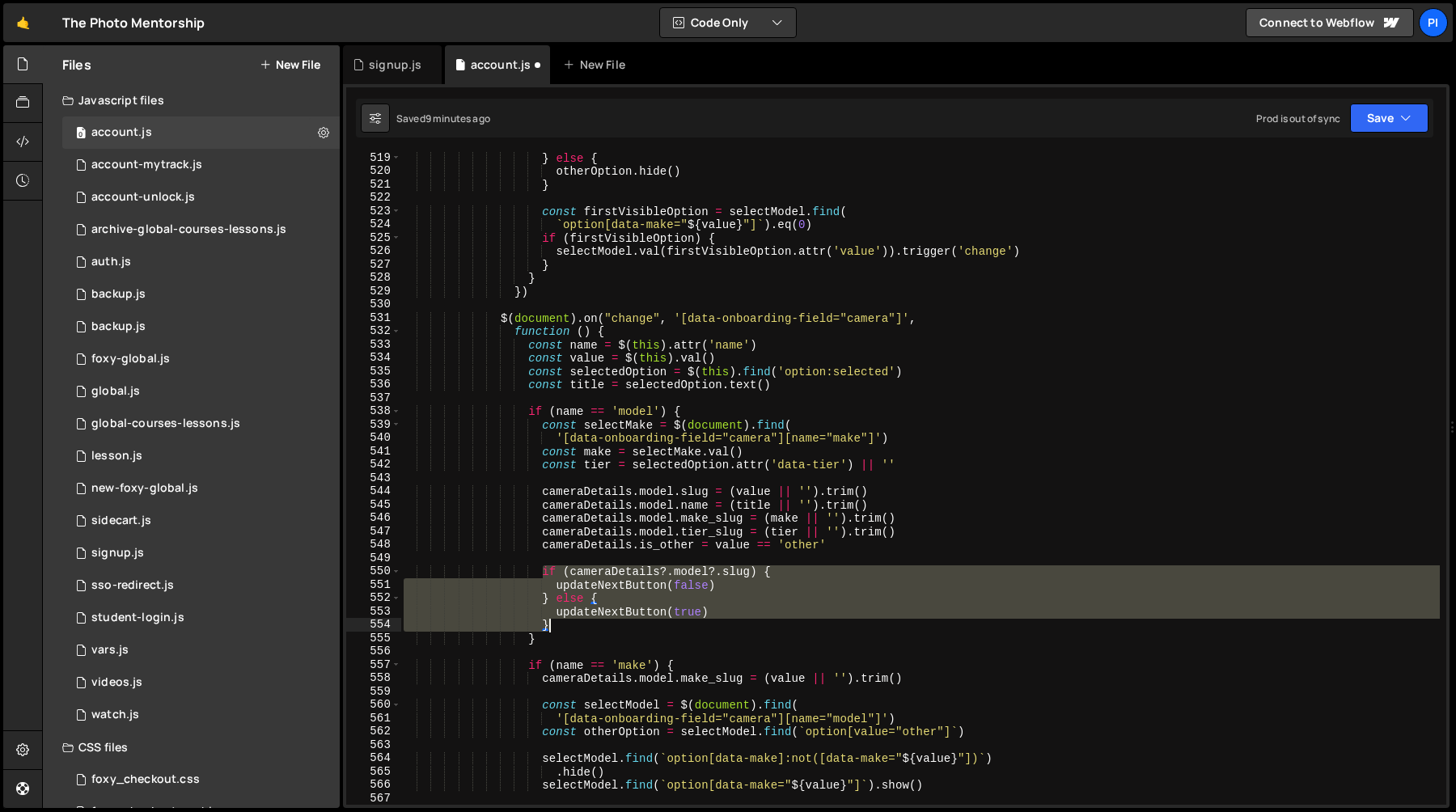
drag, startPoint x: 542, startPoint y: 575, endPoint x: 570, endPoint y: 625, distance: 57.3
click at [570, 625] on div "} else { otherOption . hide ( ) } const firstVisibleOption = selectModel . find…" at bounding box center [921, 491] width 1040 height 679
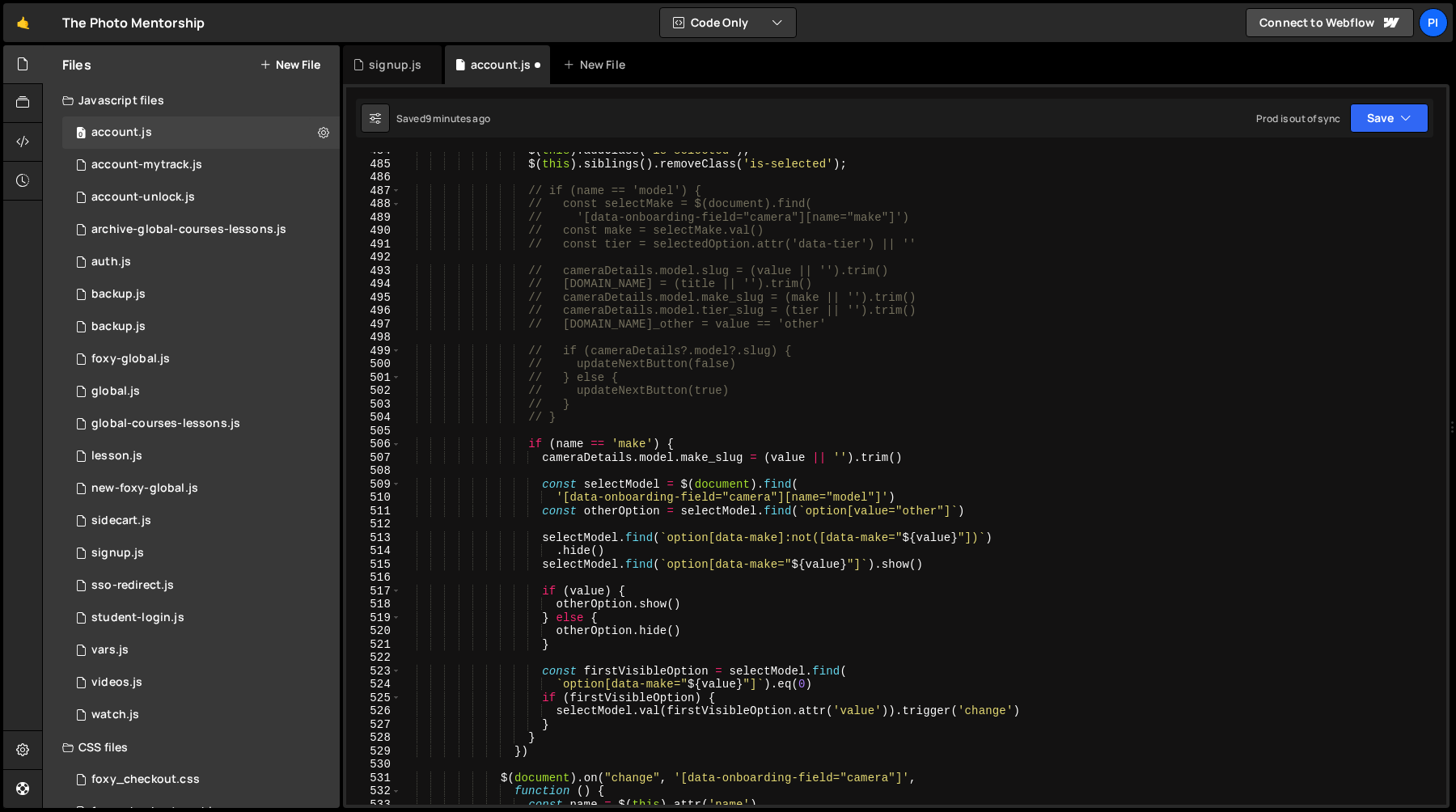
scroll to position [6458, 0]
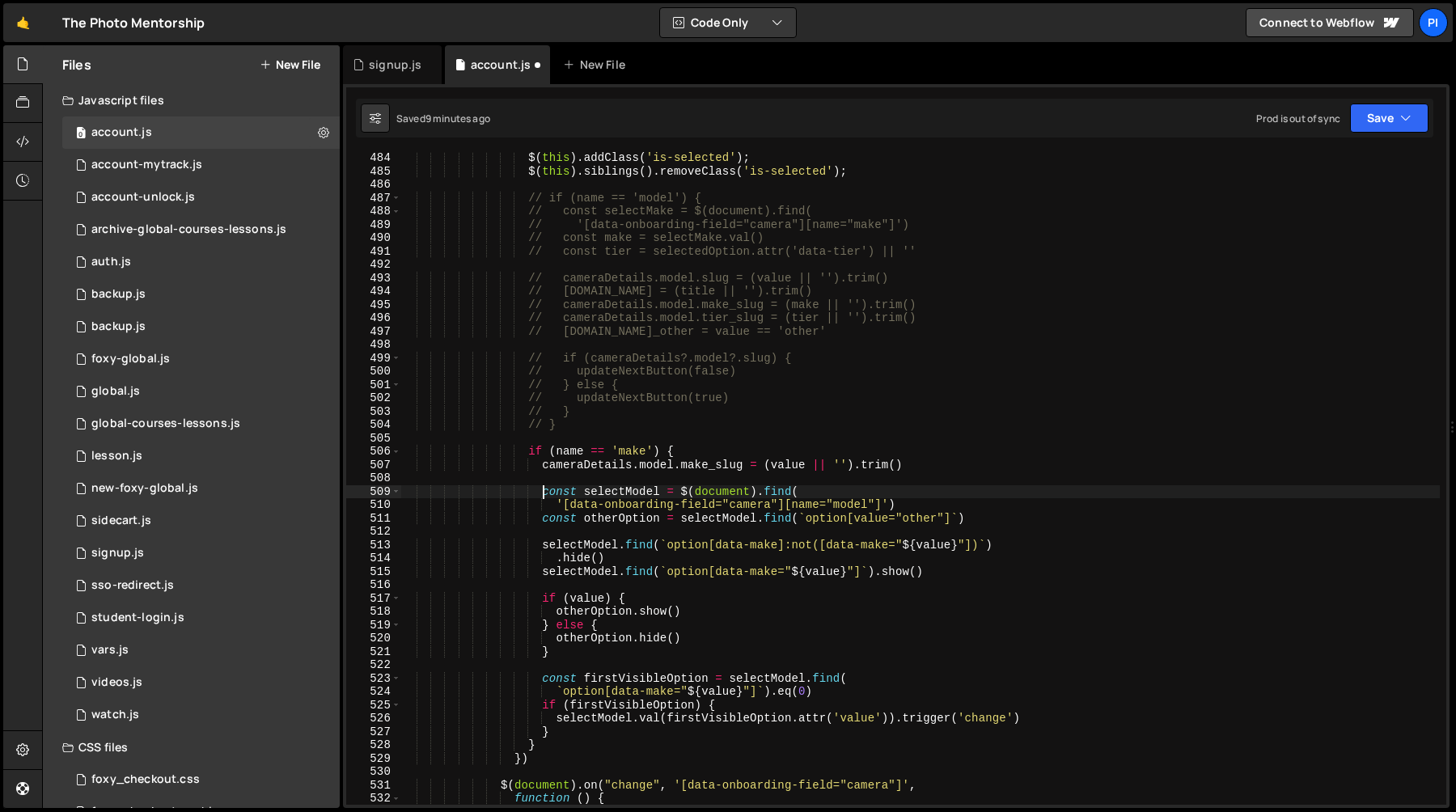
click at [543, 496] on div "$ ( this ) . addClass ( 'is-selected' ) ; $ ( this ) . siblings ( ) . removeCla…" at bounding box center [921, 491] width 1040 height 679
type textarea "const selectModel = $(document).find("
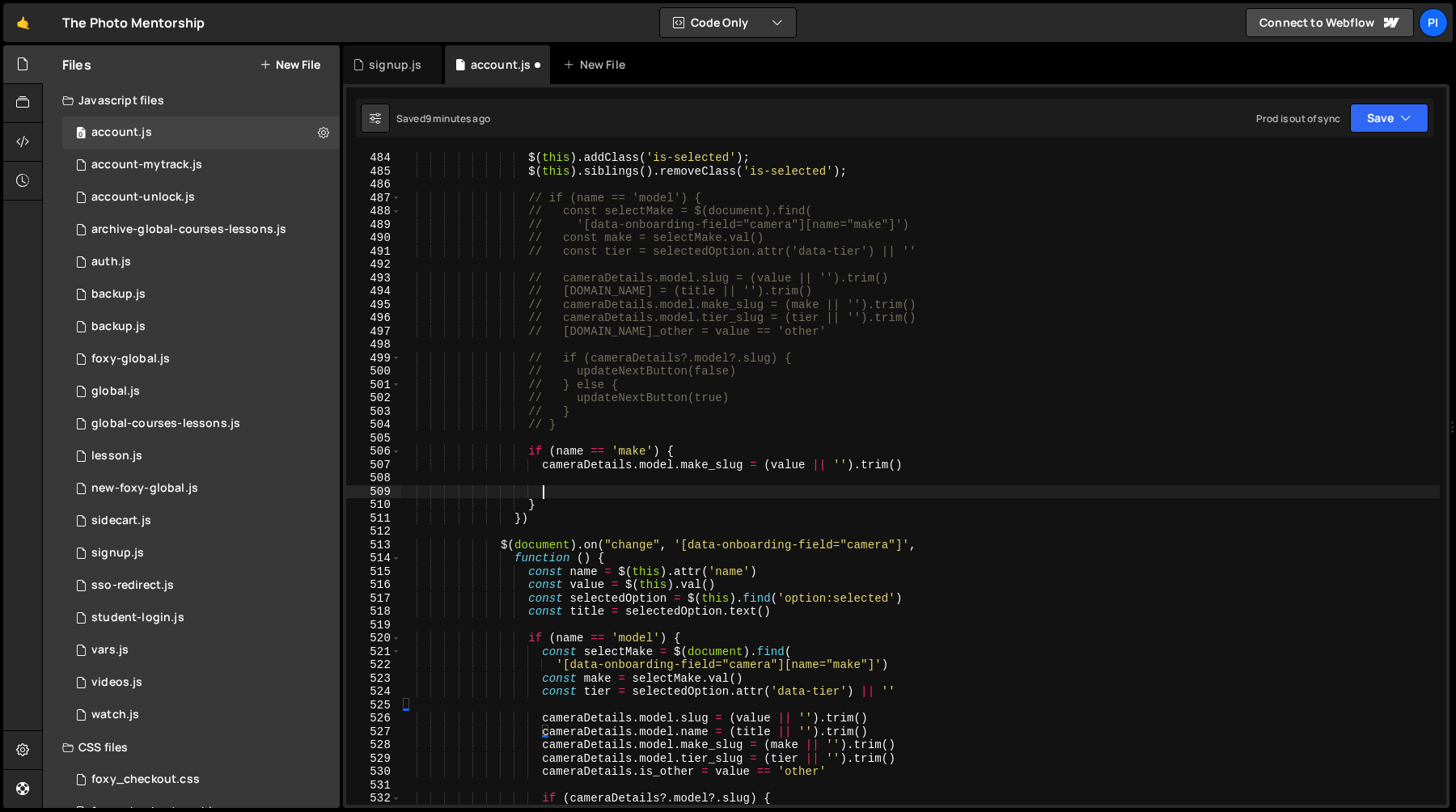
drag, startPoint x: 543, startPoint y: 496, endPoint x: 636, endPoint y: 731, distance: 252.7
click at [636, 731] on div "$ ( this ) . addClass ( 'is-selected' ) ; $ ( this ) . siblings ( ) . removeCla…" at bounding box center [921, 491] width 1040 height 679
paste textarea "}"
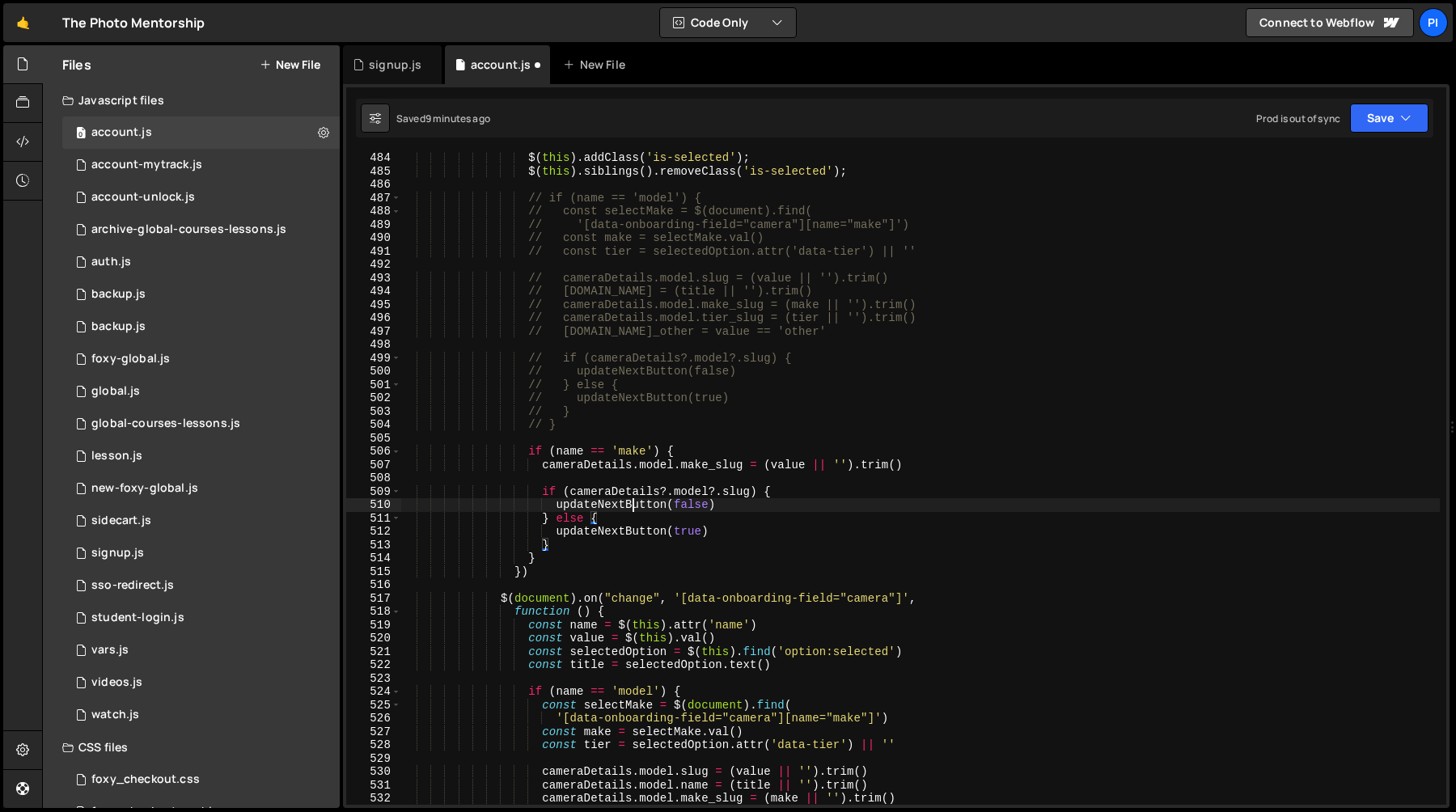
click at [631, 510] on div "$ ( this ) . addClass ( 'is-selected' ) ; $ ( this ) . siblings ( ) . removeCla…" at bounding box center [921, 491] width 1040 height 679
click at [739, 513] on div "$ ( this ) . addClass ( 'is-selected' ) ; $ ( this ) . siblings ( ) . removeCla…" at bounding box center [921, 491] width 1040 height 679
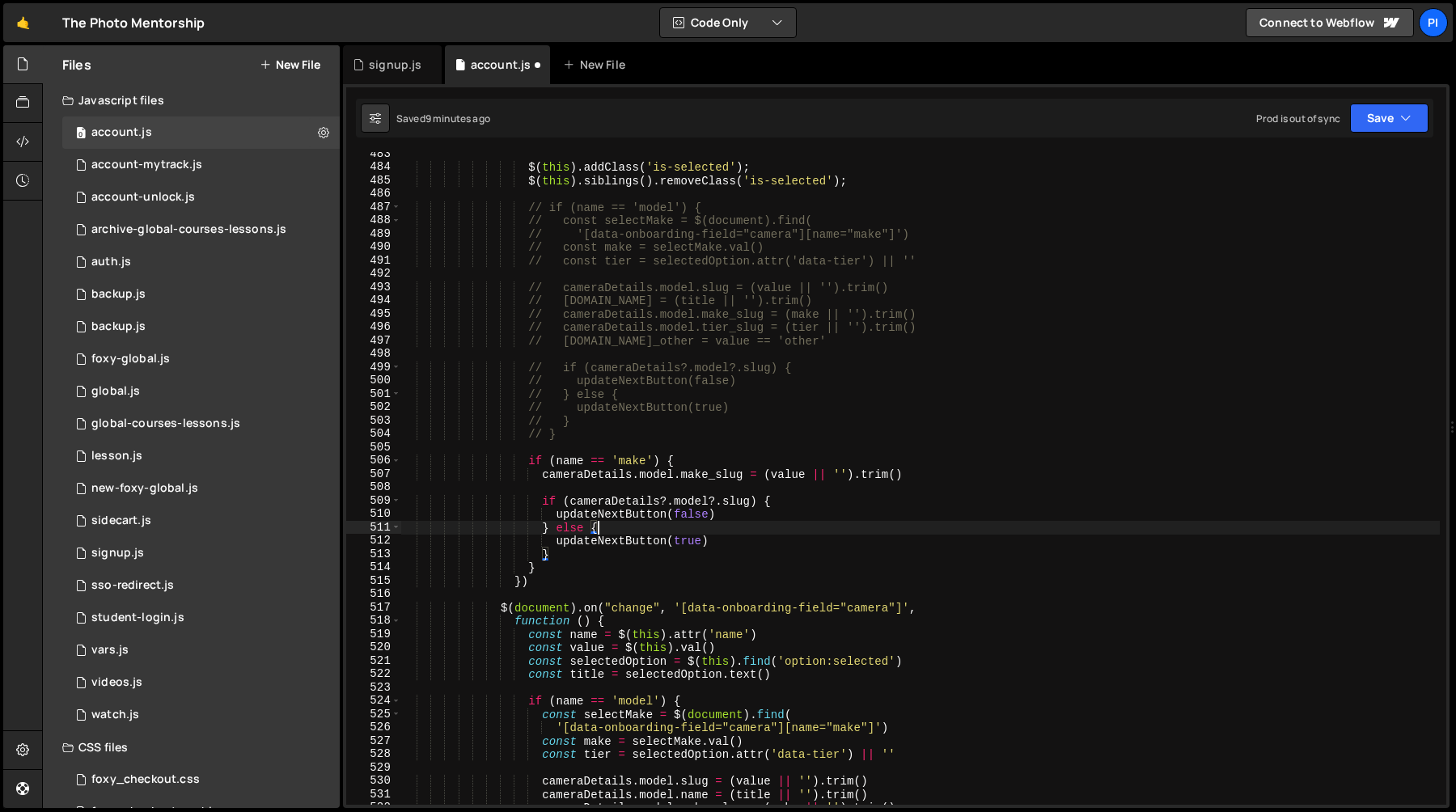
scroll to position [6440, 0]
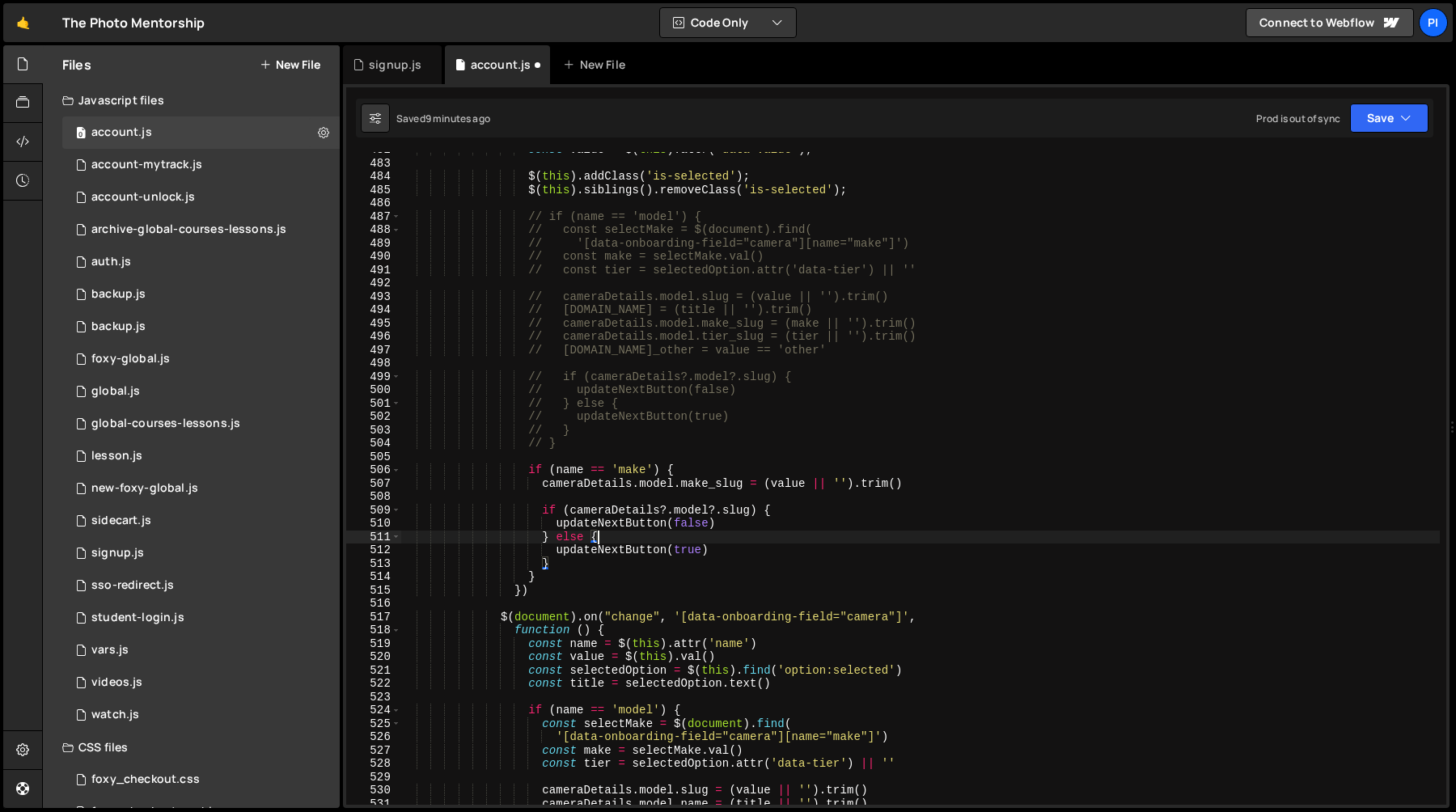
click at [722, 481] on div "const value = $ ( this ) . attr ( 'data-value' ) ; $ ( this ) . addClass ( 'is-…" at bounding box center [921, 483] width 1040 height 679
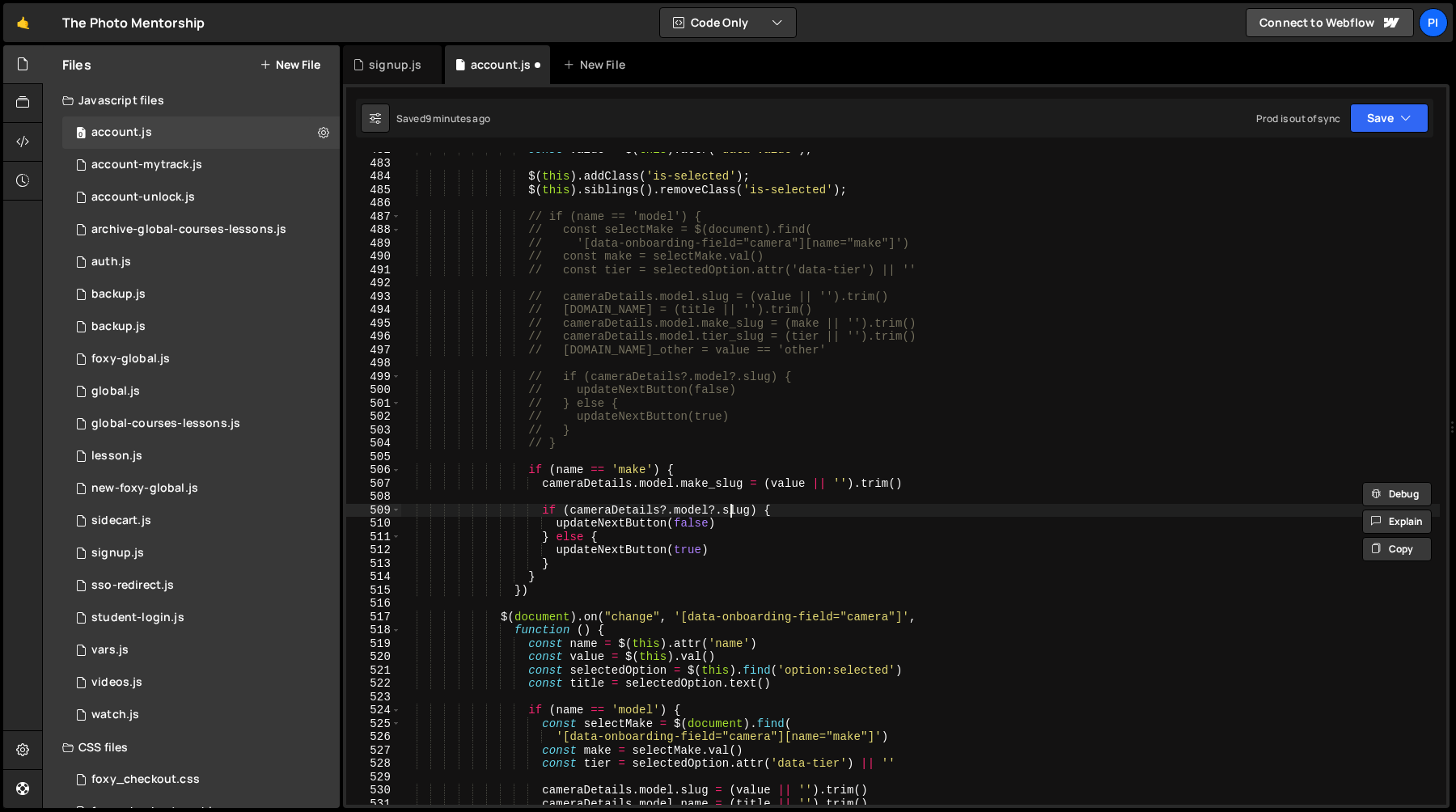
click at [730, 512] on div "const value = $ ( this ) . attr ( 'data-value' ) ; $ ( this ) . addClass ( 'is-…" at bounding box center [921, 483] width 1040 height 679
paste textarea "make_"
type textarea "if (cameraDetails?.model?.make_slug) {"
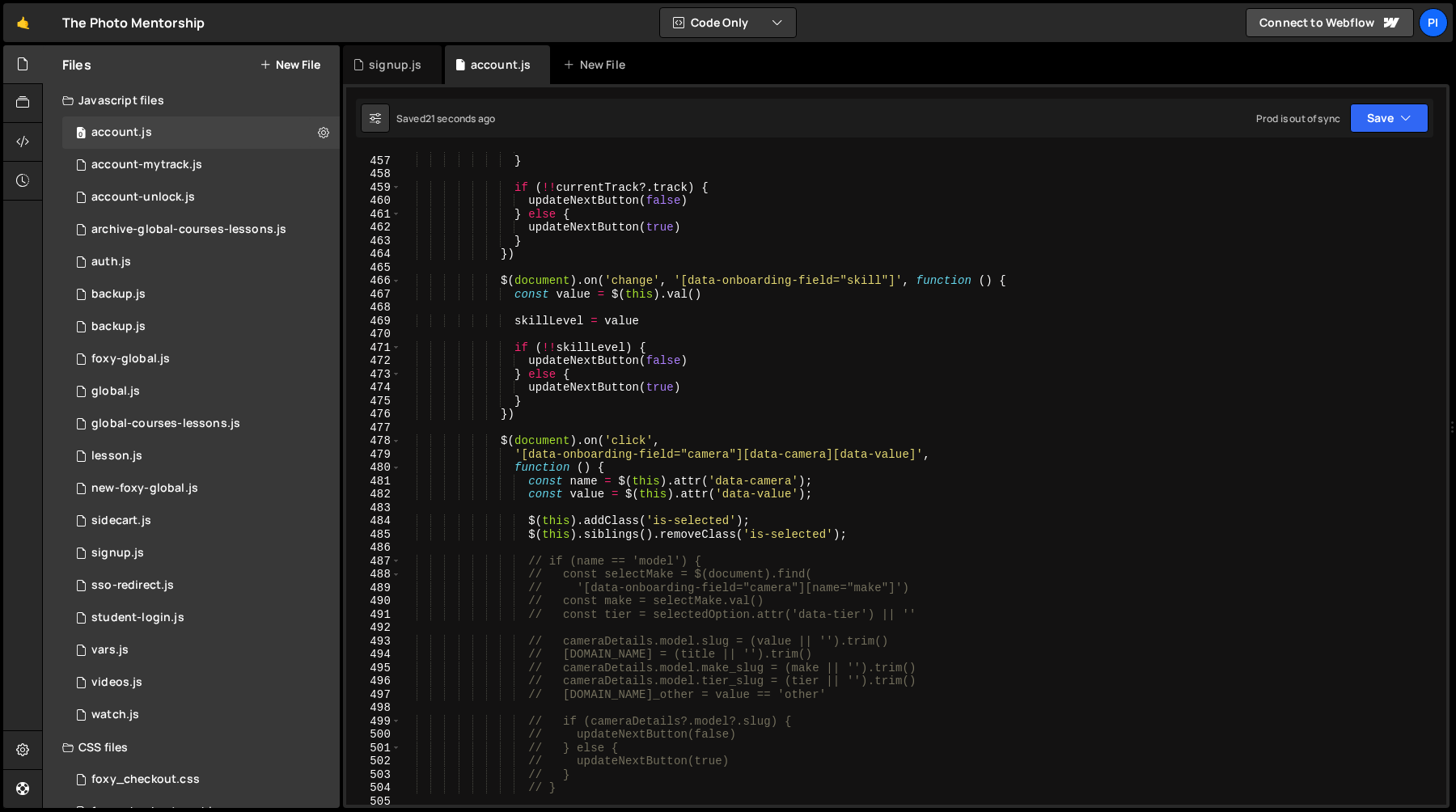
scroll to position [6065, 0]
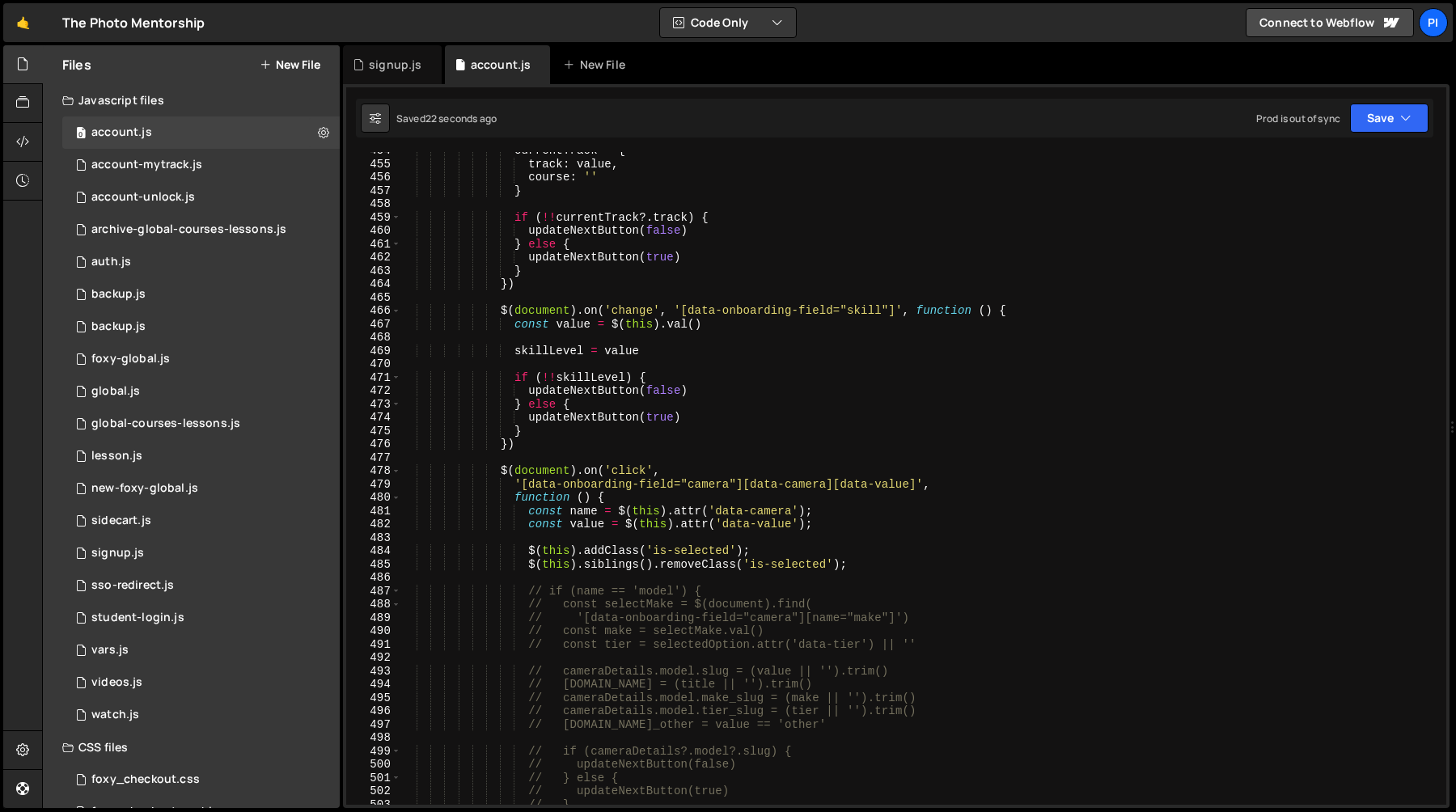
click at [524, 457] on div "currentTrack = { track : value , course : '' } if ( !! currentTrack ?. track ) …" at bounding box center [921, 484] width 1040 height 679
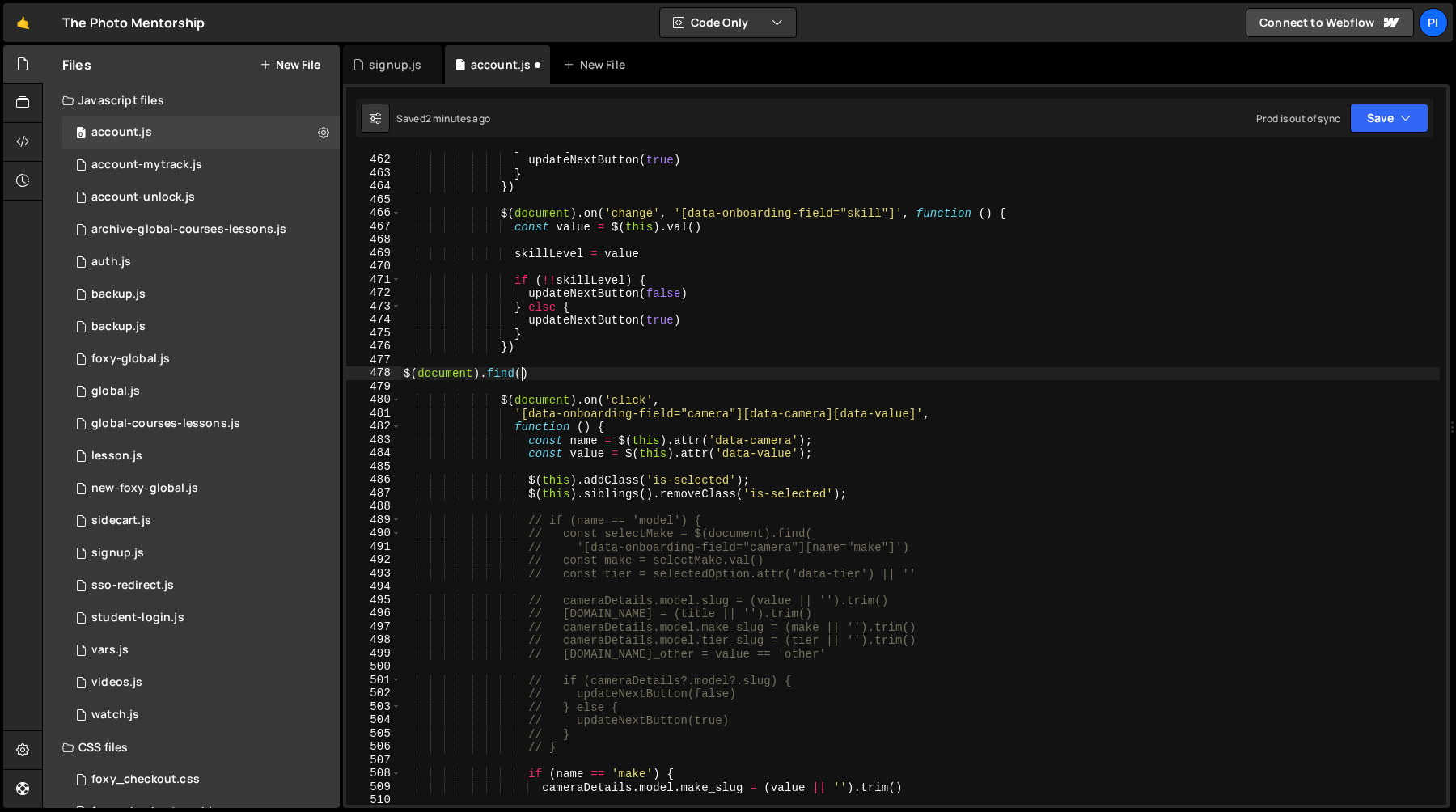
scroll to position [0, 7]
click at [515, 414] on div "} else { updateNextButton ( true ) } }) $ ( document ) . on ( 'change' , '[data…" at bounding box center [921, 479] width 1040 height 679
click at [926, 417] on div "} else { updateNextButton ( true ) } }) $ ( document ) . on ( 'change' , '[data…" at bounding box center [921, 479] width 1040 height 679
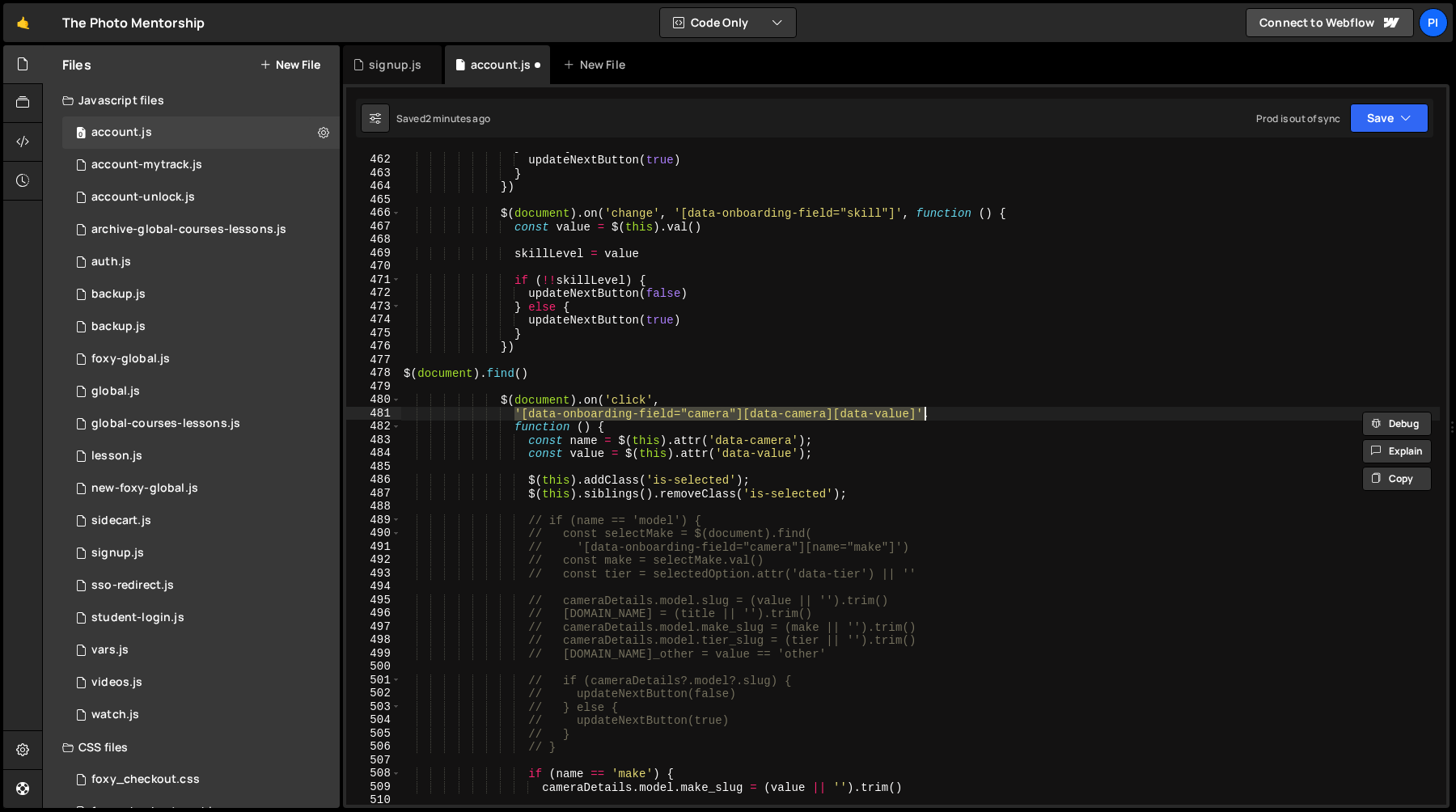
click at [521, 376] on div "} else { updateNextButton ( true ) } }) $ ( document ) . on ( 'change' , '[data…" at bounding box center [921, 479] width 1040 height 679
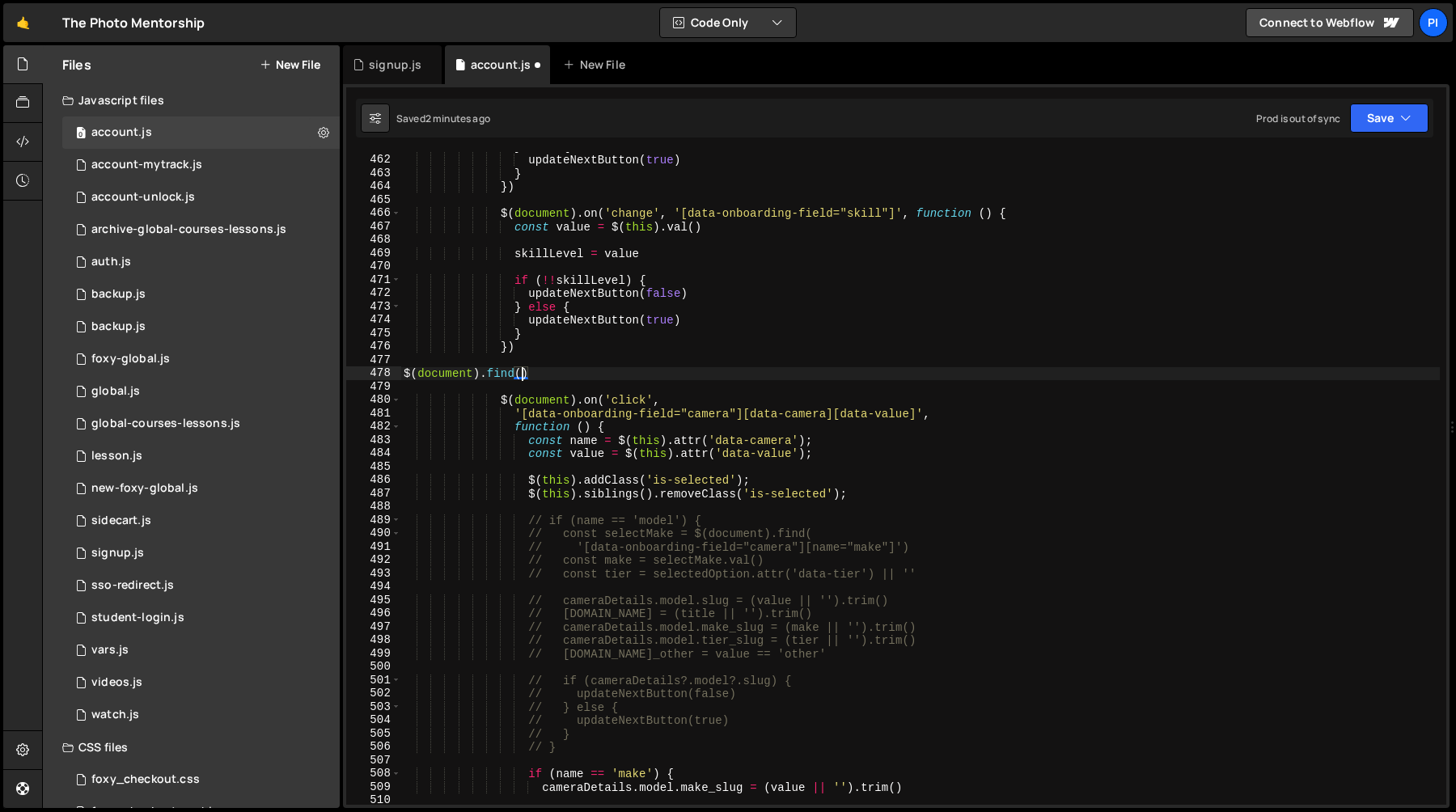
paste textarea "'[data-onboarding-field="camera"][data-camera][data-value]'"
type textarea "$(document).find('[data-onboarding-field="camera"][data-camera][data-value]').p…"
click at [903, 365] on div "} else { updateNextButton ( true ) } }) $ ( document ) . on ( 'change' , '[data…" at bounding box center [921, 479] width 1040 height 679
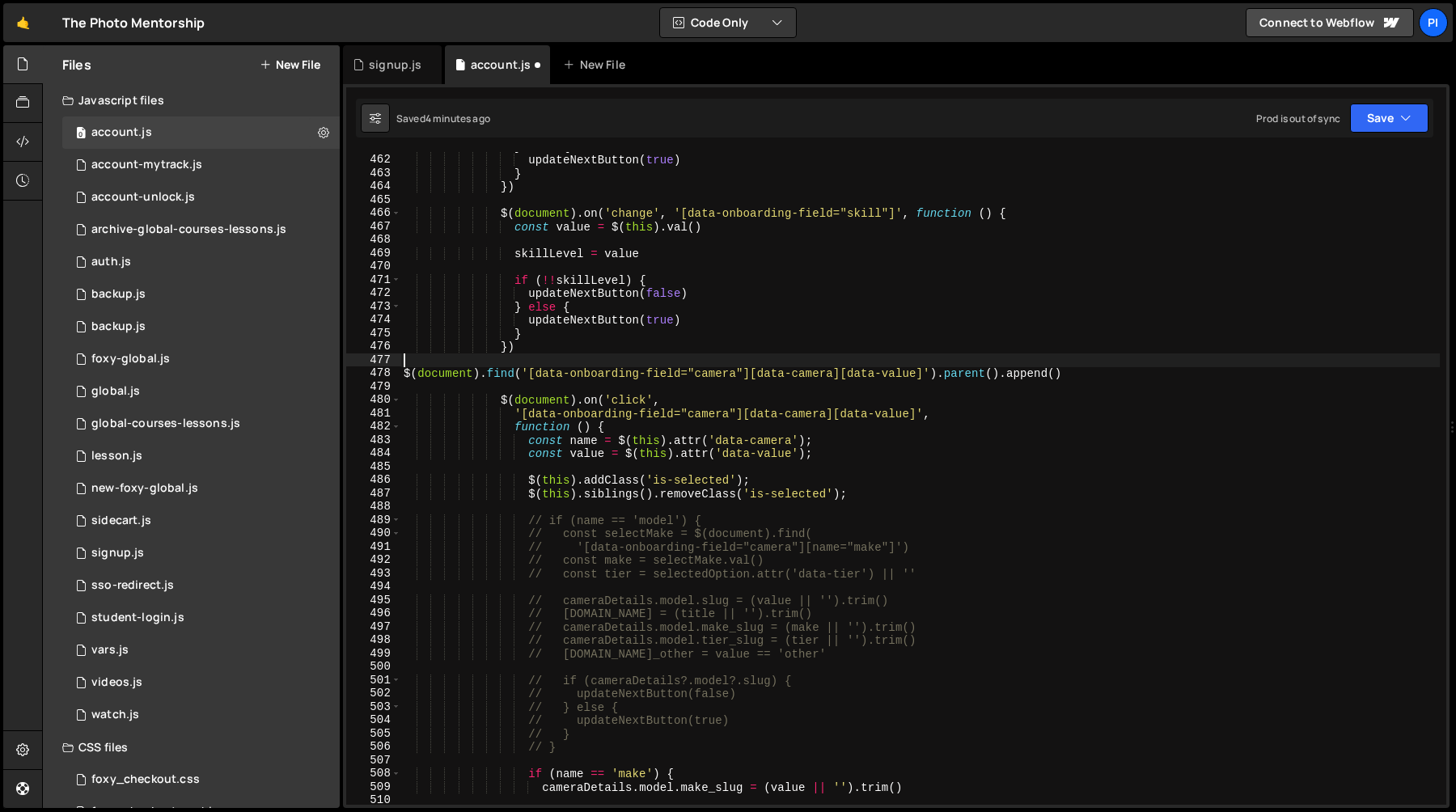
click at [626, 341] on div "} else { updateNextButton ( true ) } }) $ ( document ) . on ( 'change' , '[data…" at bounding box center [921, 479] width 1040 height 679
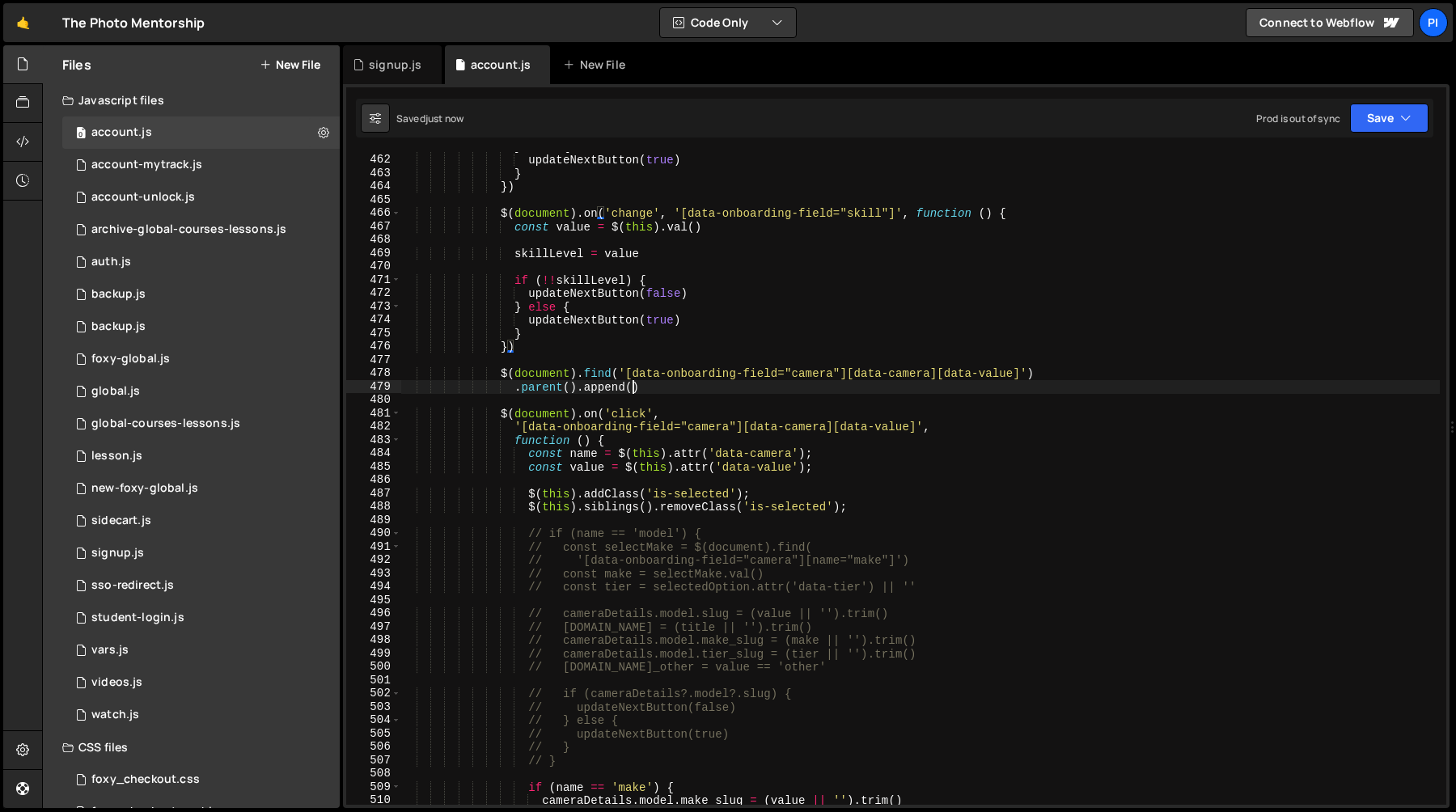
click at [632, 389] on div "} else { updateNextButton ( true ) } }) $ ( document ) . on ( 'change' , '[data…" at bounding box center [921, 479] width 1040 height 679
paste textarea "<div data-value="sony" data-onboarding-field="camera" data-camera="make" role="…"
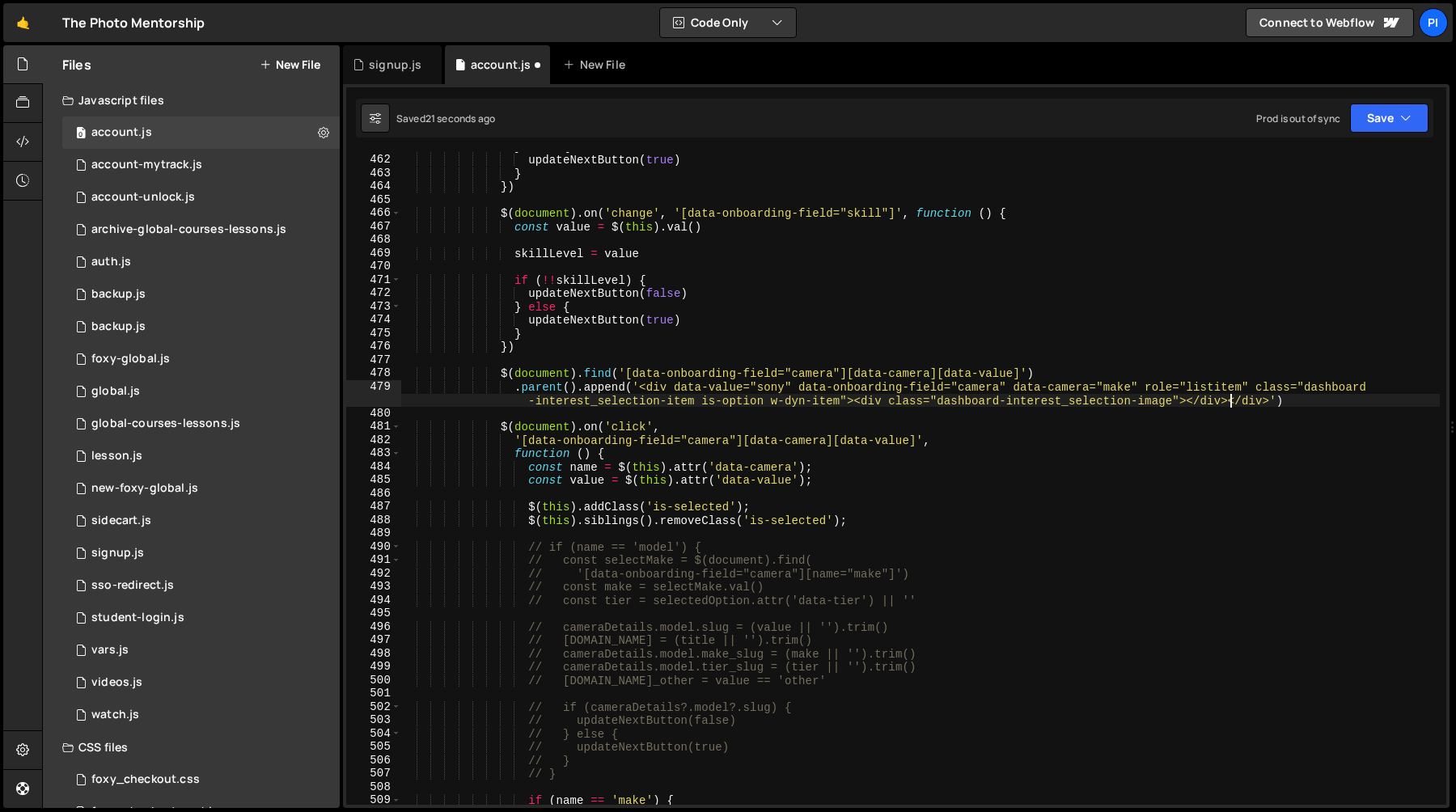
click at [1234, 401] on div "} else { updateNextButton ( true ) } }) $ ( document ) . on ( 'change' , '[data…" at bounding box center [921, 479] width 1040 height 679
paste textarea "div class="dashboard-interest_selection-text-wrapper"><div>Wildlife Photography…"
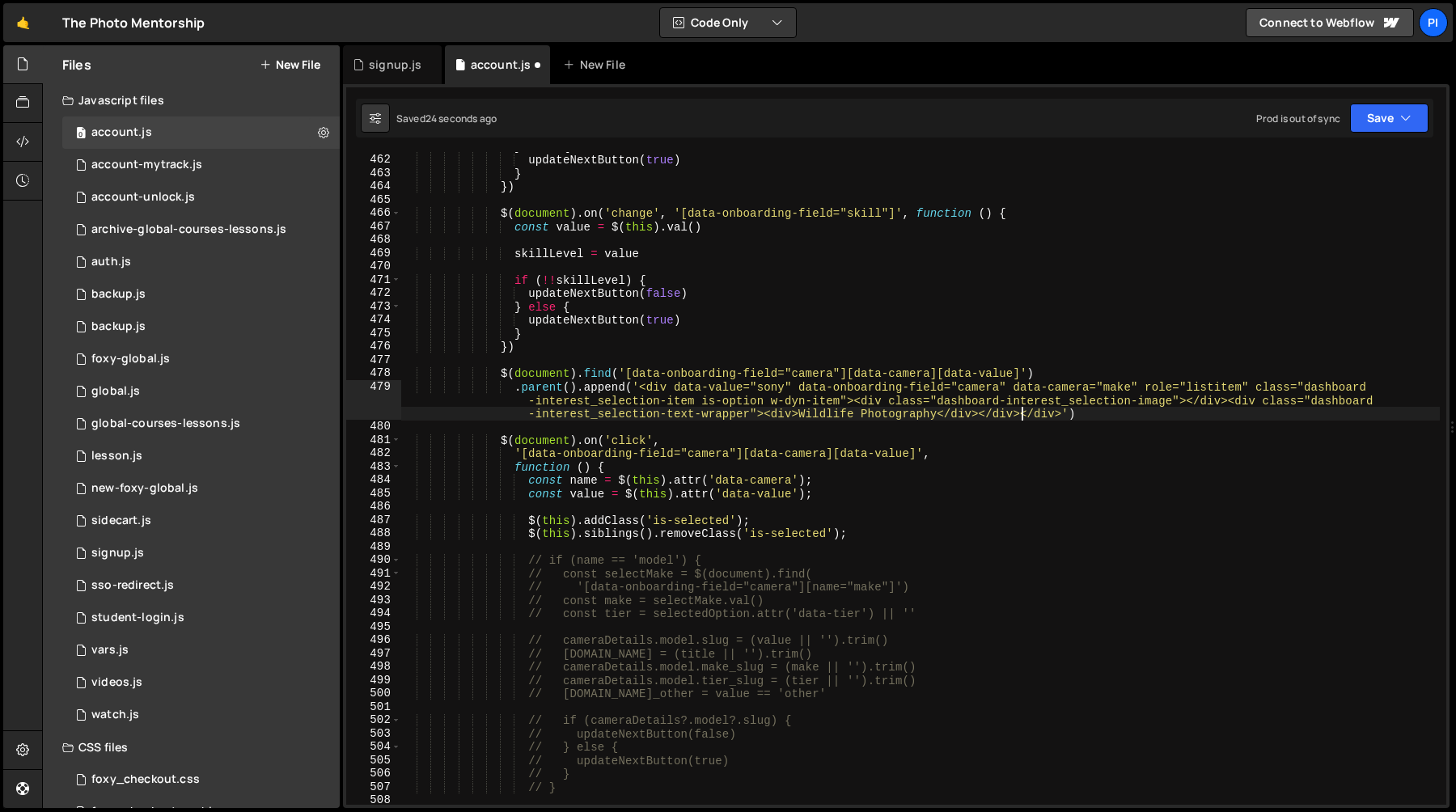
click at [818, 417] on div "} else { updateNextButton ( true ) } }) $ ( document ) . on ( 'change' , '[data…" at bounding box center [921, 479] width 1040 height 679
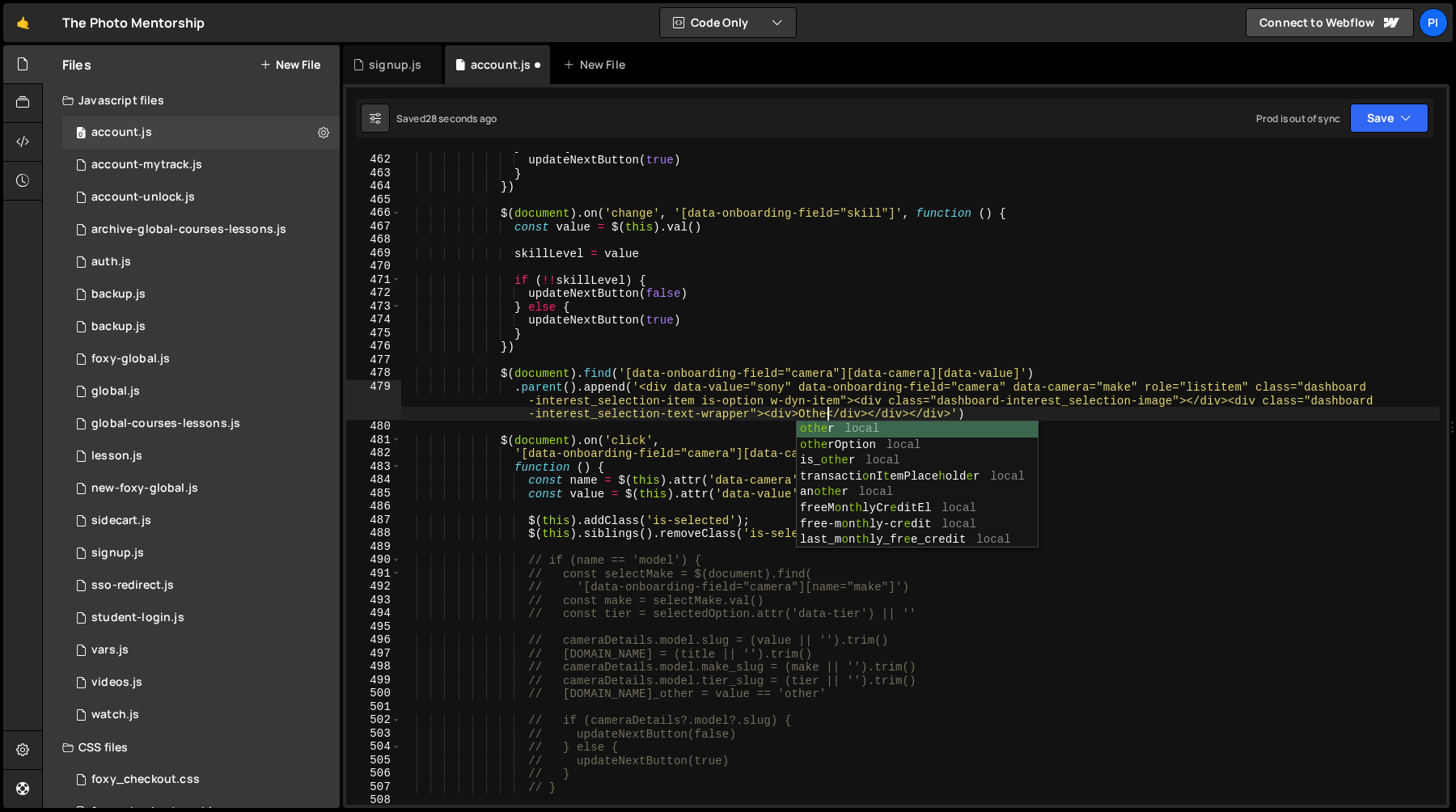
scroll to position [0, 148]
click at [904, 410] on div "} else { updateNextButton ( true ) } }) $ ( document ) . on ( 'change' , '[data…" at bounding box center [921, 479] width 1040 height 679
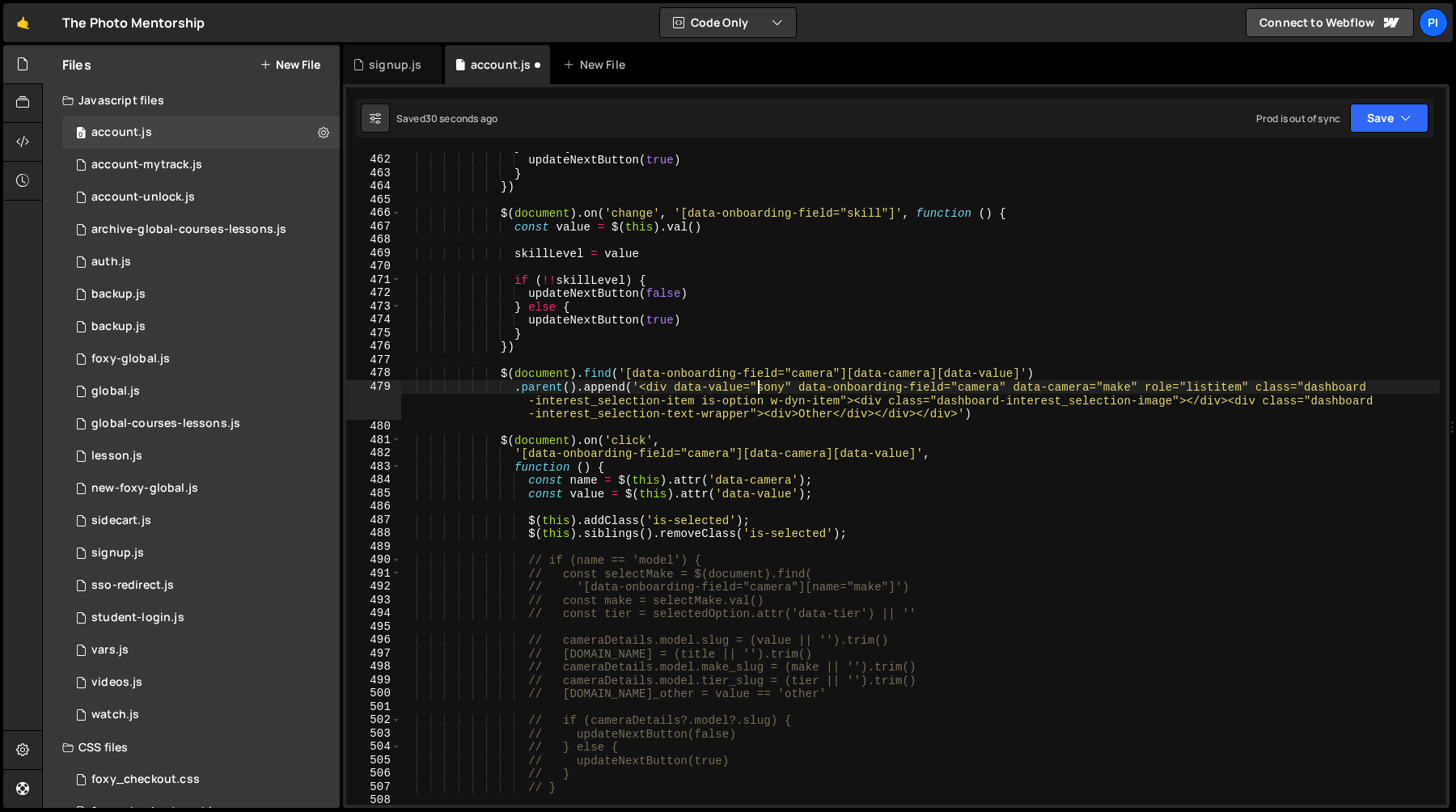
click at [759, 387] on div "} else { updateNextButton ( true ) } }) $ ( document ) . on ( 'change' , '[data…" at bounding box center [921, 479] width 1040 height 679
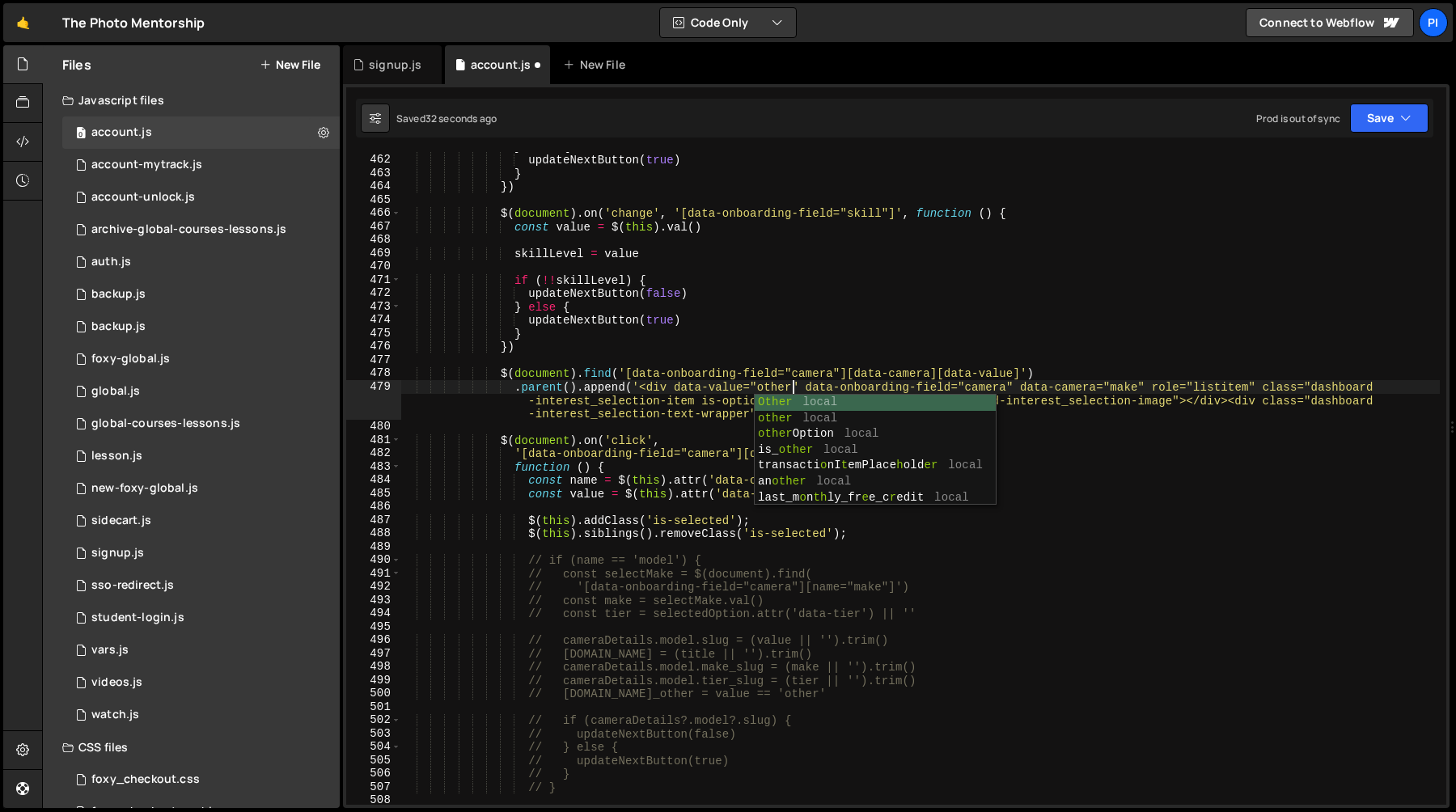
scroll to position [0, 27]
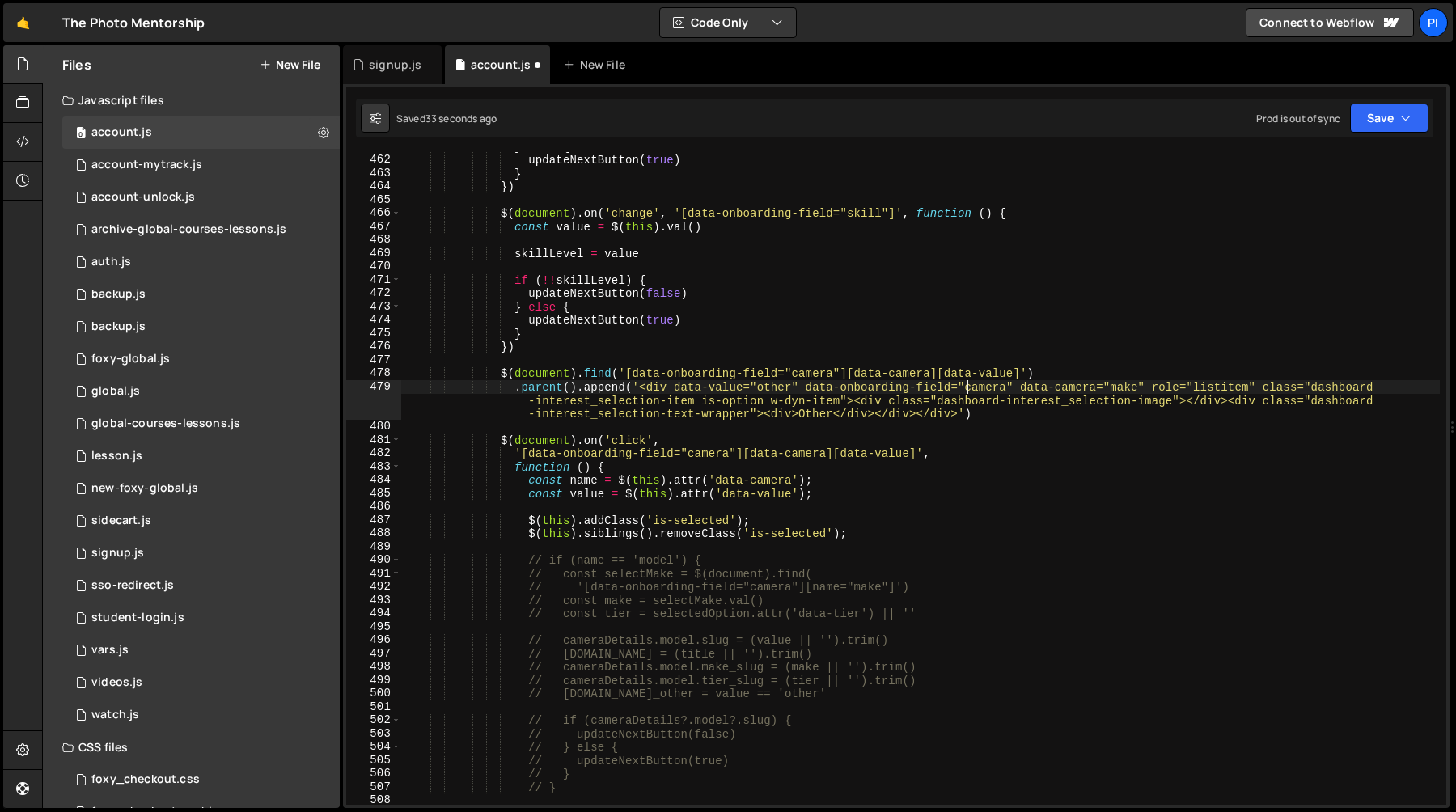
click at [967, 381] on div "} else { updateNextButton ( true ) } }) $ ( document ) . on ( 'change' , '[data…" at bounding box center [921, 479] width 1040 height 679
click at [1000, 386] on div "} else { updateNextButton ( true ) } }) $ ( document ) . on ( 'change' , '[data…" at bounding box center [921, 479] width 1040 height 679
click at [1164, 383] on div "} else { updateNextButton ( true ) } }) $ ( document ) . on ( 'change' , '[data…" at bounding box center [921, 479] width 1040 height 679
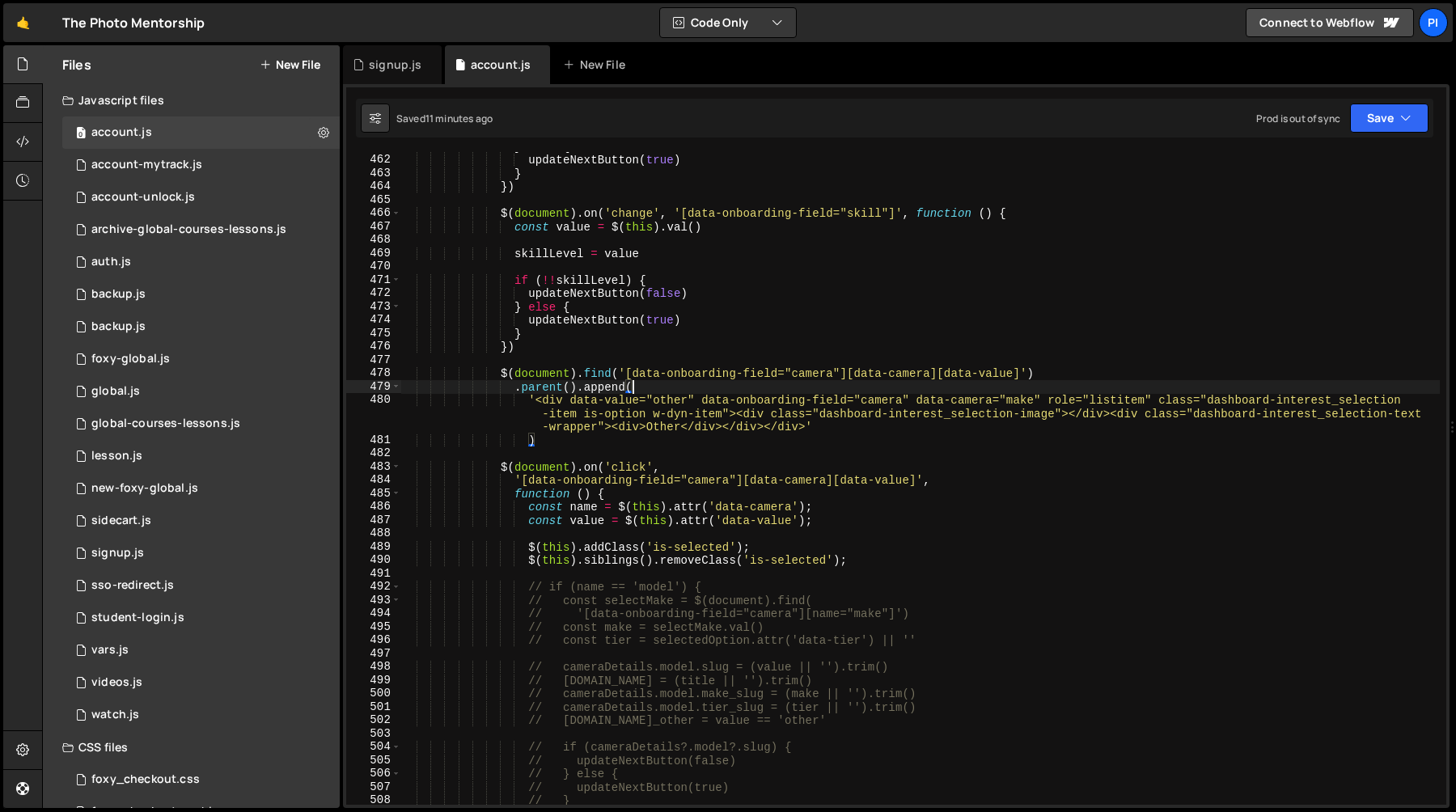
click at [597, 429] on div "} else { updateNextButton ( true ) } }) $ ( document ) . on ( 'change' , '[data…" at bounding box center [921, 479] width 1040 height 679
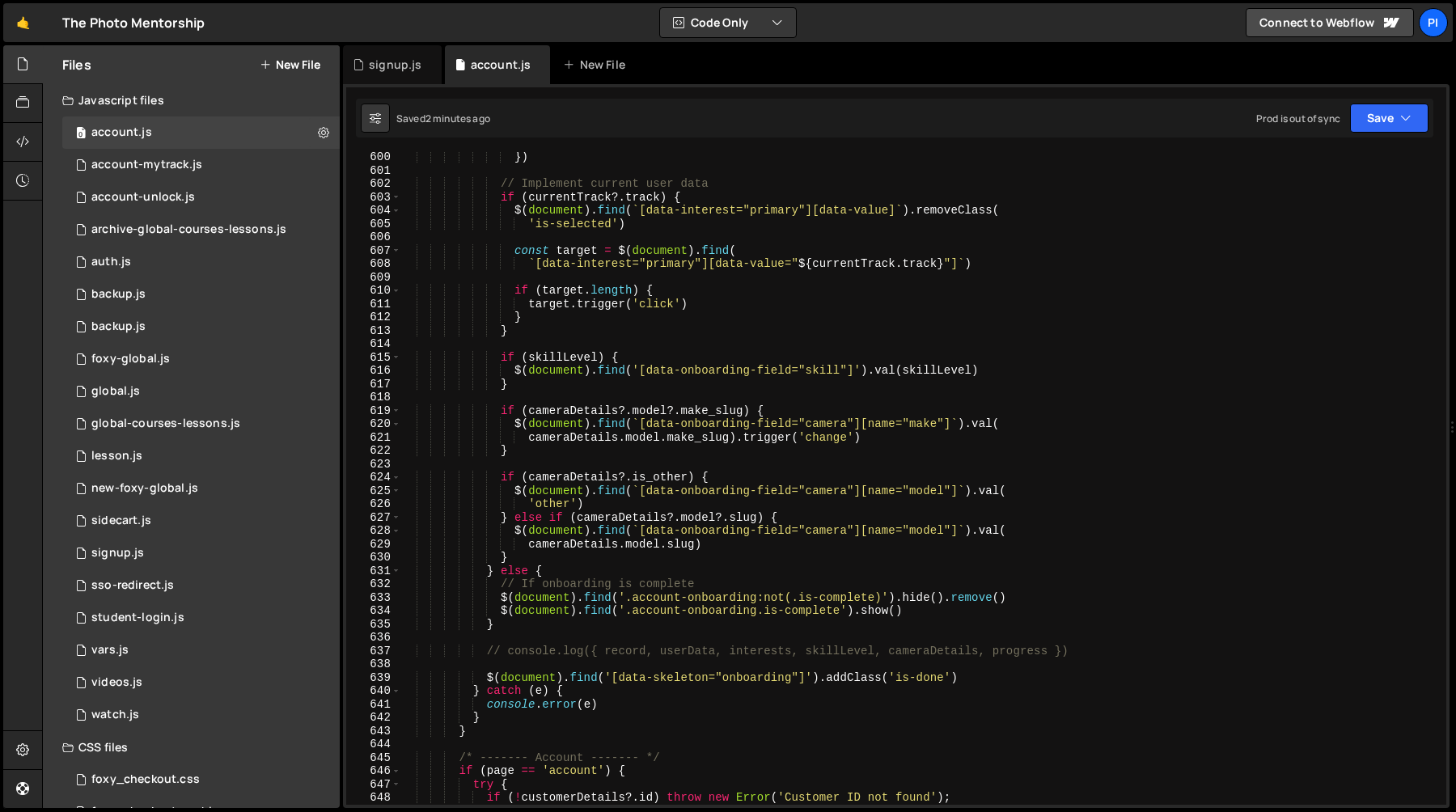
scroll to position [8036, 0]
click at [882, 424] on div "}) // Implement current user data if ( currentTrack ?. track ) { $ ( document )…" at bounding box center [921, 488] width 1040 height 679
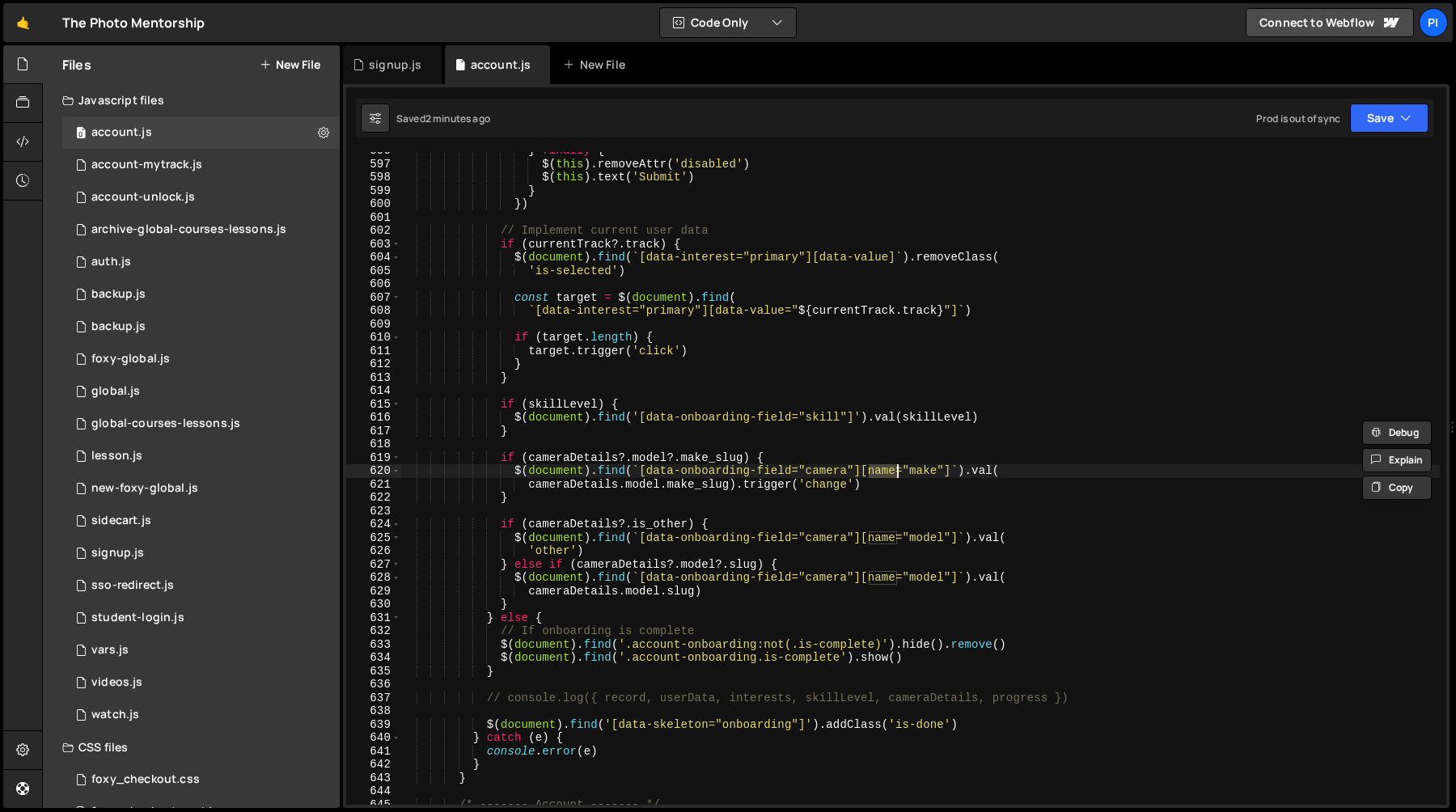
scroll to position [7989, 0]
click at [513, 257] on div "} finally { $ ( this ) . removeAttr ( 'disabled' ) $ ( this ) . text ( 'Submit'…" at bounding box center [921, 481] width 1040 height 679
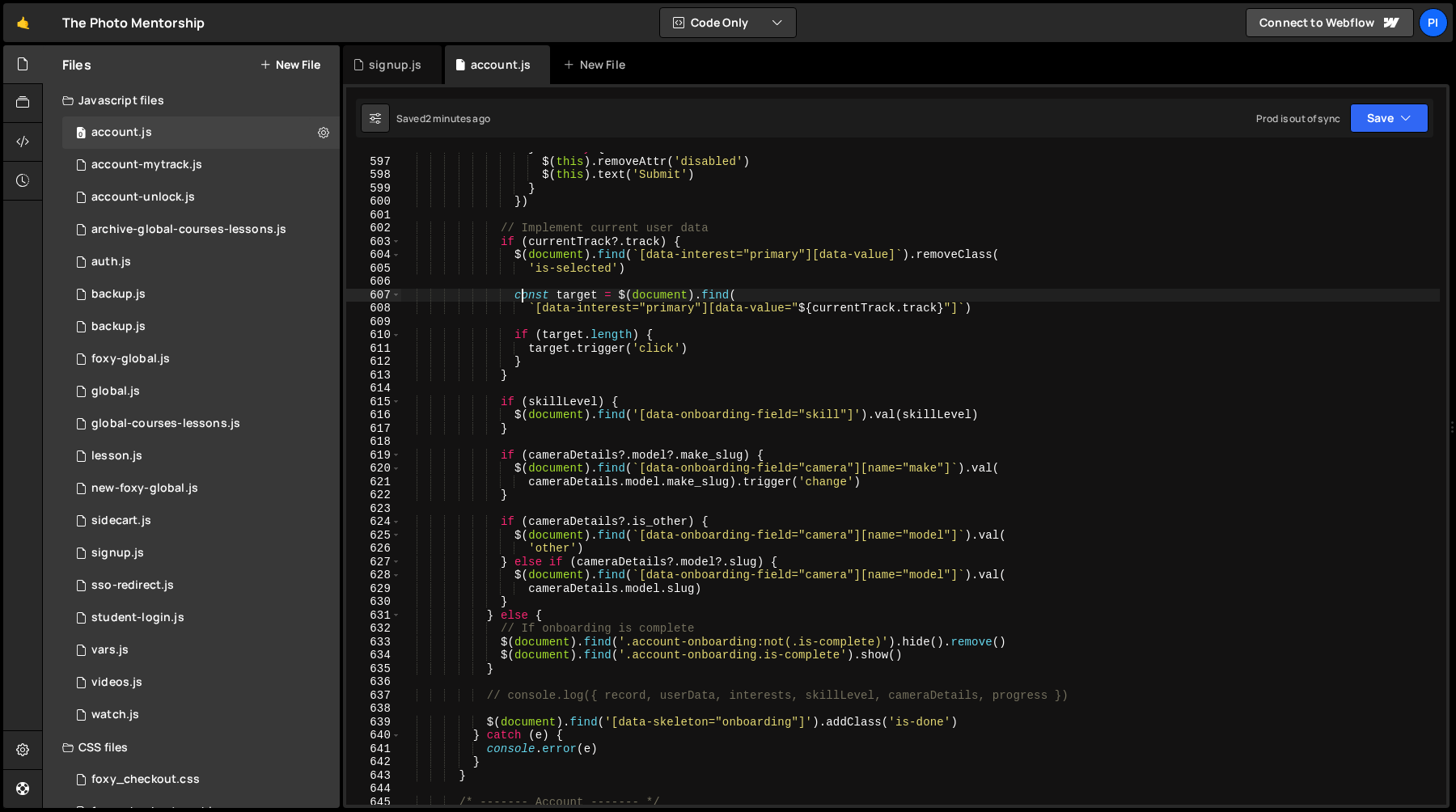
click at [520, 295] on div "} finally { $ ( this ) . removeAttr ( 'disabled' ) $ ( this ) . text ( 'Submit'…" at bounding box center [921, 481] width 1040 height 679
click at [514, 257] on div "} finally { $ ( this ) . removeAttr ( 'disabled' ) $ ( this ) . text ( 'Submit'…" at bounding box center [921, 481] width 1040 height 679
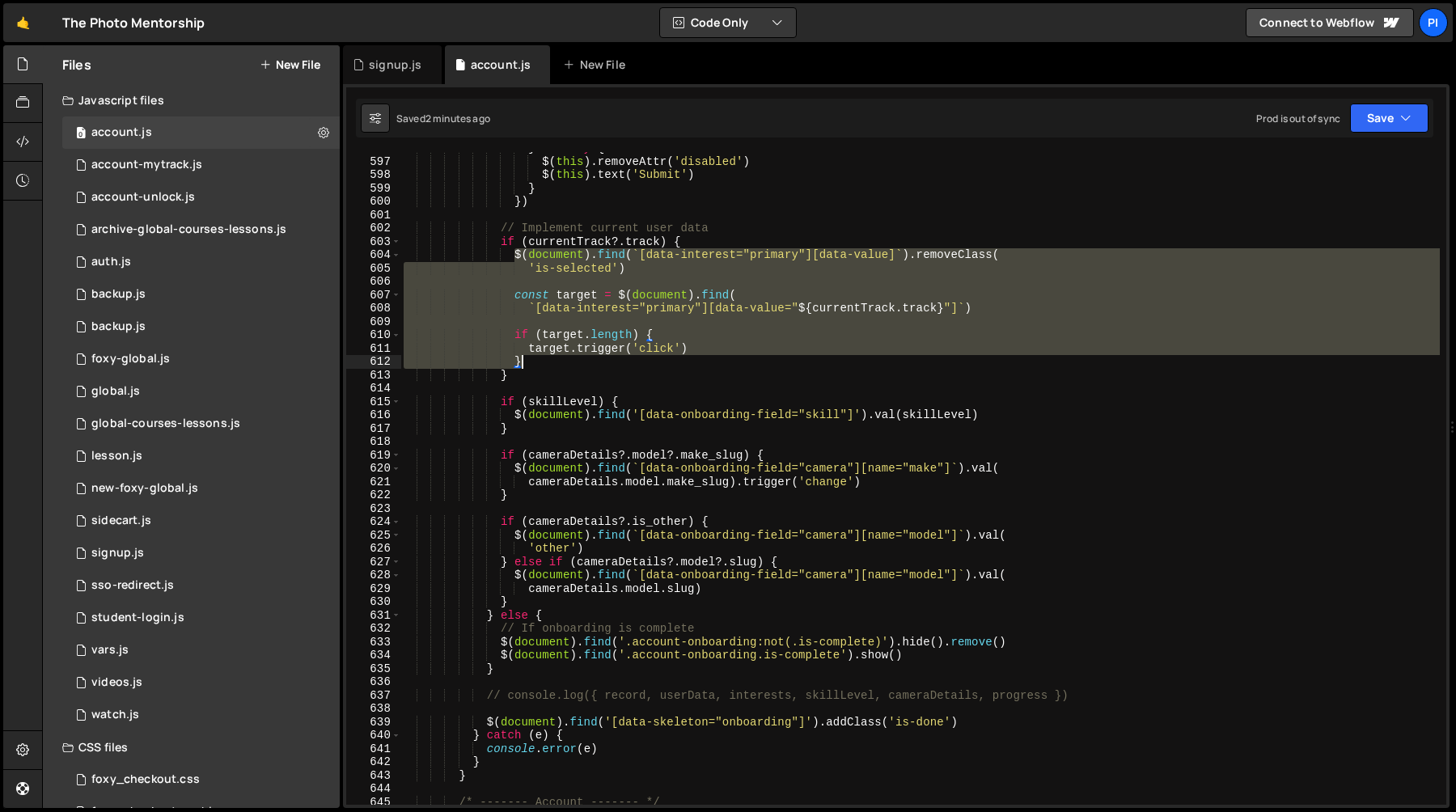
drag, startPoint x: 514, startPoint y: 257, endPoint x: 549, endPoint y: 362, distance: 110.7
click at [549, 362] on div "} finally { $ ( this ) . removeAttr ( 'disabled' ) $ ( this ) . text ( 'Submit'…" at bounding box center [921, 481] width 1040 height 679
click at [909, 480] on div "} finally { $ ( this ) . removeAttr ( 'disabled' ) $ ( this ) . text ( 'Submit'…" at bounding box center [921, 481] width 1040 height 679
type textarea "cameraDetails.model.make_slug).trigger('change')"
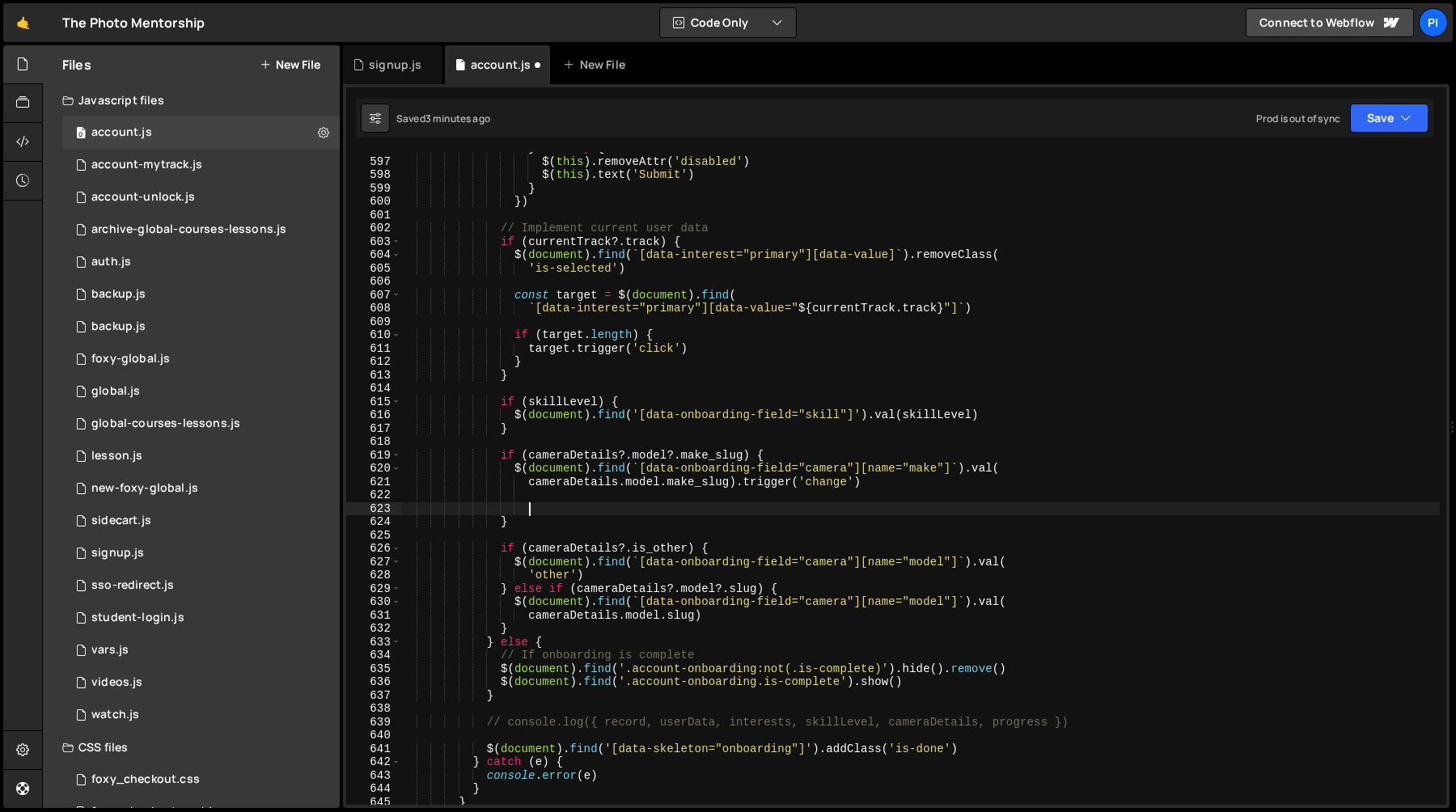
paste textarea "}"
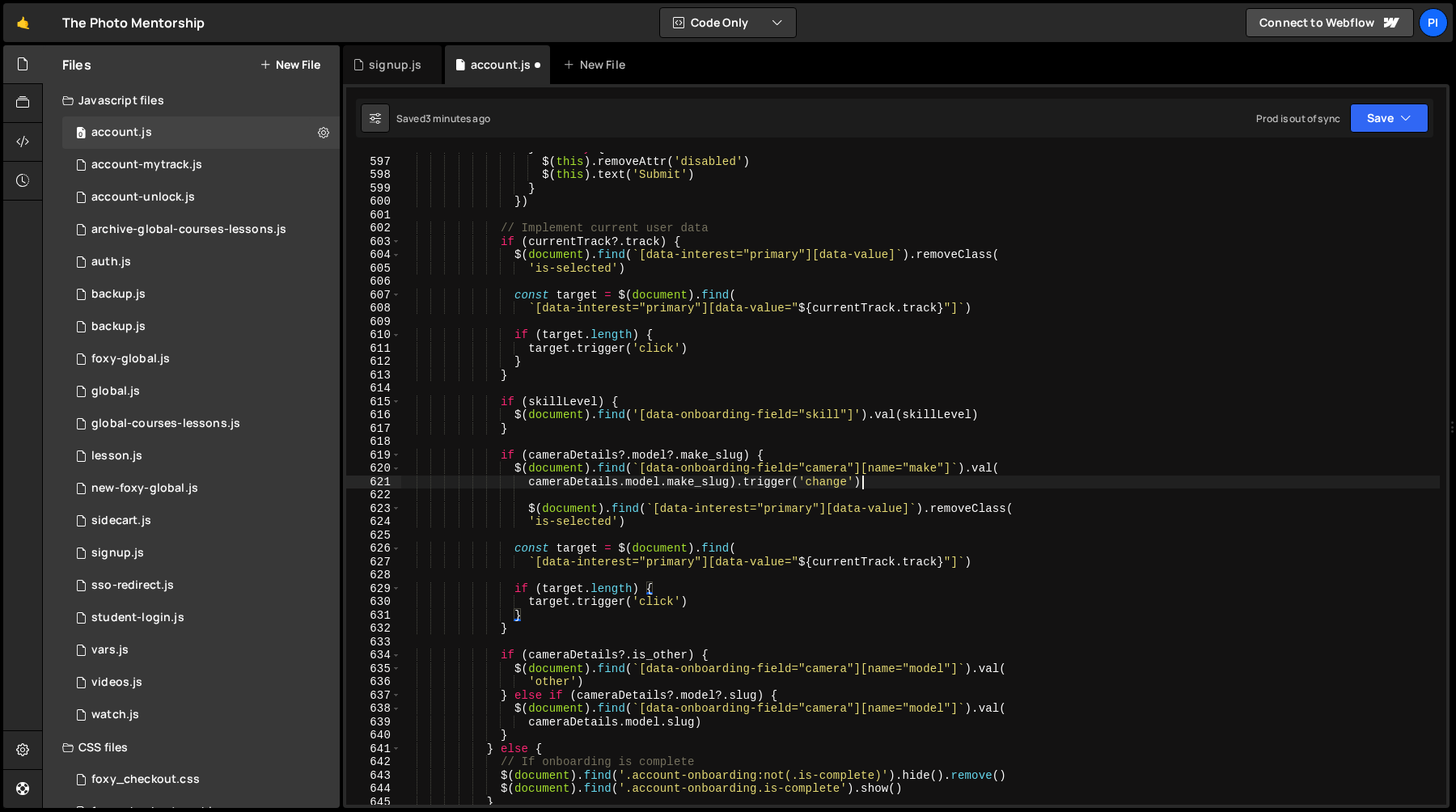
click at [863, 486] on div "} finally { $ ( this ) . removeAttr ( 'disabled' ) $ ( this ) . text ( 'Submit'…" at bounding box center [921, 481] width 1040 height 679
click at [862, 470] on div "} finally { $ ( this ) . removeAttr ( 'disabled' ) $ ( this ) . text ( 'Submit'…" at bounding box center [921, 481] width 1040 height 679
click at [642, 670] on div "} finally { $ ( this ) . removeAttr ( 'disabled' ) $ ( this ) . text ( 'Submit'…" at bounding box center [921, 481] width 1040 height 679
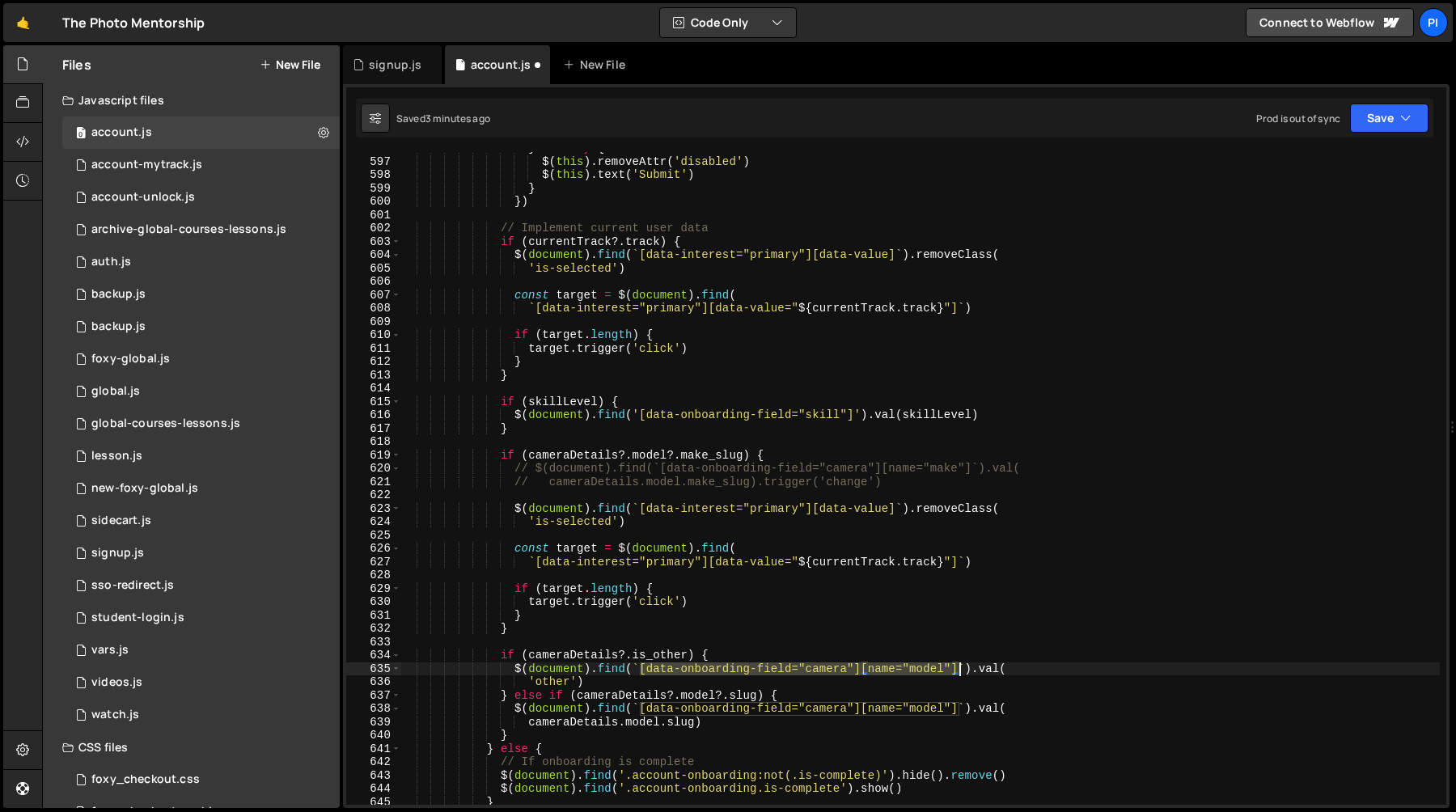
click at [960, 668] on div "} finally { $ ( this ) . removeAttr ( 'disabled' ) $ ( this ) . text ( 'Submit'…" at bounding box center [921, 481] width 1040 height 679
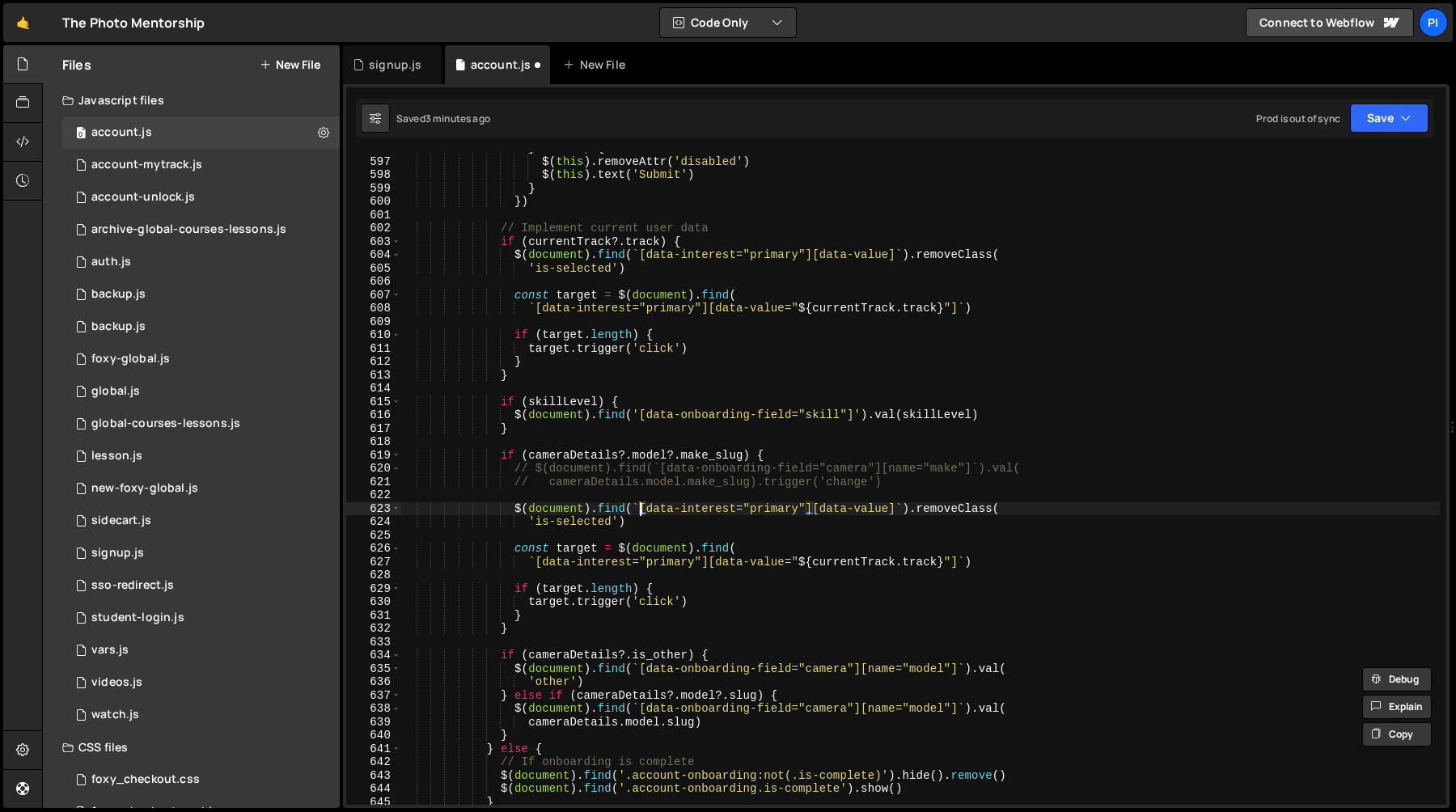
click at [643, 511] on div "} finally { $ ( this ) . removeAttr ( 'disabled' ) $ ( this ) . text ( 'Submit'…" at bounding box center [921, 481] width 1040 height 679
click at [898, 508] on div "} finally { $ ( this ) . removeAttr ( 'disabled' ) $ ( this ) . text ( 'Submit'…" at bounding box center [921, 481] width 1040 height 679
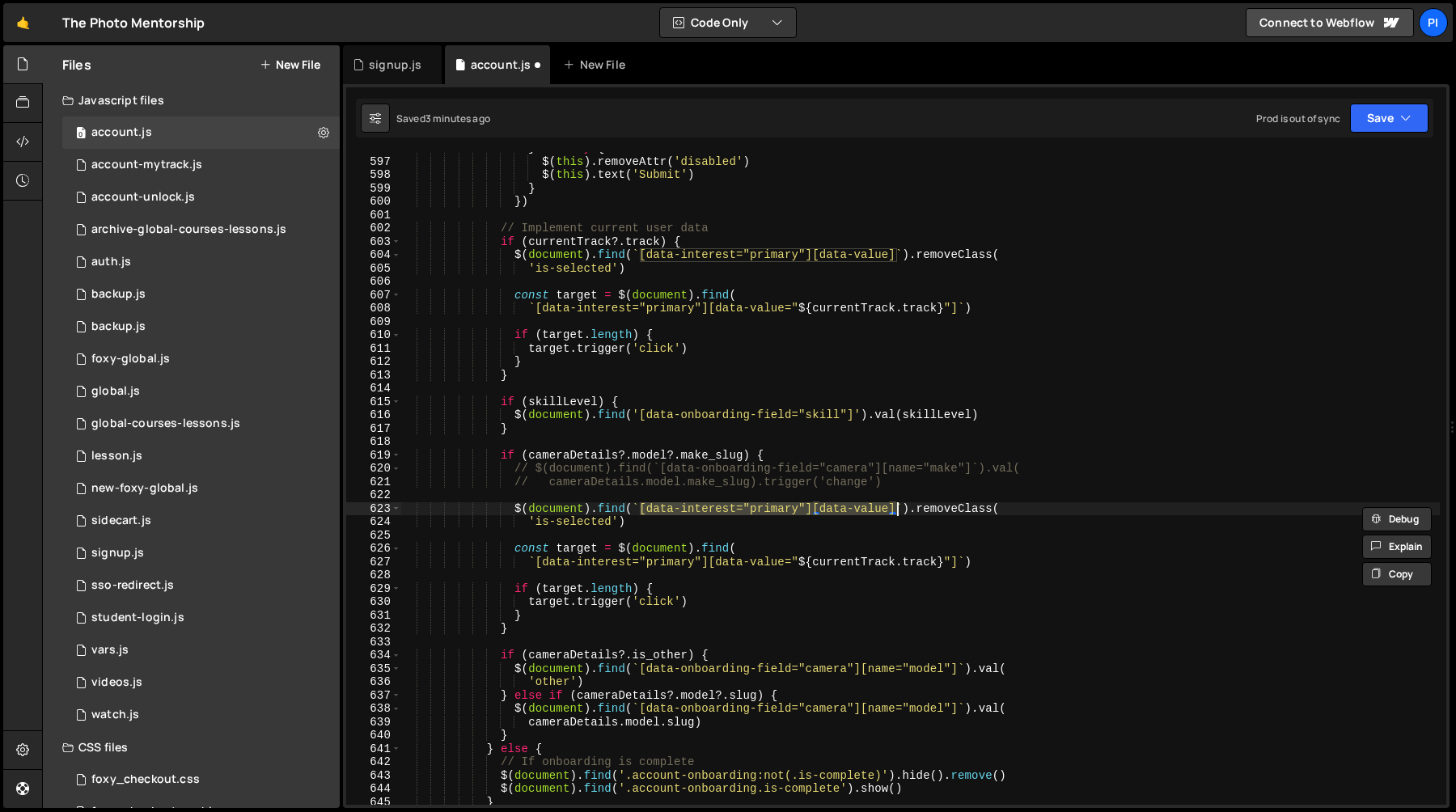
paste textarea "onboarding-field="camera"][name="model""
click at [881, 510] on div "} finally { $ ( this ) . removeAttr ( 'disabled' ) $ ( this ) . text ( 'Submit'…" at bounding box center [921, 481] width 1040 height 679
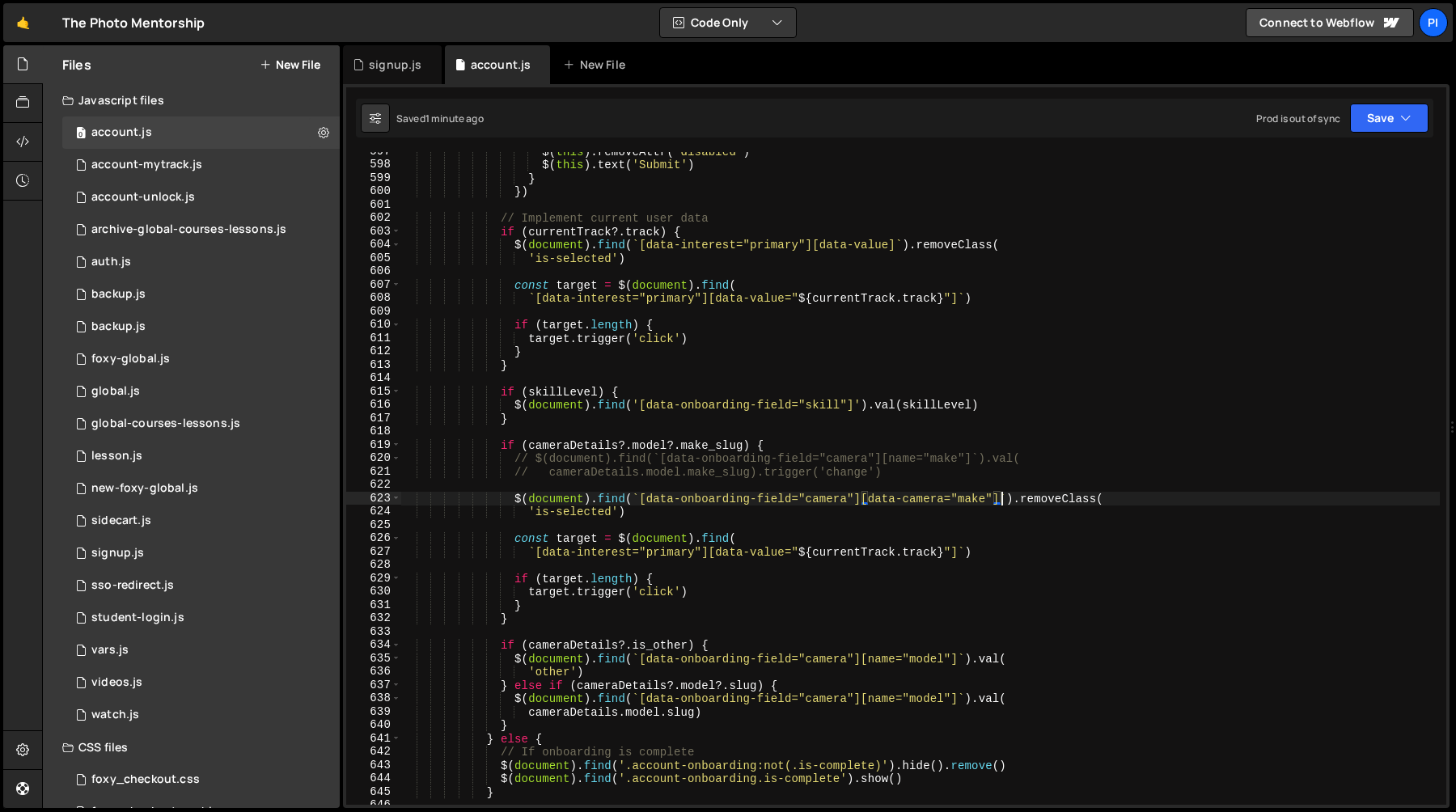
scroll to position [8006, 0]
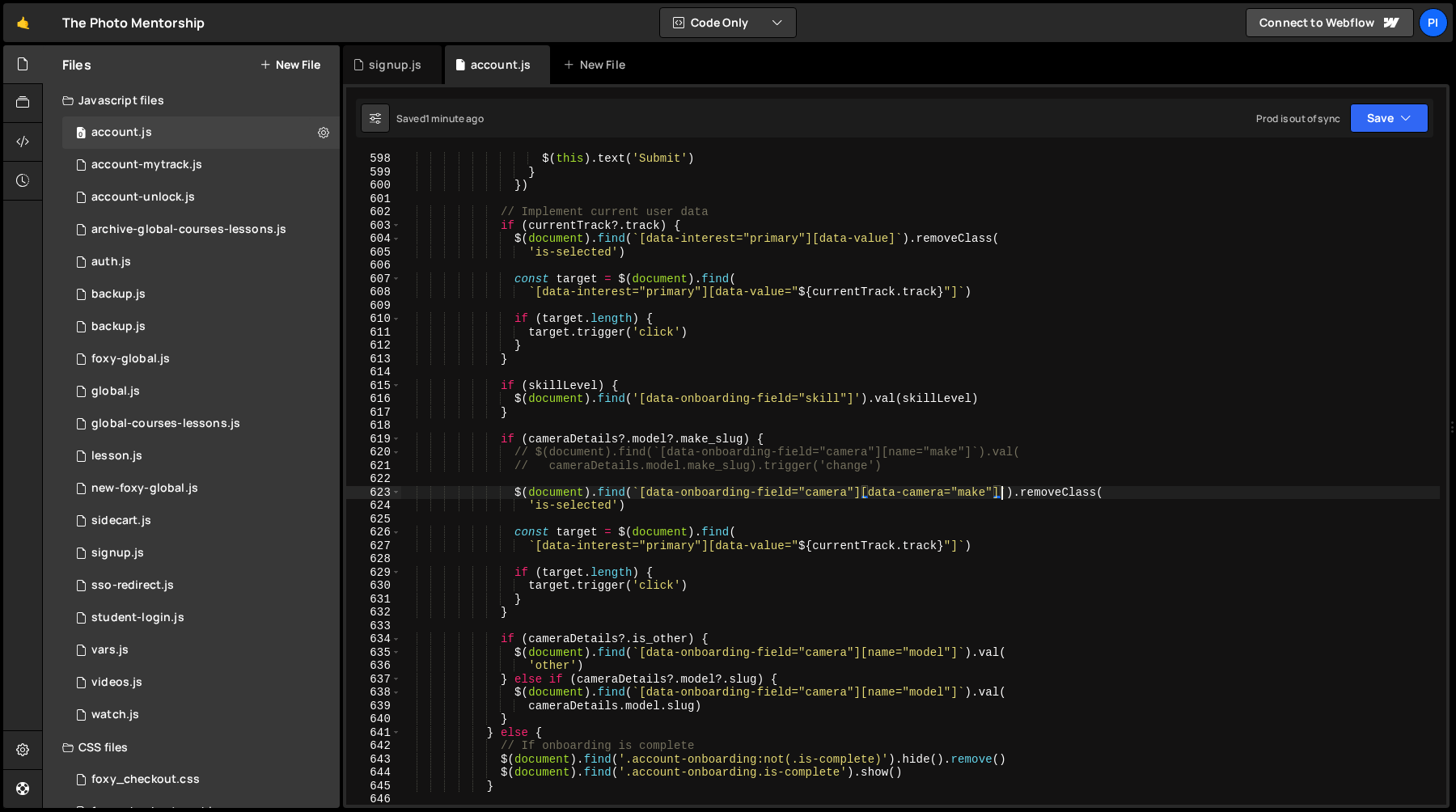
click at [639, 494] on div "$ ( this ) . text ( 'Submit' ) } }) // Implement current user data if ( current…" at bounding box center [921, 492] width 1040 height 679
click at [1003, 493] on div "$ ( this ) . text ( 'Submit' ) } }) // Implement current user data if ( current…" at bounding box center [921, 492] width 1040 height 679
click at [537, 546] on div "$ ( this ) . text ( 'Submit' ) } }) // Implement current user data if ( current…" at bounding box center [921, 492] width 1040 height 679
click at [710, 542] on div "$ ( this ) . text ( 'Submit' ) } }) // Implement current user data if ( current…" at bounding box center [921, 492] width 1040 height 679
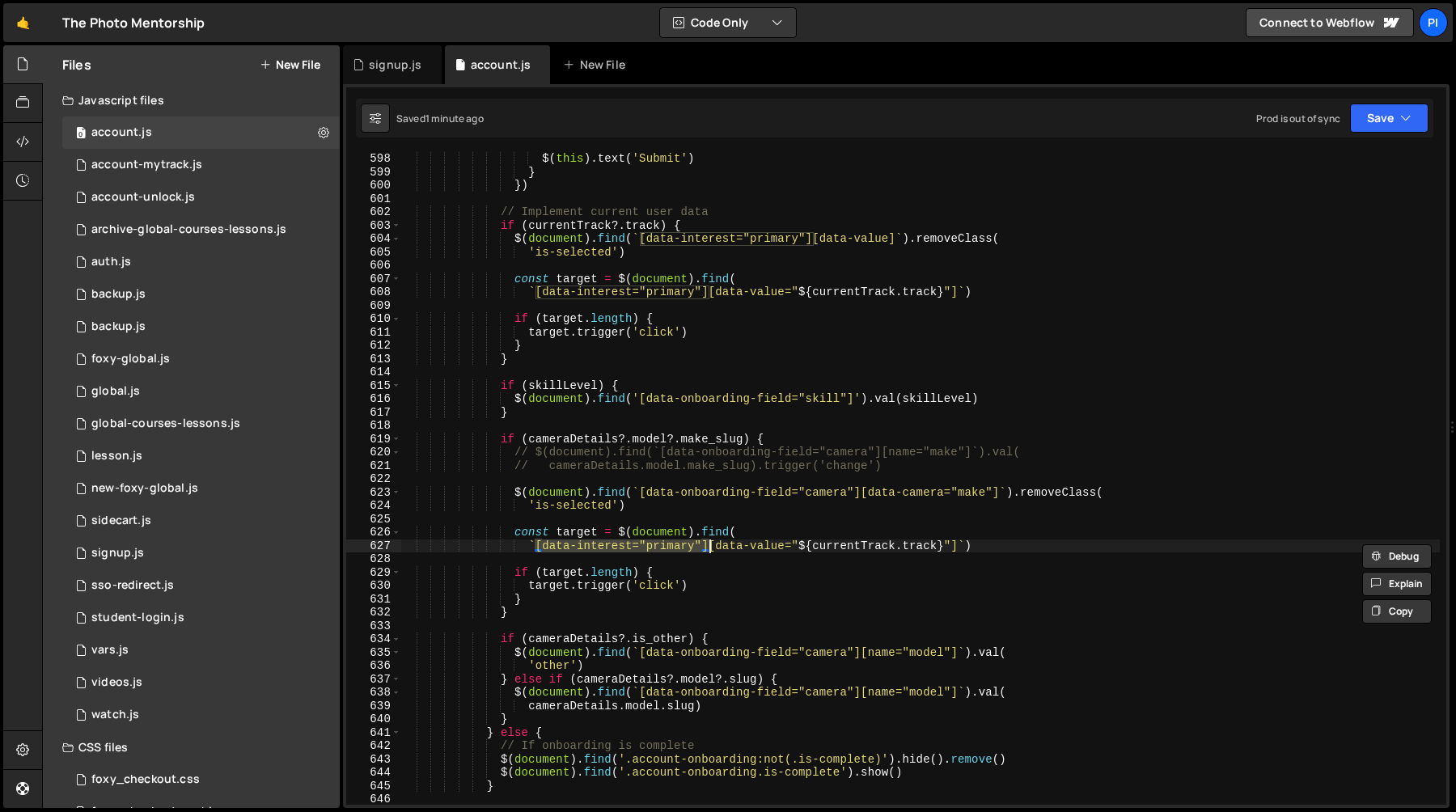
paste textarea "onboarding-field="camera"][data-camera="make"
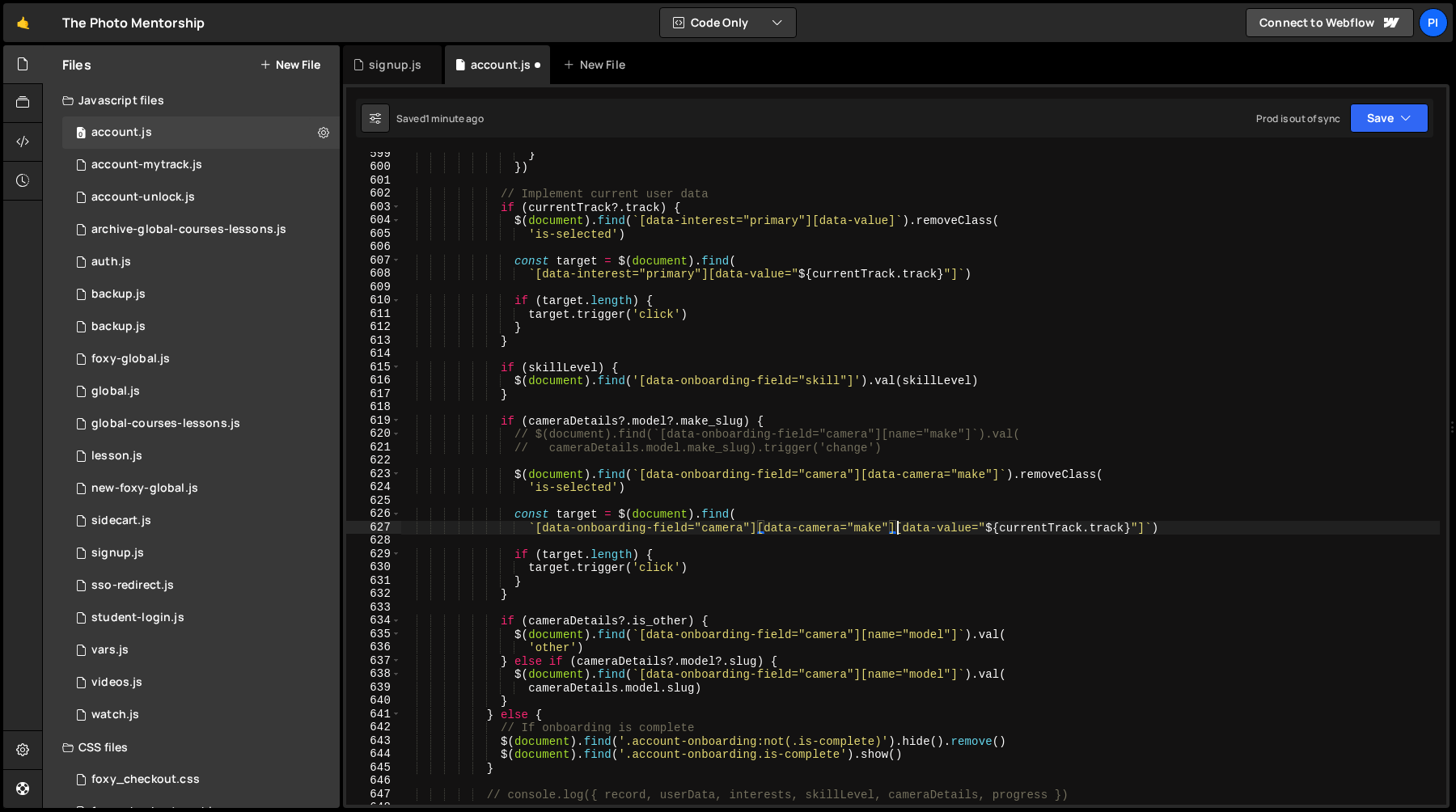
scroll to position [8024, 0]
click at [570, 420] on div "} }) // Implement current user data if ( currentTrack ?. track ) { $ ( document…" at bounding box center [921, 486] width 1040 height 679
click at [745, 421] on div "} }) // Implement current user data if ( currentTrack ?. track ) { $ ( document…" at bounding box center [921, 486] width 1040 height 679
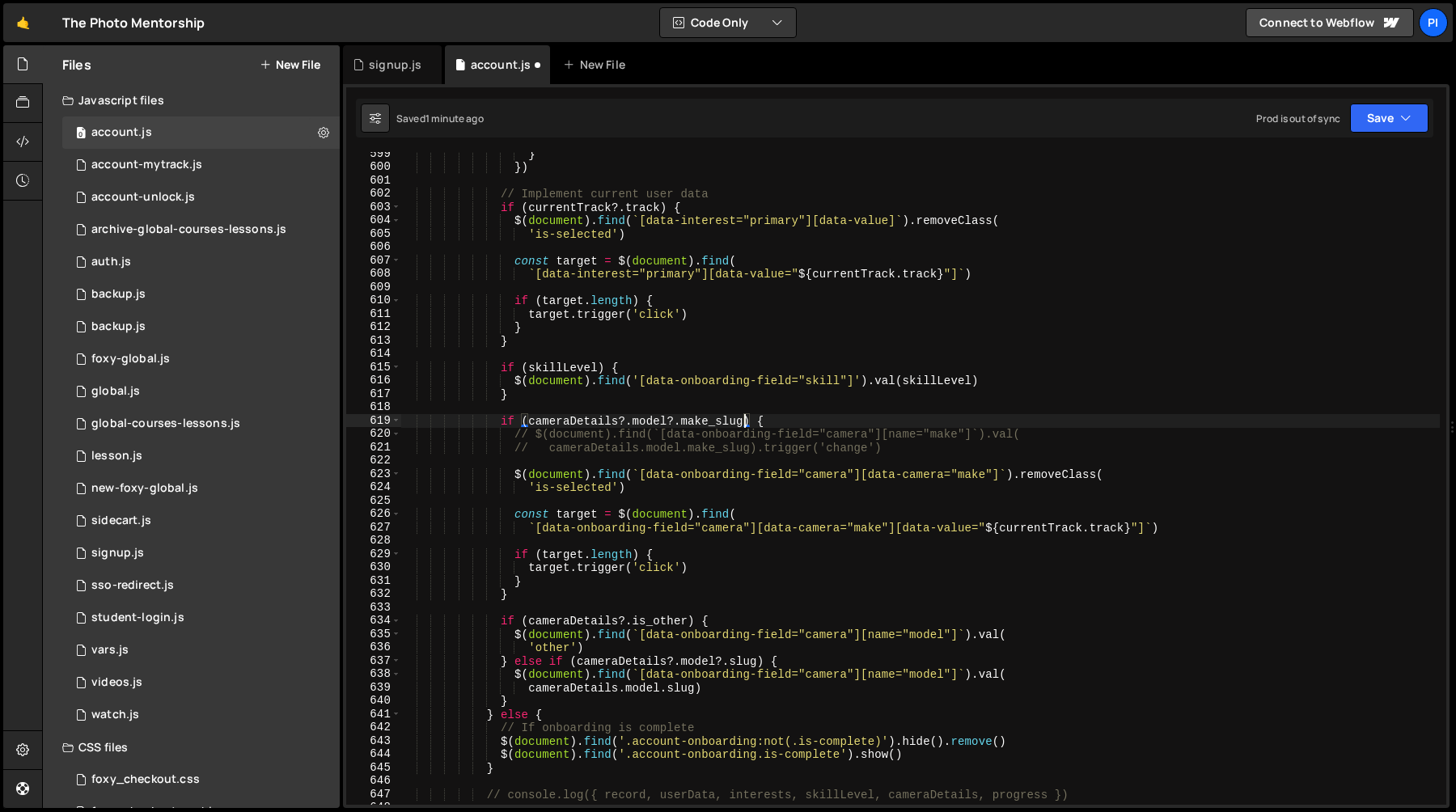
click at [531, 423] on div "} }) // Implement current user data if ( currentTrack ?. track ) { $ ( document…" at bounding box center [921, 486] width 1040 height 679
click at [1021, 529] on div "} }) // Implement current user data if ( currentTrack ?. track ) { $ ( document…" at bounding box center [921, 486] width 1040 height 679
paste textarea "ameraDetails?.model?.make_slug"
click at [601, 566] on div "} }) // Implement current user data if ( currentTrack ?. track ) { $ ( document…" at bounding box center [921, 486] width 1040 height 679
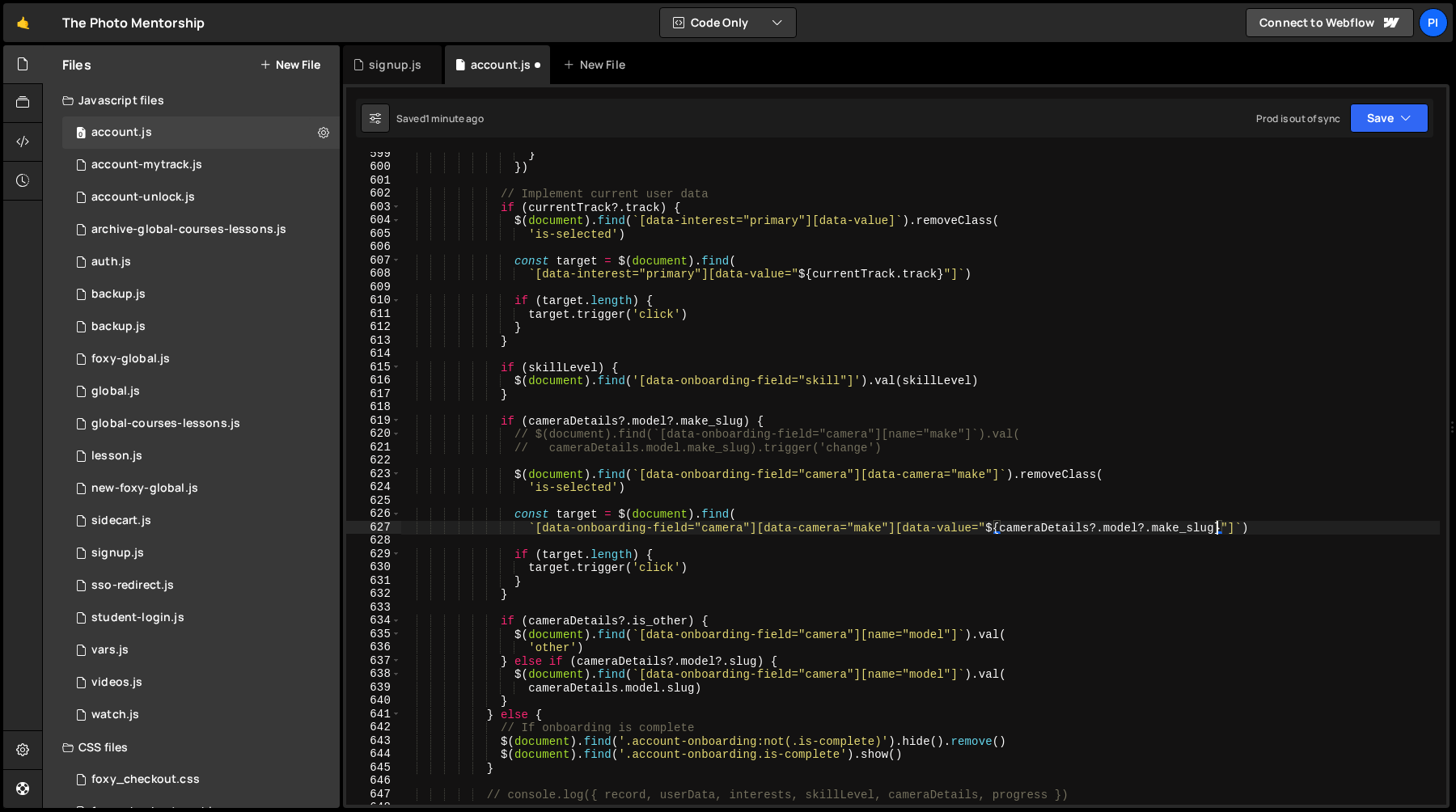
type textarea "target.trigger('click')"
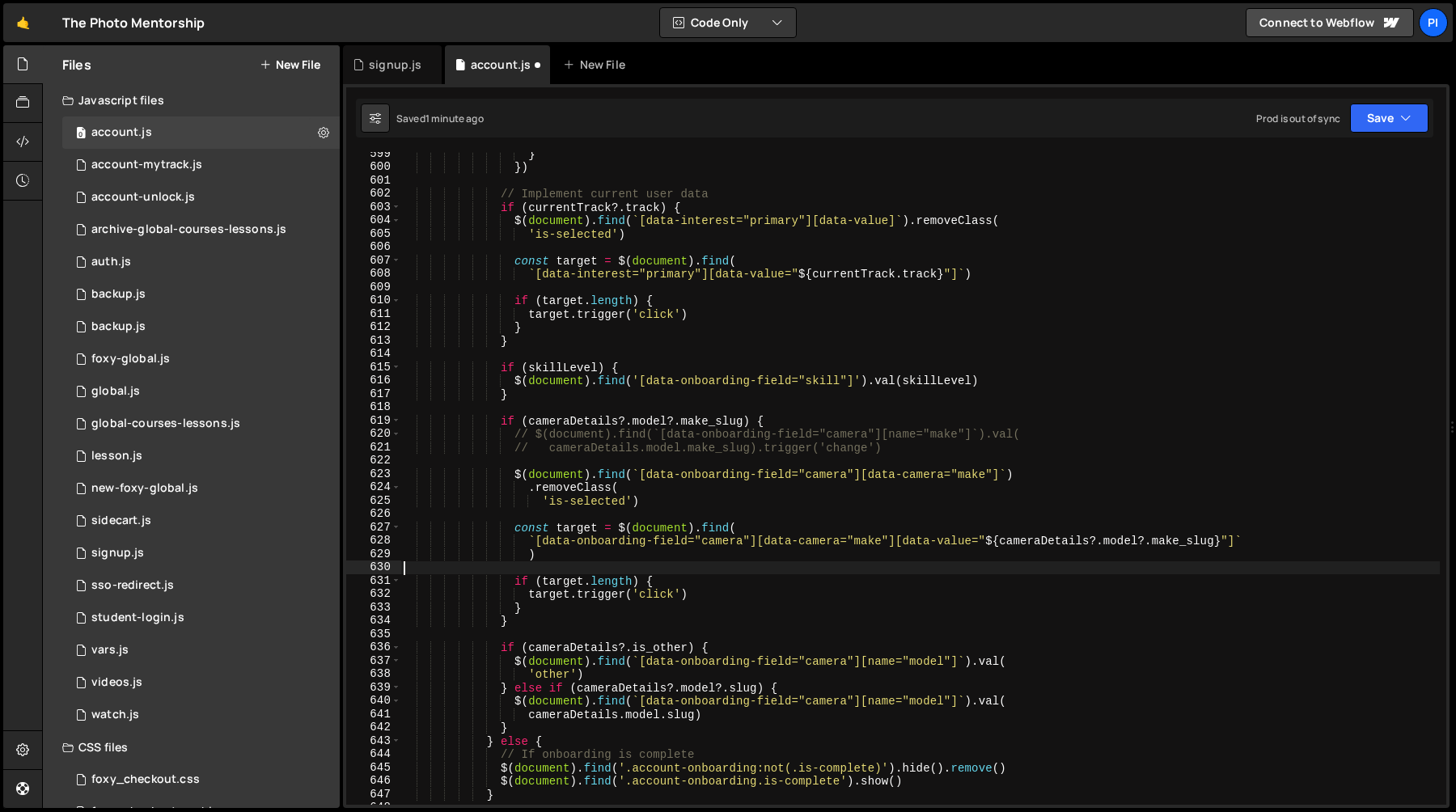
scroll to position [0, 0]
